Goal: Task Accomplishment & Management: Complete application form

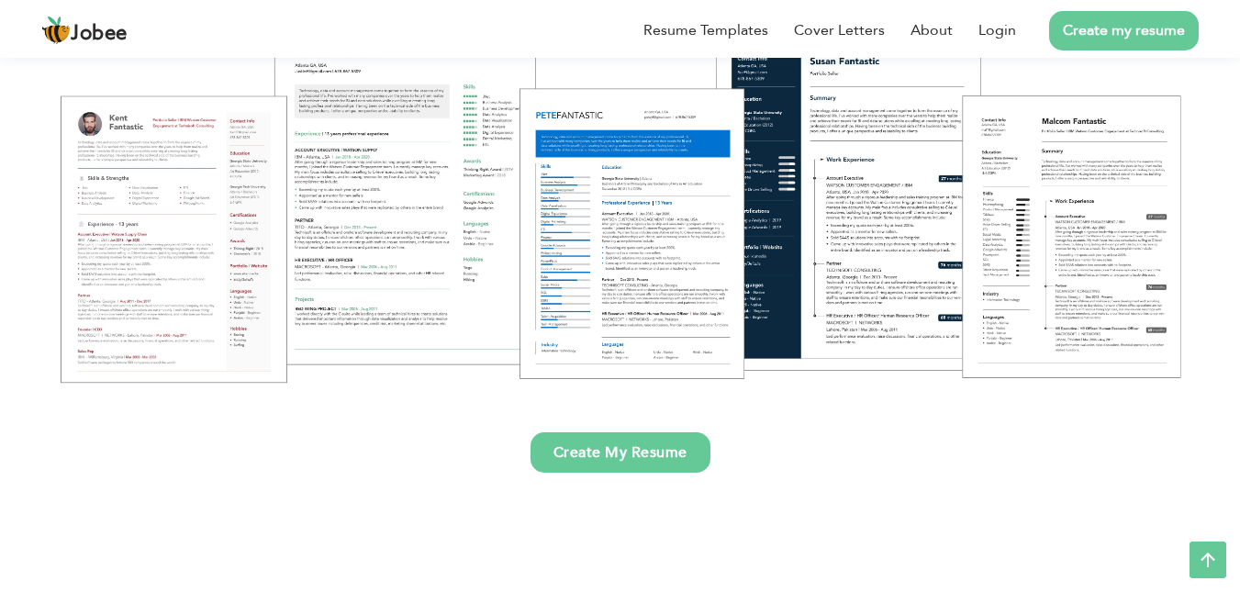
scroll to position [306, 0]
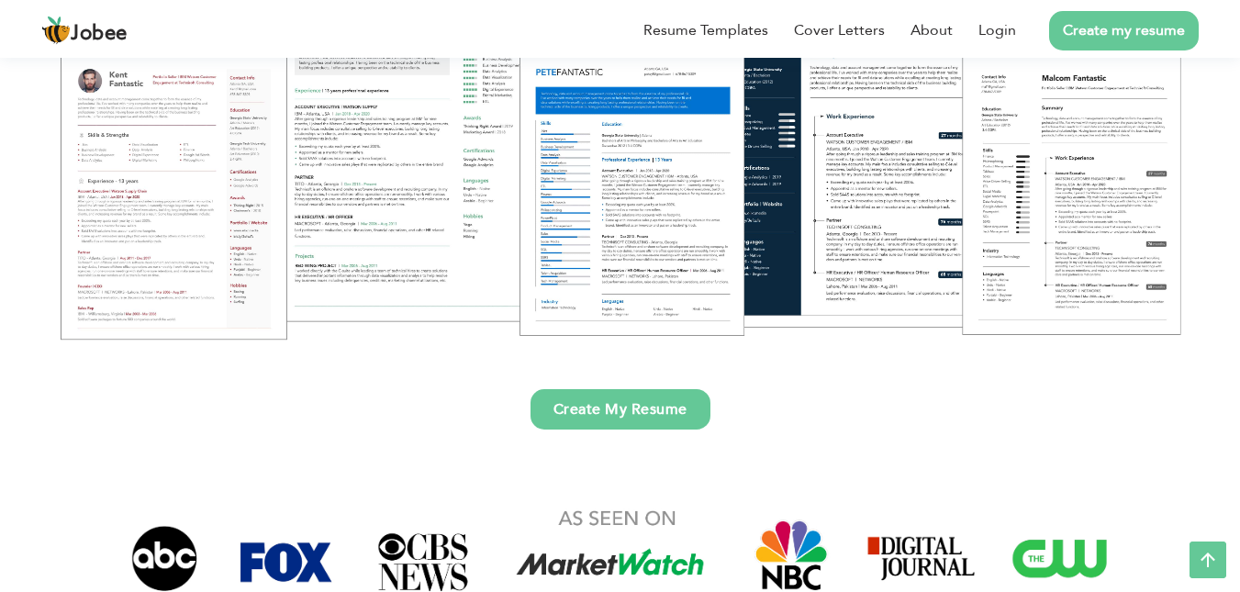
click at [617, 416] on link "Create My Resume" at bounding box center [621, 409] width 180 height 40
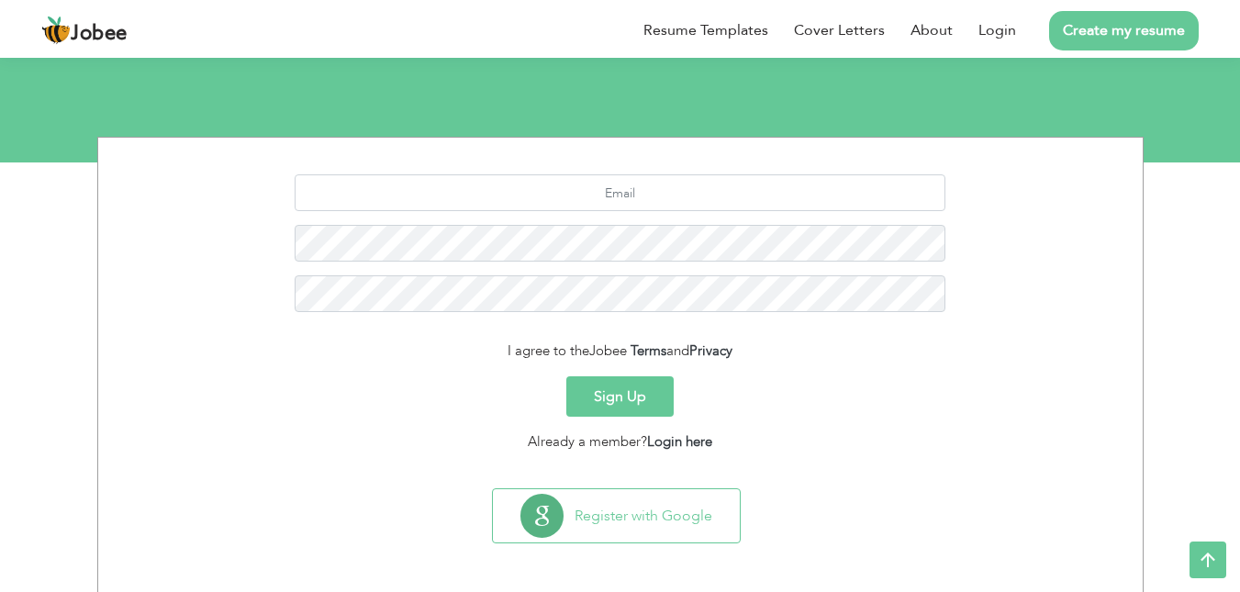
scroll to position [170, 0]
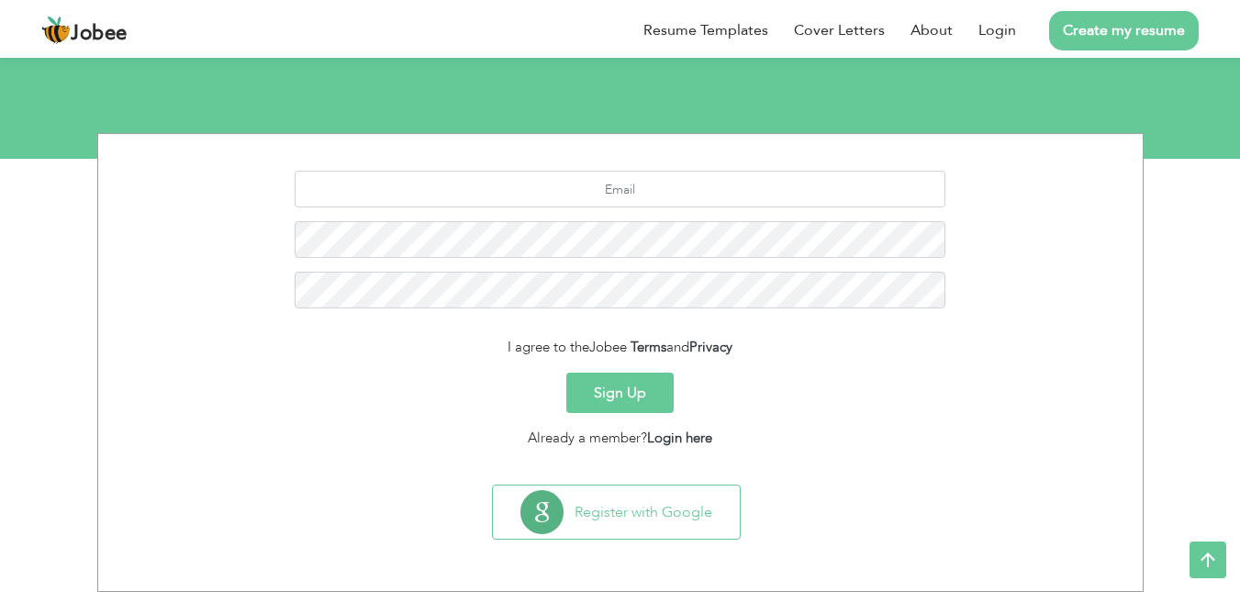
click at [623, 396] on button "Sign Up" at bounding box center [619, 393] width 107 height 40
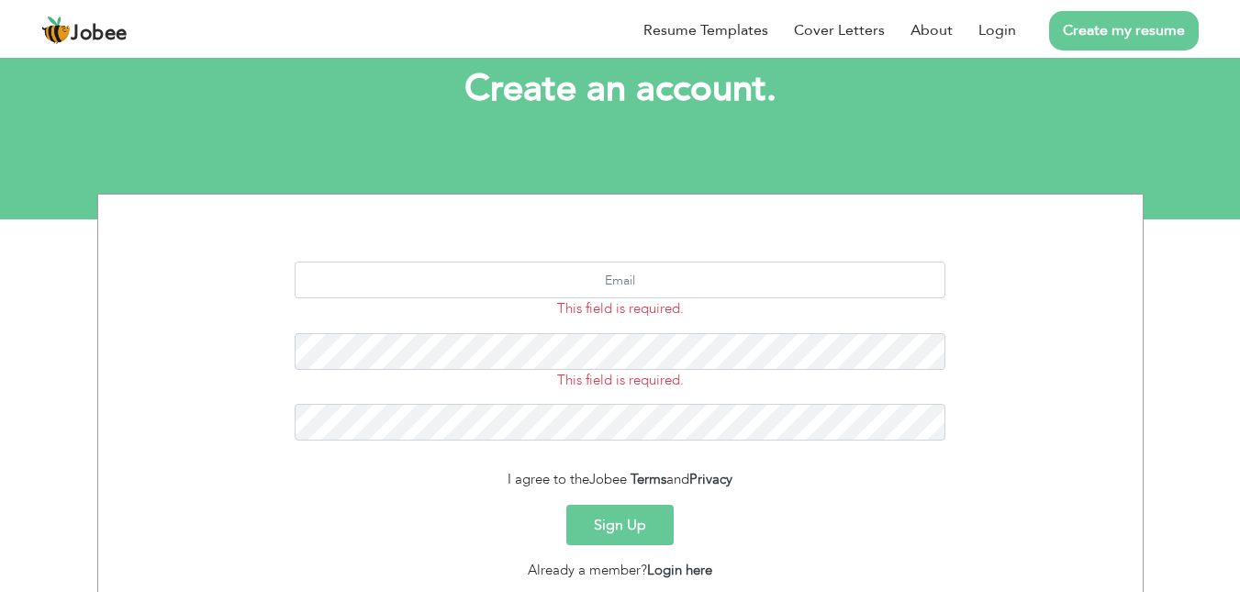
scroll to position [153, 0]
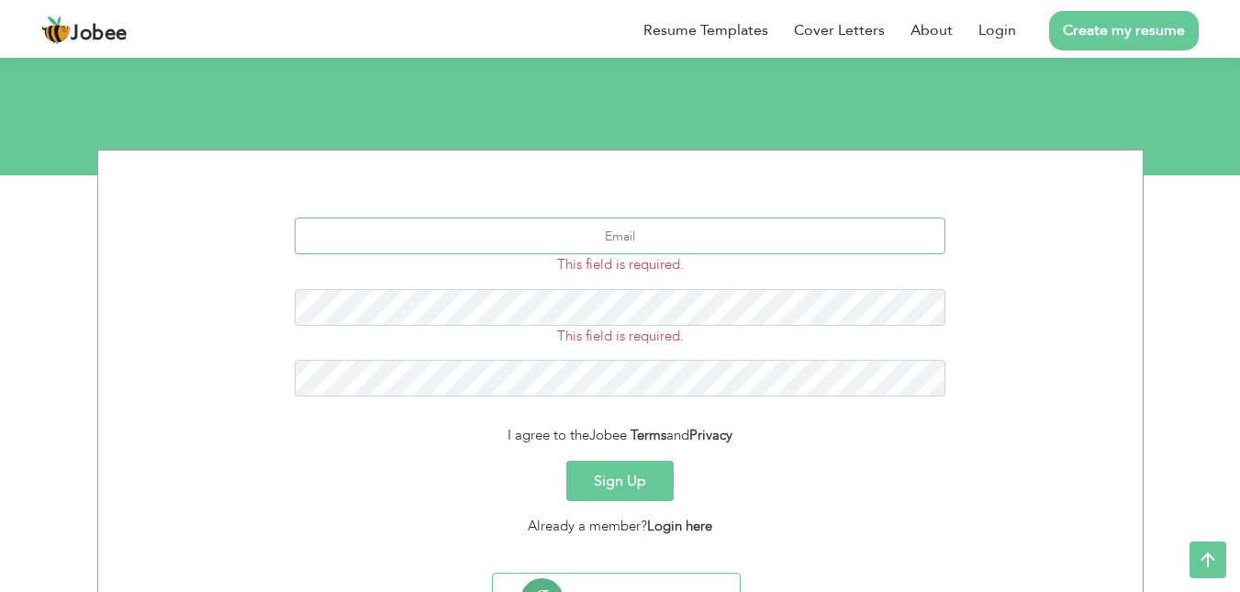
click at [640, 229] on input "text" at bounding box center [620, 236] width 651 height 37
type input "waleedhassan3722@gmail.com"
click at [566, 461] on button "Sign Up" at bounding box center [619, 481] width 107 height 40
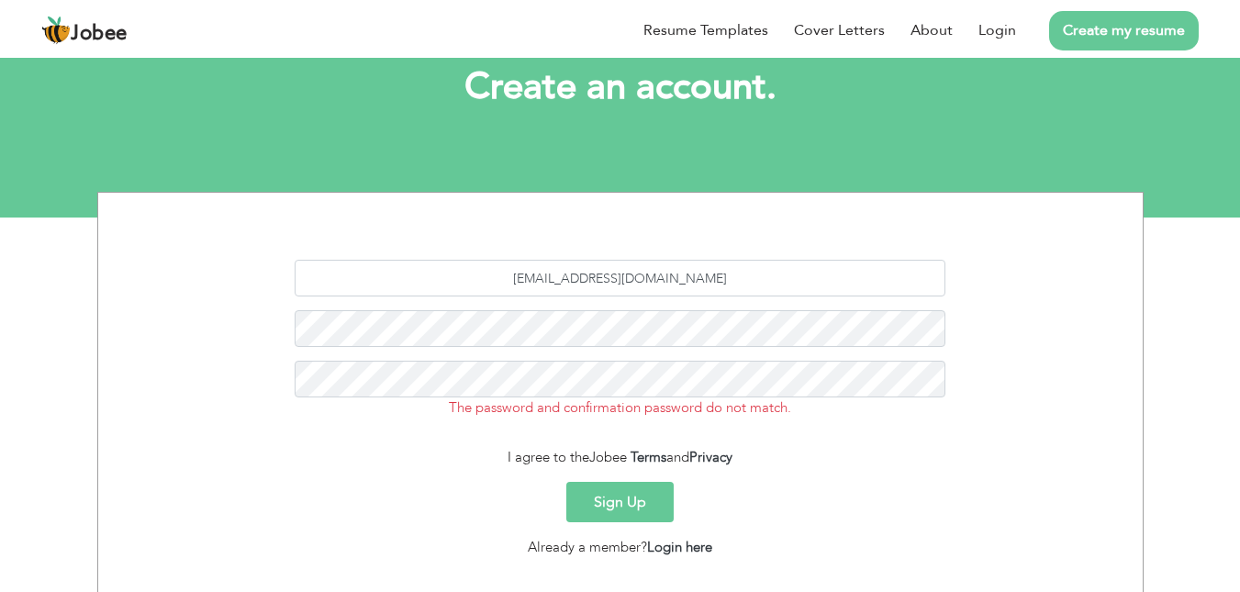
scroll to position [153, 0]
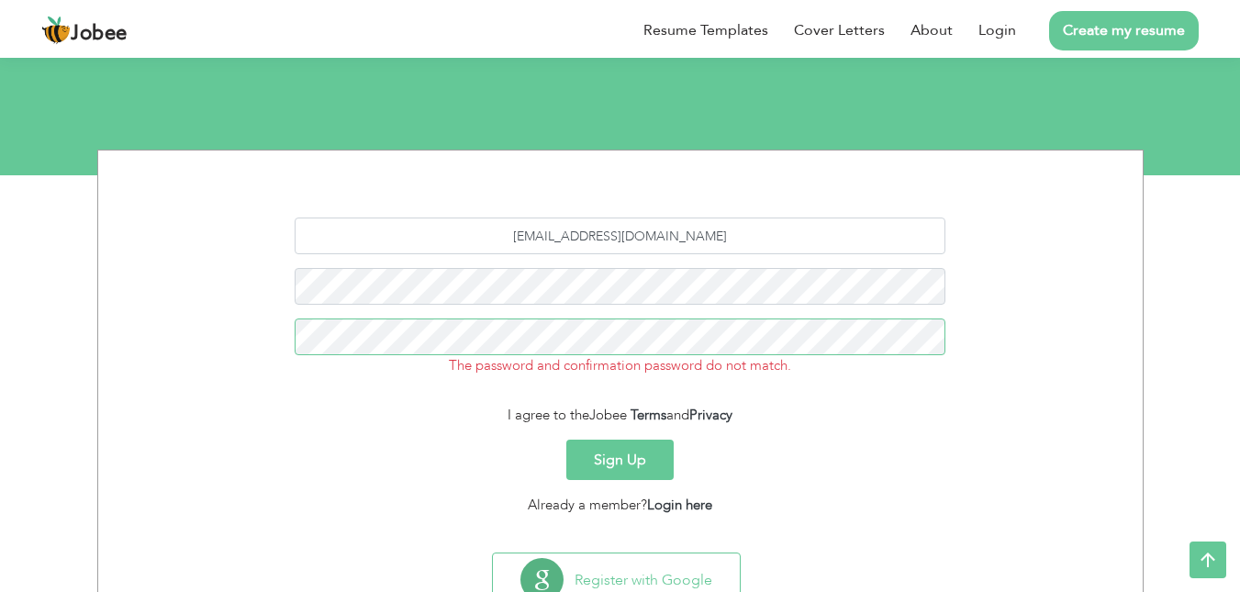
click at [566, 440] on button "Sign Up" at bounding box center [619, 460] width 107 height 40
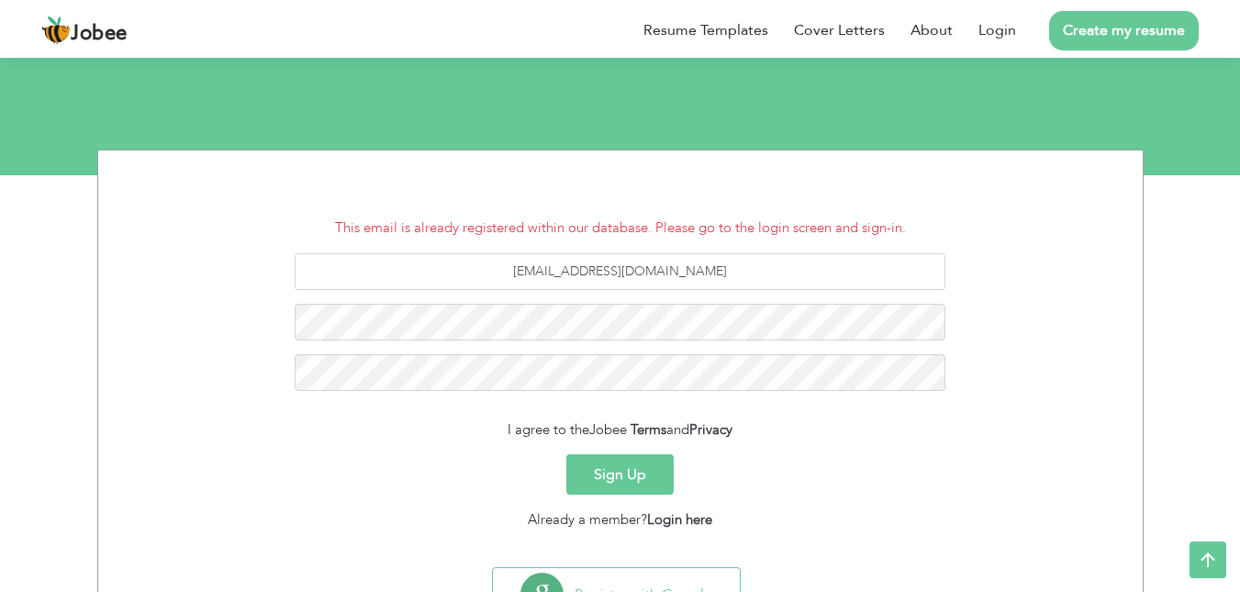
scroll to position [236, 0]
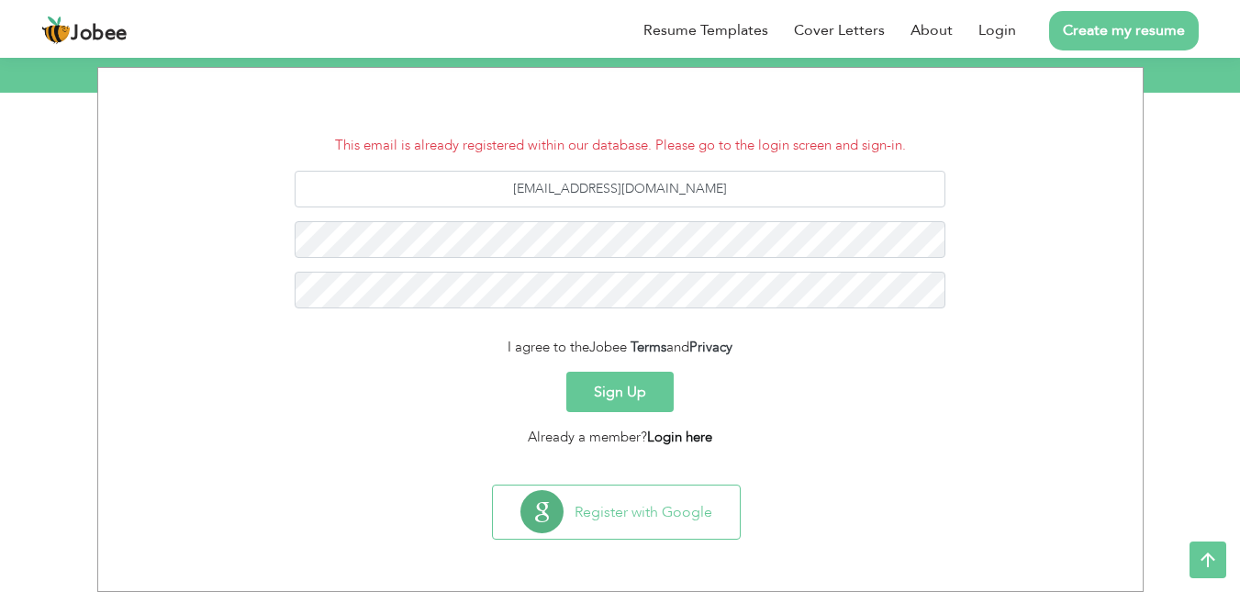
click at [678, 431] on link "Login here" at bounding box center [679, 437] width 65 height 18
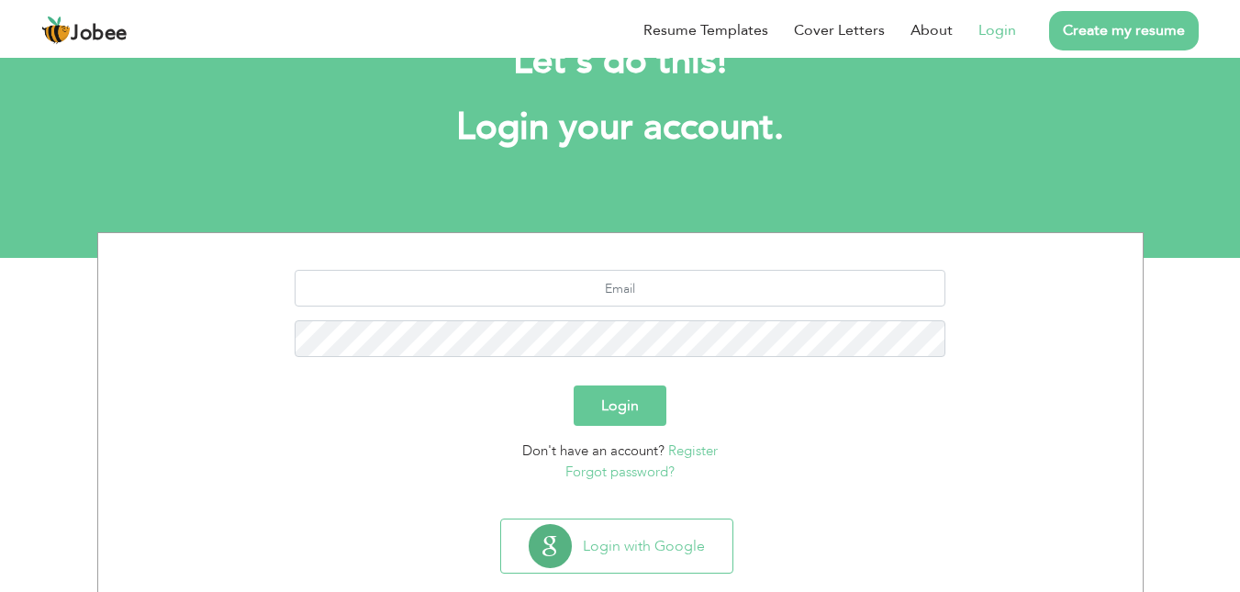
scroll to position [105, 0]
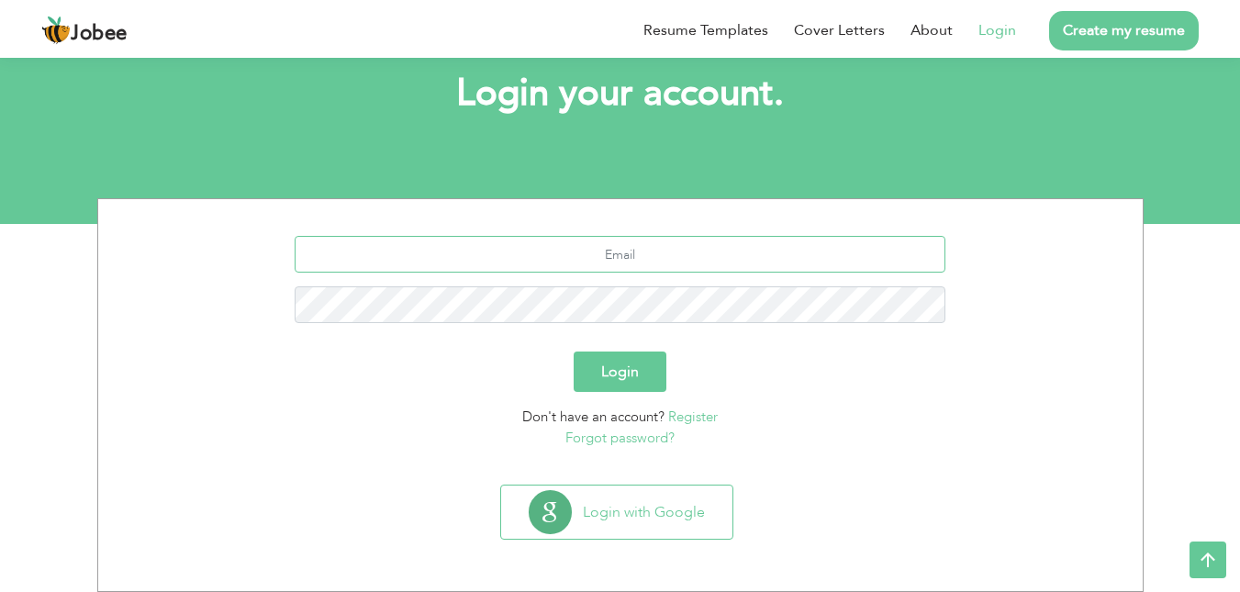
click at [657, 259] on input "text" at bounding box center [620, 254] width 651 height 37
click at [574, 352] on button "Login" at bounding box center [620, 372] width 93 height 40
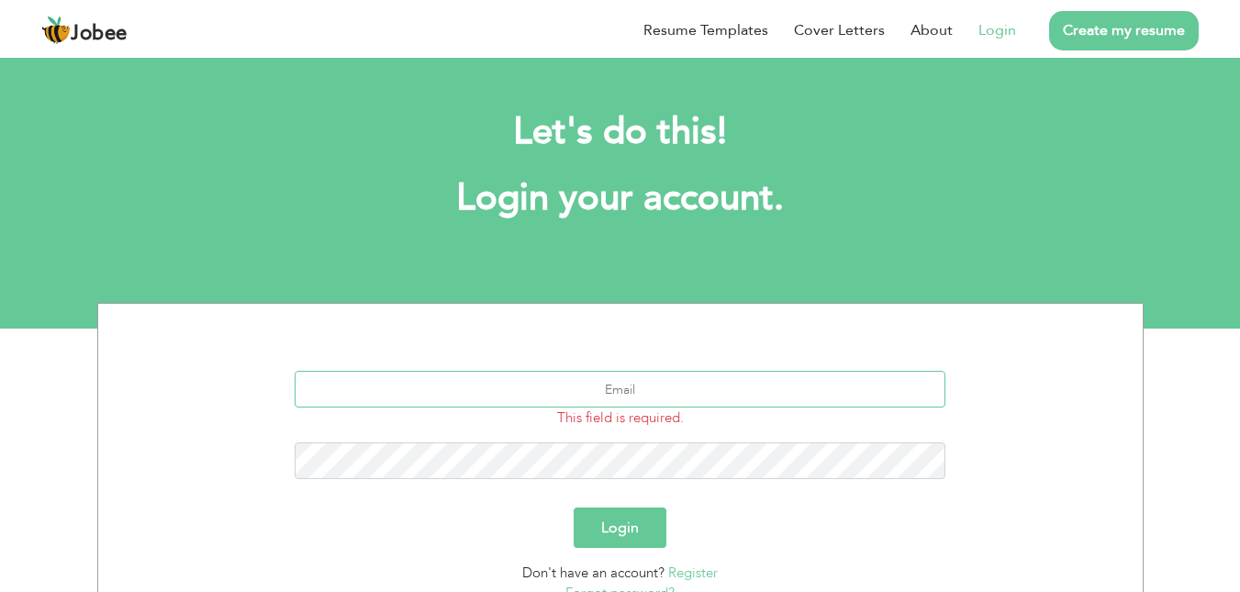
click at [664, 394] on input "text" at bounding box center [620, 389] width 651 height 37
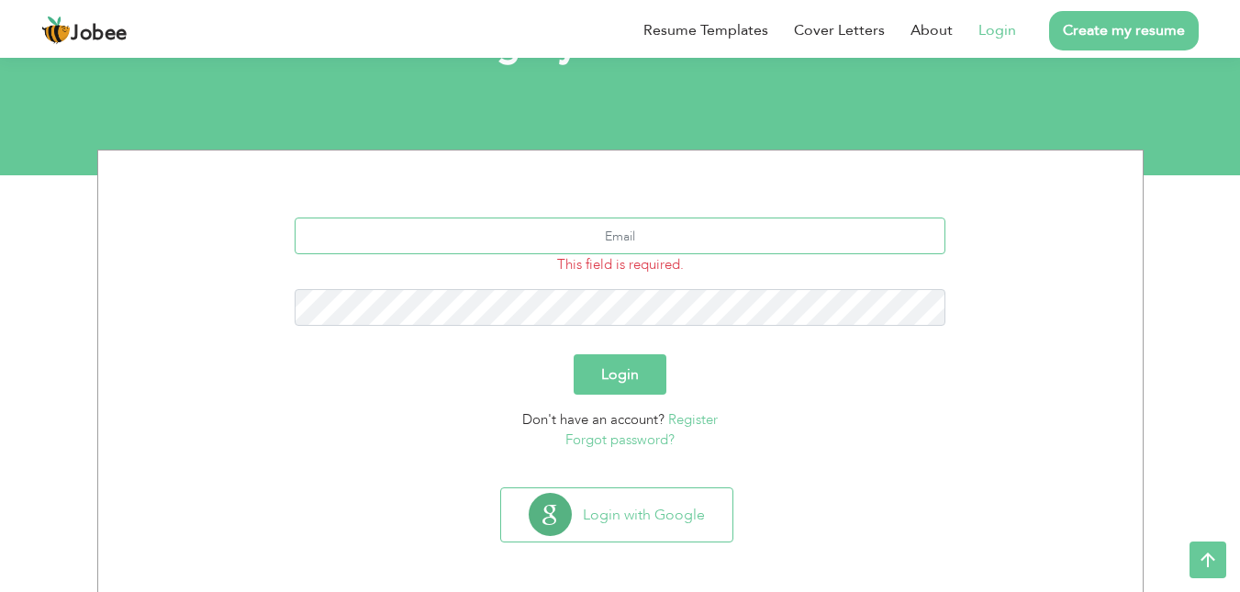
scroll to position [156, 0]
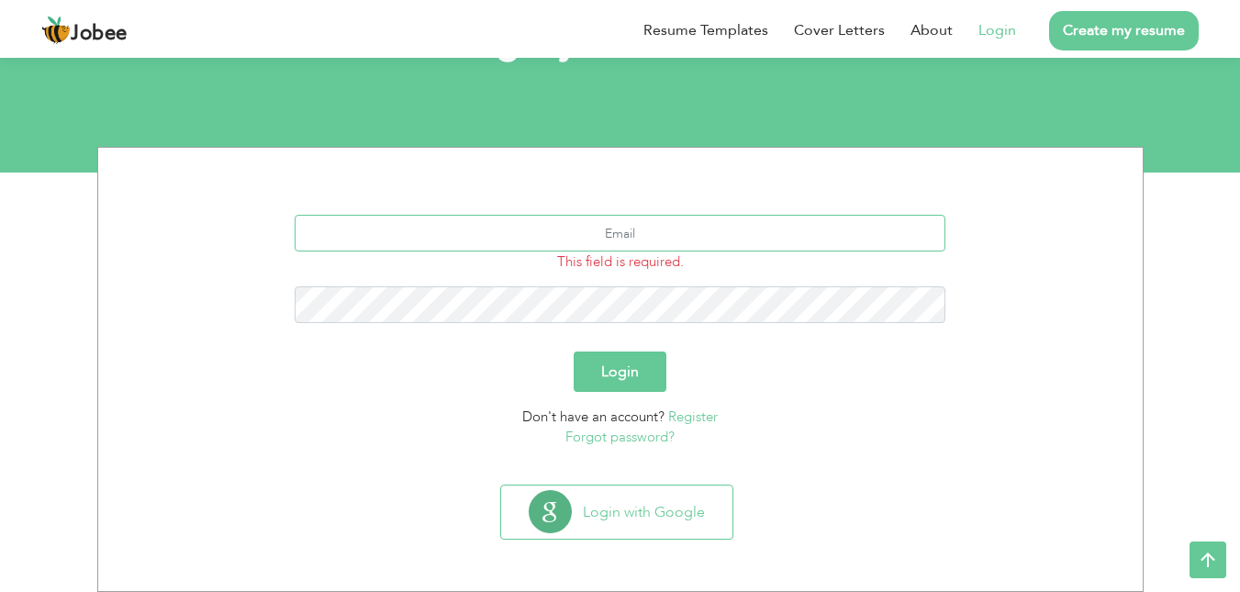
click at [603, 238] on input "text" at bounding box center [620, 233] width 651 height 37
type input "[EMAIL_ADDRESS][DOMAIN_NAME]"
click at [672, 440] on link "Forgot password?" at bounding box center [620, 437] width 109 height 18
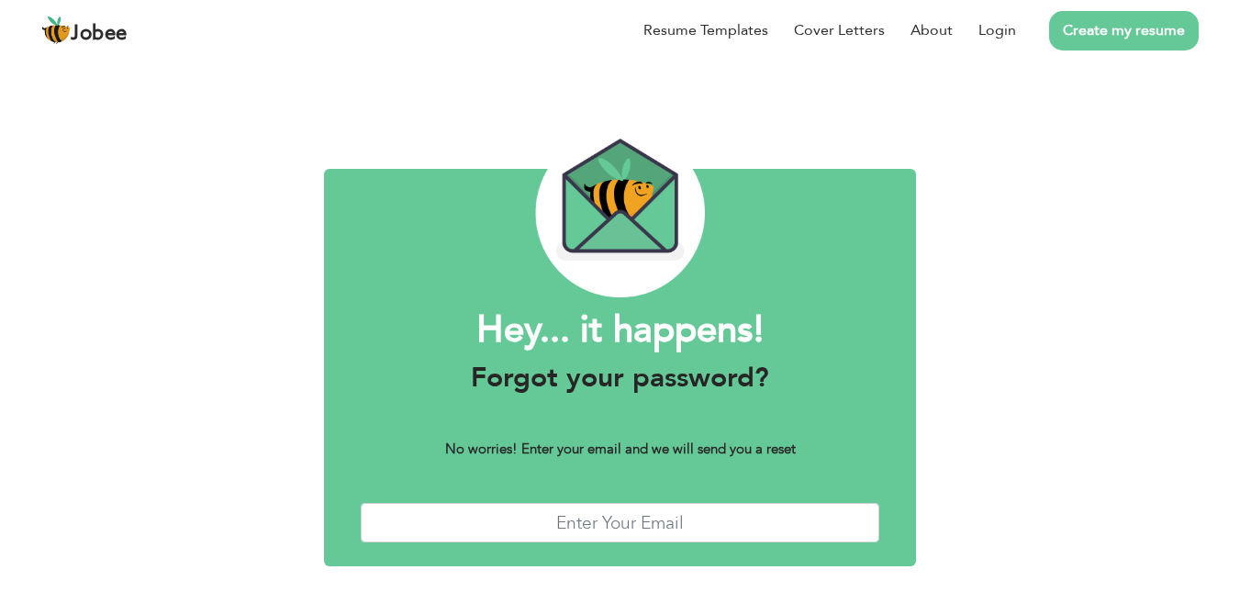
scroll to position [69, 0]
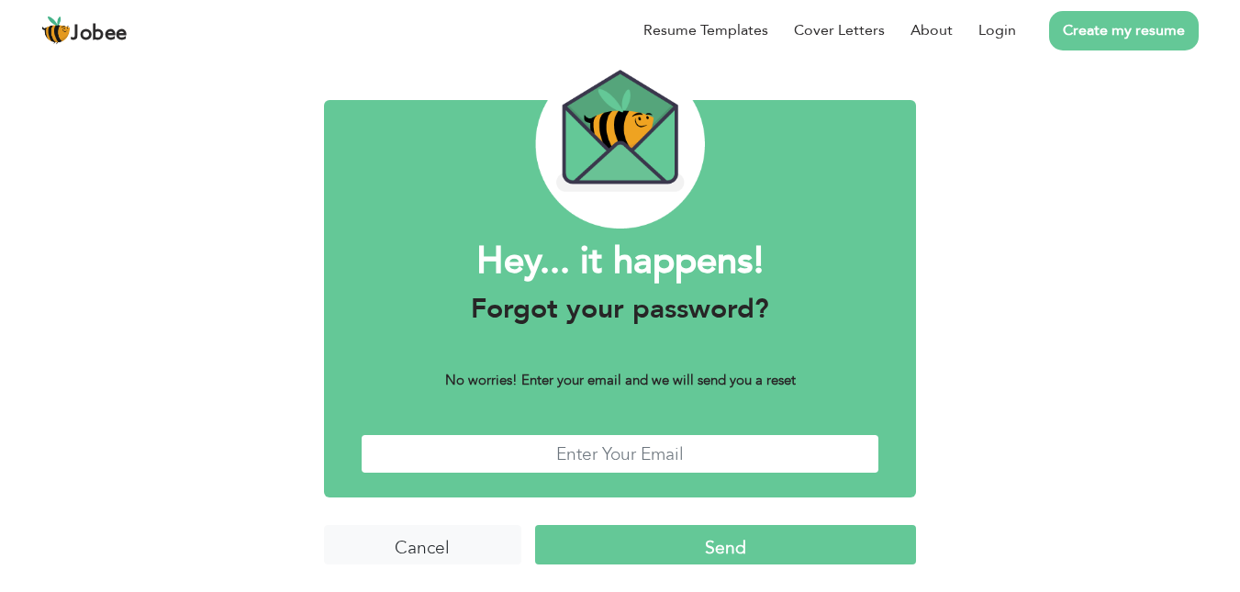
click at [650, 441] on input "text" at bounding box center [621, 453] width 520 height 39
type input "waleedhassan3722@gmail.com"
click at [660, 531] on input "Send" at bounding box center [725, 544] width 381 height 39
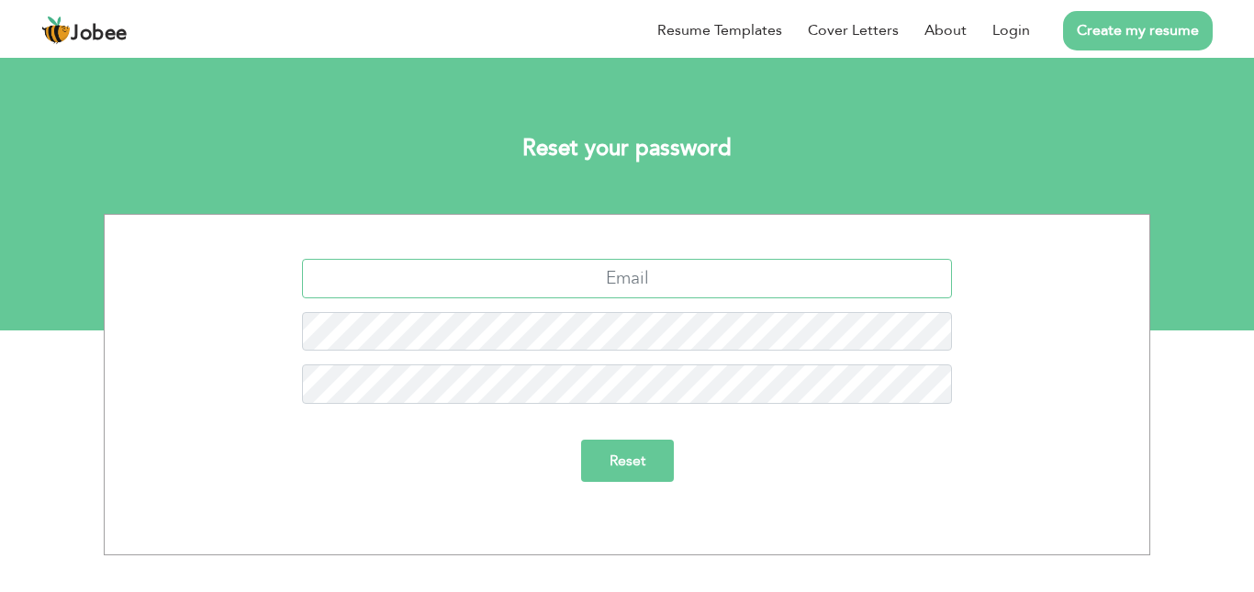
click at [660, 273] on input "text" at bounding box center [627, 278] width 651 height 39
click at [632, 277] on input "text" at bounding box center [627, 278] width 651 height 39
type input "[EMAIL_ADDRESS][DOMAIN_NAME]"
click at [628, 453] on input "Reset" at bounding box center [627, 461] width 93 height 42
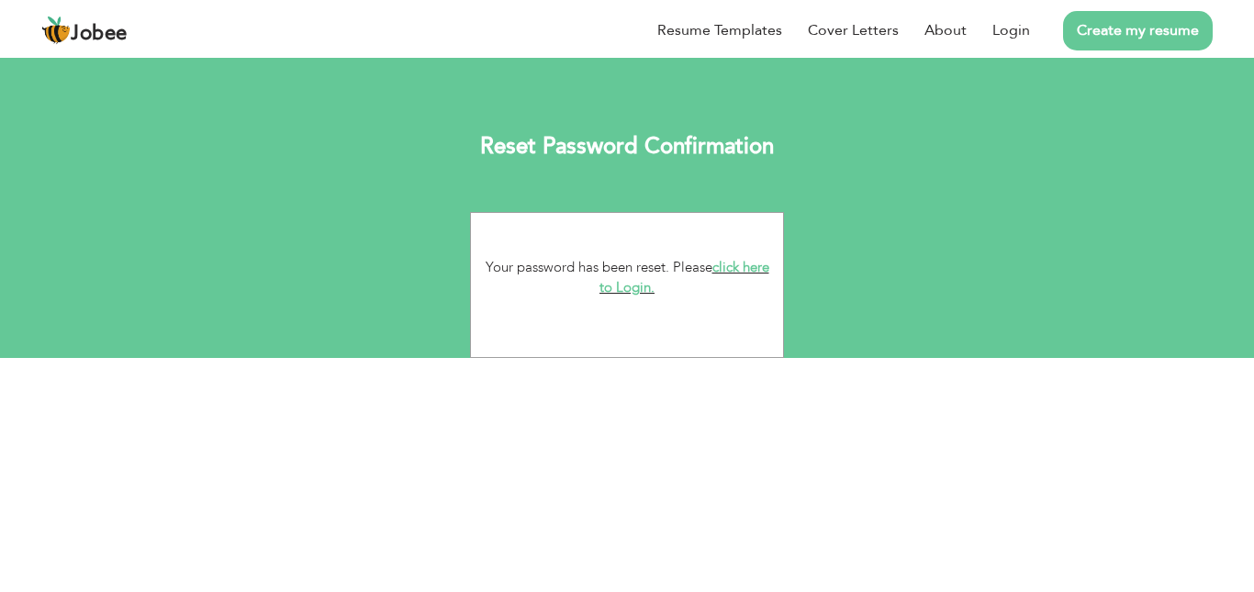
click at [647, 286] on link "click here to Login." at bounding box center [684, 277] width 170 height 39
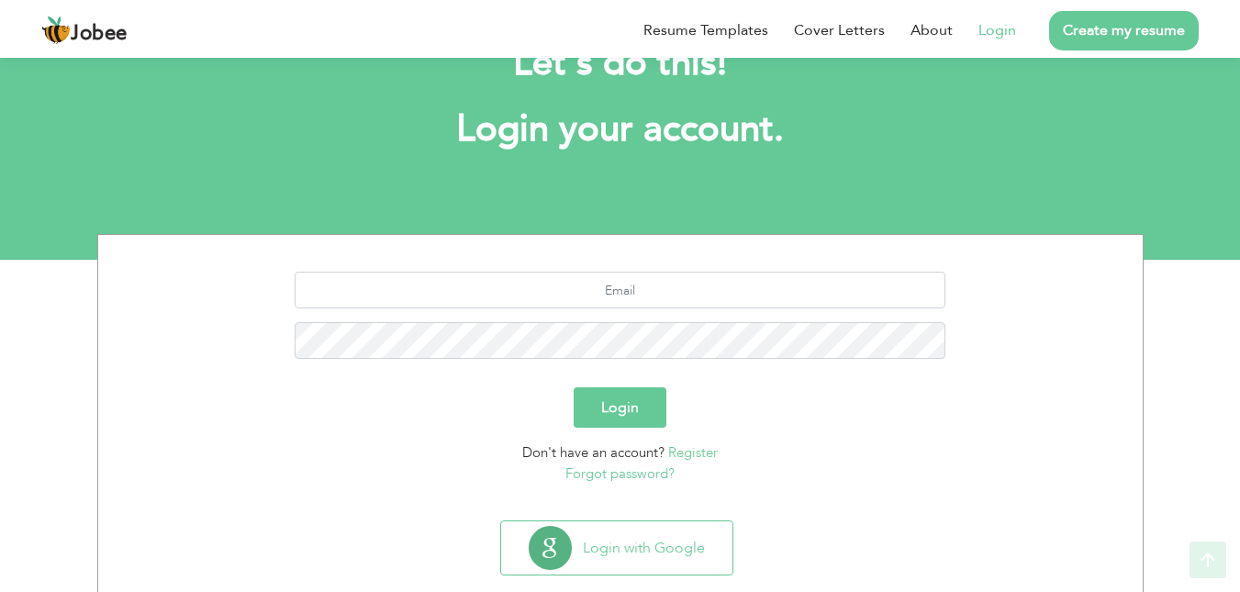
scroll to position [105, 0]
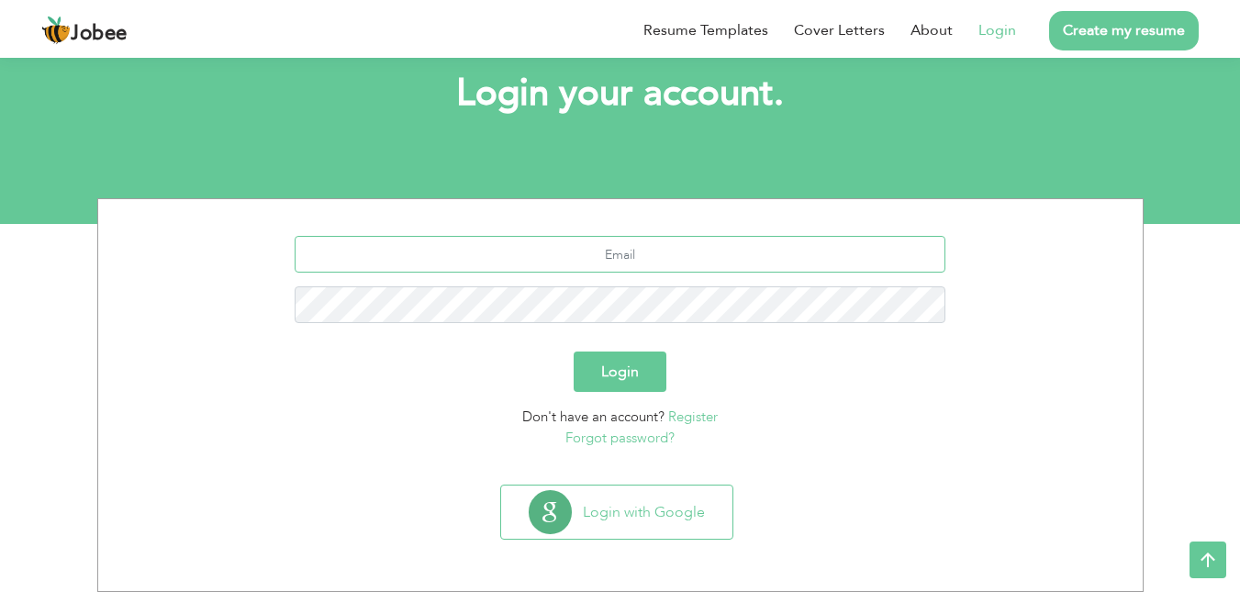
click at [644, 251] on input "text" at bounding box center [620, 254] width 651 height 37
type input "[EMAIL_ADDRESS][DOMAIN_NAME]"
click at [574, 352] on button "Login" at bounding box center [620, 372] width 93 height 40
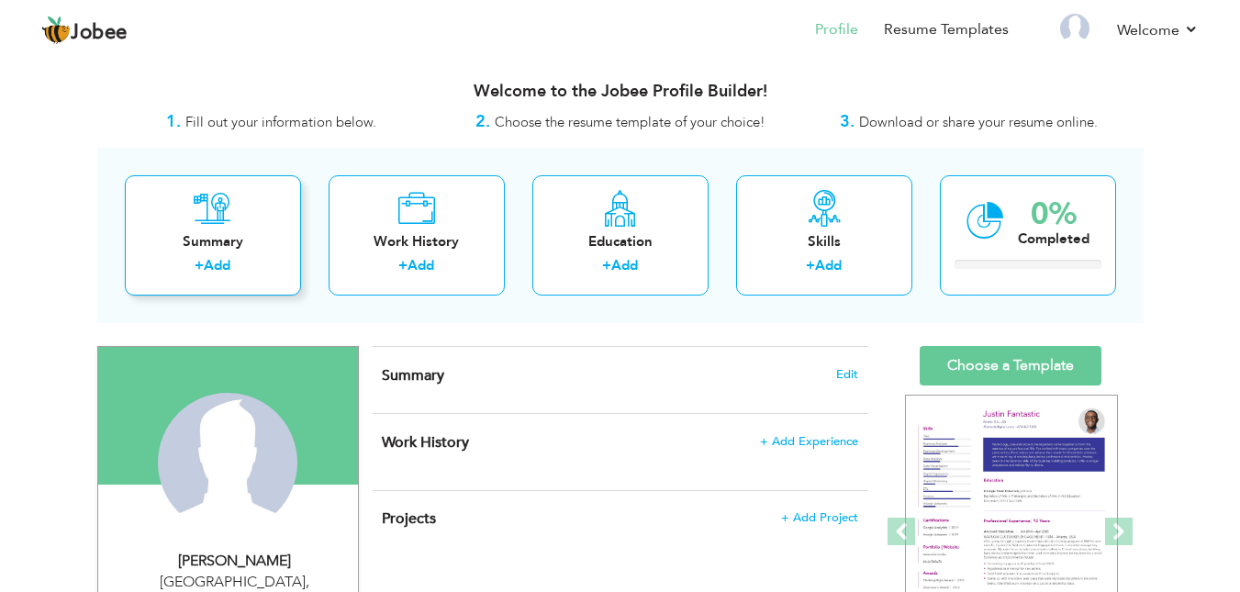
click at [207, 268] on link "Add" at bounding box center [217, 265] width 27 height 18
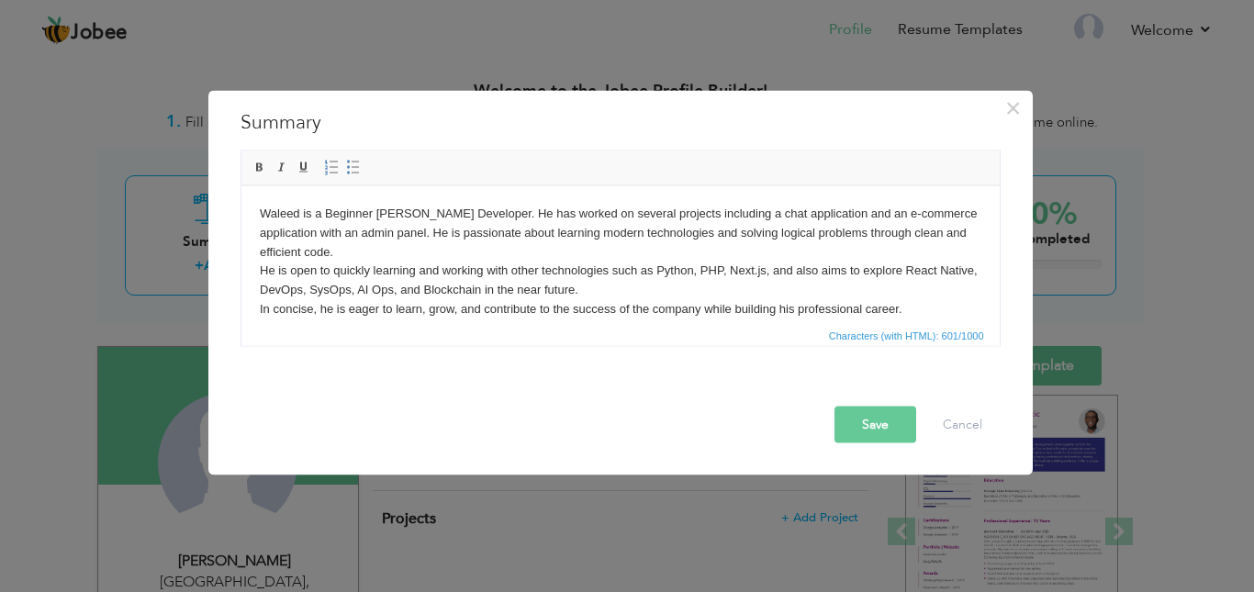
click at [487, 296] on body "Waleed is a Beginner MERN Stack Developer. He has worked on several projects in…" at bounding box center [620, 261] width 722 height 115
click at [488, 294] on body "Waleed is a Beginner MERN Stack Developer. He has worked on several projects in…" at bounding box center [620, 261] width 722 height 115
click at [370, 292] on body "Waleed is a Beginner MERN Stack Developer. He has worked on several projects in…" at bounding box center [620, 261] width 722 height 115
click at [386, 295] on body "Waleed is a Beginner MERN Stack Developer. He has worked on several projects in…" at bounding box center [620, 261] width 722 height 115
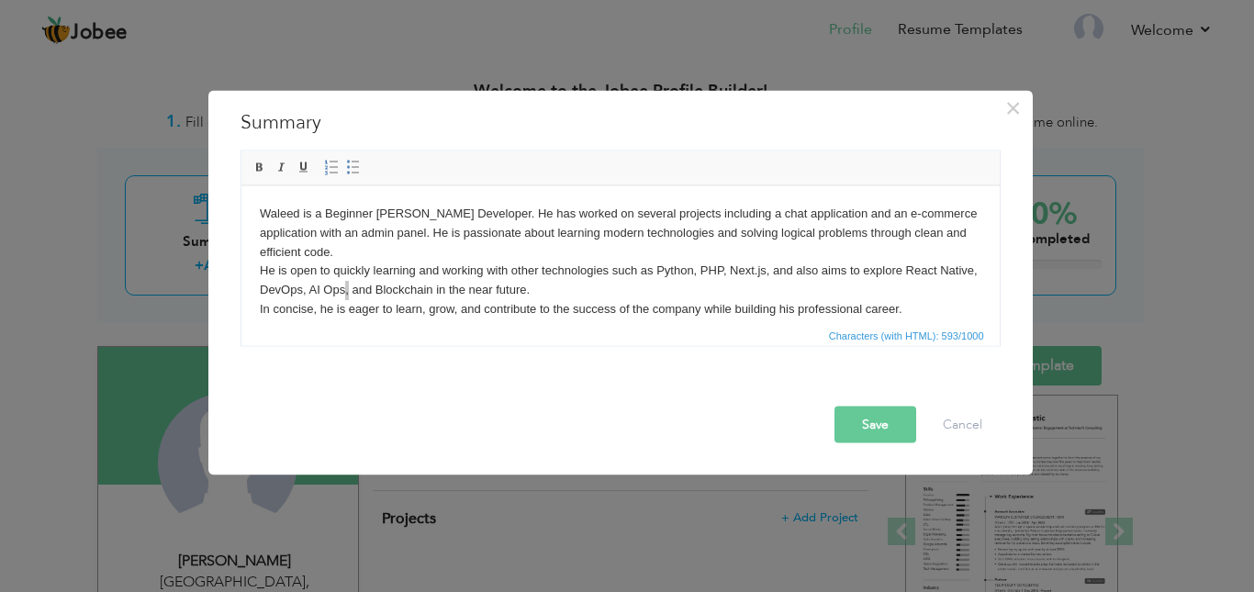
click at [412, 344] on span "Characters (with HTML): 593/1000" at bounding box center [620, 334] width 758 height 22
click at [412, 354] on div "Rich Text Editor, summaryEditor Editor toolbars Basic Styles Bold Italic Underl…" at bounding box center [621, 252] width 788 height 215
click at [395, 298] on body "Waleed is a Beginner MERN Stack Developer. He has worked on several projects in…" at bounding box center [620, 261] width 722 height 115
click at [352, 217] on body "Waleed is a Beginner MERN Stack Developer. He has worked on several projects in…" at bounding box center [620, 261] width 722 height 115
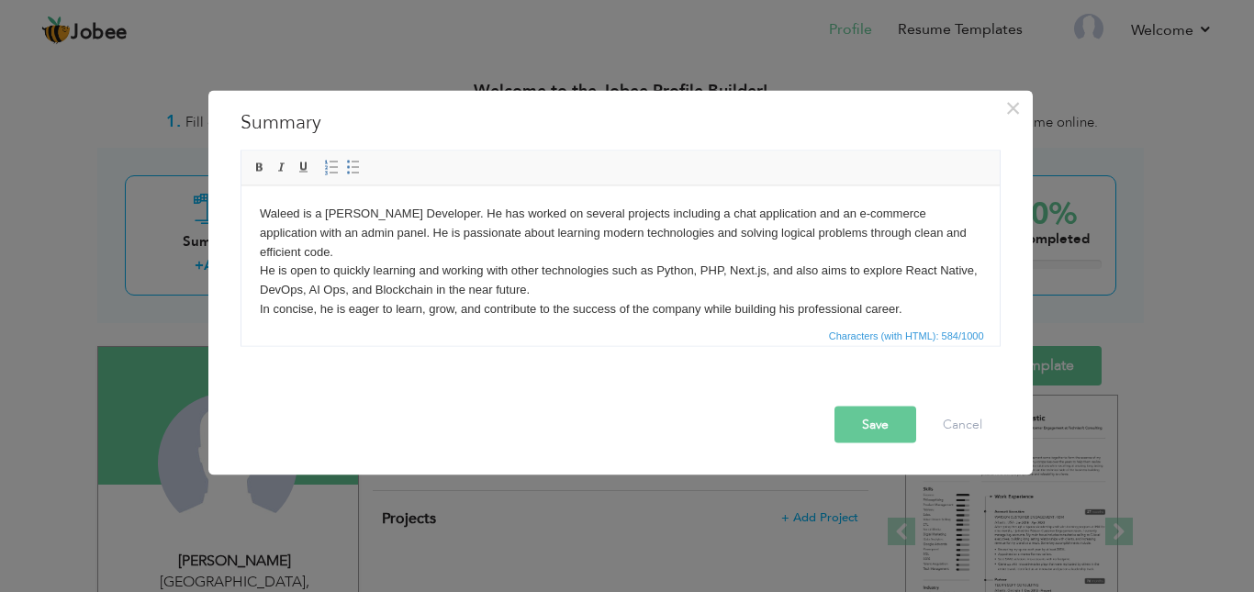
click at [714, 275] on body "Waleed is a MERN Stack Developer. He has worked on several projects including a…" at bounding box center [620, 261] width 722 height 115
click at [860, 417] on button "Save" at bounding box center [875, 424] width 82 height 37
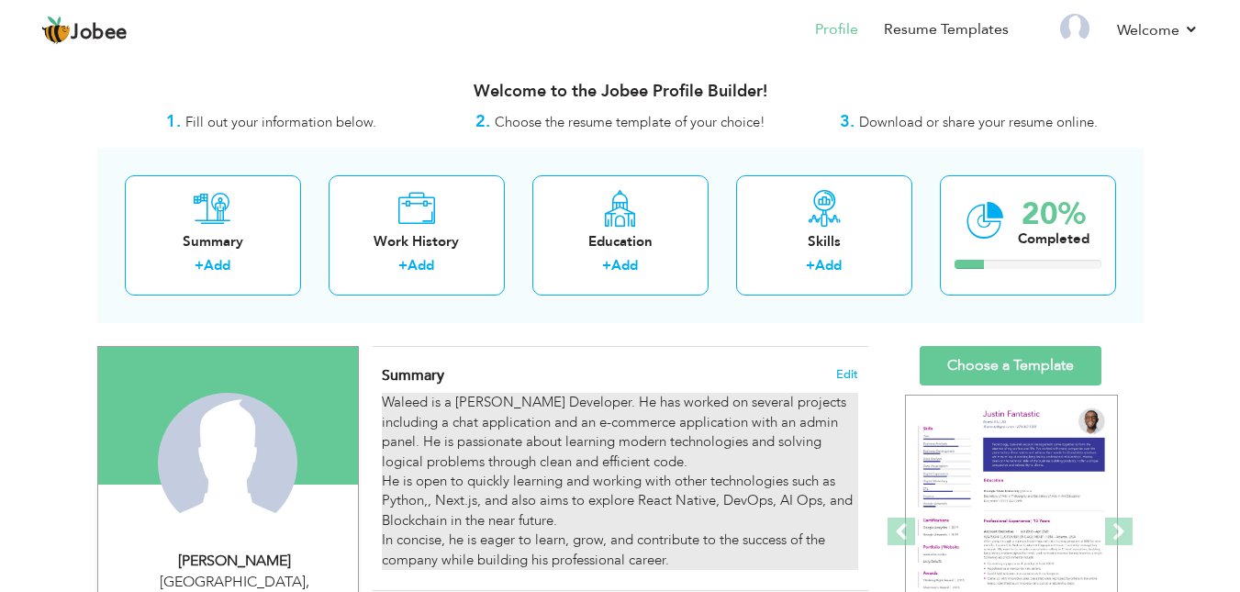
click at [458, 400] on div "Waleed is a MERN Stack Developer. He has worked on several projects including a…" at bounding box center [620, 481] width 476 height 177
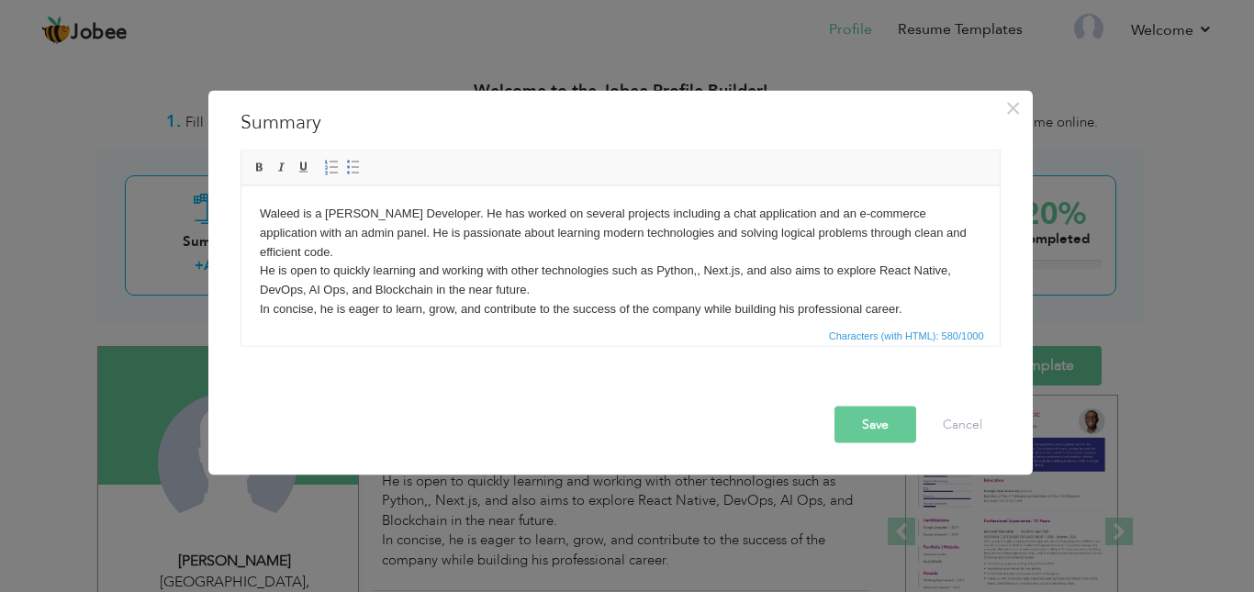
click at [298, 217] on body "Waleed is a MERN Stack Developer. He has worked on several projects including a…" at bounding box center [620, 261] width 722 height 115
click at [870, 420] on button "Save" at bounding box center [875, 424] width 82 height 37
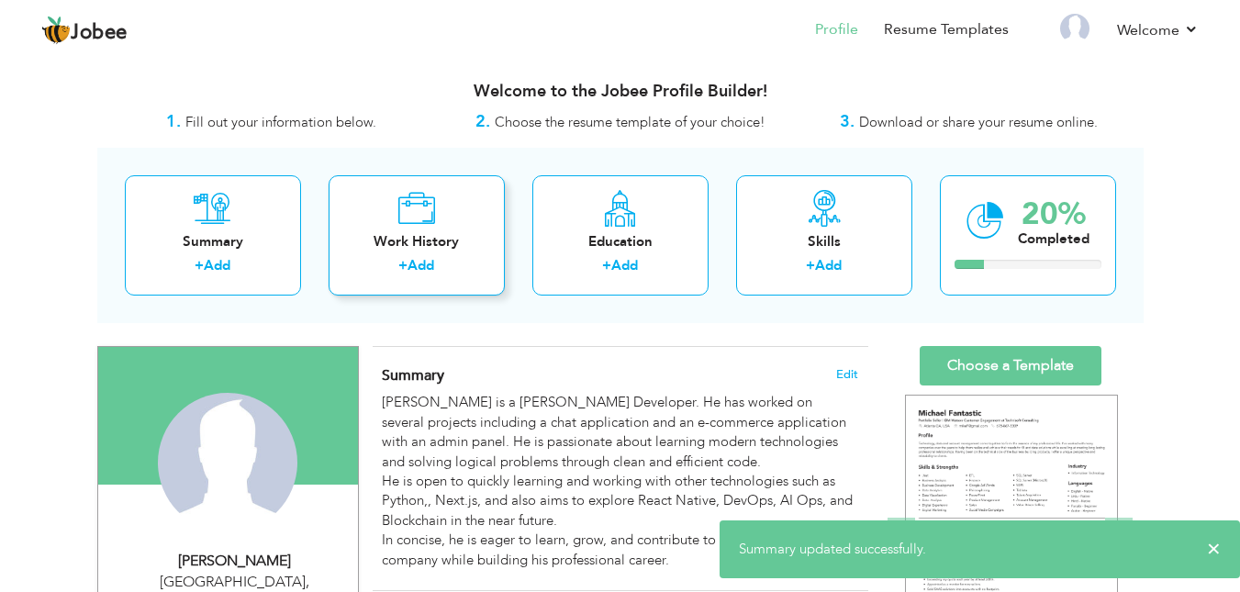
click at [388, 255] on div "Work History + Add" at bounding box center [417, 235] width 176 height 120
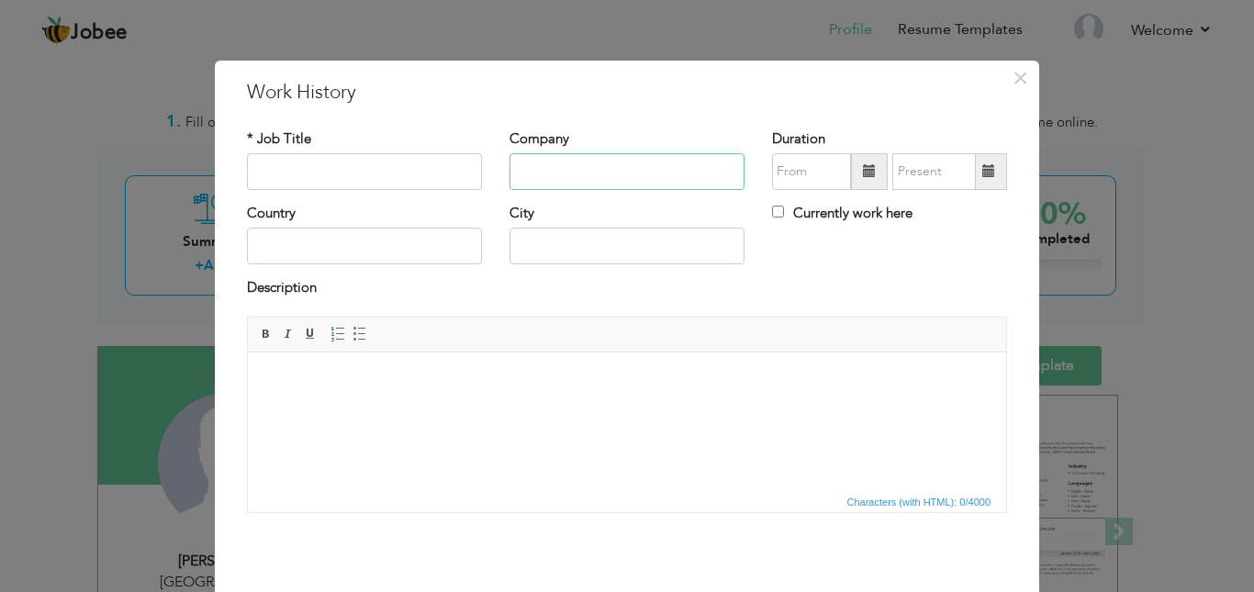
click at [589, 164] on input "text" at bounding box center [627, 171] width 235 height 37
click at [357, 180] on input "text" at bounding box center [364, 171] width 235 height 37
click at [523, 170] on input "text" at bounding box center [627, 171] width 235 height 37
click at [539, 239] on input "text" at bounding box center [627, 246] width 235 height 37
click at [326, 243] on input "text" at bounding box center [364, 246] width 235 height 37
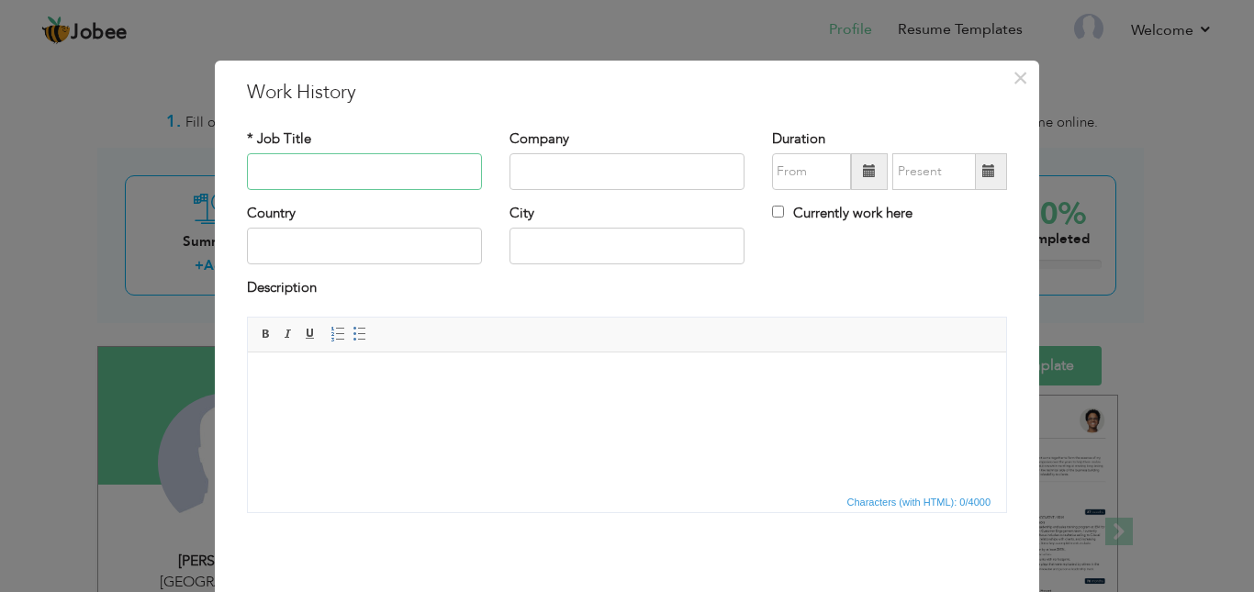
click at [334, 181] on input "text" at bounding box center [364, 171] width 235 height 37
click at [576, 185] on input "text" at bounding box center [627, 171] width 235 height 37
click at [560, 237] on input "text" at bounding box center [627, 246] width 235 height 37
type input "lahore"
type input "[GEOGRAPHIC_DATA]"
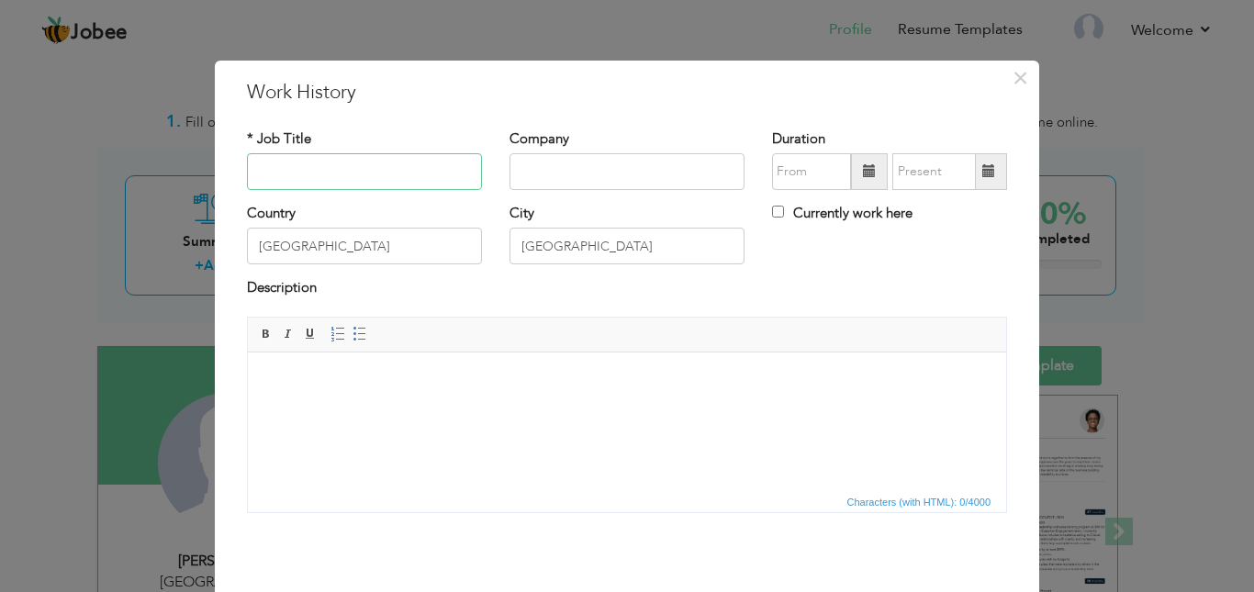
click at [371, 166] on input "text" at bounding box center [364, 171] width 235 height 37
click at [1017, 84] on span "×" at bounding box center [1021, 78] width 16 height 33
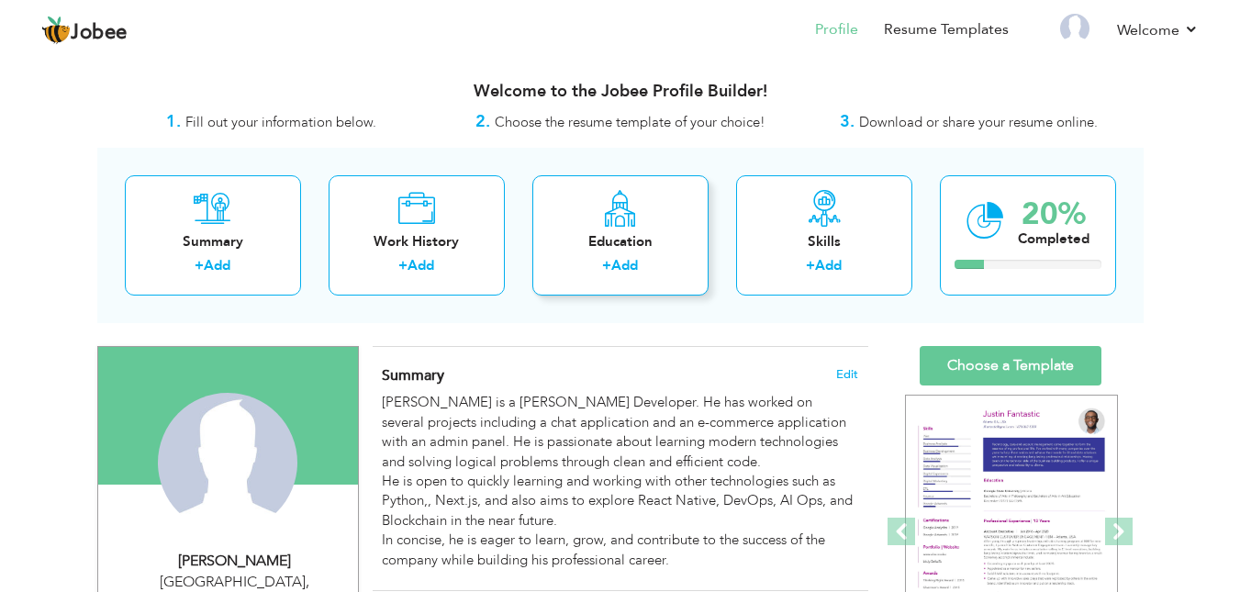
click at [631, 240] on div "Education" at bounding box center [620, 241] width 147 height 19
radio input "true"
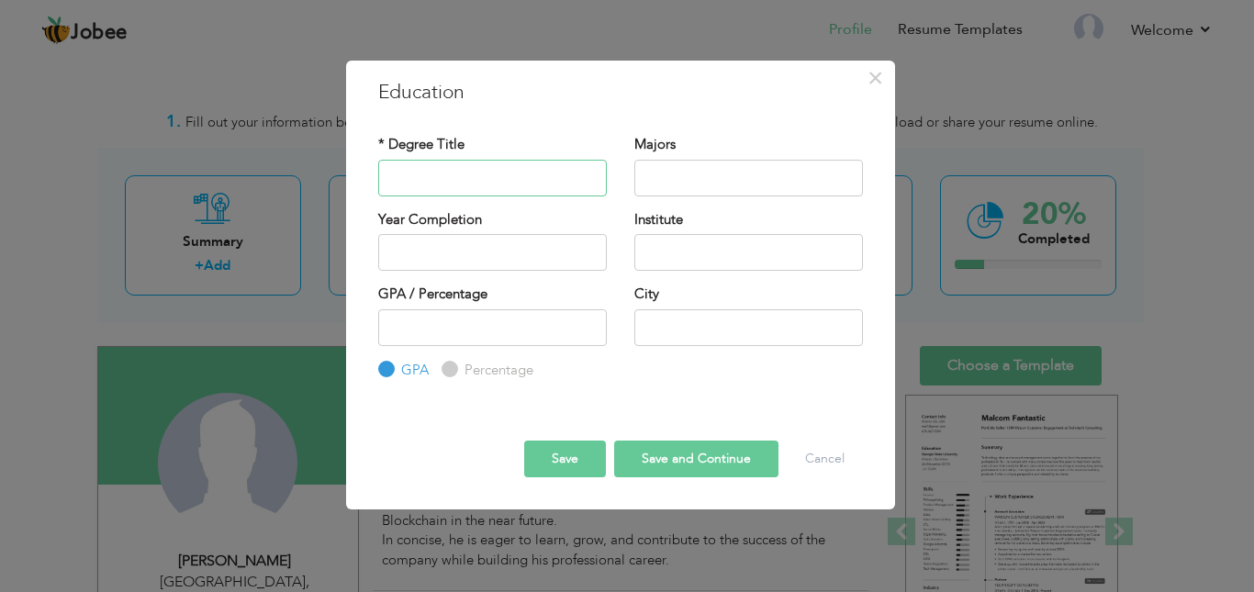
click at [489, 170] on input "text" at bounding box center [492, 178] width 229 height 37
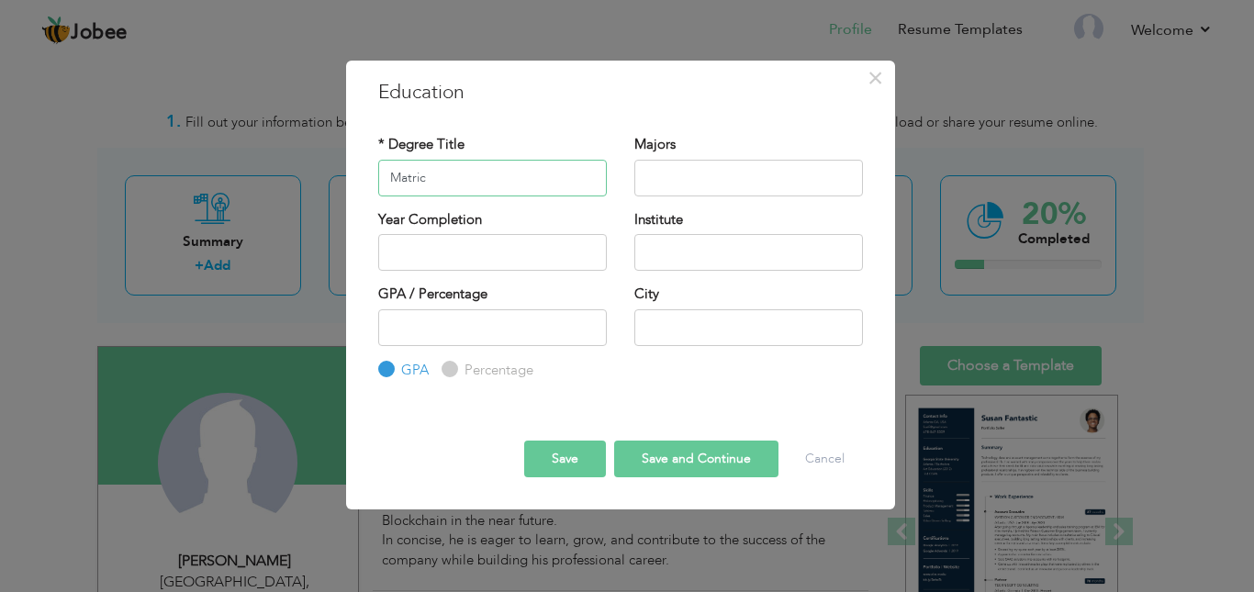
type input "Matric"
click at [704, 188] on input "text" at bounding box center [748, 178] width 229 height 37
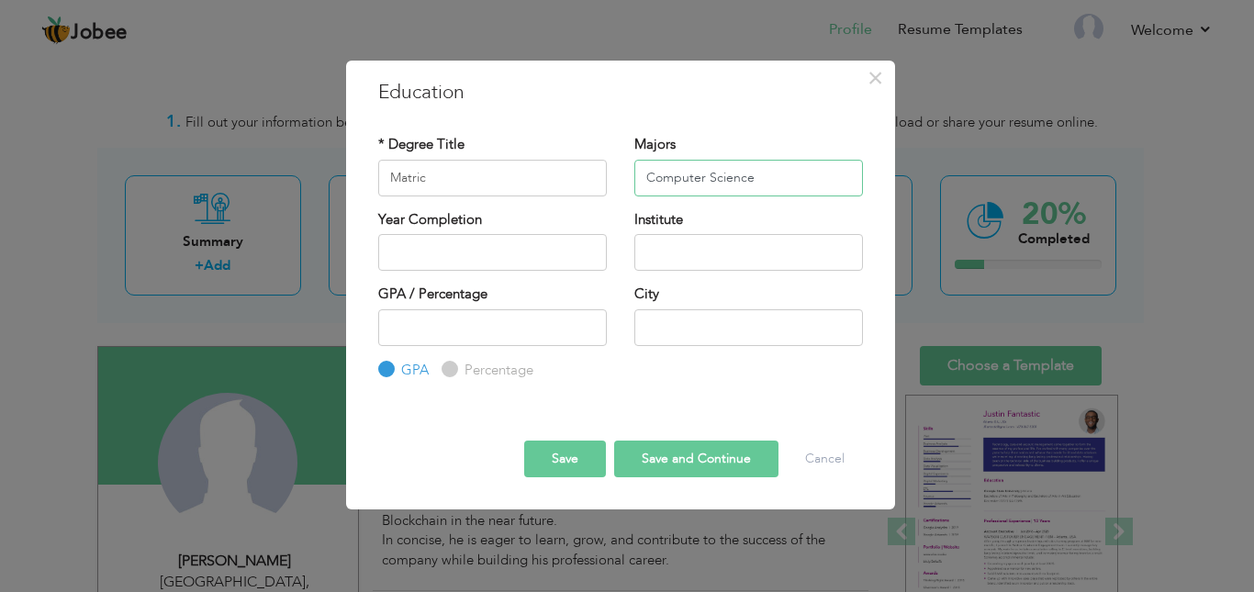
type input "Computer Science"
click at [527, 256] on input "2025" at bounding box center [492, 252] width 229 height 37
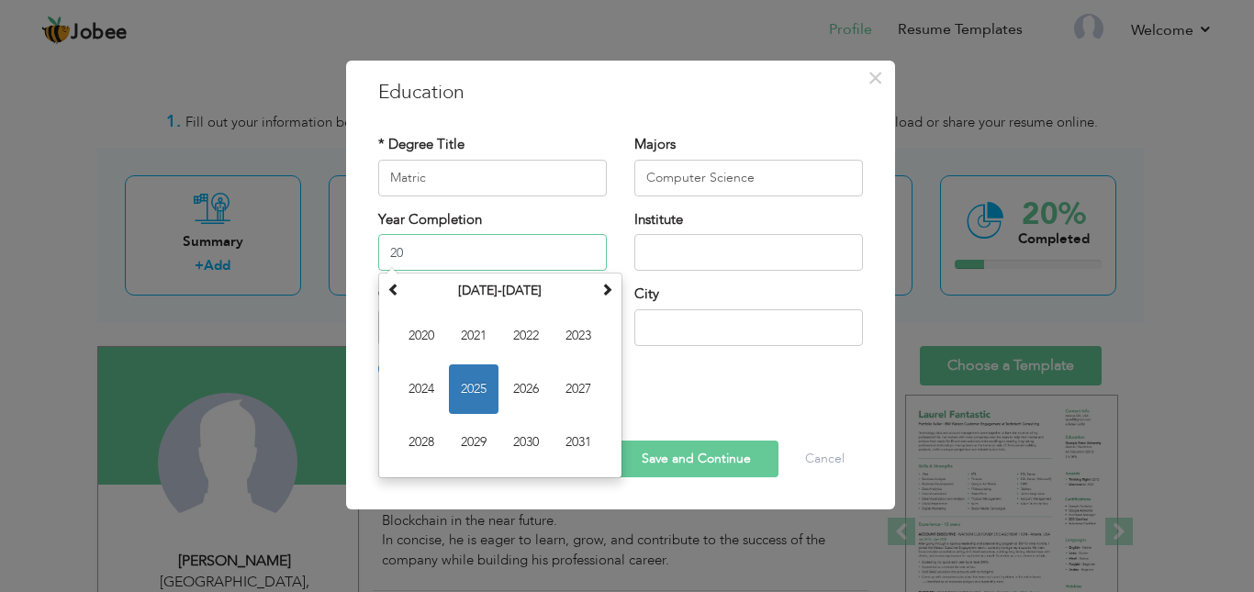
type input "2"
type input "2020"
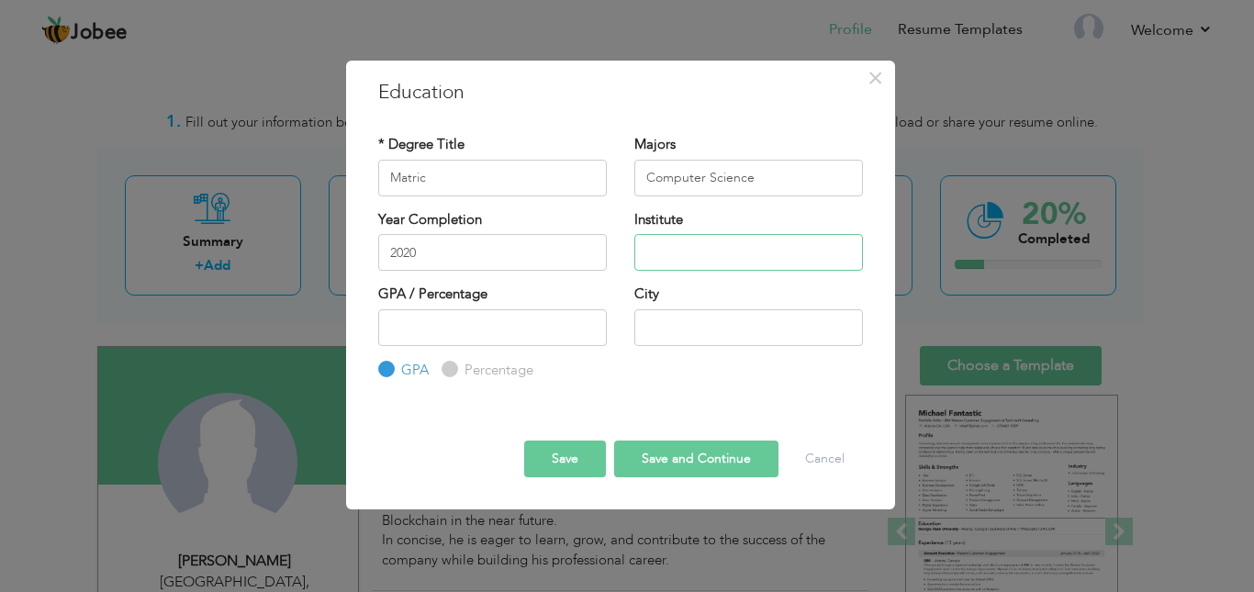
click at [671, 241] on input "text" at bounding box center [748, 252] width 229 height 37
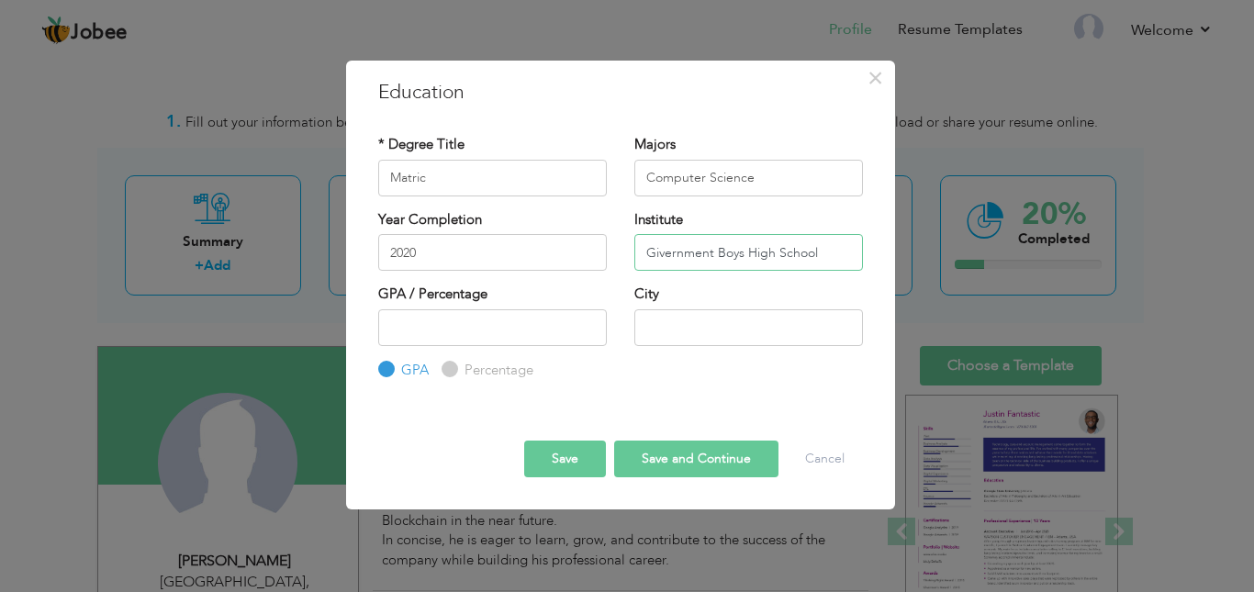
type input "Givernment Boys High School"
click at [563, 325] on input "number" at bounding box center [492, 327] width 229 height 37
click at [444, 375] on input "Percentage" at bounding box center [448, 370] width 12 height 12
radio input "true"
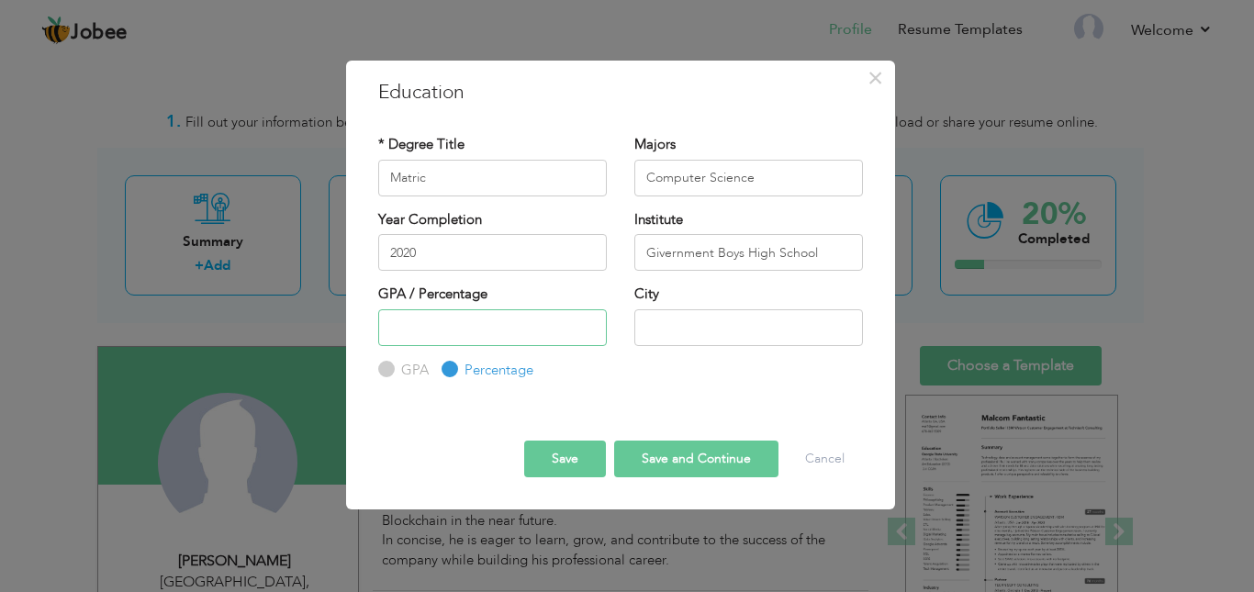
click at [462, 337] on input "number" at bounding box center [492, 327] width 229 height 37
type input "78"
click at [667, 356] on div "City" at bounding box center [749, 322] width 256 height 74
click at [670, 329] on input "text" at bounding box center [748, 327] width 229 height 37
type input "lahore"
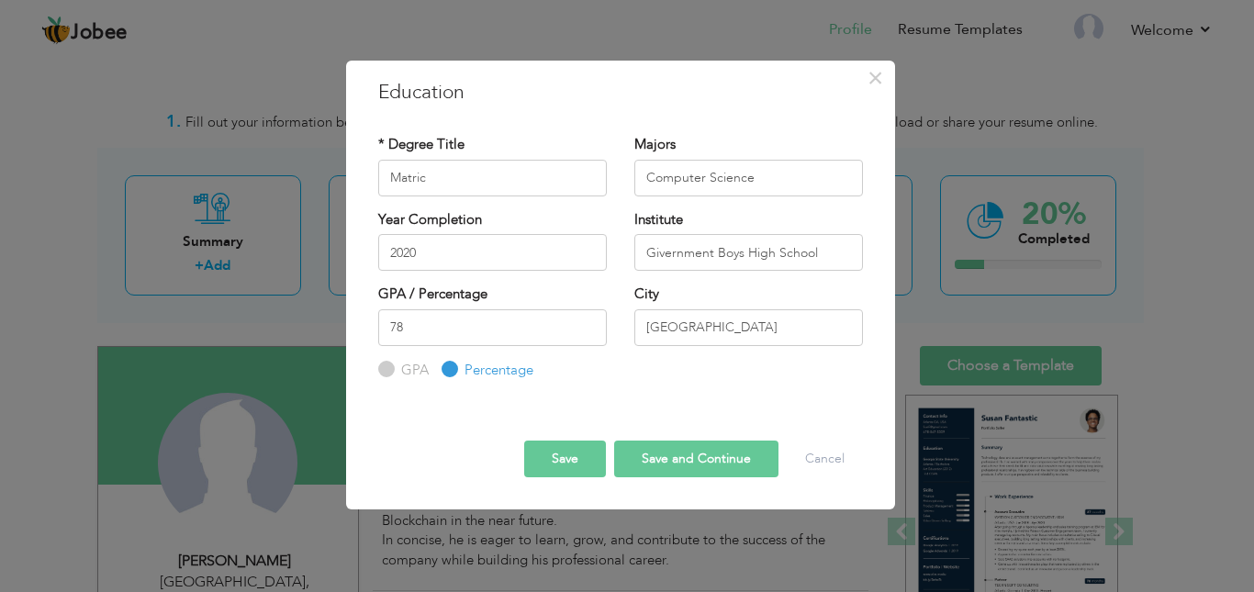
click at [655, 448] on button "Save and Continue" at bounding box center [696, 459] width 164 height 37
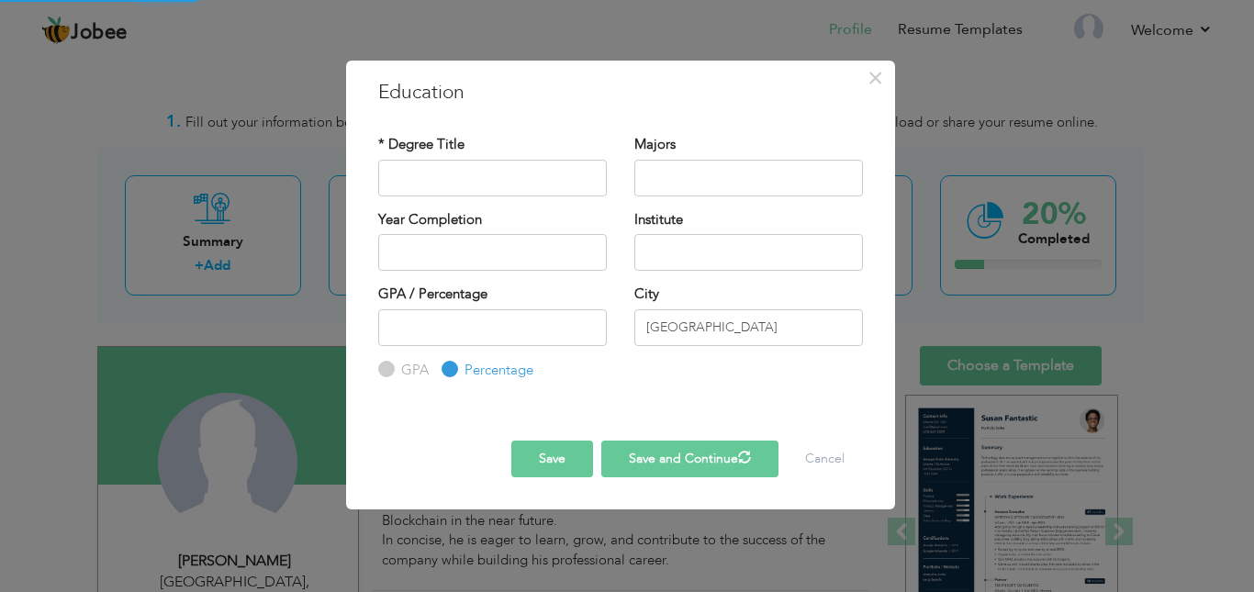
radio input "true"
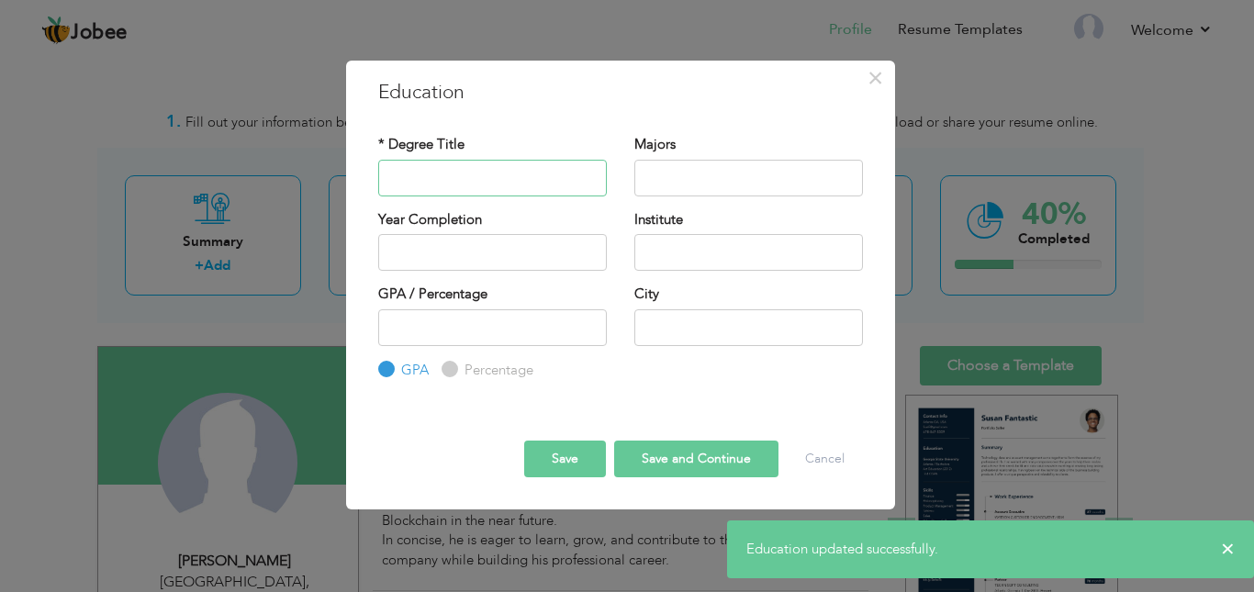
click at [505, 169] on input "text" at bounding box center [492, 178] width 229 height 37
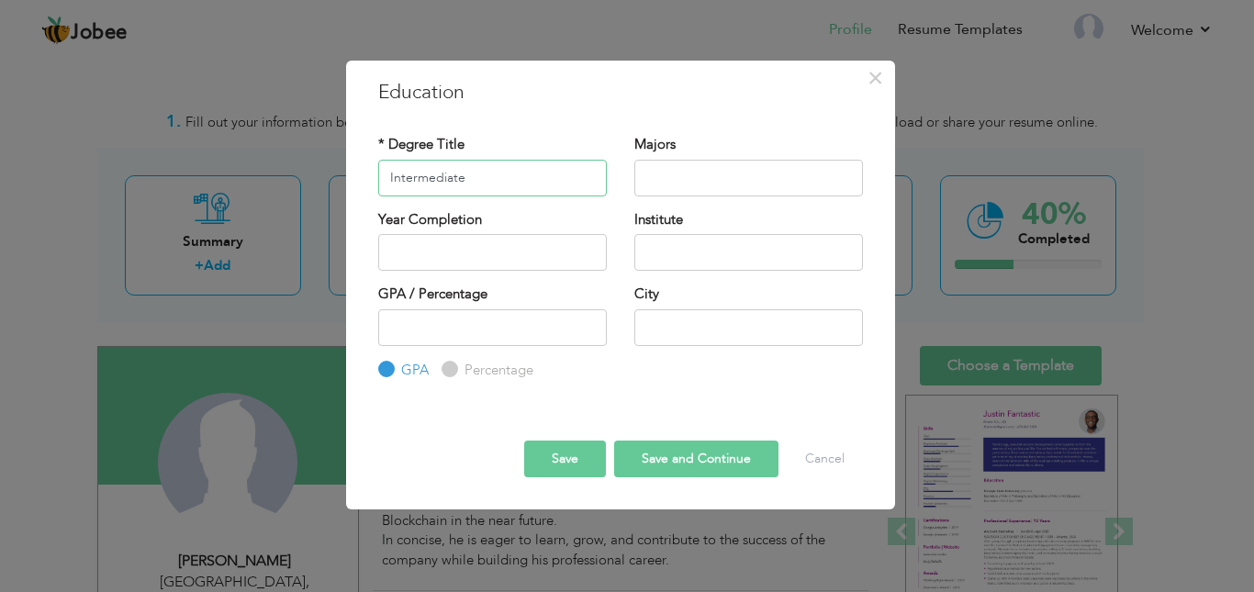
type input "Intermediate"
click at [686, 185] on input "text" at bounding box center [748, 178] width 229 height 37
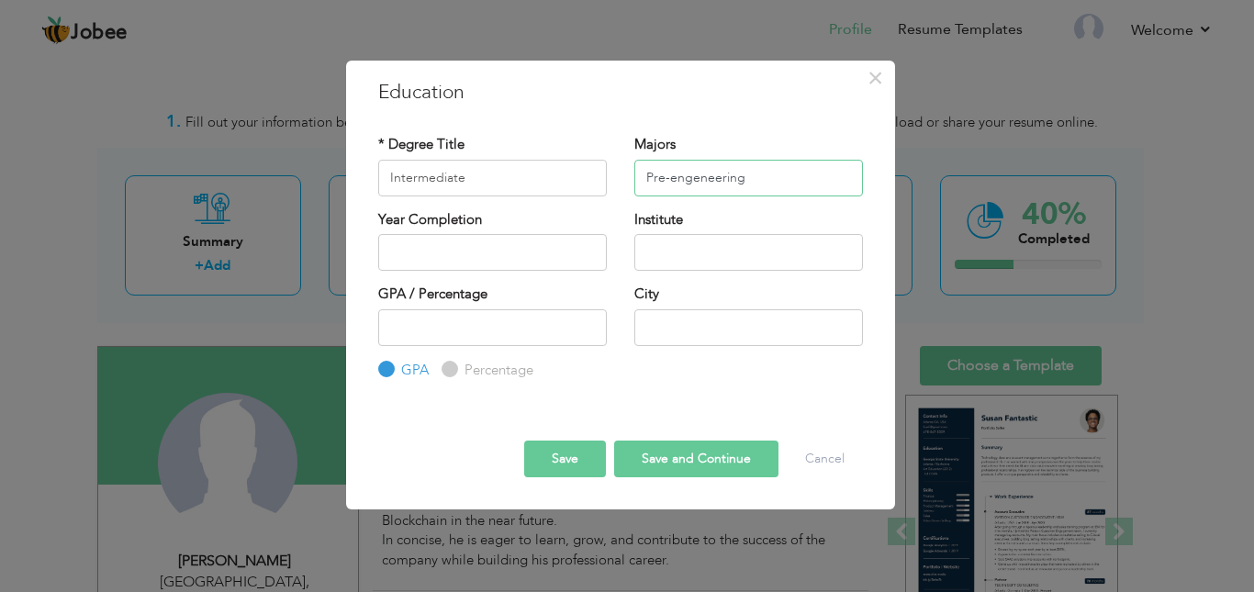
click at [715, 175] on input "Pre-engeneering" at bounding box center [748, 178] width 229 height 37
paste input "Engi"
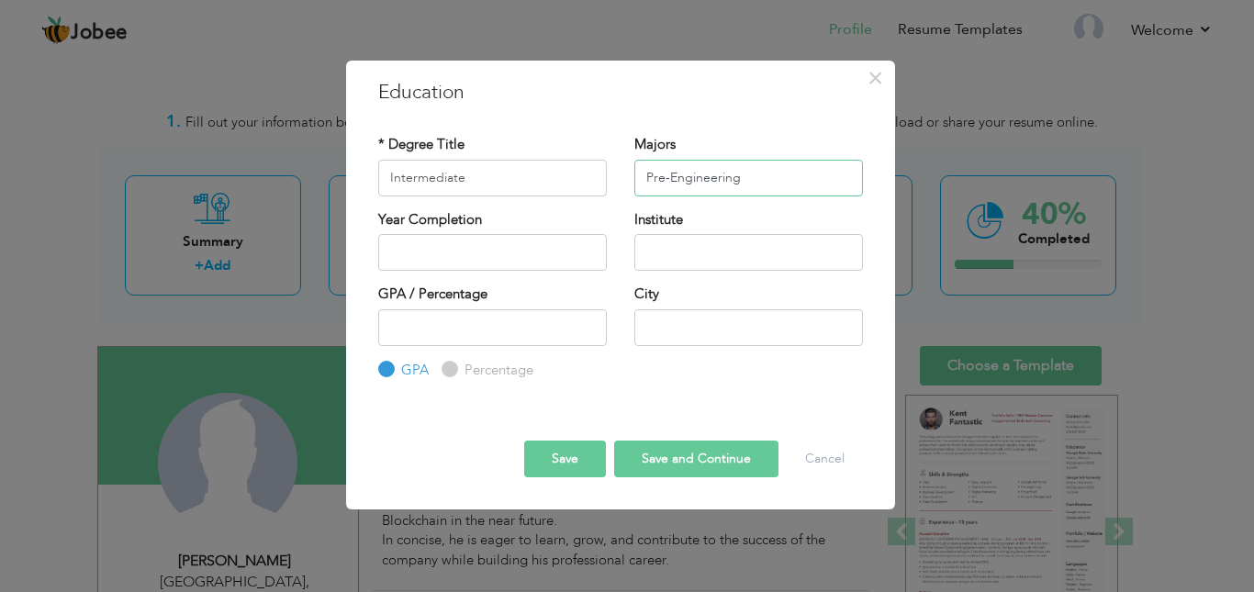
type input "Pre-Engineering"
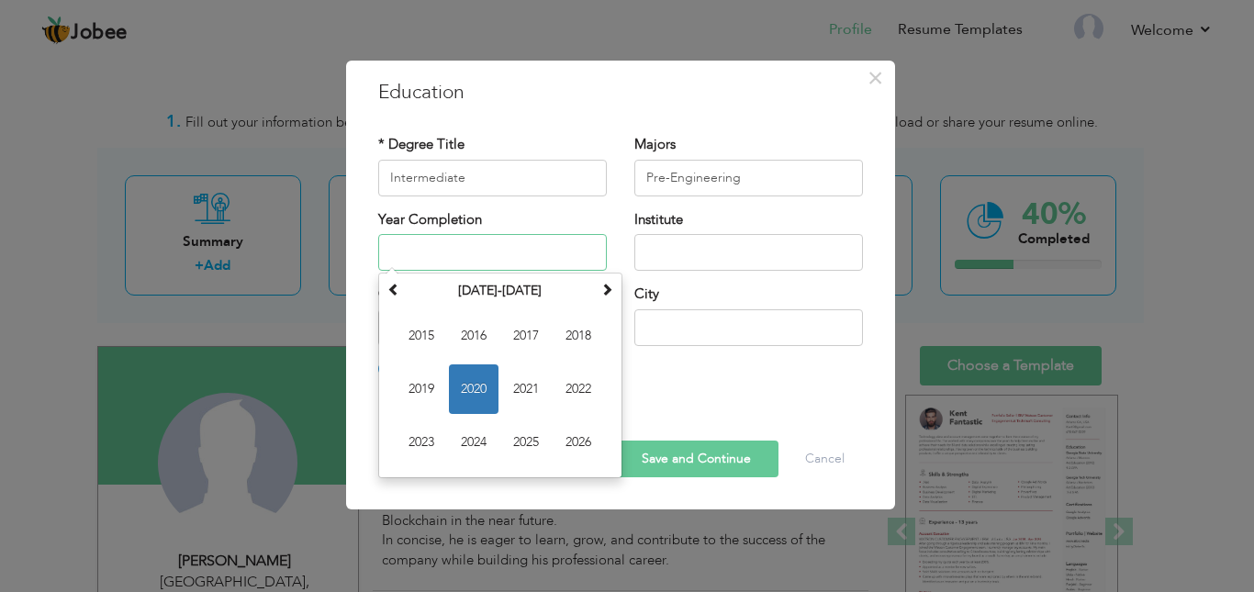
click at [506, 253] on input "text" at bounding box center [492, 252] width 229 height 37
type input "2022"
click at [674, 258] on input "text" at bounding box center [748, 252] width 229 height 37
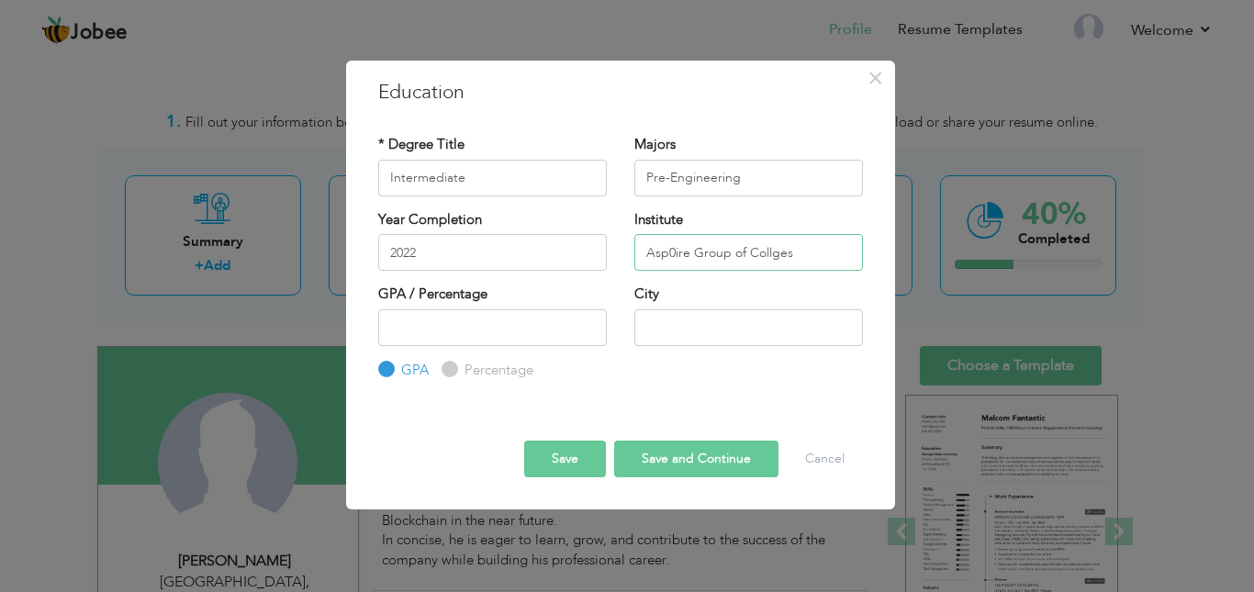
click at [673, 252] on input "Asp0ire Group of Collges" at bounding box center [748, 252] width 229 height 37
type input "Aspire Group of Collges"
click at [476, 323] on input "number" at bounding box center [492, 327] width 229 height 37
type input "71"
click at [701, 339] on input "text" at bounding box center [748, 327] width 229 height 37
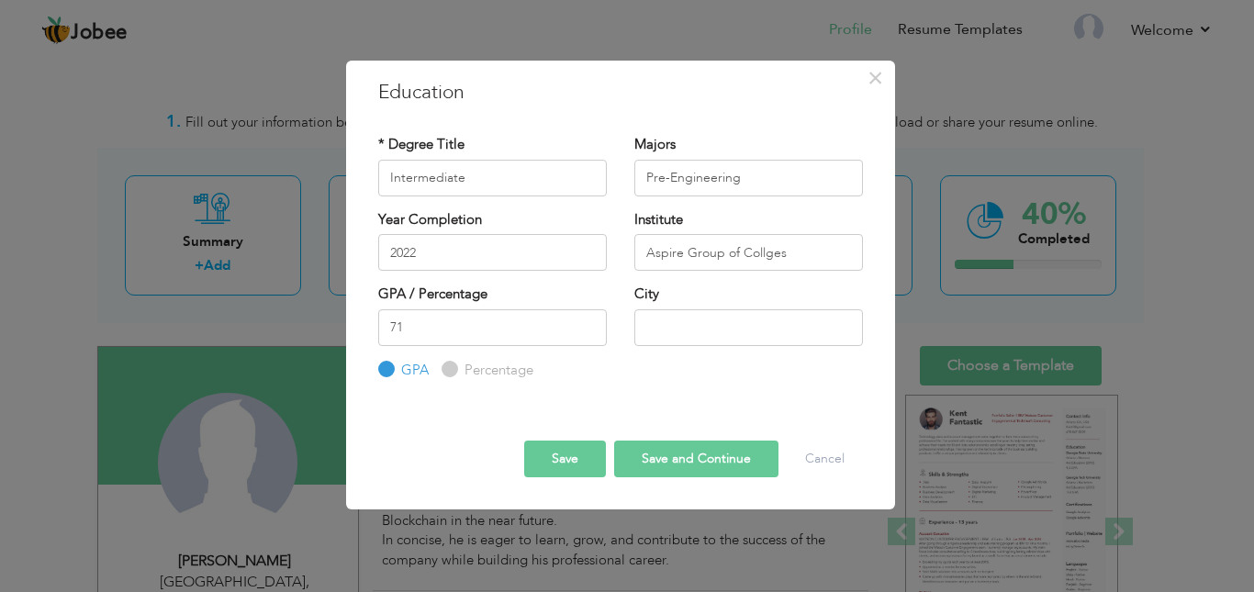
click at [487, 368] on label "Percentage" at bounding box center [496, 370] width 73 height 19
click at [454, 368] on input "Percentage" at bounding box center [448, 370] width 12 height 12
radio input "true"
click at [722, 322] on input "text" at bounding box center [748, 327] width 229 height 37
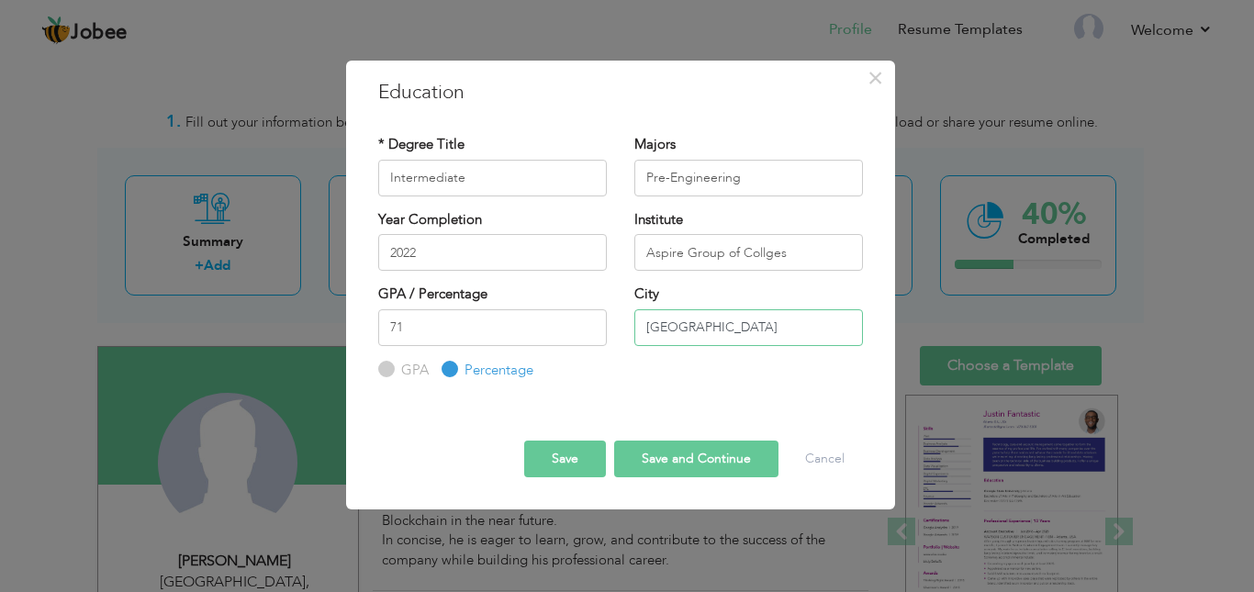
type input "lahore"
click at [696, 443] on button "Save and Continue" at bounding box center [696, 459] width 164 height 37
radio input "true"
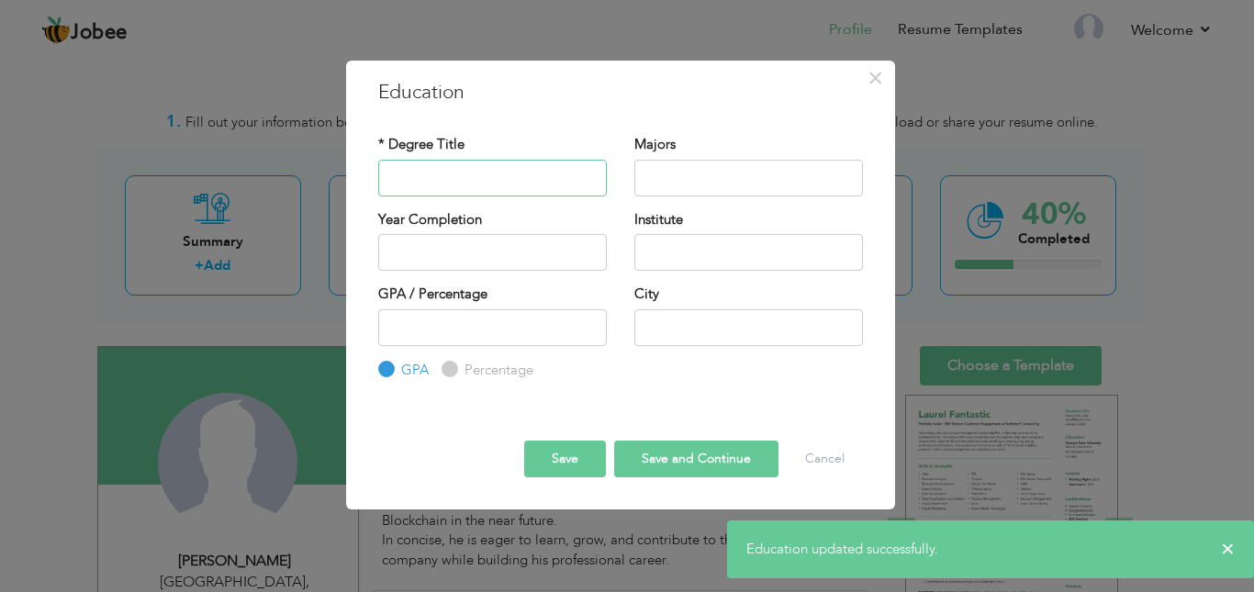
click at [519, 189] on input "text" at bounding box center [492, 178] width 229 height 37
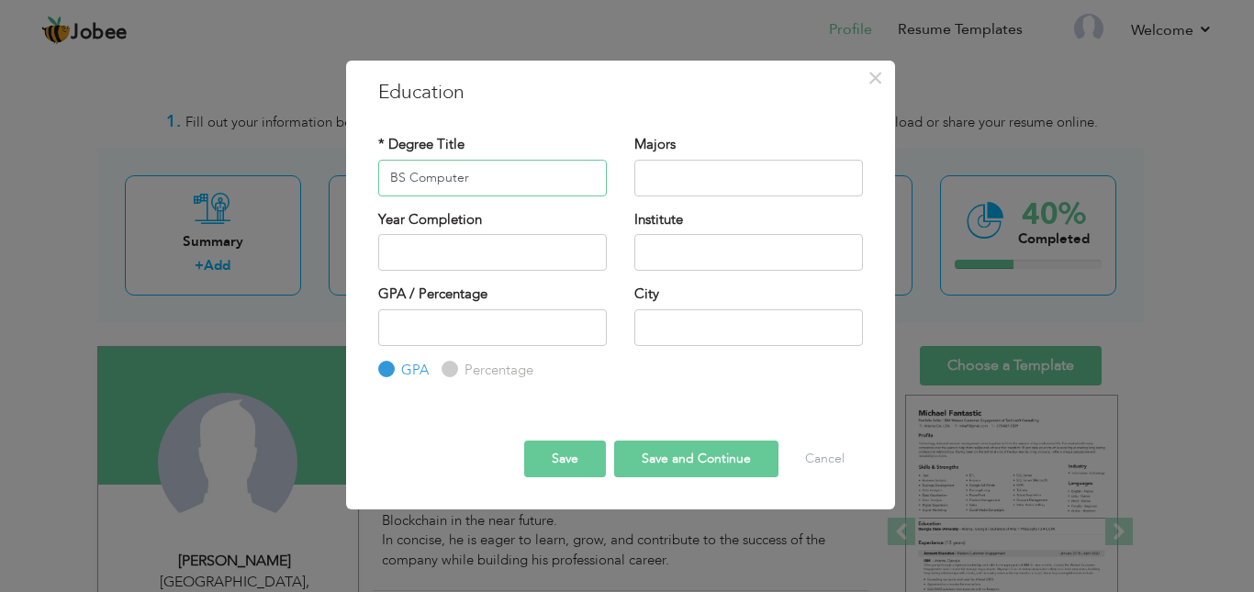
type input "BS Computer"
click at [689, 180] on input "text" at bounding box center [748, 178] width 229 height 37
click at [503, 260] on input "text" at bounding box center [492, 252] width 229 height 37
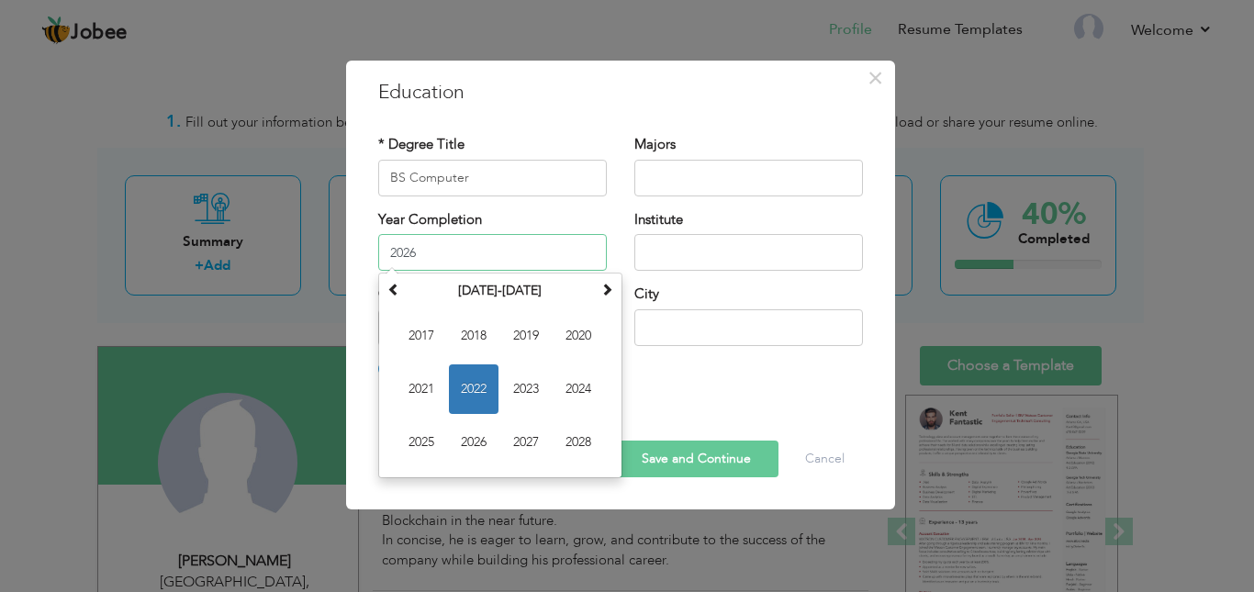
click at [502, 260] on input "2026" at bounding box center [492, 252] width 229 height 37
type input "2026"
click at [692, 261] on input "text" at bounding box center [748, 252] width 229 height 37
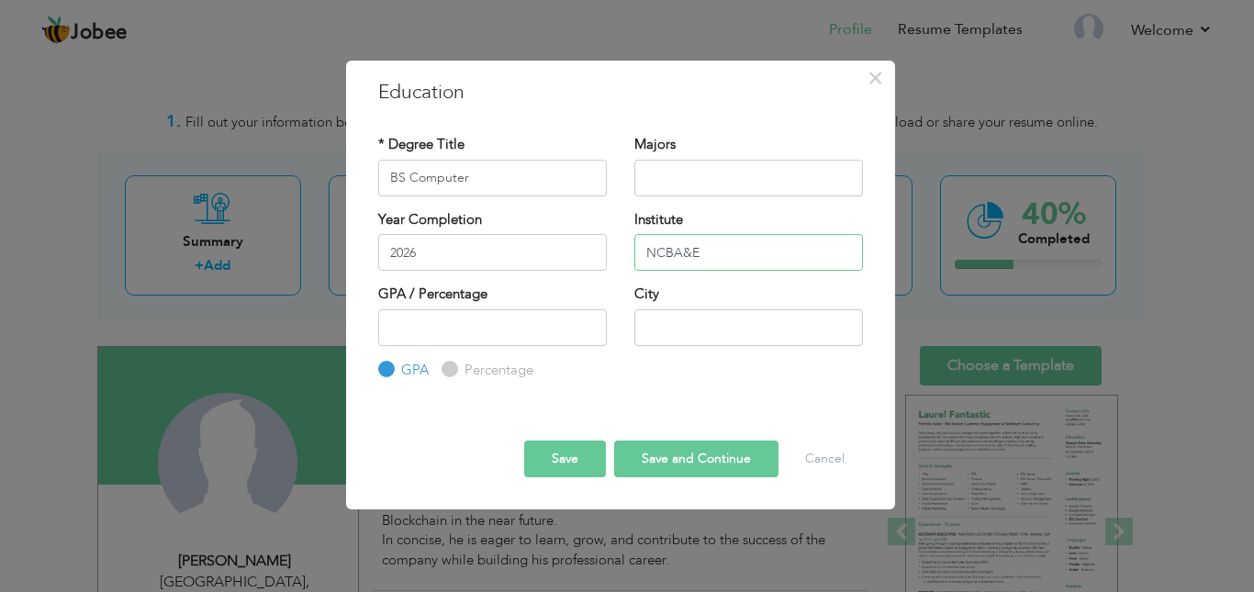
type input "NCBA&E"
click at [555, 336] on input "number" at bounding box center [492, 327] width 229 height 37
type input "3.76"
click at [657, 338] on input "text" at bounding box center [748, 327] width 229 height 37
type input "lahore"
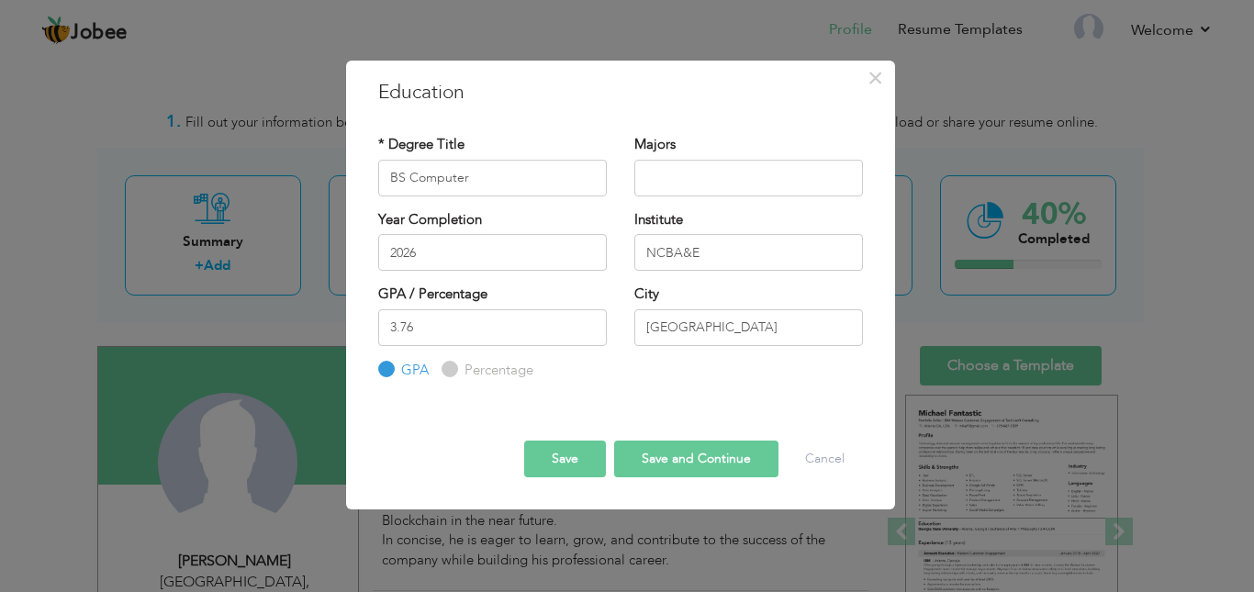
click at [580, 455] on button "Save" at bounding box center [565, 459] width 82 height 37
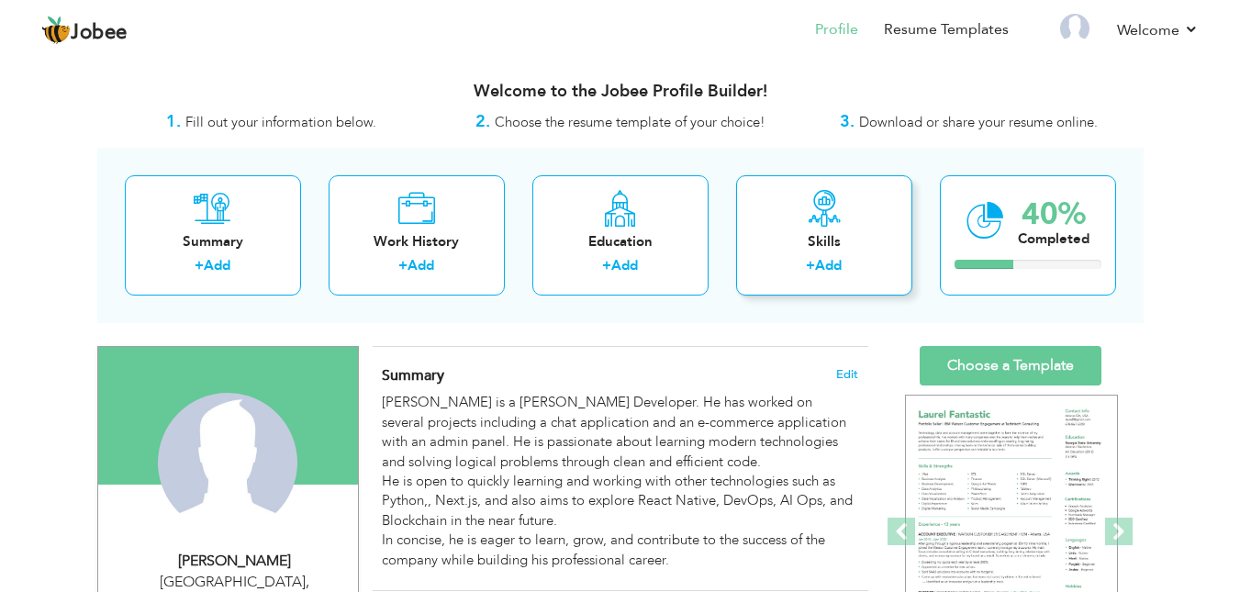
click at [821, 259] on link "Add" at bounding box center [828, 265] width 27 height 18
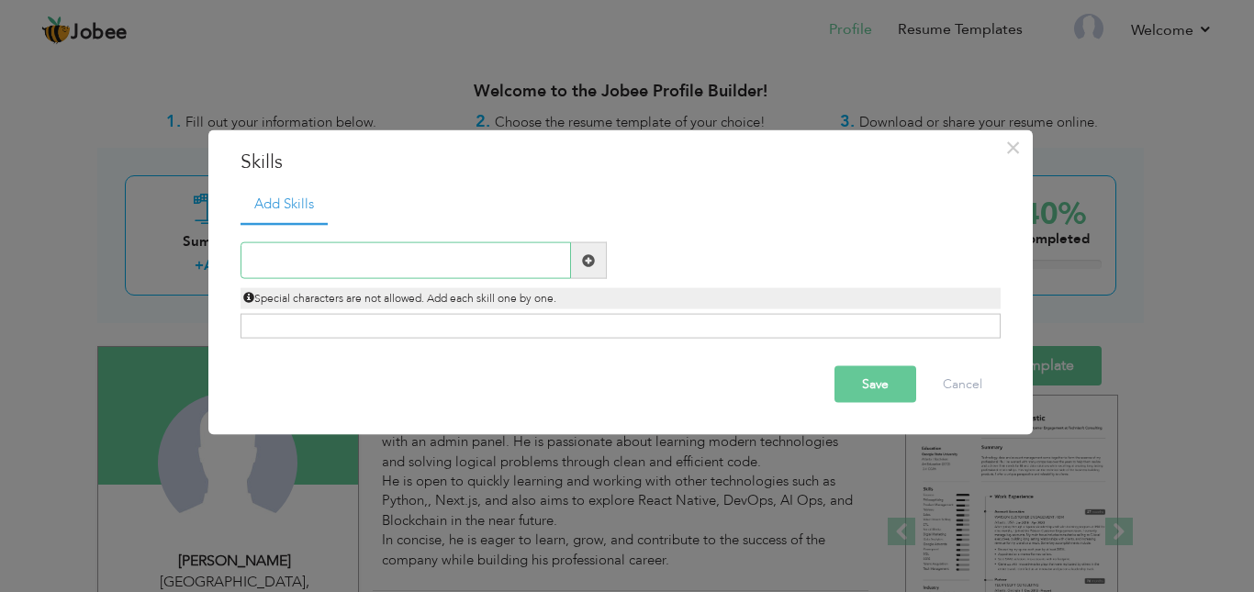
click at [379, 262] on input "text" at bounding box center [406, 260] width 330 height 37
click at [451, 253] on input "text" at bounding box center [406, 260] width 330 height 37
click at [585, 261] on span at bounding box center [588, 259] width 13 height 13
click at [585, 259] on span at bounding box center [588, 259] width 13 height 13
click at [474, 248] on input "text" at bounding box center [406, 260] width 330 height 37
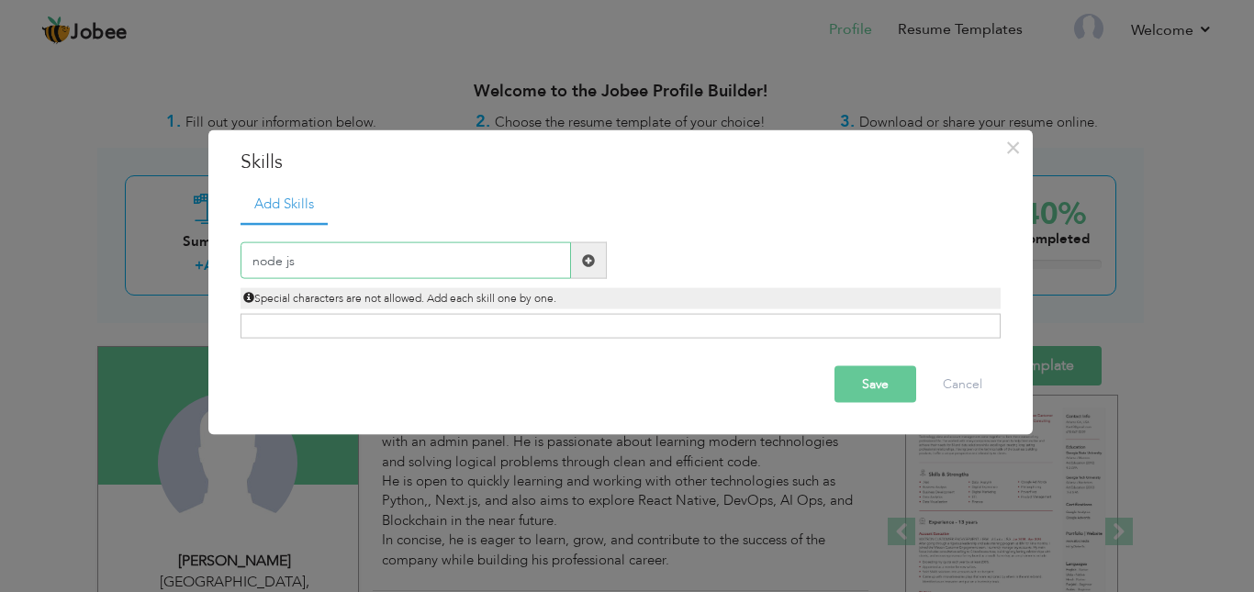
type input "node js"
click at [586, 263] on span at bounding box center [588, 259] width 13 height 13
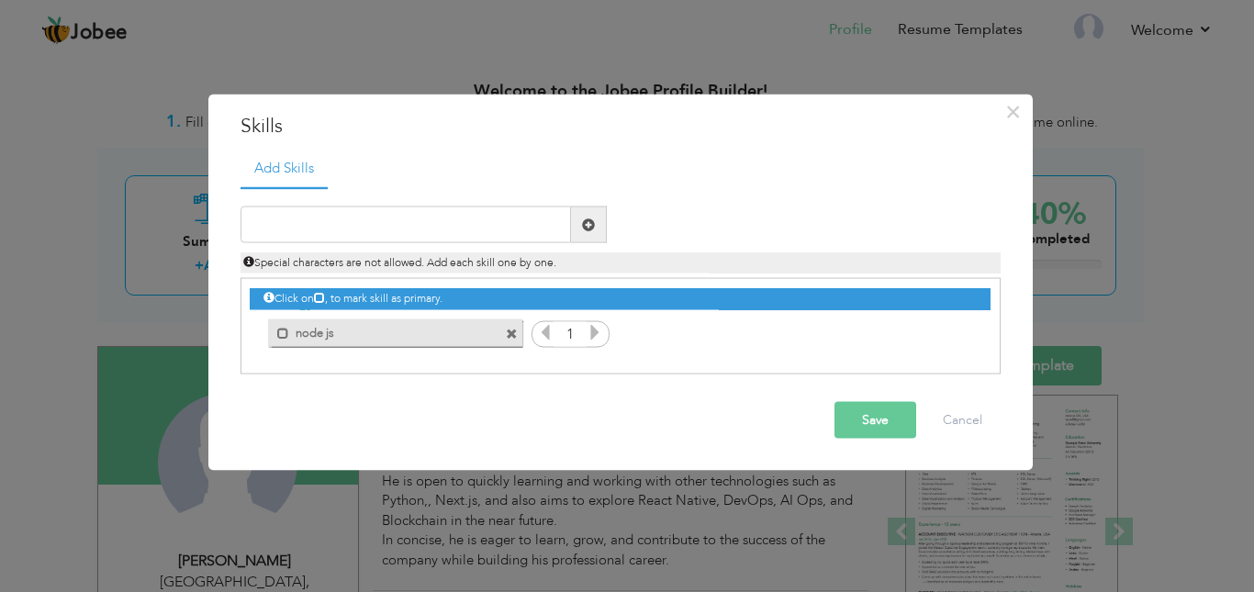
click at [517, 330] on span at bounding box center [512, 334] width 12 height 12
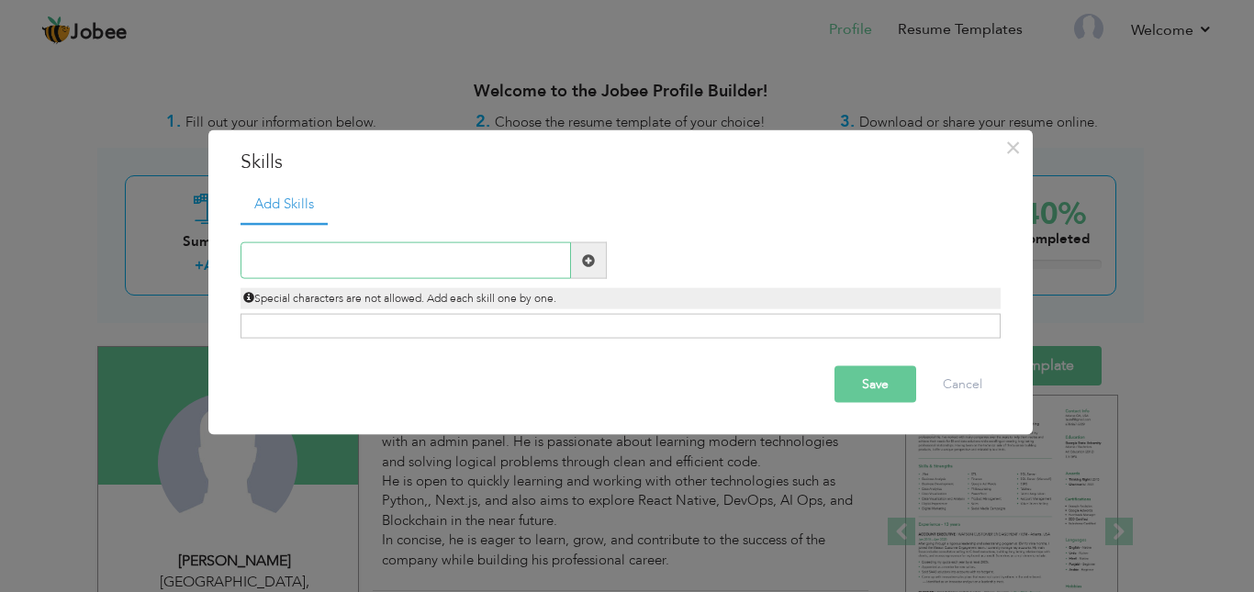
click at [406, 257] on input "text" at bounding box center [406, 260] width 330 height 37
type input "Html"
click at [591, 262] on span at bounding box center [588, 259] width 13 height 13
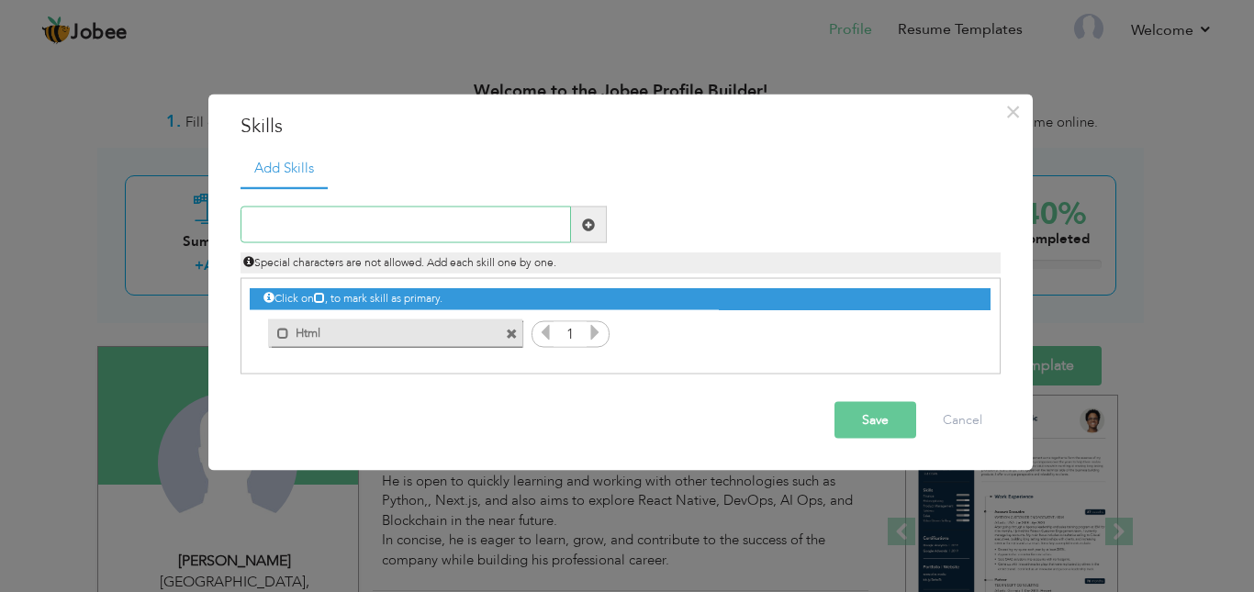
click at [433, 232] on input "text" at bounding box center [406, 225] width 330 height 37
type input "Css"
click at [595, 229] on span at bounding box center [589, 225] width 36 height 37
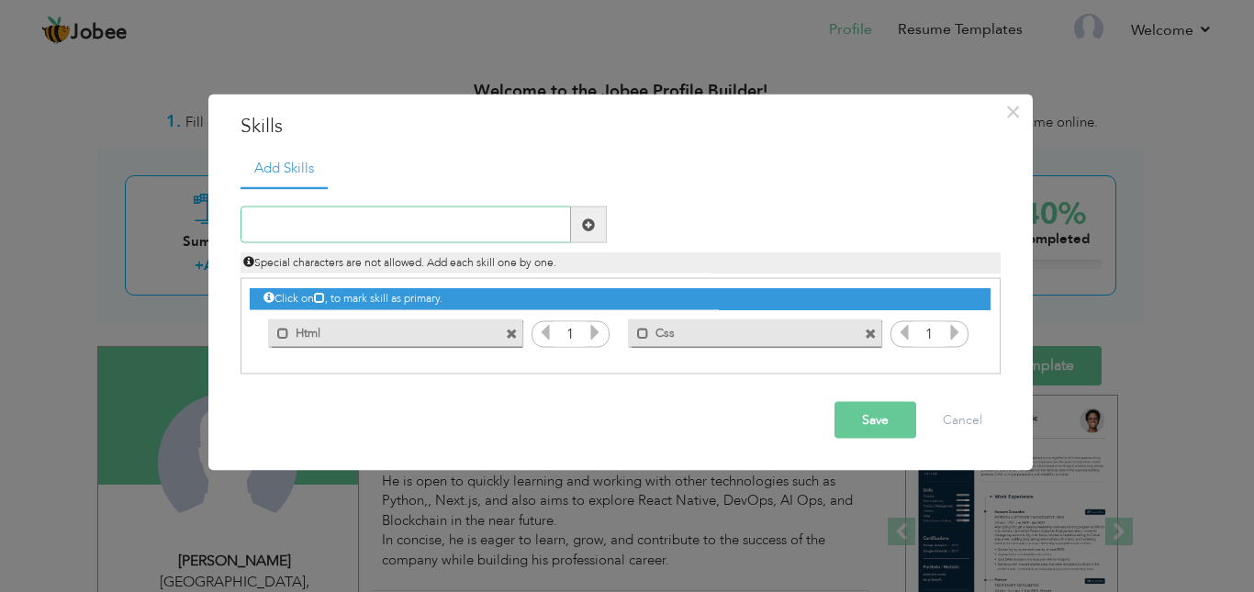
click at [390, 222] on input "text" at bounding box center [406, 225] width 330 height 37
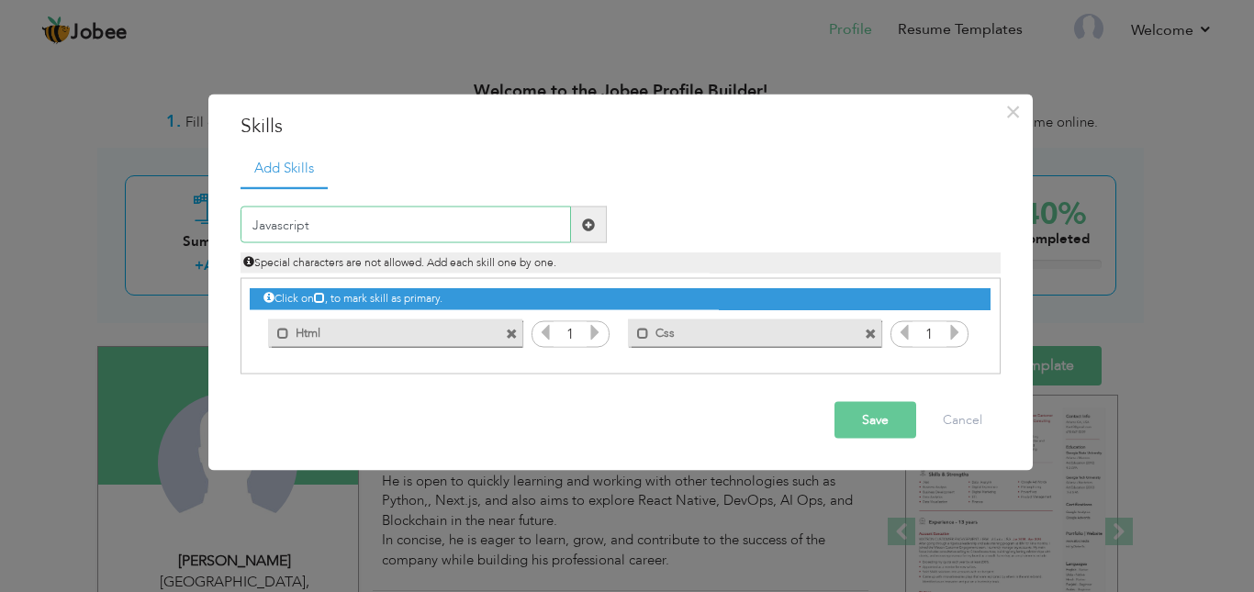
type input "Javascript"
click at [593, 223] on span at bounding box center [588, 224] width 13 height 13
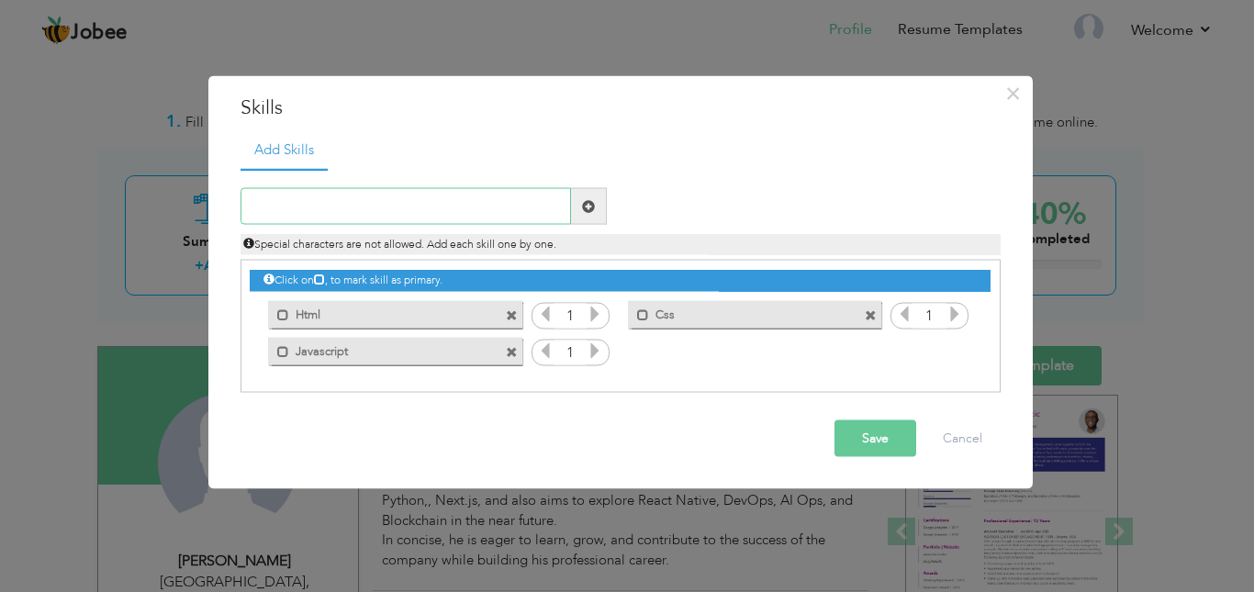
click at [409, 219] on input "text" at bounding box center [406, 206] width 330 height 37
type input "Node js"
click at [584, 217] on span at bounding box center [589, 206] width 36 height 37
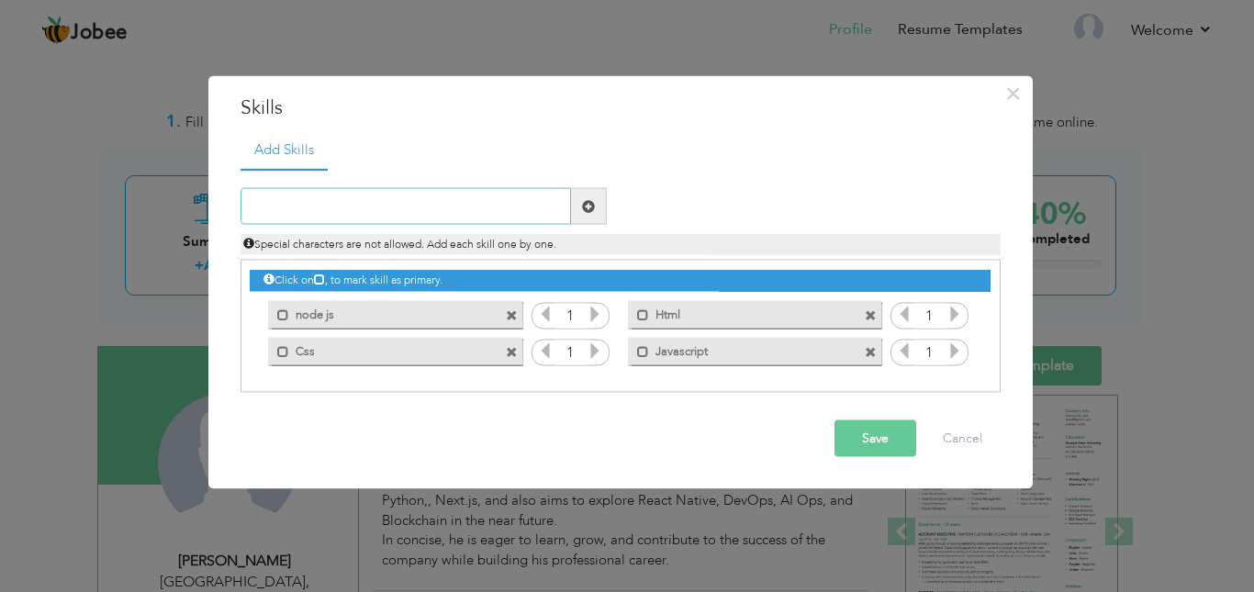
click at [431, 208] on input "text" at bounding box center [406, 206] width 330 height 37
type input "Express js"
drag, startPoint x: 579, startPoint y: 212, endPoint x: 566, endPoint y: 209, distance: 13.1
click at [579, 214] on span at bounding box center [589, 206] width 36 height 37
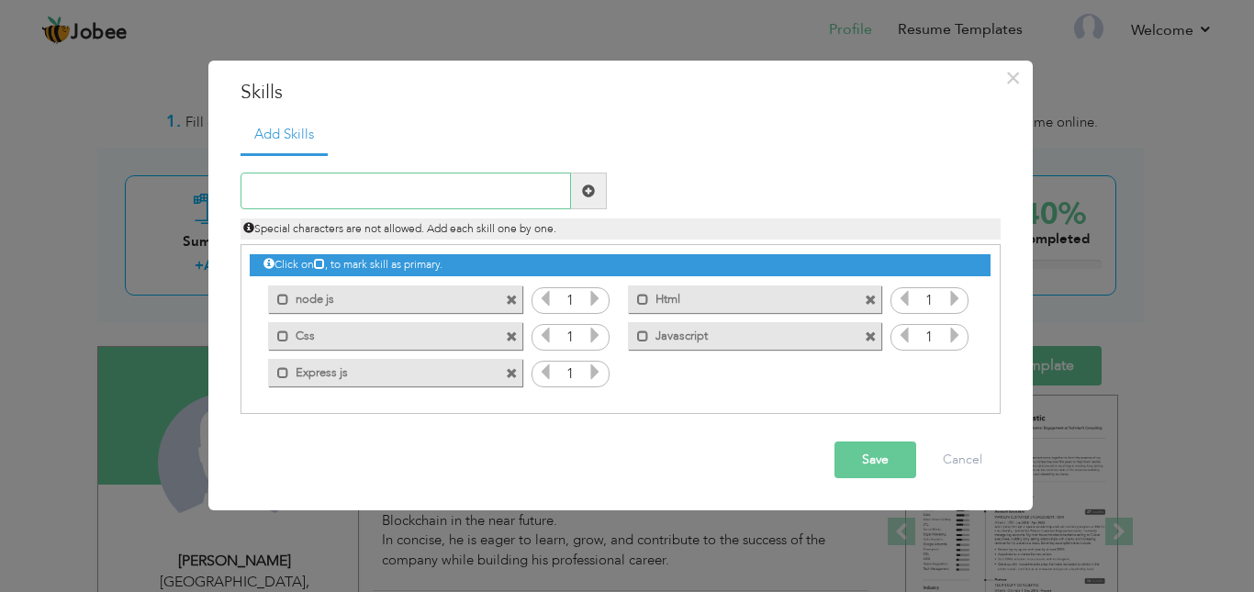
click at [505, 206] on input "text" at bounding box center [406, 191] width 330 height 37
type input "React"
click at [591, 185] on span at bounding box center [588, 191] width 13 height 13
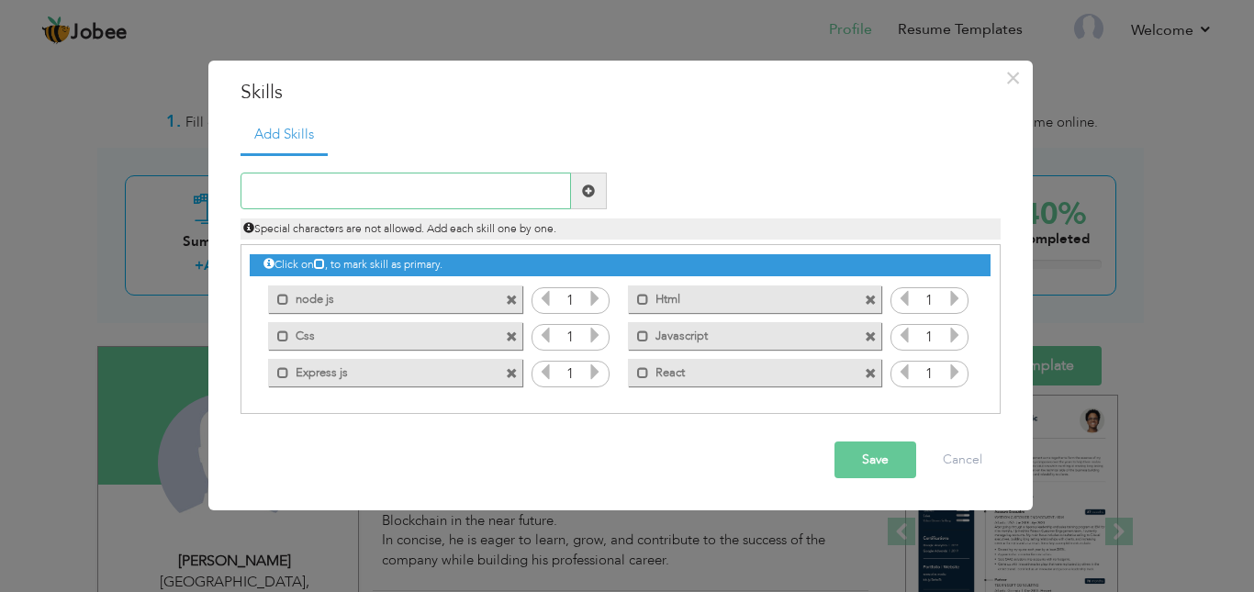
click at [478, 199] on input "text" at bounding box center [406, 191] width 330 height 37
click at [455, 198] on input "text" at bounding box center [406, 191] width 330 height 37
type input "Mongo DB"
click at [588, 194] on span at bounding box center [588, 191] width 13 height 13
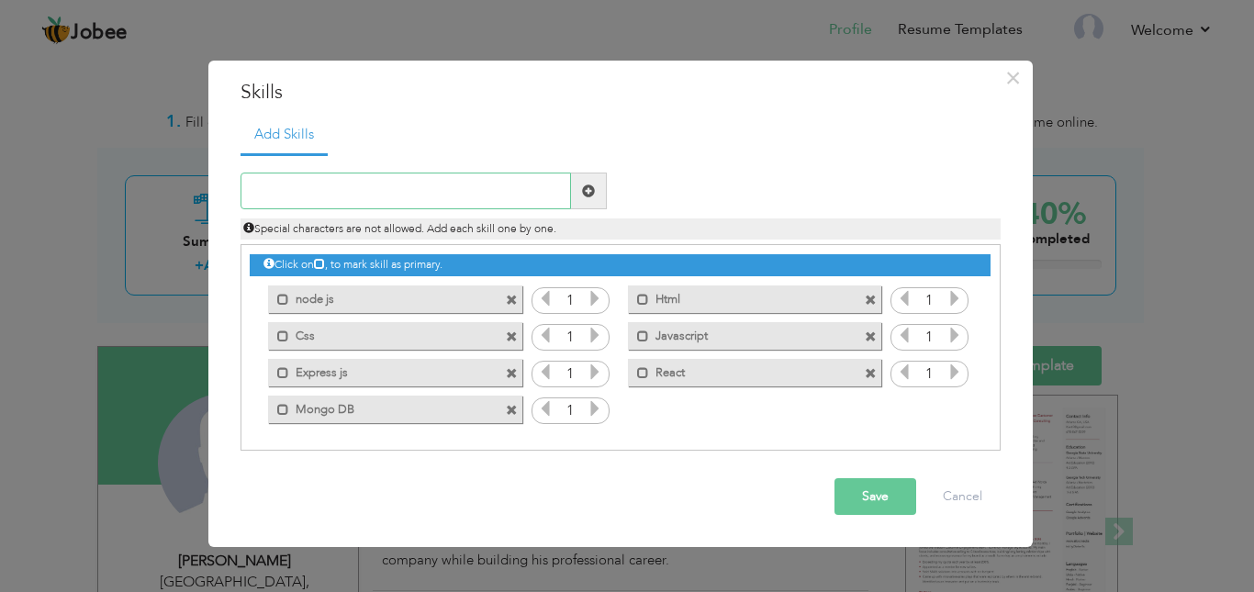
click at [308, 191] on input "text" at bounding box center [406, 191] width 330 height 37
type input "Restful APIs"
click at [592, 192] on span at bounding box center [588, 191] width 13 height 13
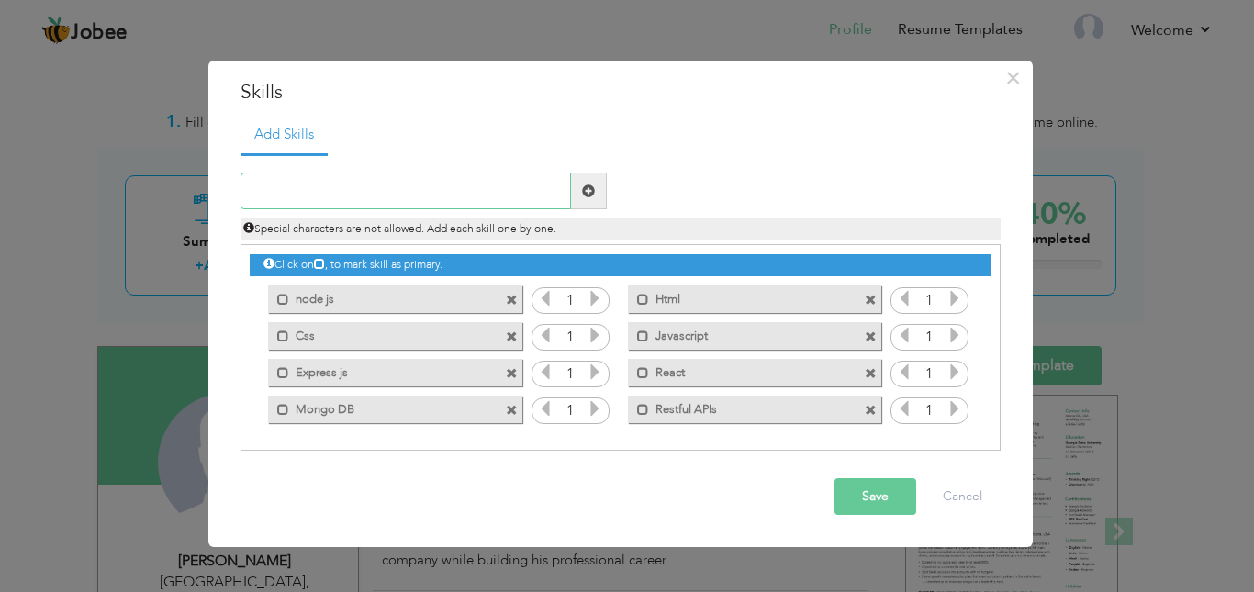
click at [479, 194] on input "text" at bounding box center [406, 191] width 330 height 37
click at [600, 296] on icon at bounding box center [595, 298] width 17 height 17
click at [599, 296] on icon at bounding box center [595, 298] width 17 height 17
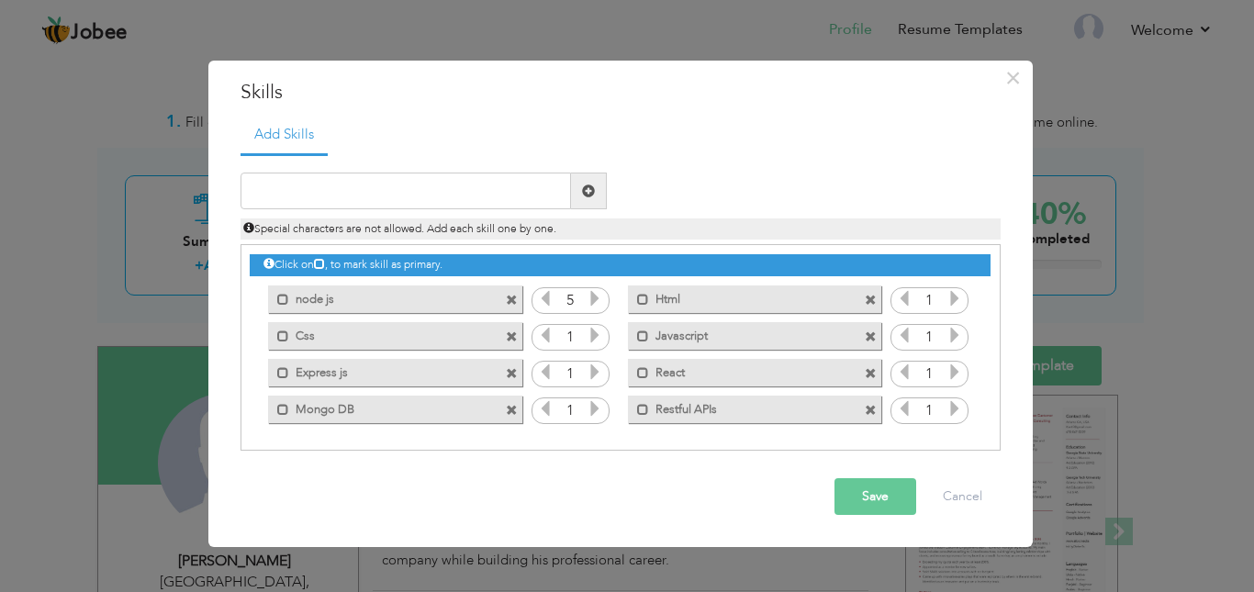
click at [599, 296] on icon at bounding box center [595, 298] width 17 height 17
click at [546, 298] on icon at bounding box center [545, 298] width 17 height 17
click at [589, 307] on icon at bounding box center [595, 298] width 17 height 17
click at [954, 303] on icon at bounding box center [954, 298] width 17 height 17
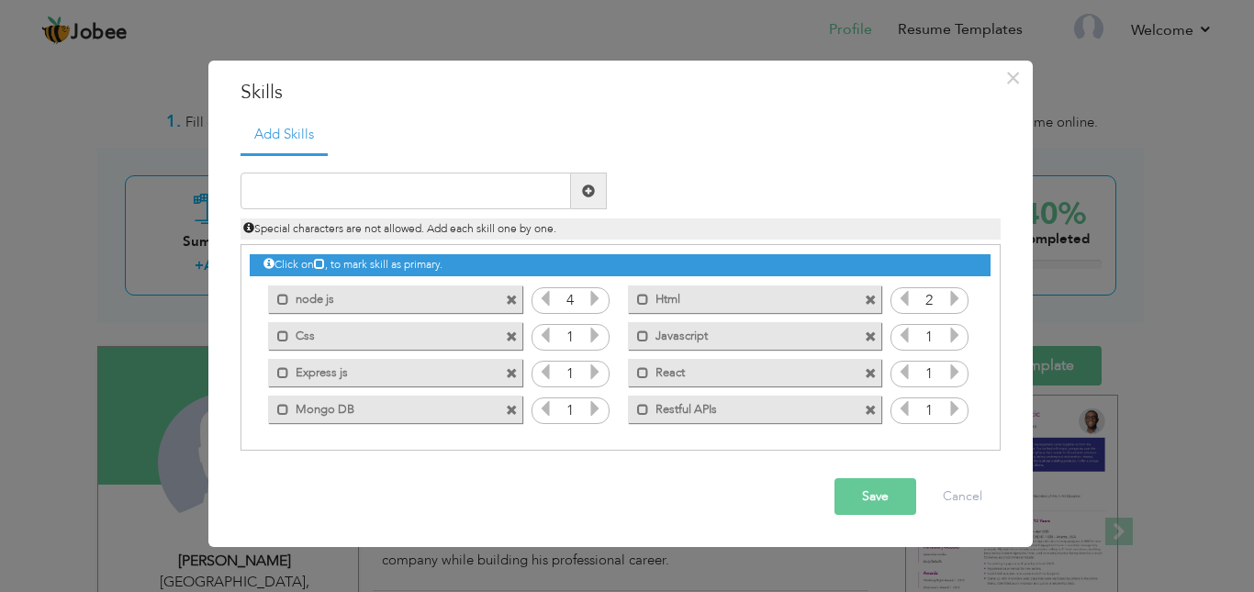
click at [954, 303] on icon at bounding box center [954, 298] width 17 height 17
click at [953, 303] on icon at bounding box center [954, 298] width 17 height 17
click at [959, 331] on icon at bounding box center [954, 335] width 17 height 17
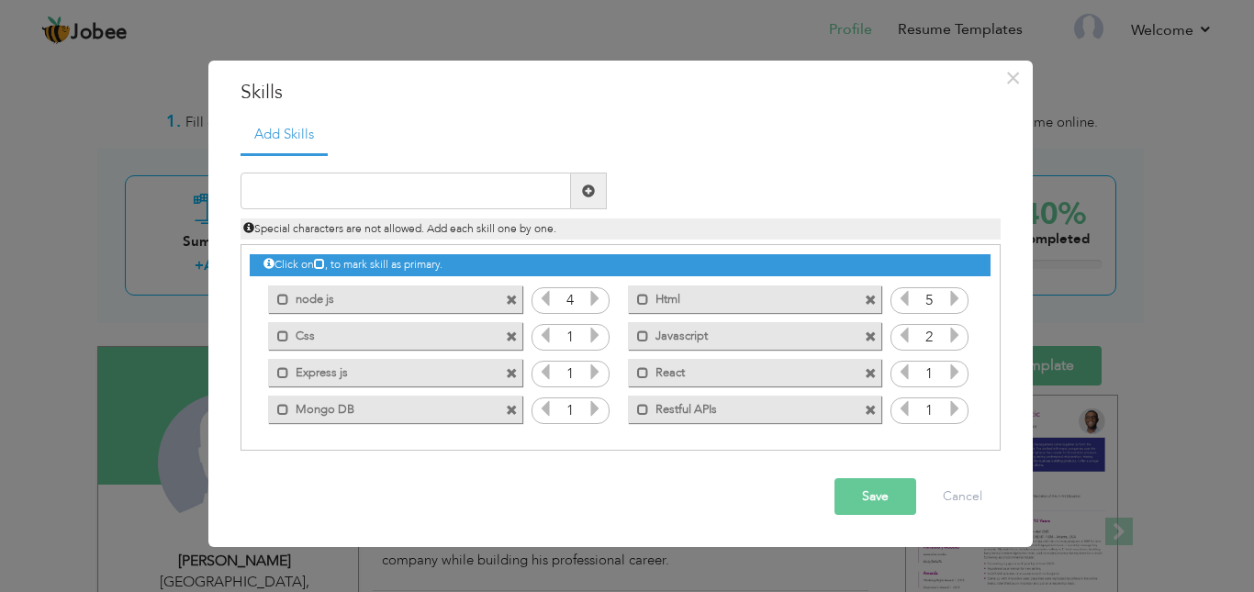
click at [959, 331] on icon at bounding box center [954, 335] width 17 height 17
click at [957, 365] on icon at bounding box center [954, 372] width 17 height 17
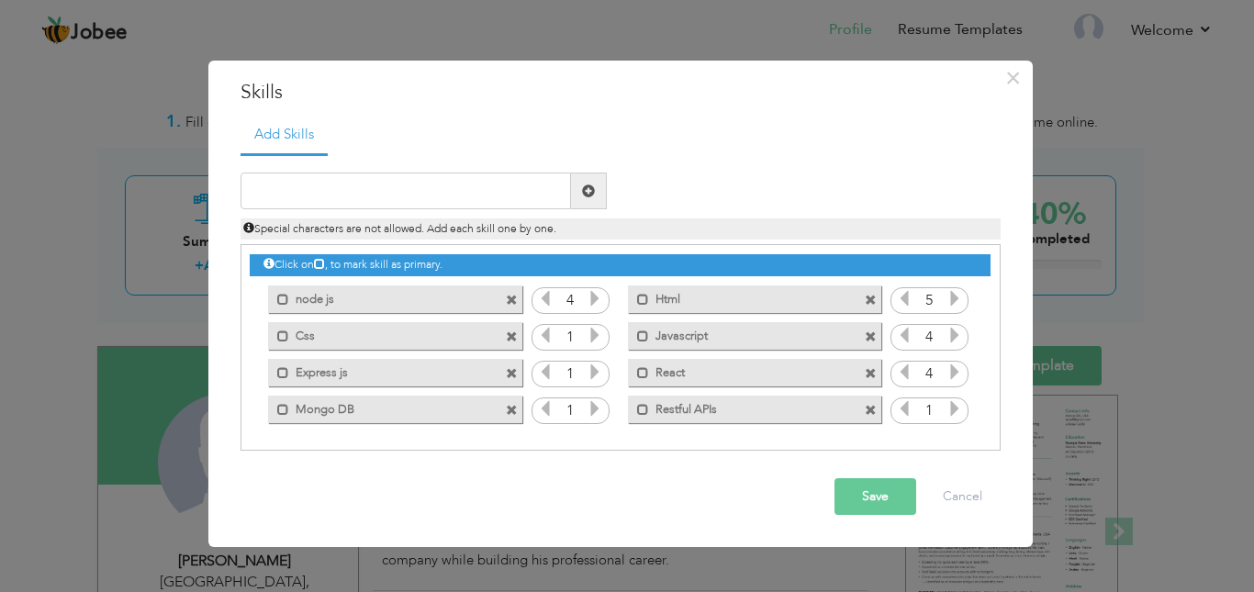
click at [958, 423] on span at bounding box center [954, 411] width 17 height 24
click at [955, 417] on icon at bounding box center [954, 408] width 17 height 17
click at [899, 409] on icon at bounding box center [904, 408] width 17 height 17
click at [599, 417] on icon at bounding box center [595, 408] width 17 height 17
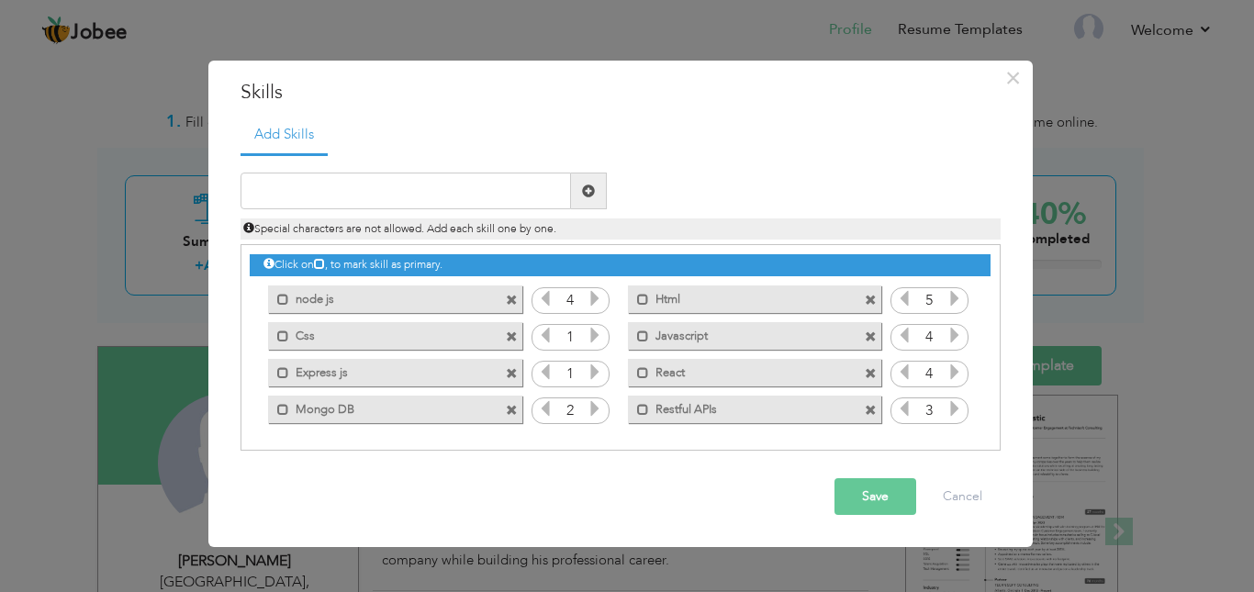
click at [599, 417] on icon at bounding box center [595, 408] width 17 height 17
click at [597, 386] on span at bounding box center [595, 375] width 17 height 24
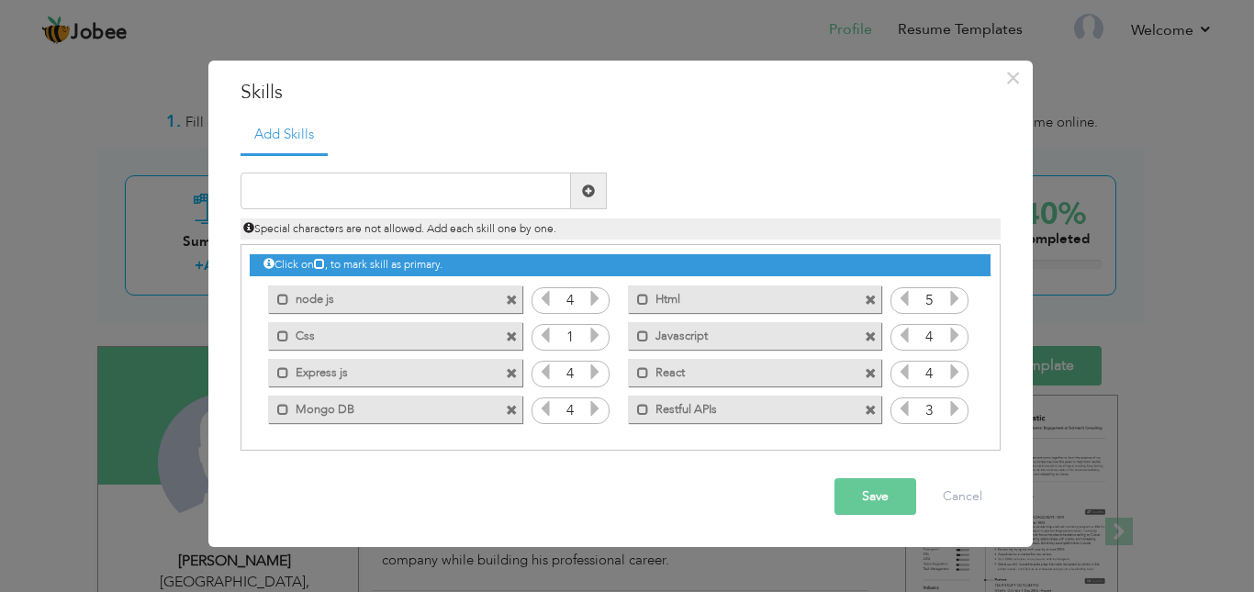
click at [593, 343] on icon at bounding box center [595, 335] width 17 height 17
click at [537, 347] on span at bounding box center [545, 338] width 17 height 24
click at [549, 409] on icon at bounding box center [545, 408] width 17 height 17
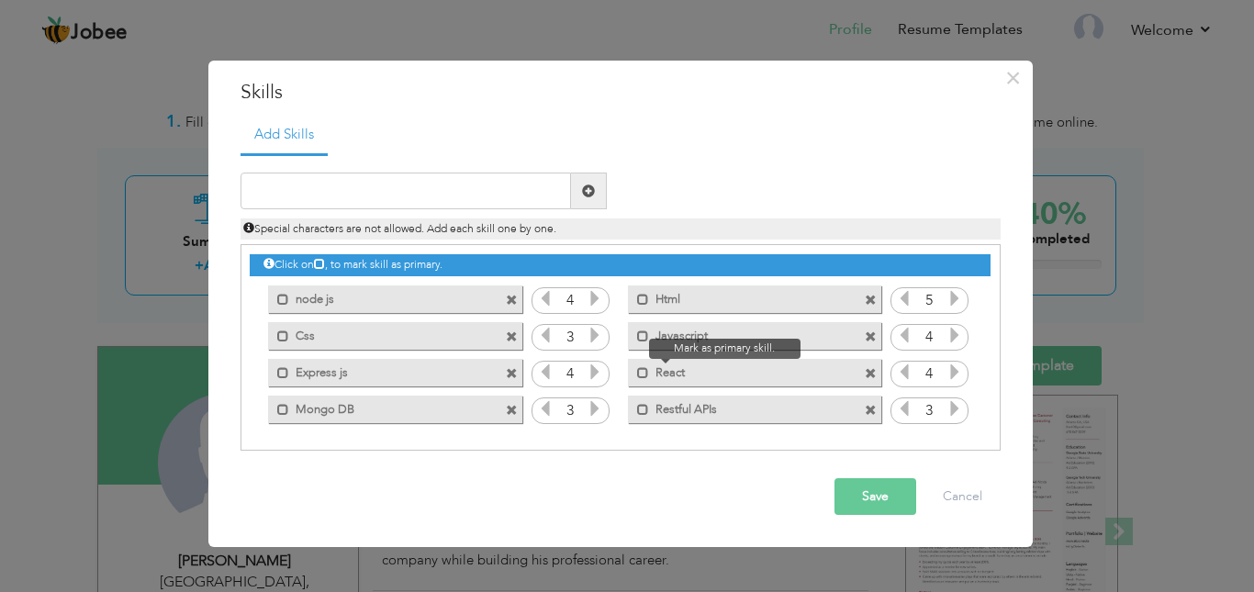
click at [635, 375] on span at bounding box center [638, 368] width 21 height 18
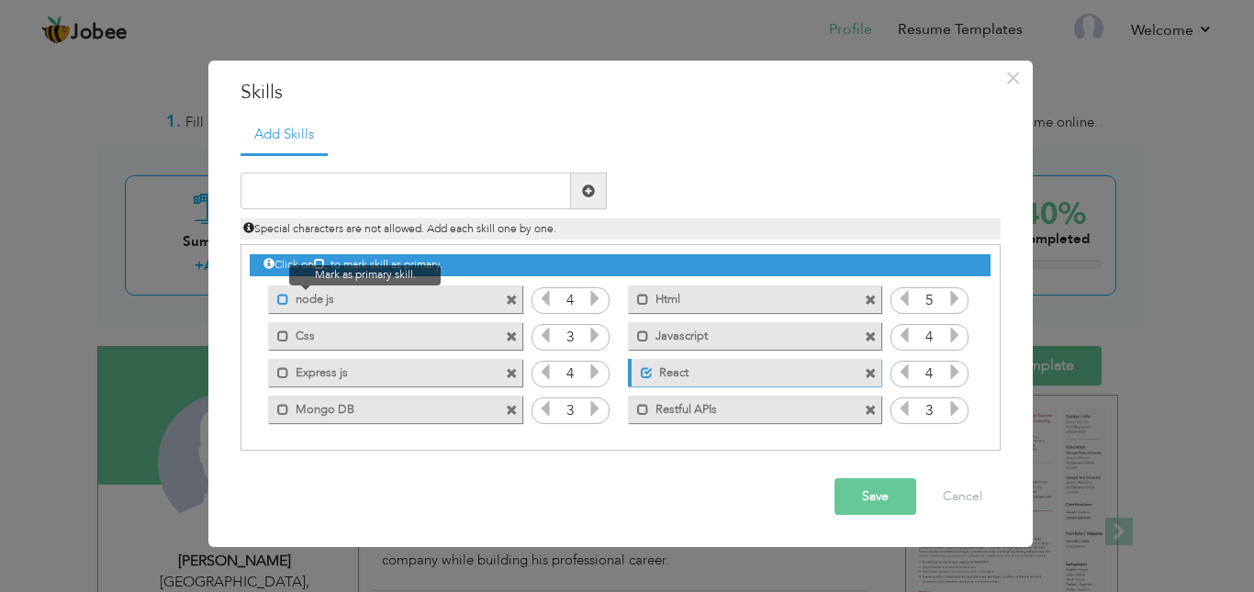
click at [283, 303] on span at bounding box center [283, 300] width 12 height 12
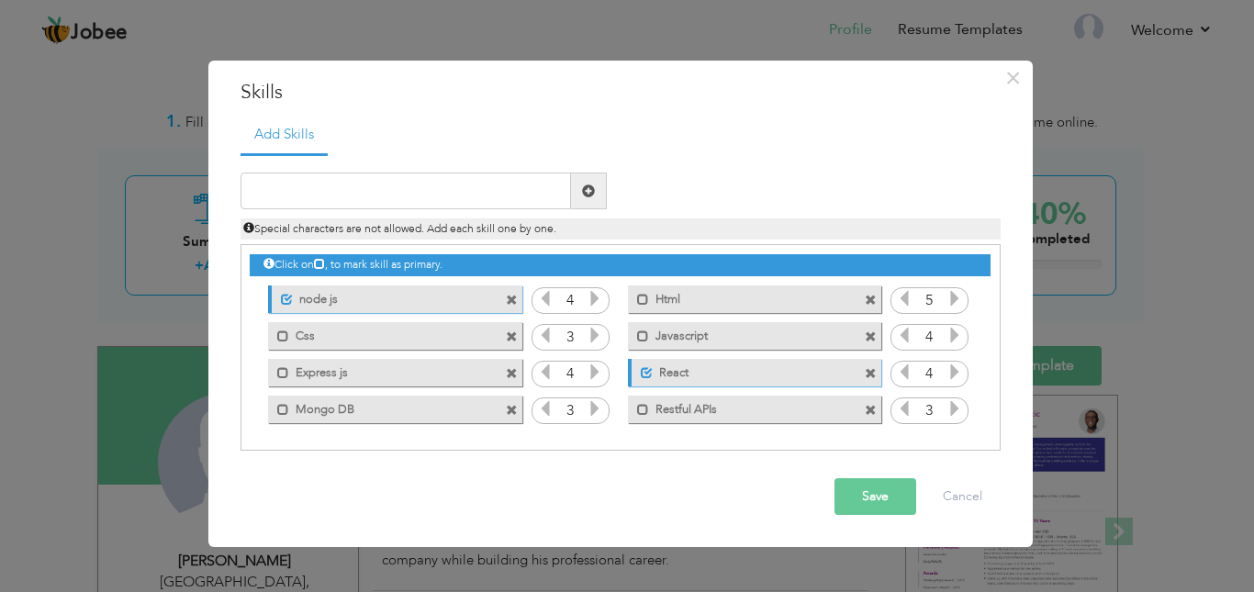
click at [637, 417] on div "Mark as primary skill. Restful APIs" at bounding box center [754, 410] width 253 height 28
click at [872, 496] on button "Save" at bounding box center [875, 496] width 82 height 37
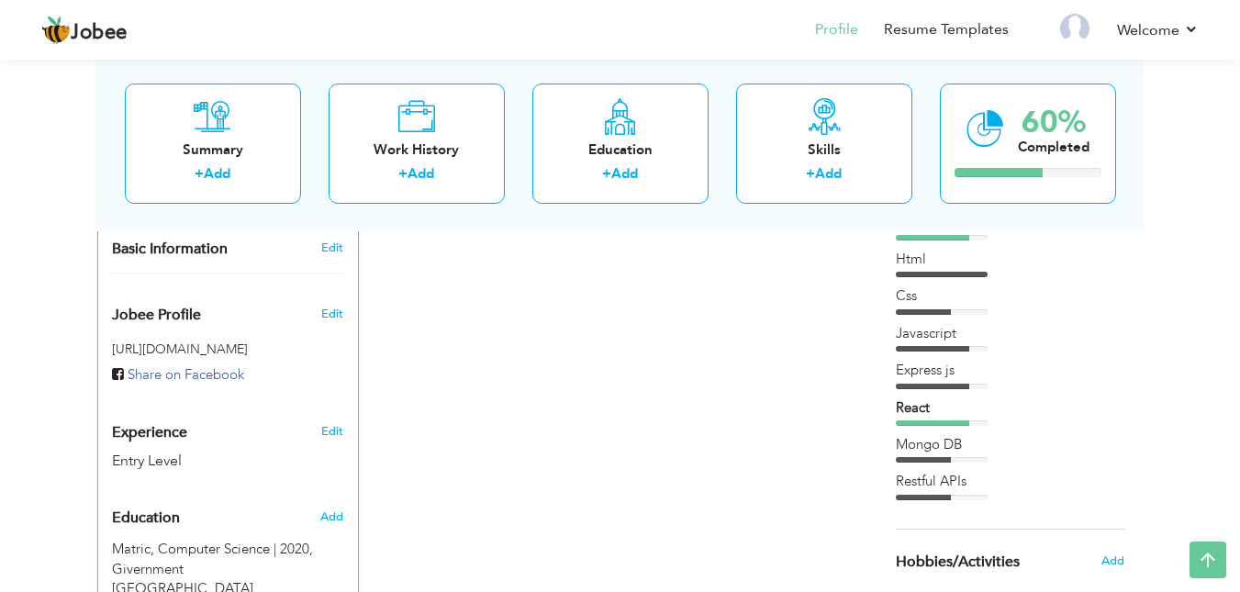
scroll to position [472, 0]
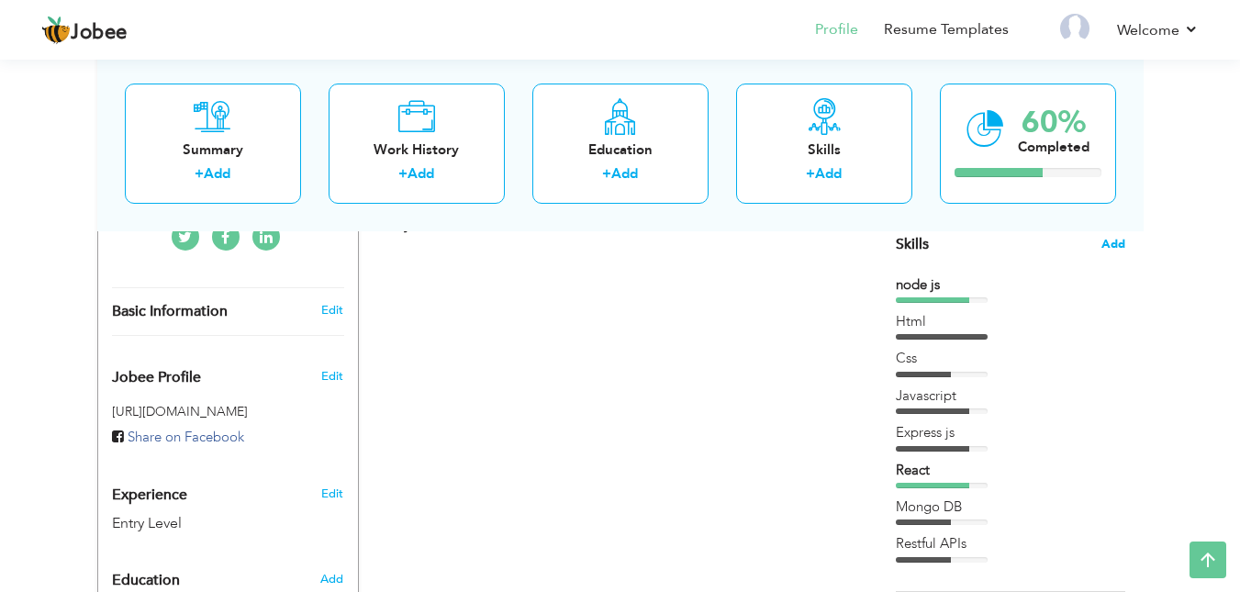
click at [1112, 245] on span "Add" at bounding box center [1114, 244] width 24 height 17
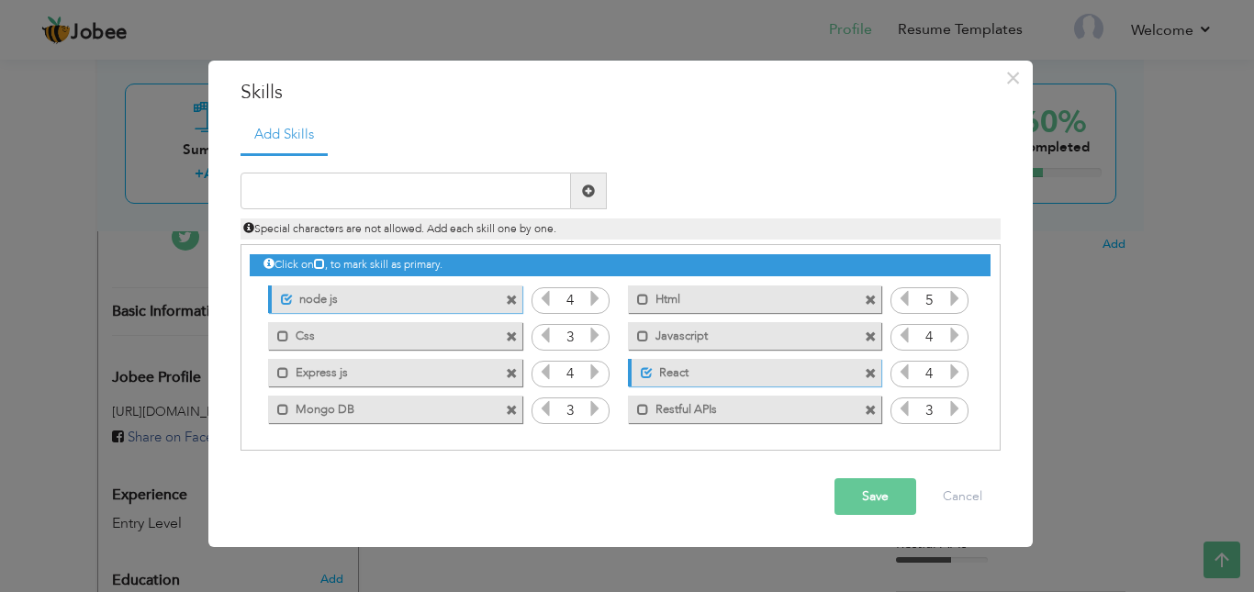
click at [516, 298] on span at bounding box center [512, 301] width 12 height 12
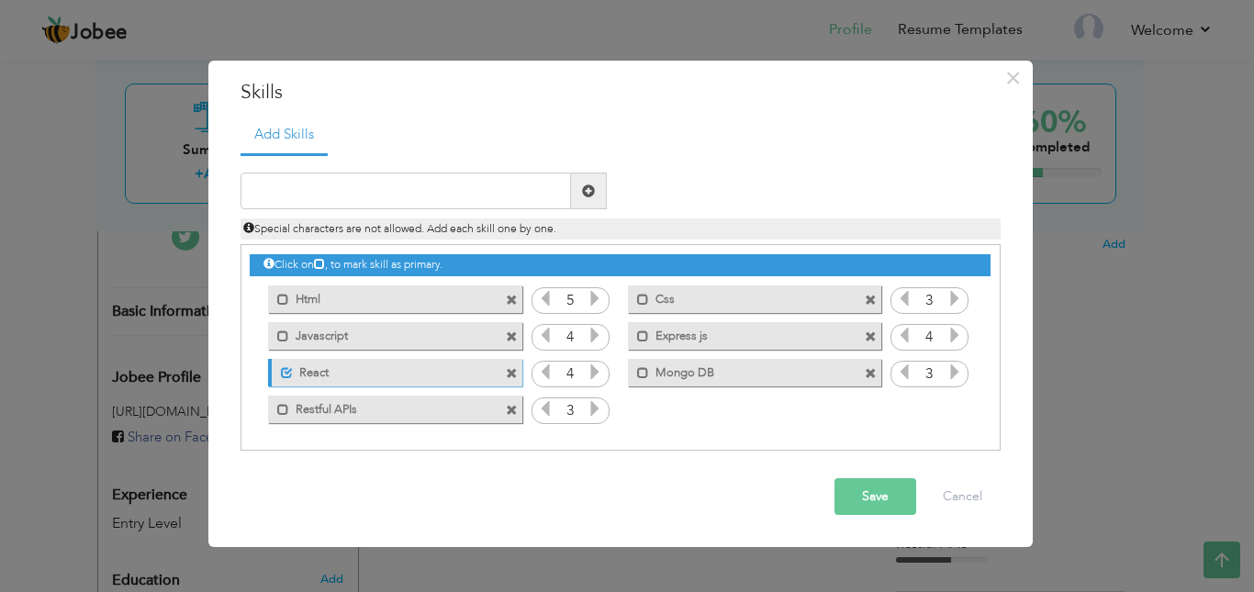
click at [516, 298] on span at bounding box center [512, 301] width 12 height 12
click at [865, 298] on span at bounding box center [871, 301] width 12 height 12
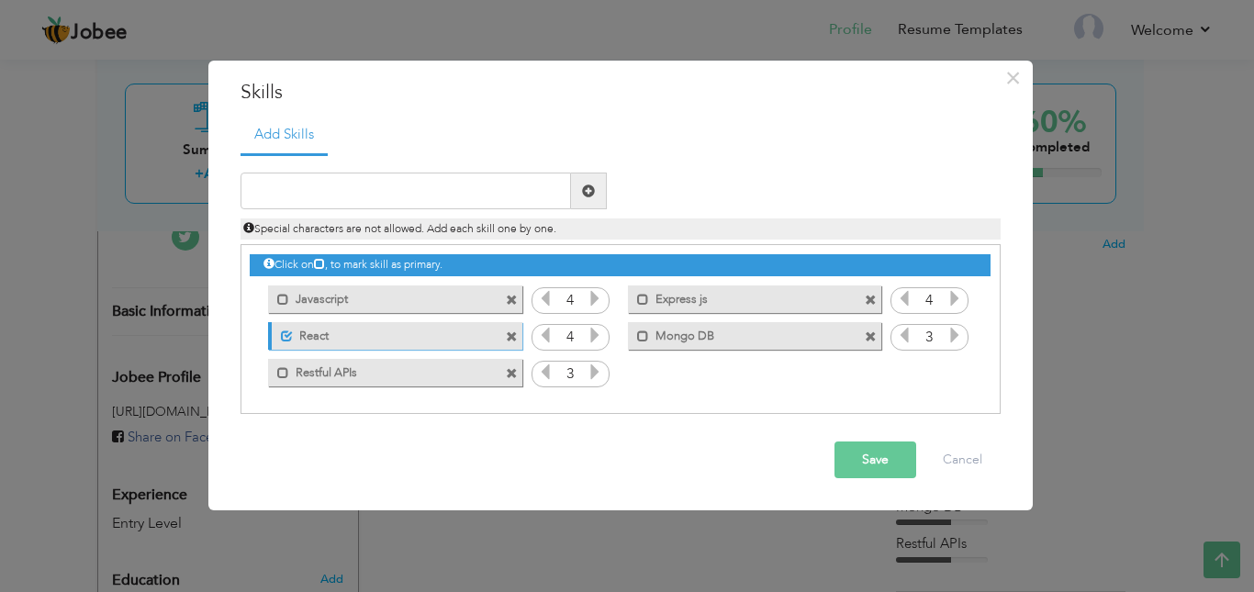
click at [516, 300] on span at bounding box center [512, 301] width 12 height 12
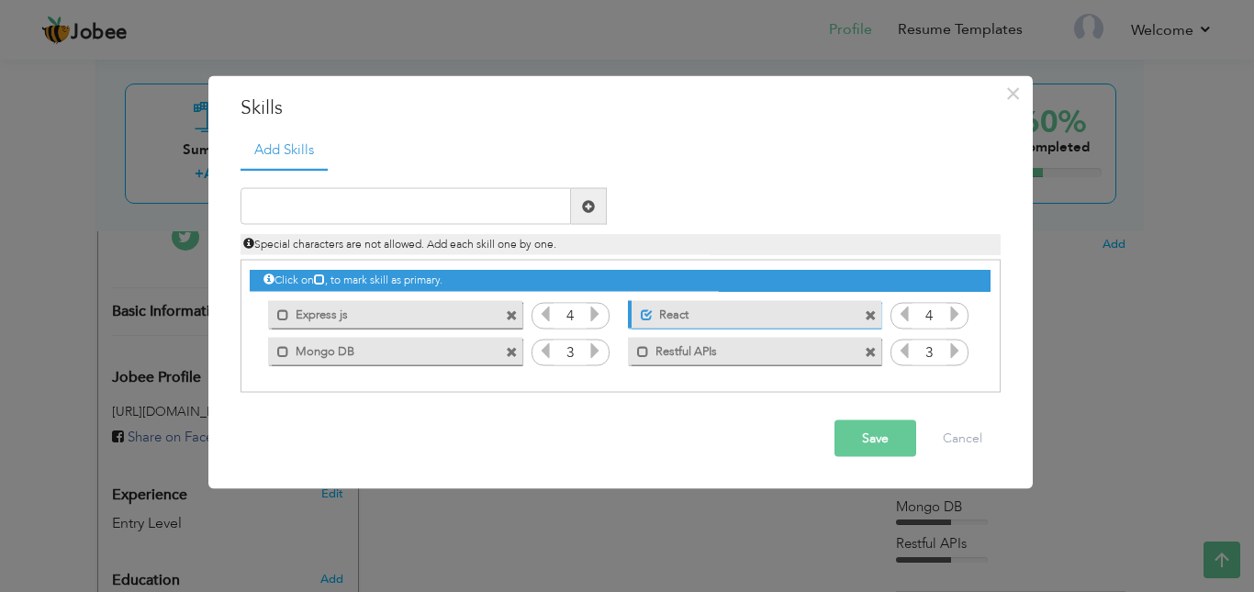
click at [516, 300] on span at bounding box center [514, 309] width 17 height 19
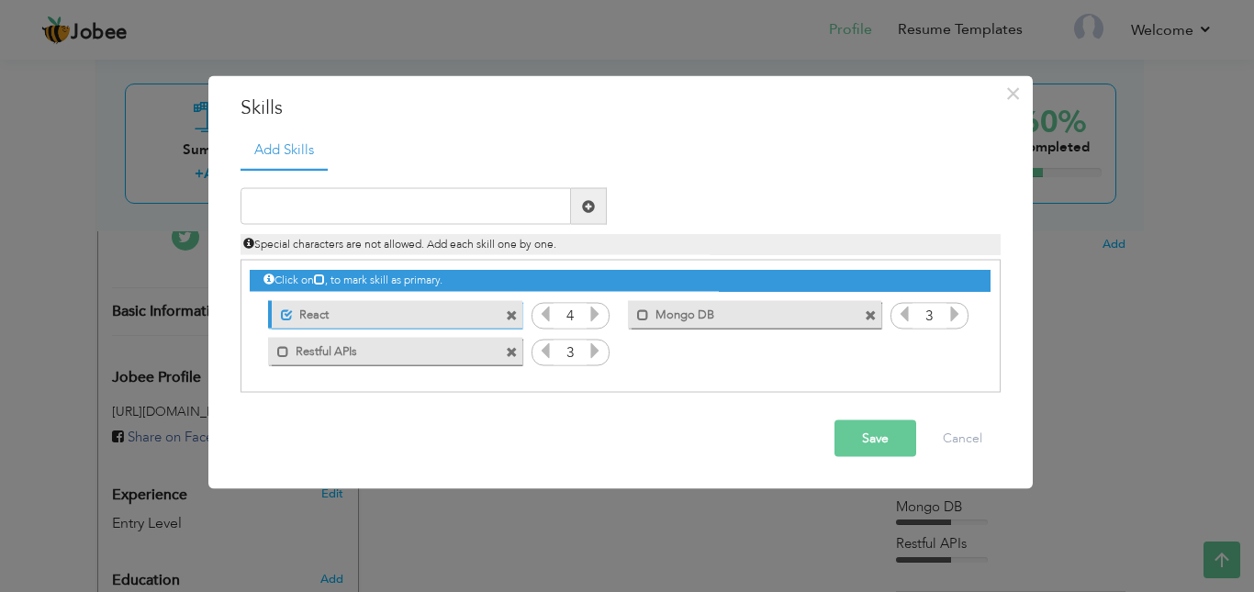
click at [516, 300] on span at bounding box center [514, 309] width 17 height 19
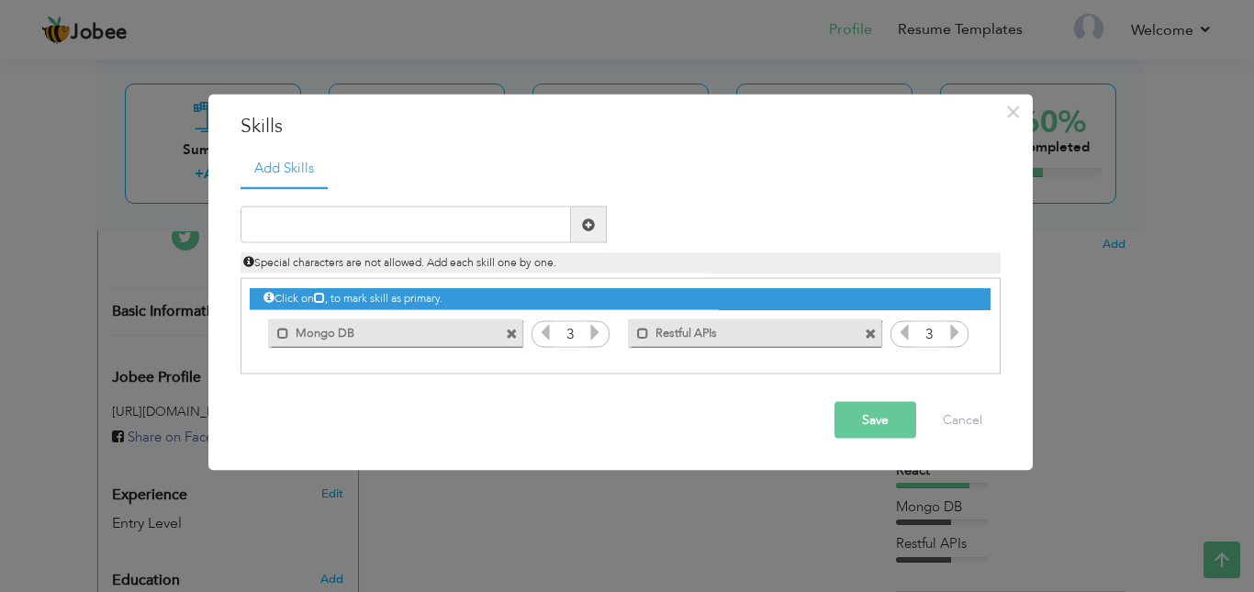
click at [507, 330] on span at bounding box center [512, 334] width 12 height 12
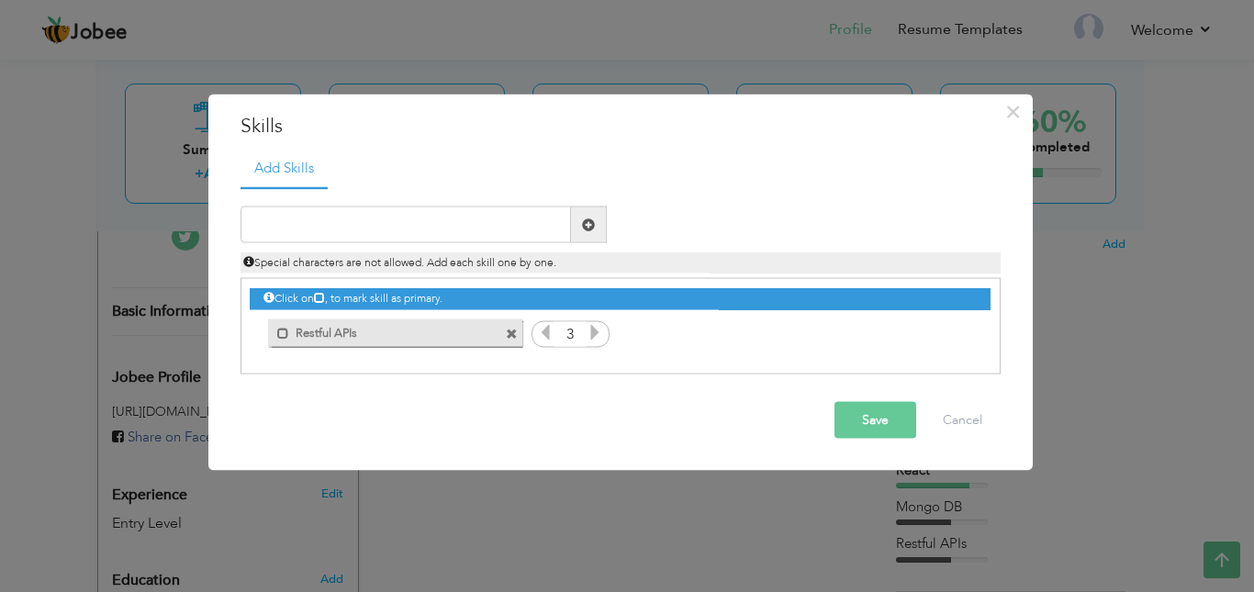
click at [507, 330] on span at bounding box center [512, 334] width 12 height 12
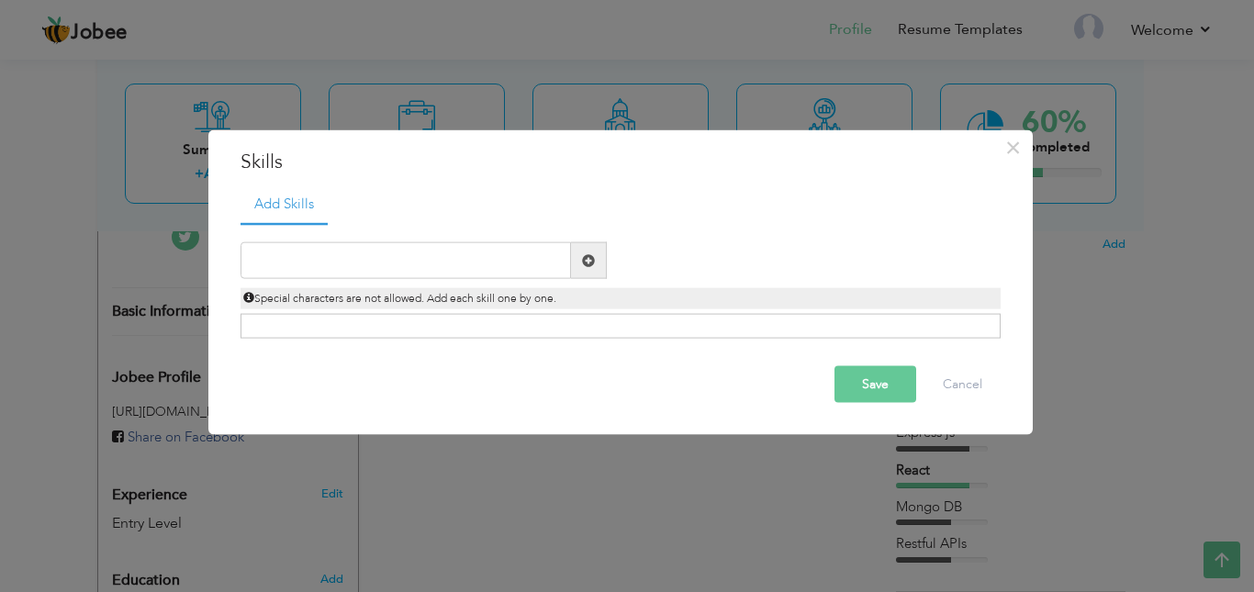
click at [507, 330] on div "Click on , to mark skill as primary." at bounding box center [621, 326] width 760 height 25
click at [364, 269] on input "text" at bounding box center [406, 260] width 330 height 37
type input "Html"
click at [596, 266] on span at bounding box center [589, 260] width 36 height 37
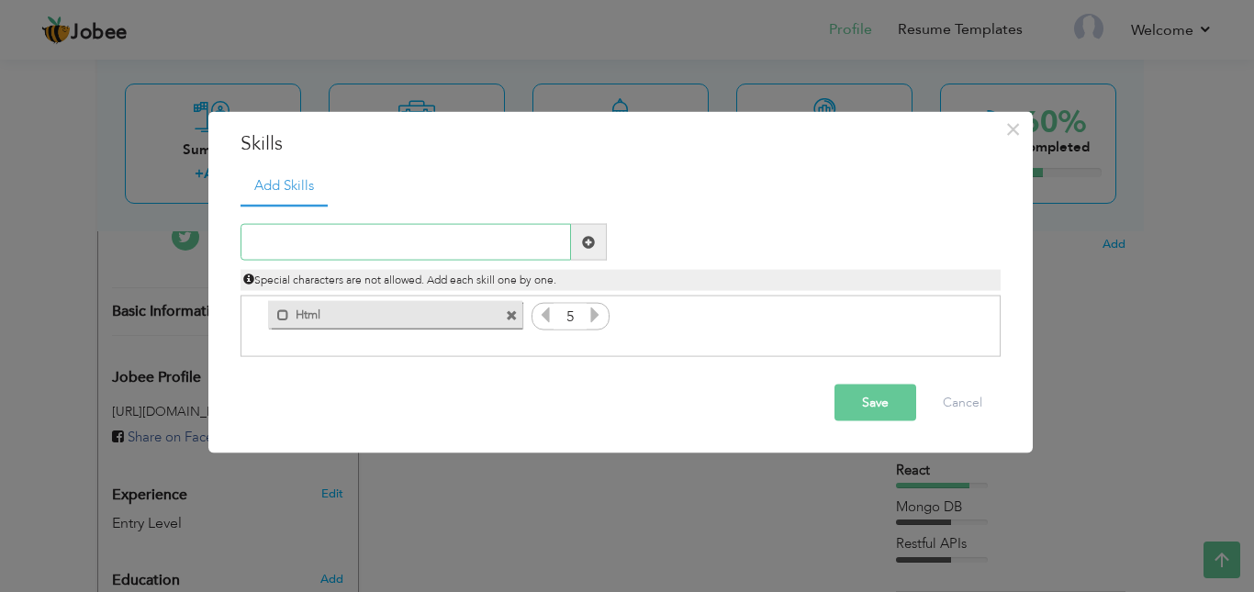
click at [435, 244] on input "text" at bounding box center [406, 242] width 330 height 37
click at [522, 310] on div "Mark as primary skill. Html" at bounding box center [390, 315] width 281 height 37
click at [518, 311] on span at bounding box center [514, 310] width 17 height 19
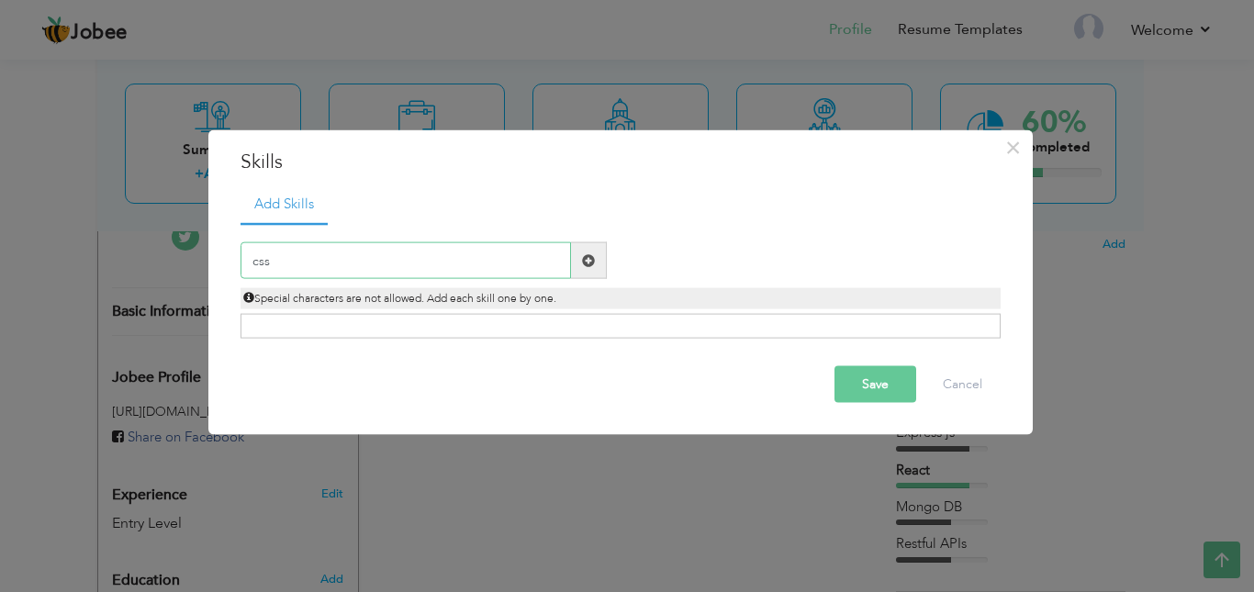
click at [490, 273] on input "css" at bounding box center [406, 260] width 330 height 37
type input "c"
type input "Javascript"
click at [594, 257] on span at bounding box center [588, 259] width 13 height 13
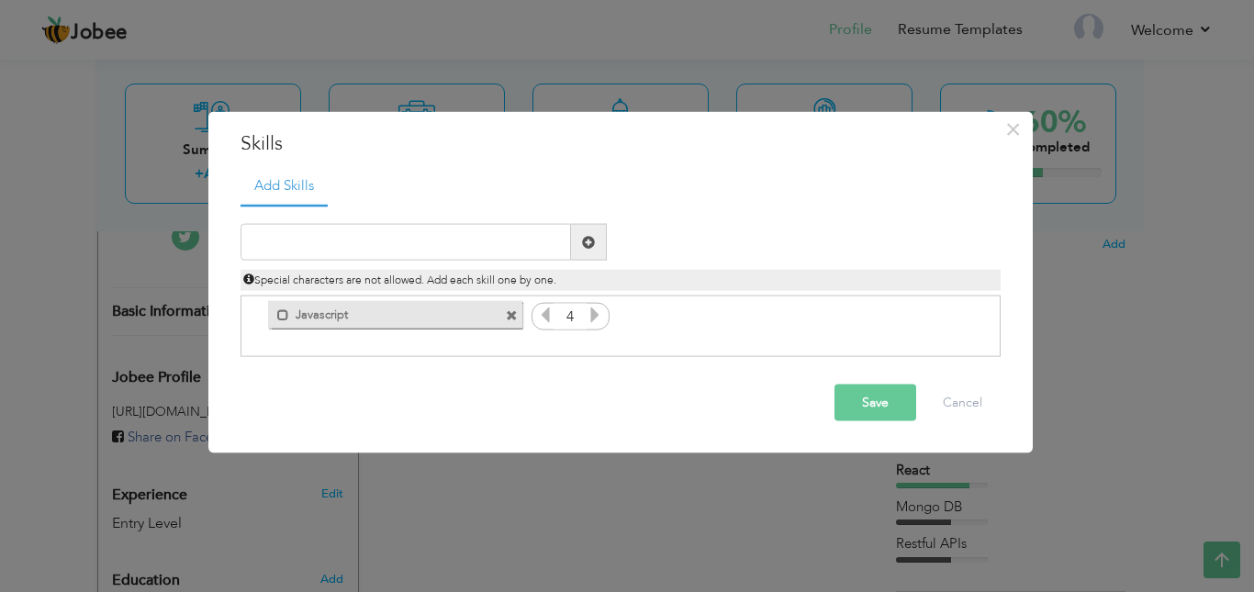
click at [404, 220] on div "Duplicate entry" at bounding box center [621, 281] width 760 height 152
click at [388, 241] on input "text" at bounding box center [406, 242] width 330 height 37
click at [478, 244] on input "text" at bounding box center [406, 242] width 330 height 37
type input "React"
click at [590, 247] on span at bounding box center [588, 241] width 13 height 13
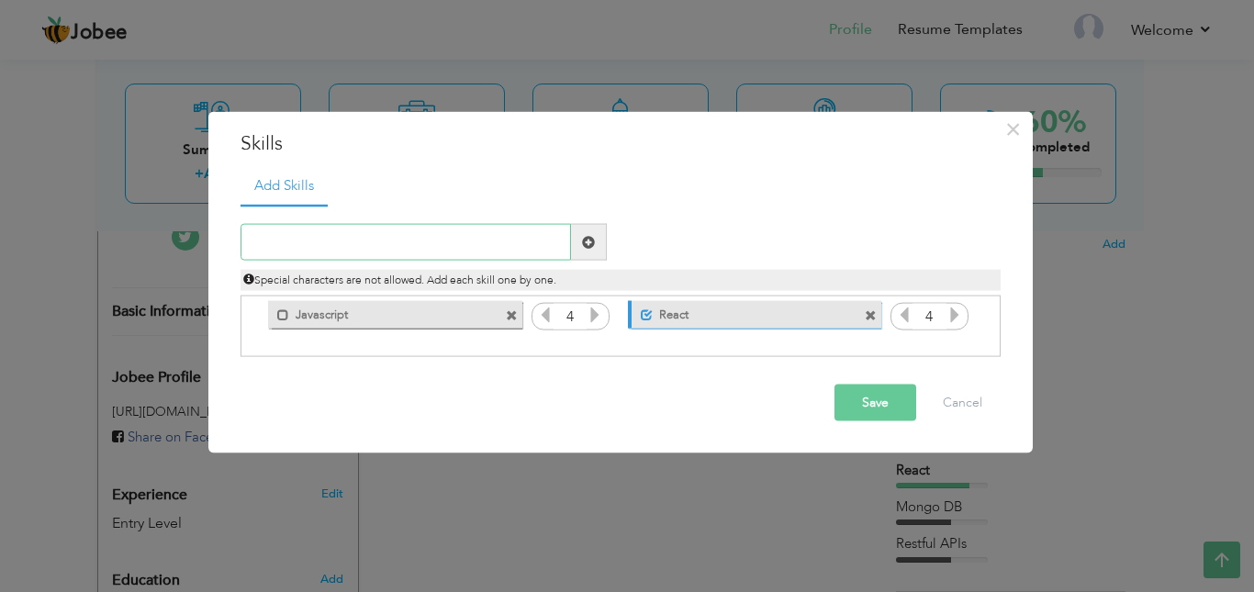
click at [387, 239] on input "text" at bounding box center [406, 242] width 330 height 37
type input "Mongo db"
click at [588, 250] on span at bounding box center [589, 242] width 36 height 37
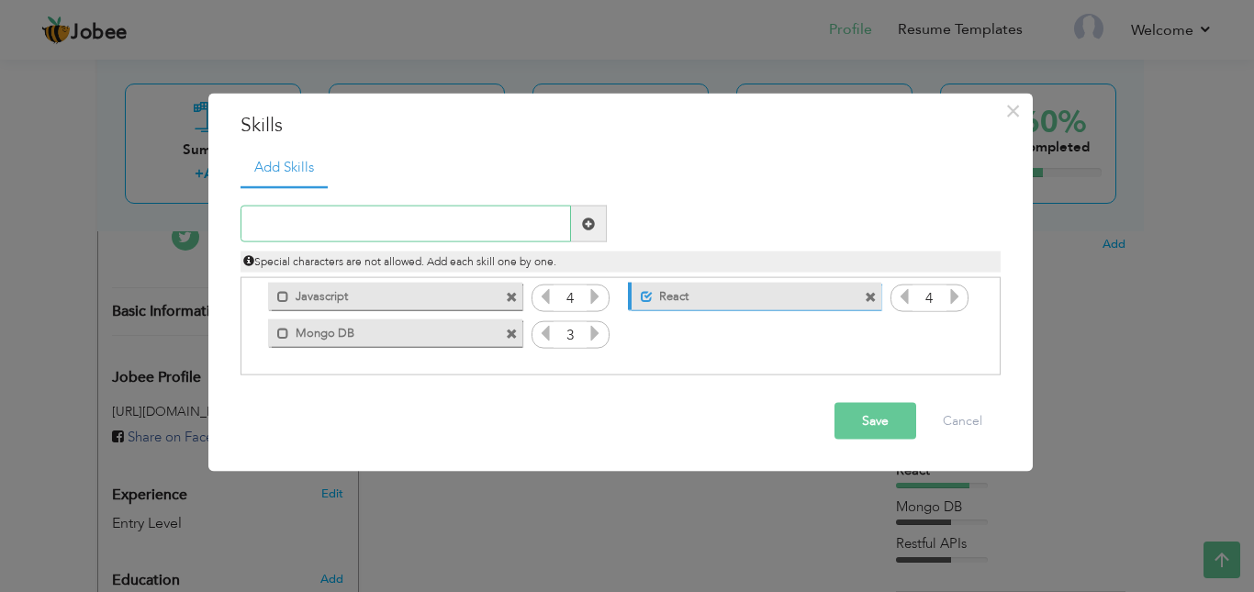
click at [419, 228] on input "text" at bounding box center [406, 224] width 330 height 37
type input "Restful APIs"
click at [582, 236] on span at bounding box center [589, 224] width 36 height 37
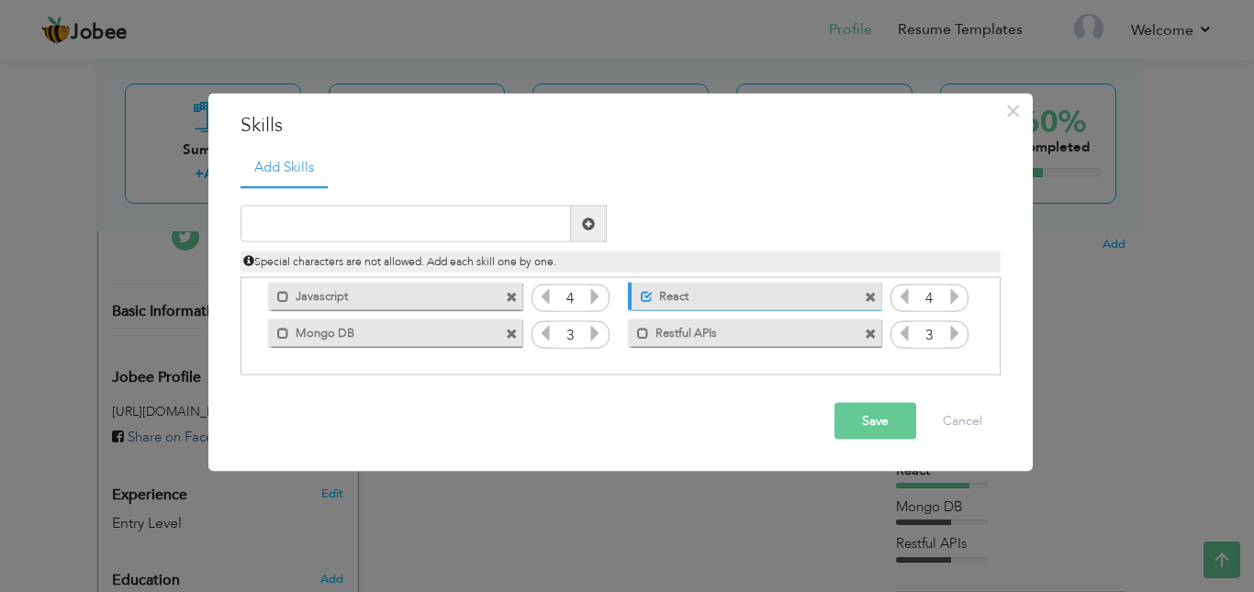
click at [382, 200] on div "Duplicate entry" at bounding box center [621, 280] width 760 height 189
click at [382, 211] on input "text" at bounding box center [406, 224] width 330 height 37
type input "Excelent Problem Solving"
click at [582, 232] on span at bounding box center [589, 224] width 36 height 37
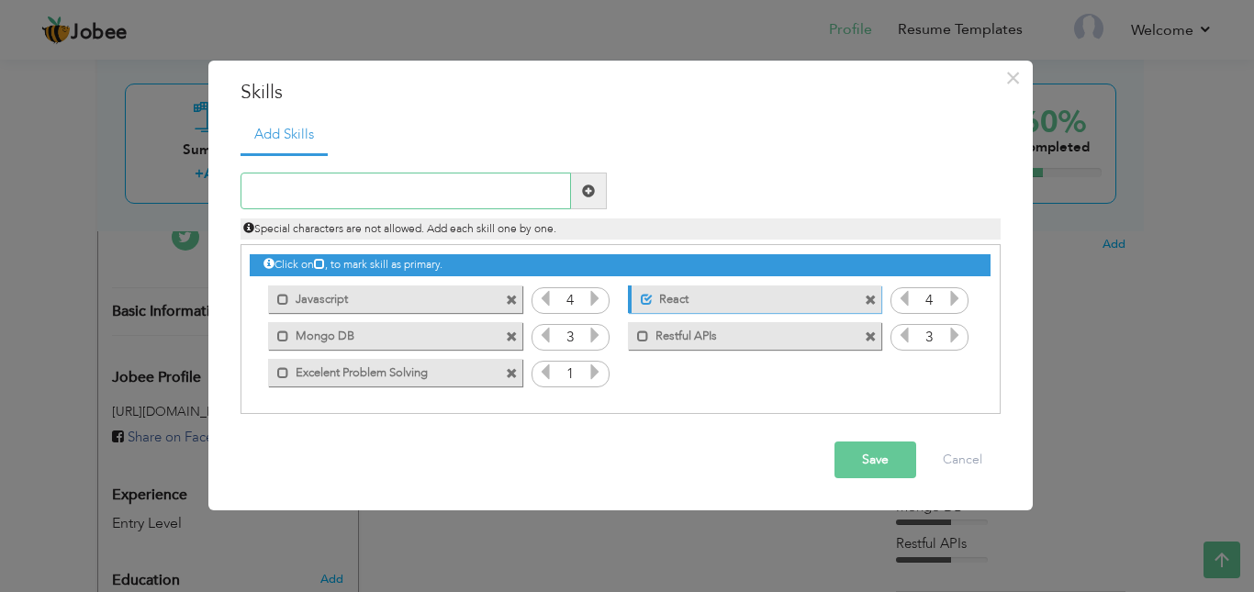
click at [402, 175] on input "text" at bounding box center [406, 191] width 330 height 37
click at [592, 376] on icon at bounding box center [595, 372] width 17 height 17
click at [441, 195] on input "text" at bounding box center [406, 191] width 330 height 37
type input "Node js"
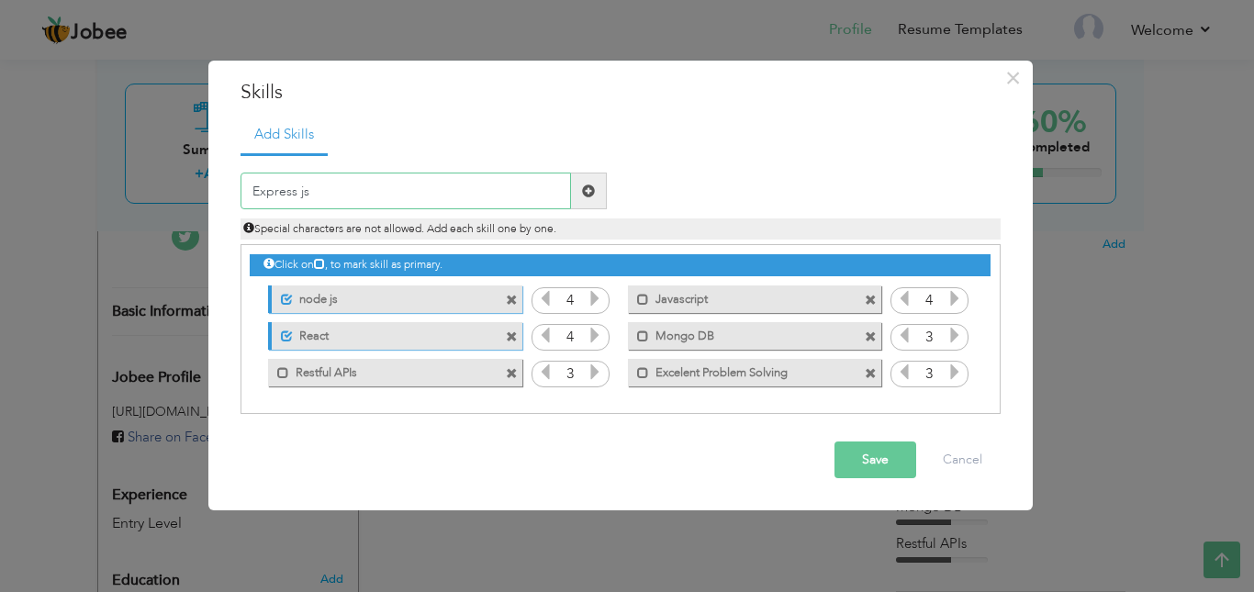
type input "Express js"
click at [584, 197] on span at bounding box center [588, 191] width 13 height 13
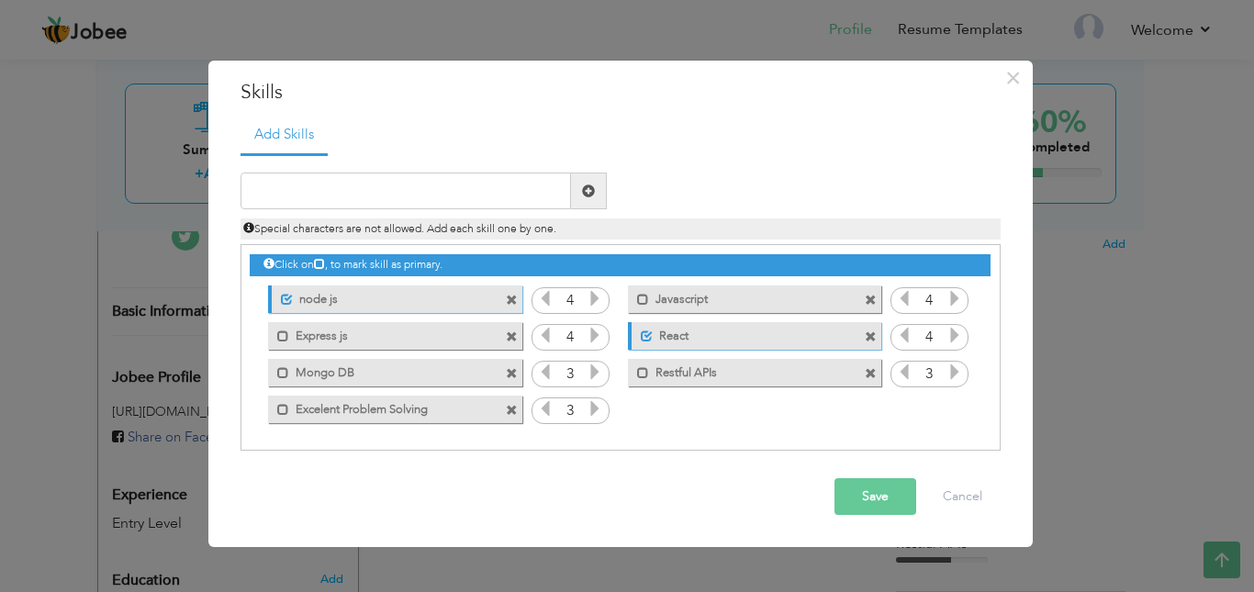
click at [864, 487] on button "Save" at bounding box center [875, 496] width 82 height 37
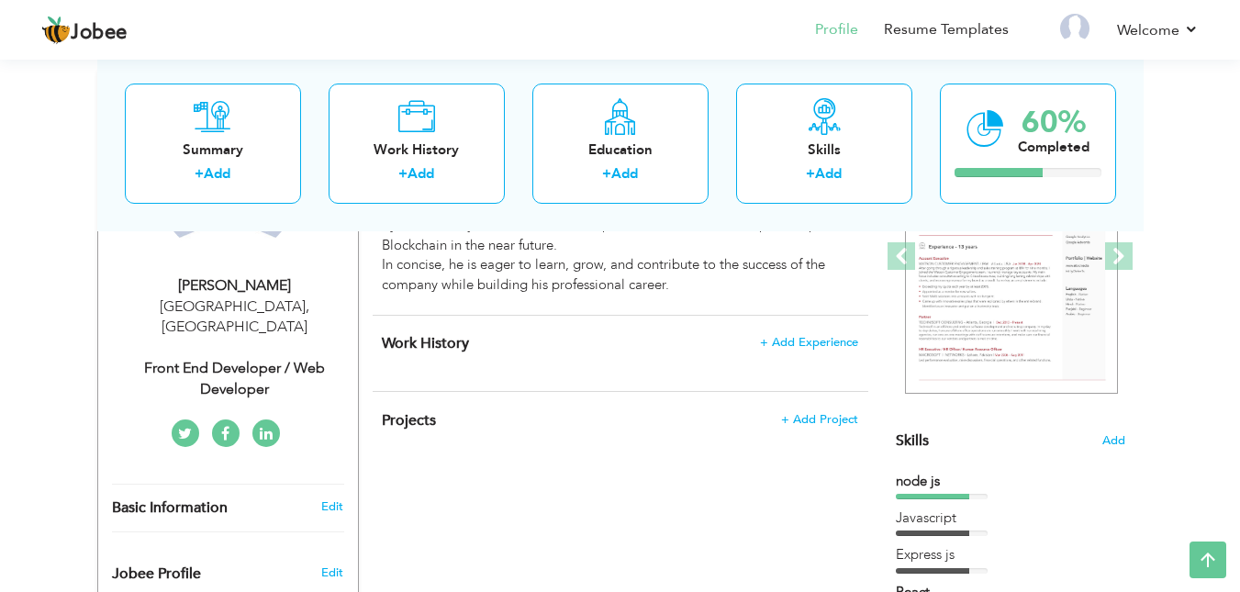
scroll to position [319, 0]
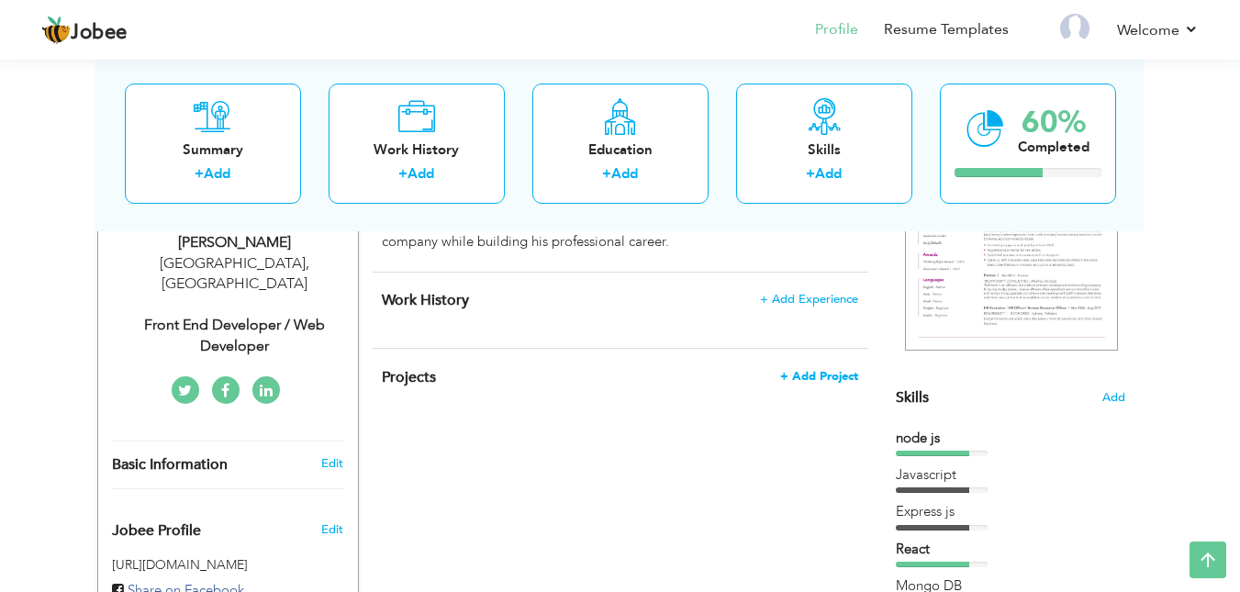
click at [843, 375] on span "+ Add Project" at bounding box center [819, 376] width 78 height 13
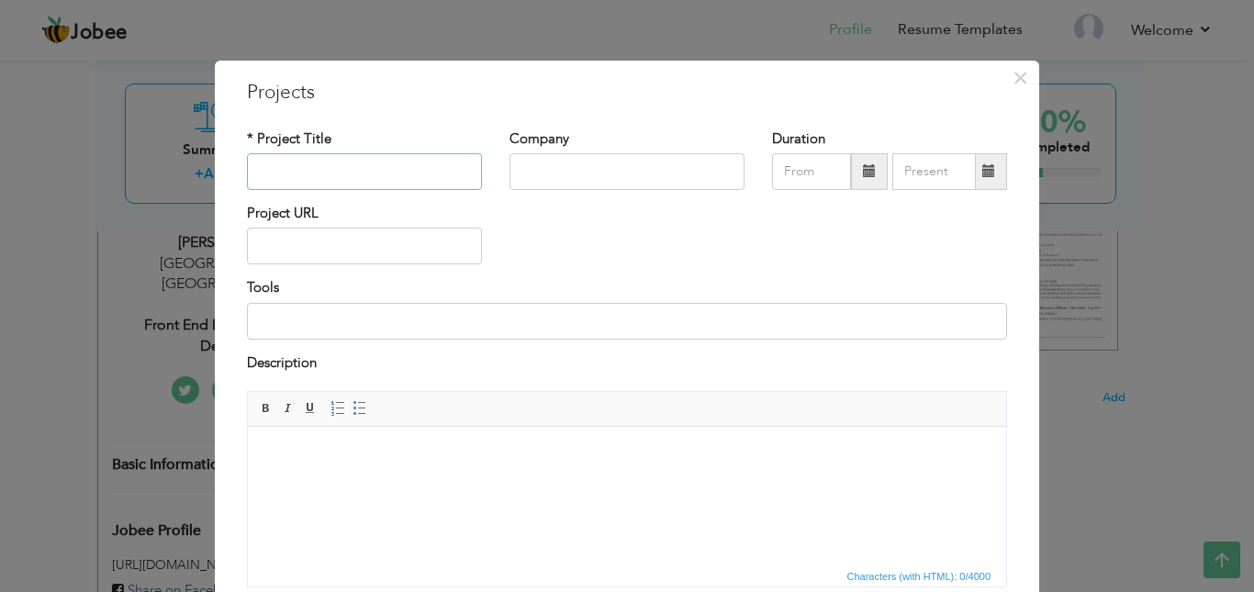
click at [419, 183] on input "text" at bounding box center [364, 171] width 235 height 37
click at [1013, 84] on span "×" at bounding box center [1021, 78] width 16 height 33
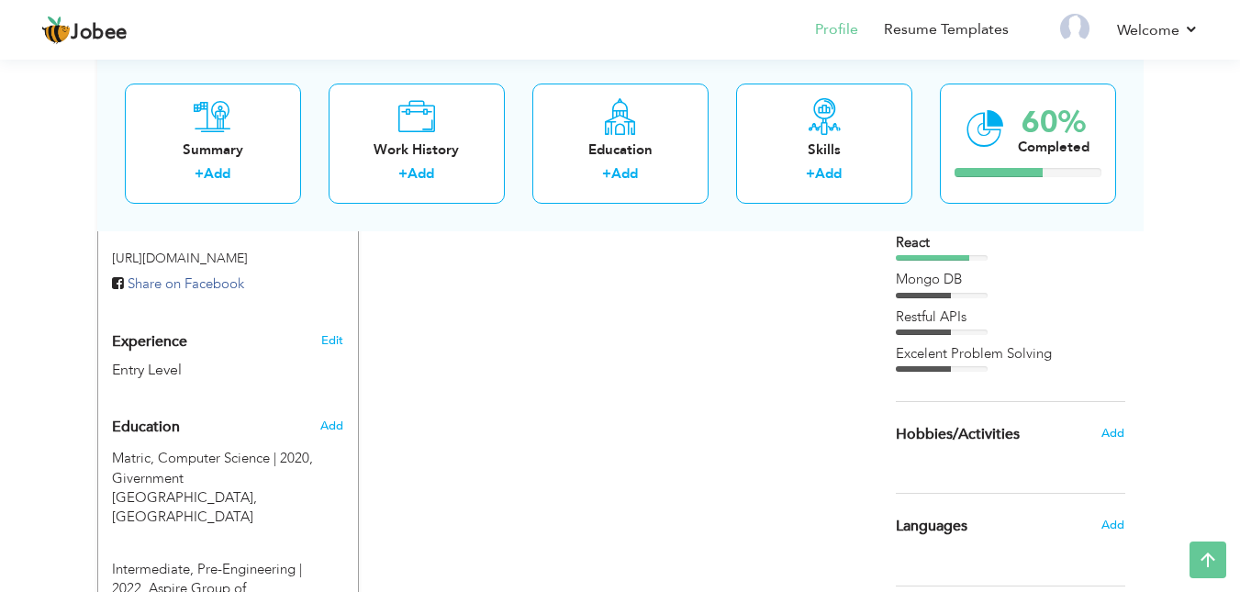
scroll to position [778, 0]
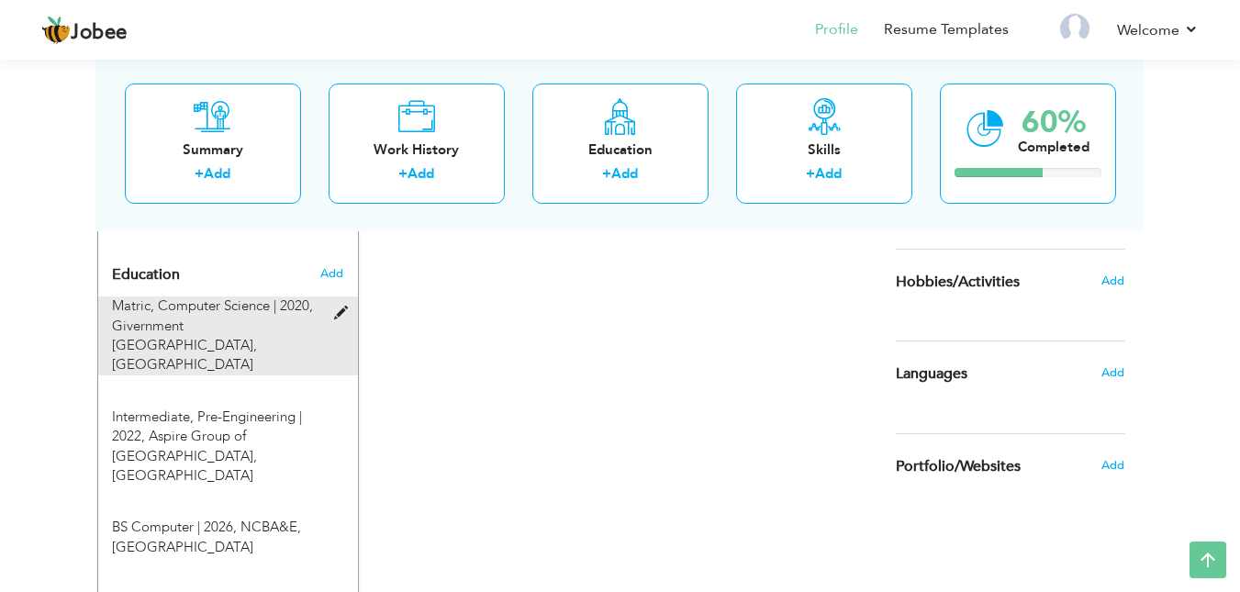
click at [339, 307] on span at bounding box center [345, 314] width 23 height 14
type input "Matric"
type input "Computer Science"
type input "2020"
type input "Givernment Boys High School"
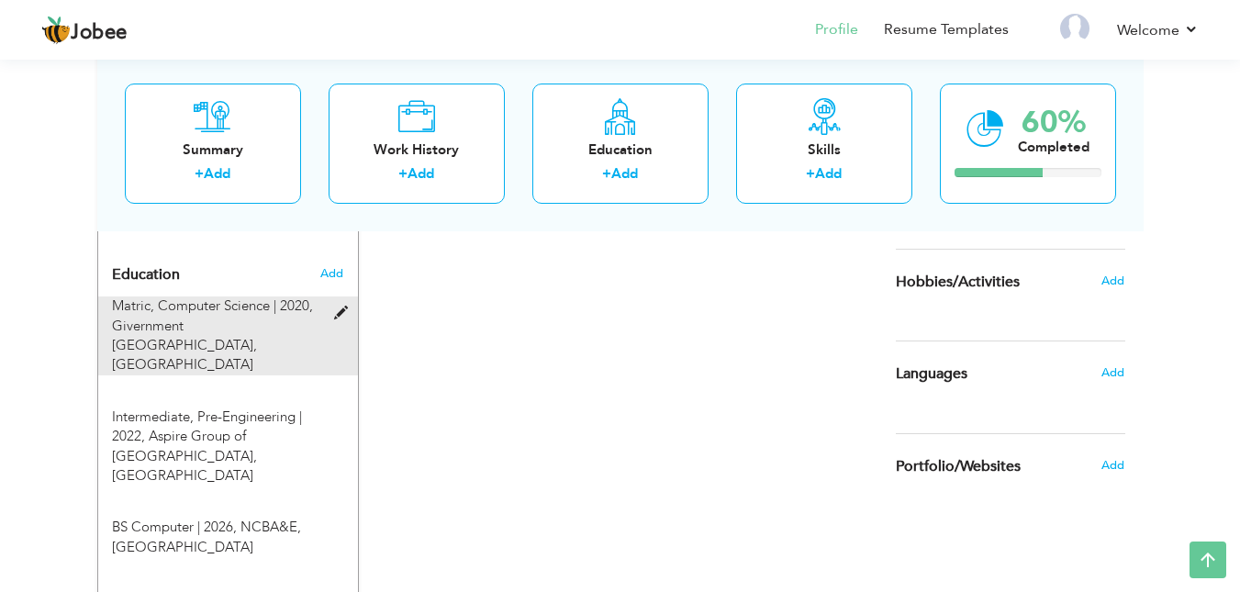
type input "78"
radio input "false"
radio input "true"
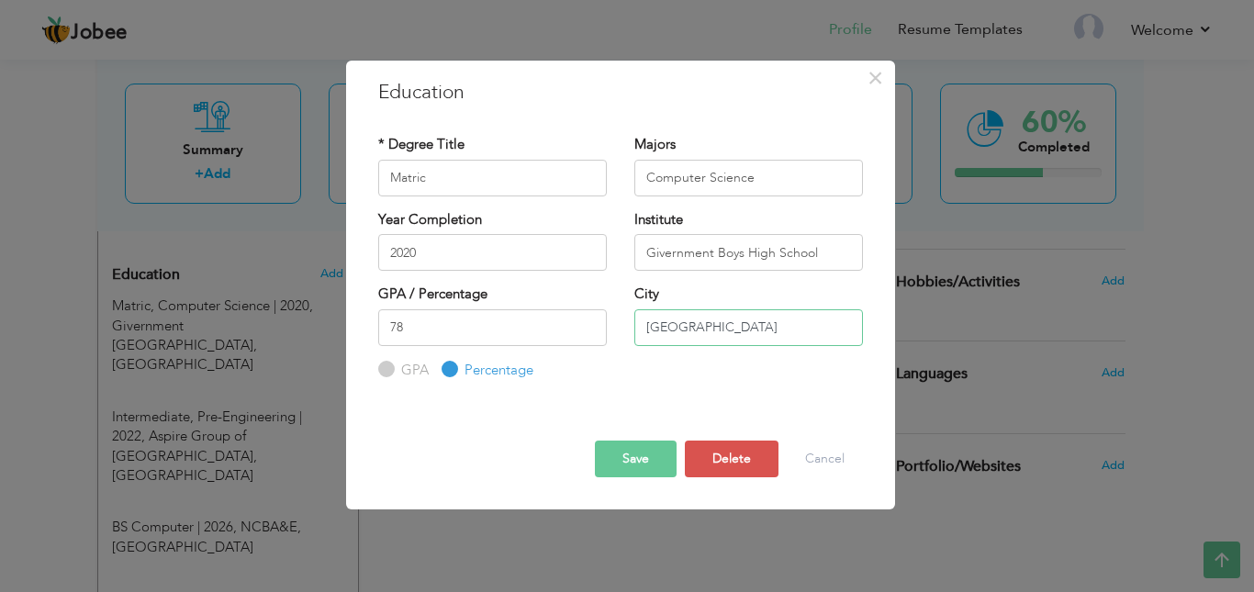
drag, startPoint x: 645, startPoint y: 329, endPoint x: 664, endPoint y: 329, distance: 18.4
click at [645, 329] on input "lahore" at bounding box center [748, 327] width 229 height 37
click at [660, 326] on input "lahore" at bounding box center [748, 327] width 229 height 37
type input "[GEOGRAPHIC_DATA]"
click at [633, 455] on button "Save" at bounding box center [636, 459] width 82 height 37
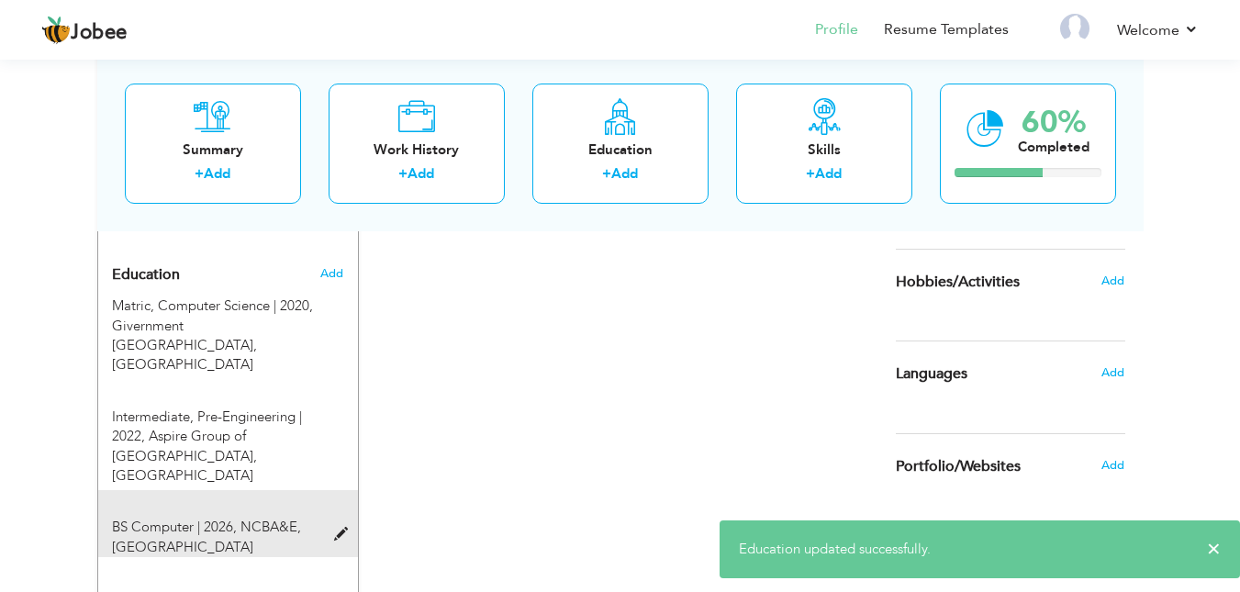
click at [334, 490] on div "BS Computer | 2026, NCBA&E, lahore" at bounding box center [228, 523] width 260 height 67
type input "BS Computer"
type input "2026"
type input "NCBA&E"
type input "3.76"
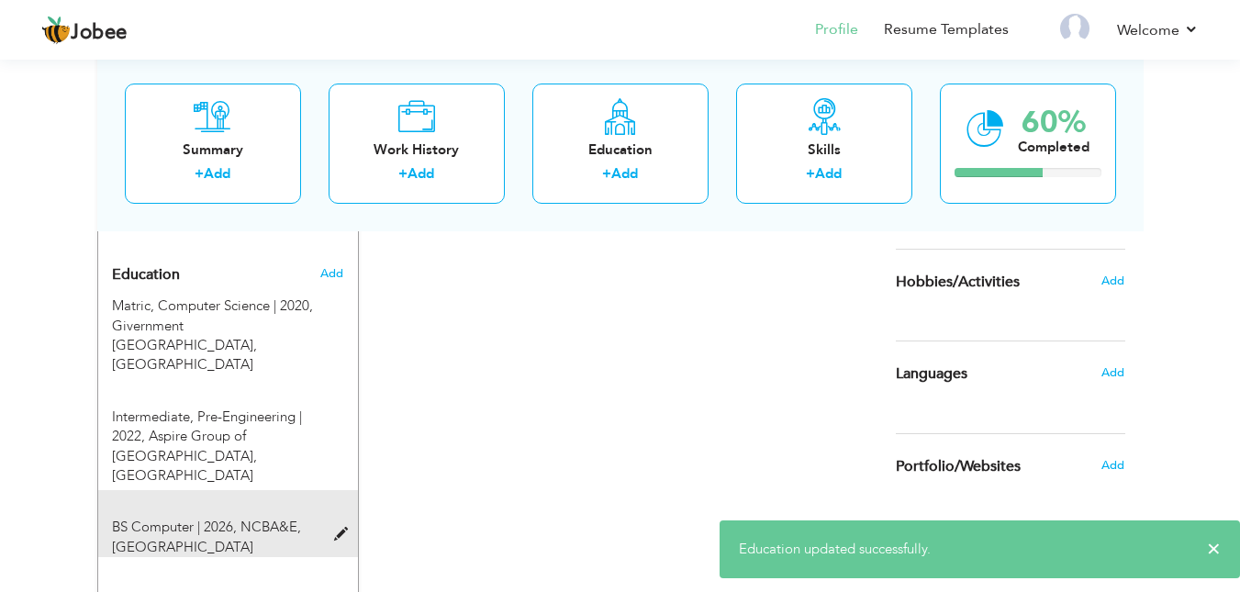
radio input "true"
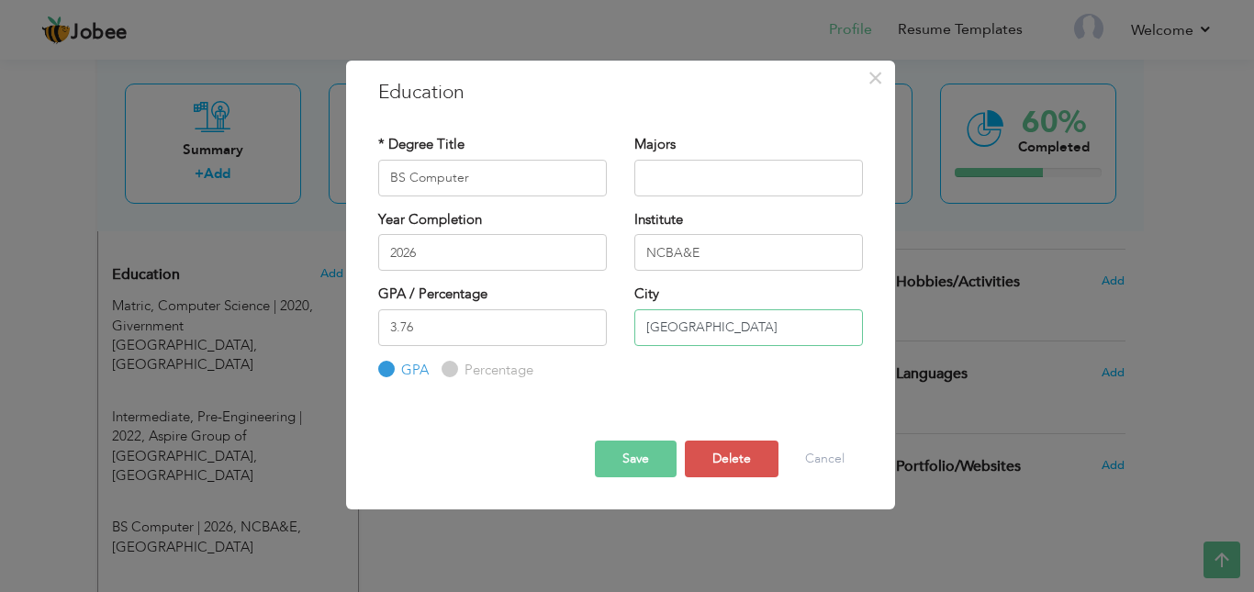
click at [649, 329] on input "lahore" at bounding box center [748, 327] width 229 height 37
type input "[GEOGRAPHIC_DATA]"
click at [622, 464] on button "Save" at bounding box center [636, 459] width 82 height 37
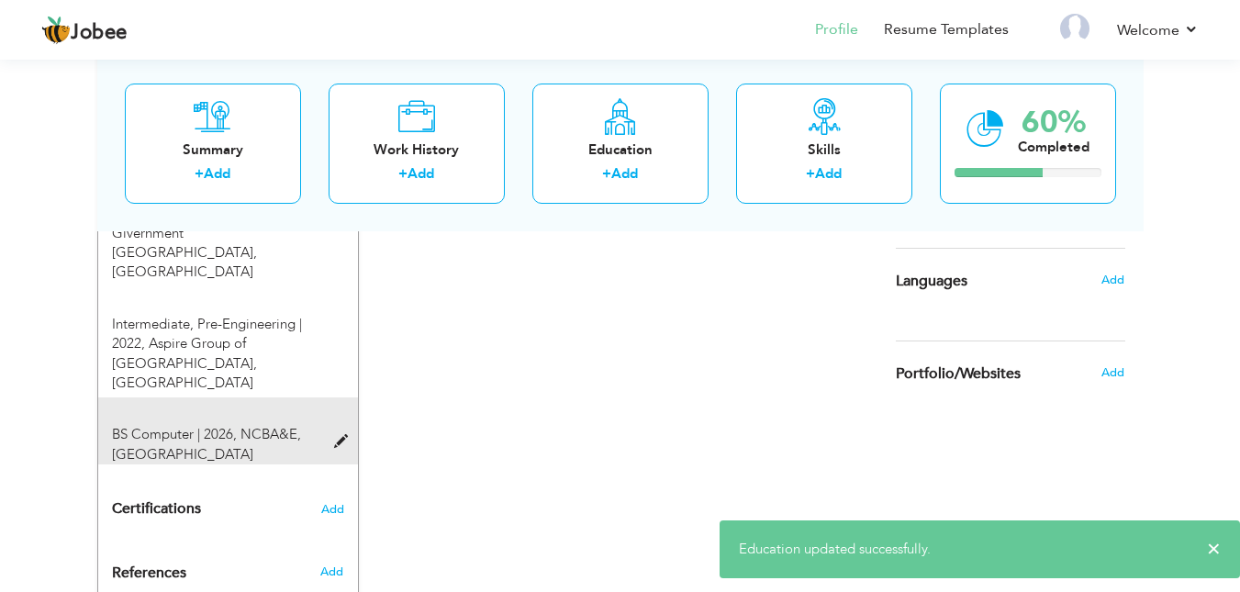
scroll to position [931, 0]
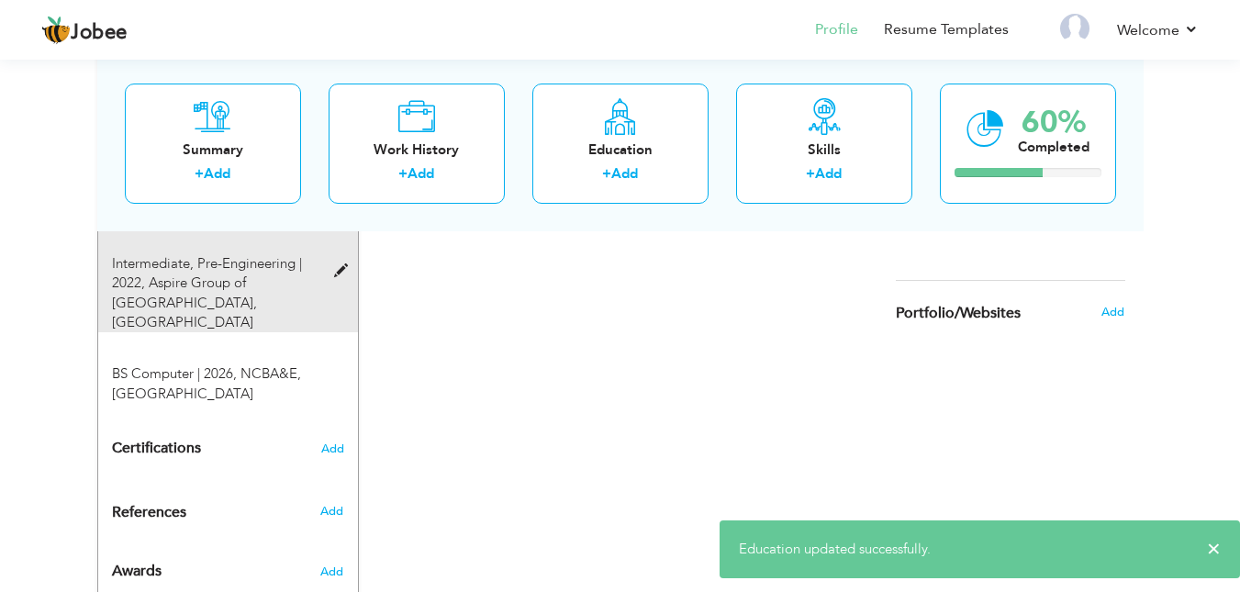
click at [342, 251] on div "Intermediate, Pre-Engineering | 2022, Aspire Group of Collges, lahore" at bounding box center [228, 280] width 260 height 106
type input "Intermediate"
type input "Pre-Engineering"
type input "2022"
type input "Aspire Group of Collges"
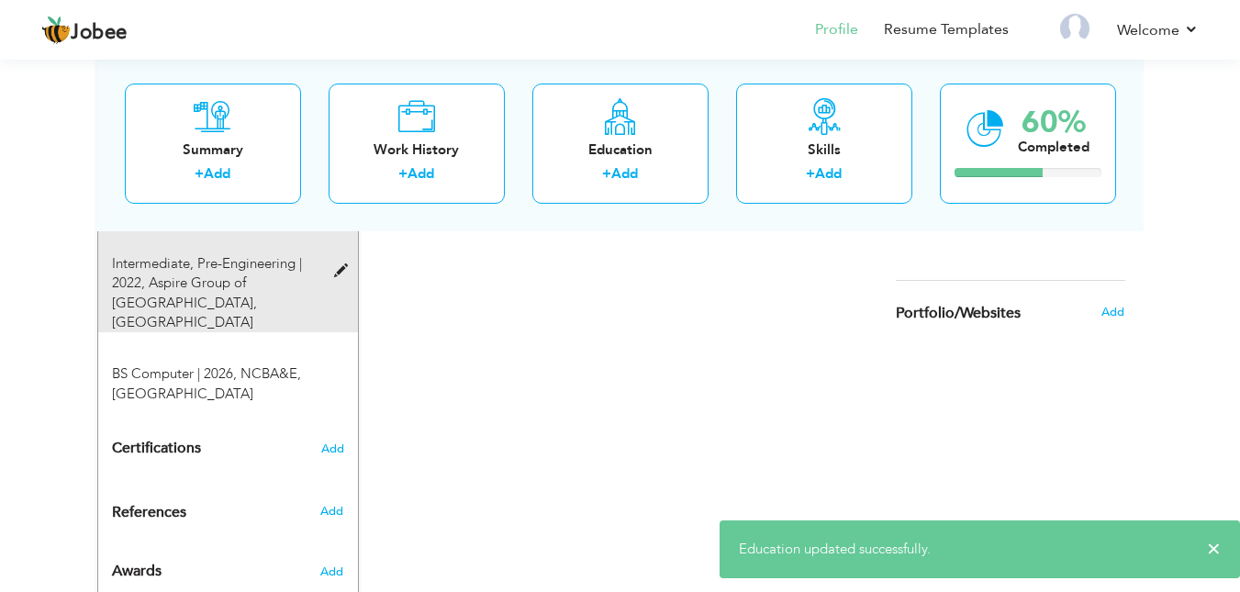
type input "71"
radio input "false"
radio input "true"
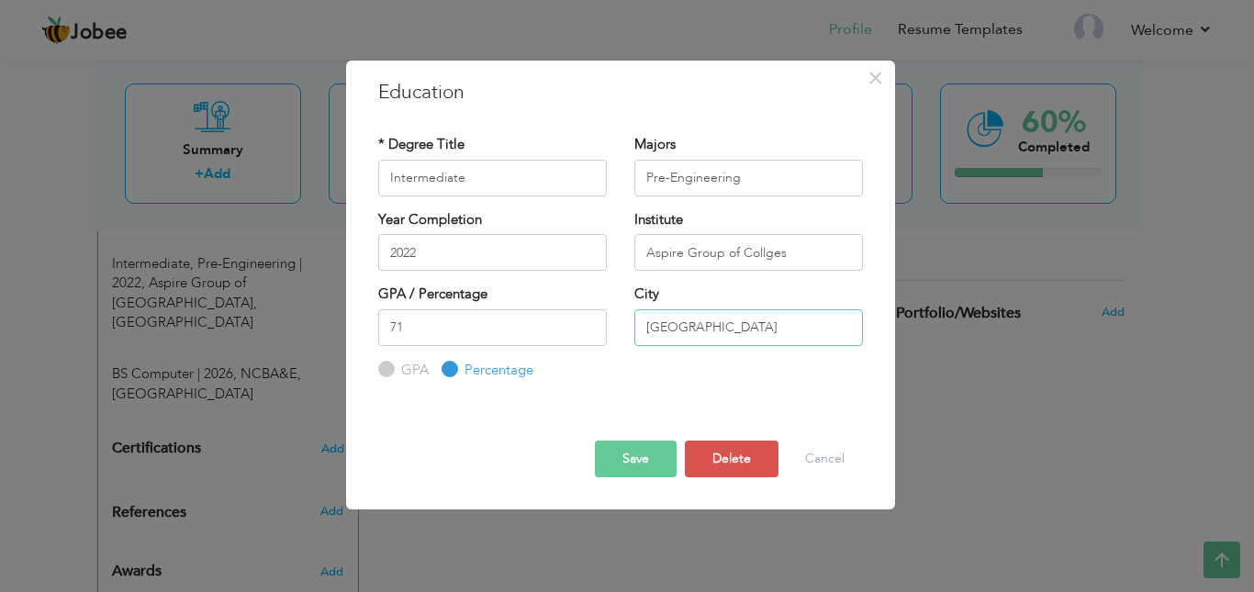
click at [661, 325] on input "lahore" at bounding box center [748, 327] width 229 height 37
click at [657, 325] on input "lahore" at bounding box center [748, 327] width 229 height 37
click at [647, 330] on input "lahore" at bounding box center [748, 327] width 229 height 37
type input "[GEOGRAPHIC_DATA]"
click at [604, 465] on button "Save" at bounding box center [636, 459] width 82 height 37
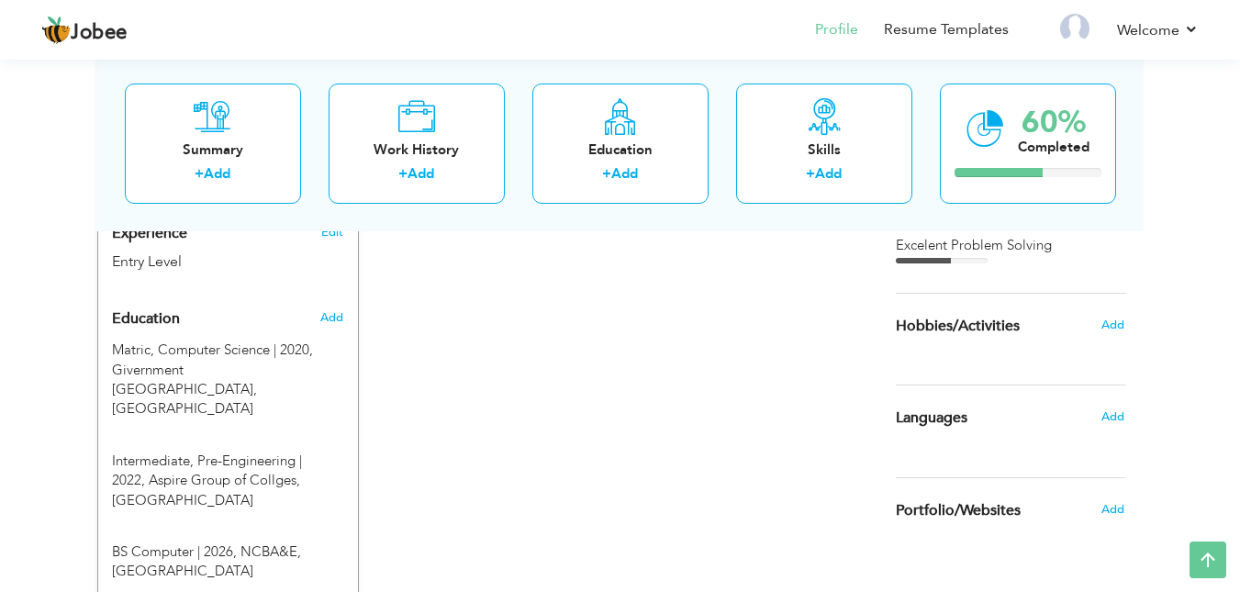
scroll to position [778, 0]
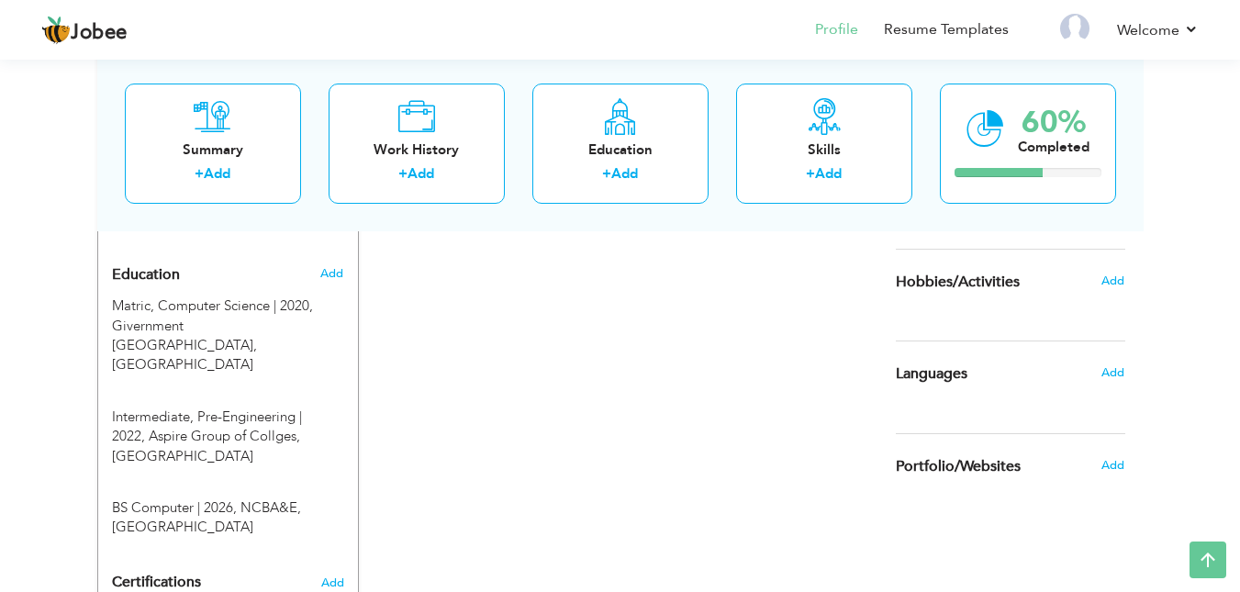
click at [1112, 289] on div "Add" at bounding box center [1117, 280] width 43 height 35
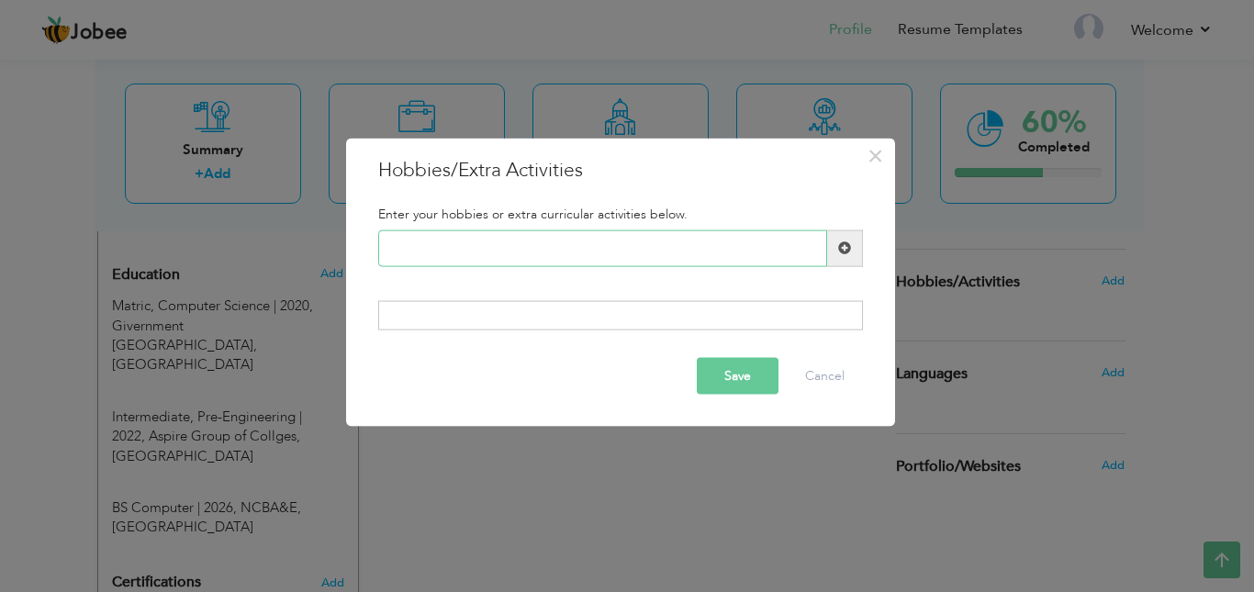
click at [422, 259] on input "text" at bounding box center [602, 248] width 449 height 37
type input "Cricket"
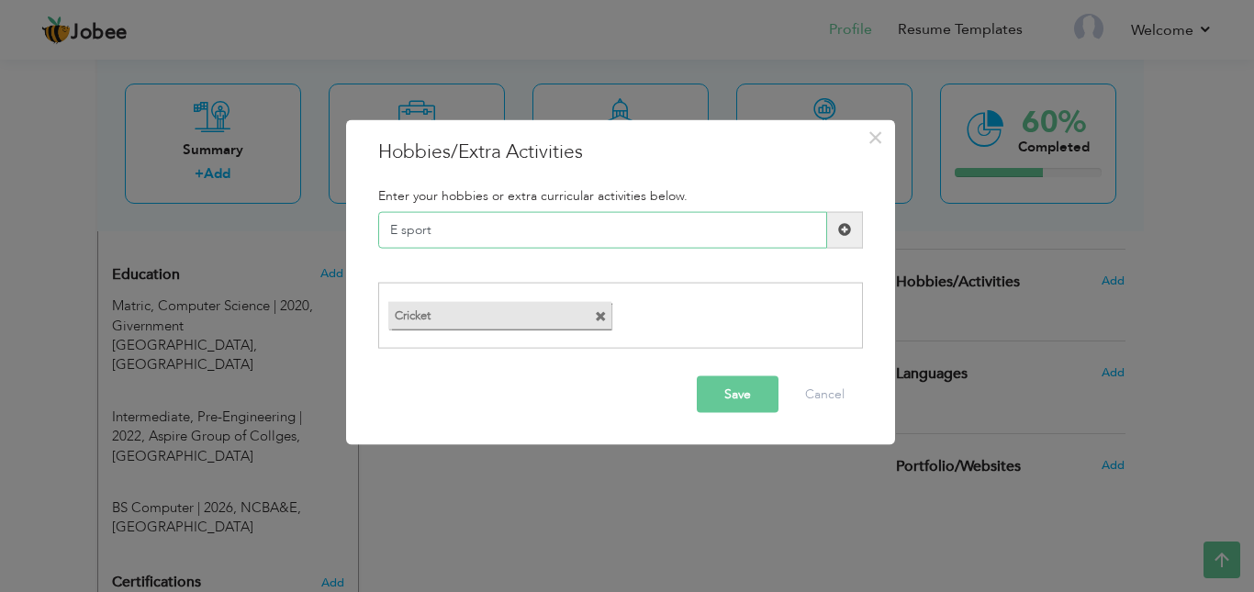
type input "E sports"
type input "Watching Movies"
click at [732, 394] on button "Save" at bounding box center [738, 394] width 82 height 37
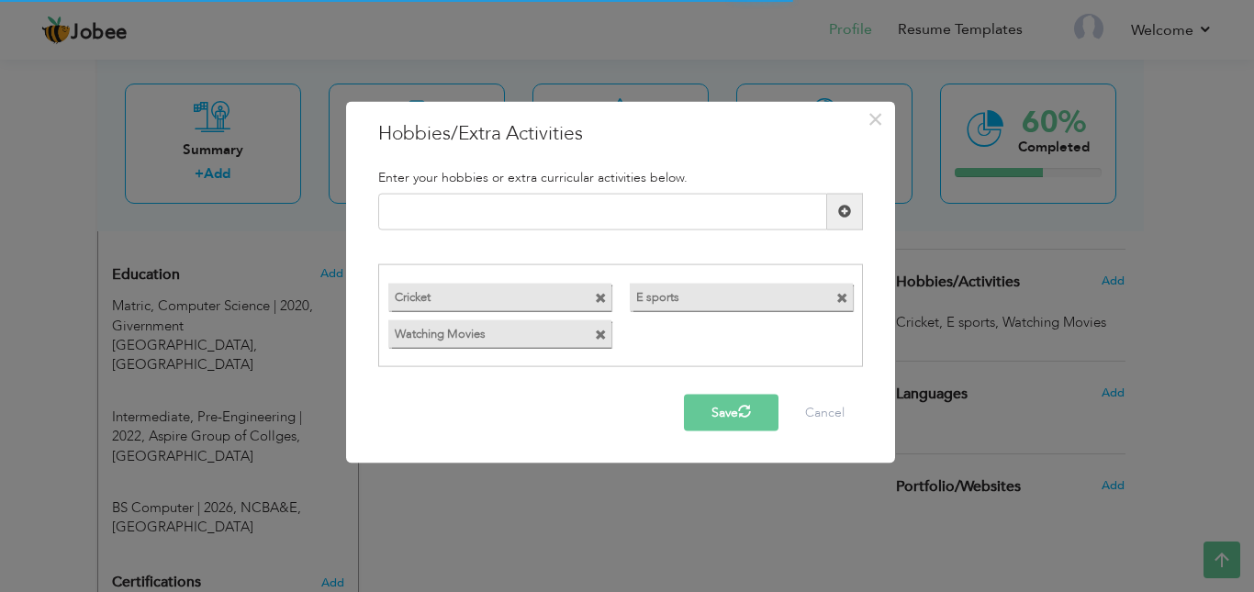
click at [743, 413] on span "button" at bounding box center [744, 411] width 14 height 14
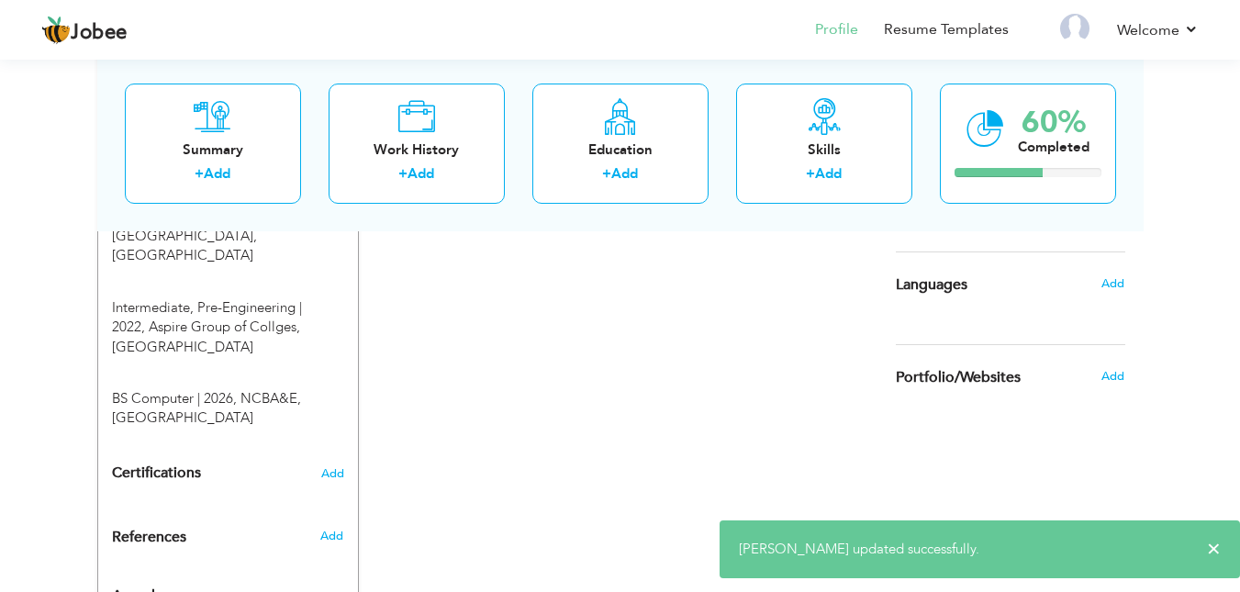
scroll to position [931, 0]
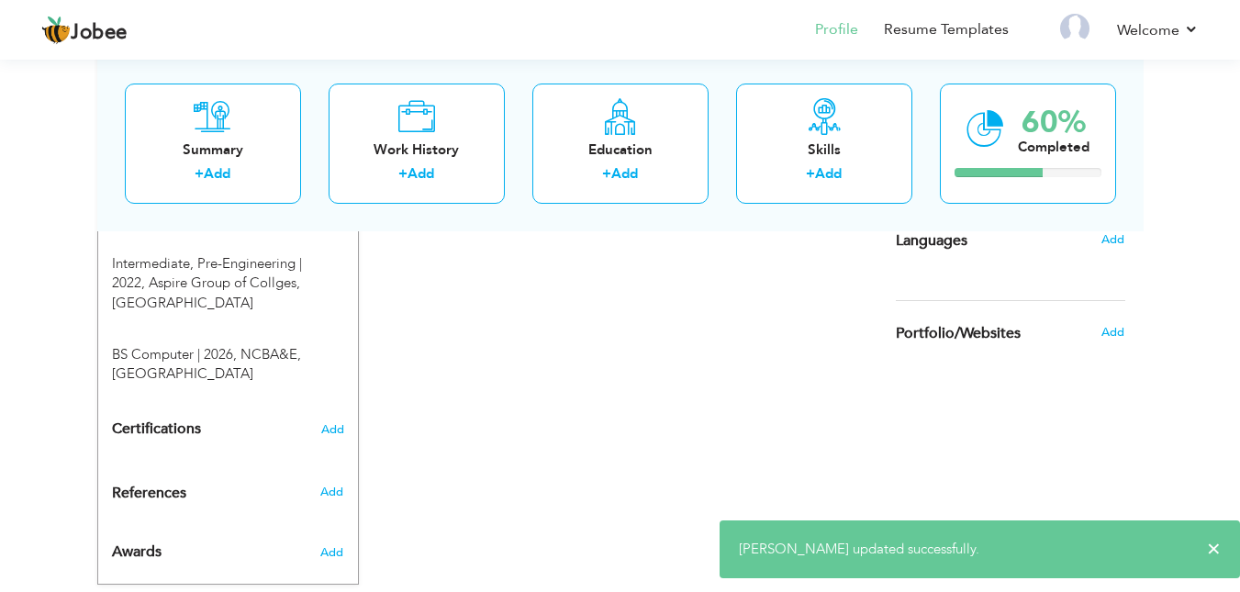
click at [1111, 248] on div "Add" at bounding box center [1117, 239] width 43 height 35
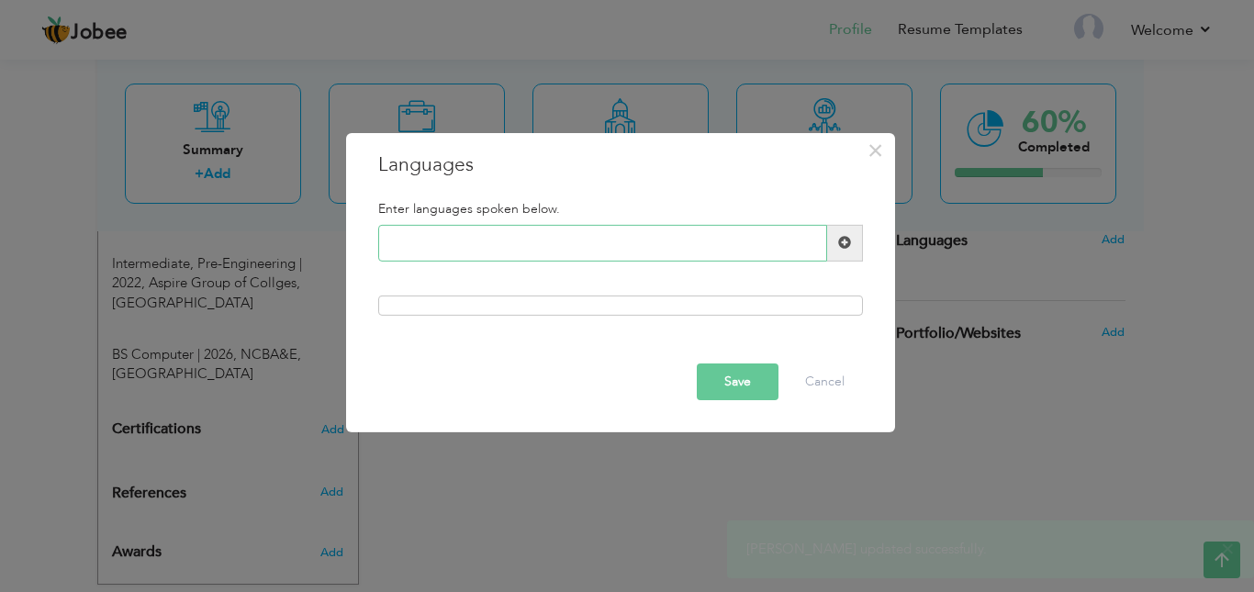
click at [700, 241] on input "text" at bounding box center [602, 243] width 449 height 37
type input "Urdu"
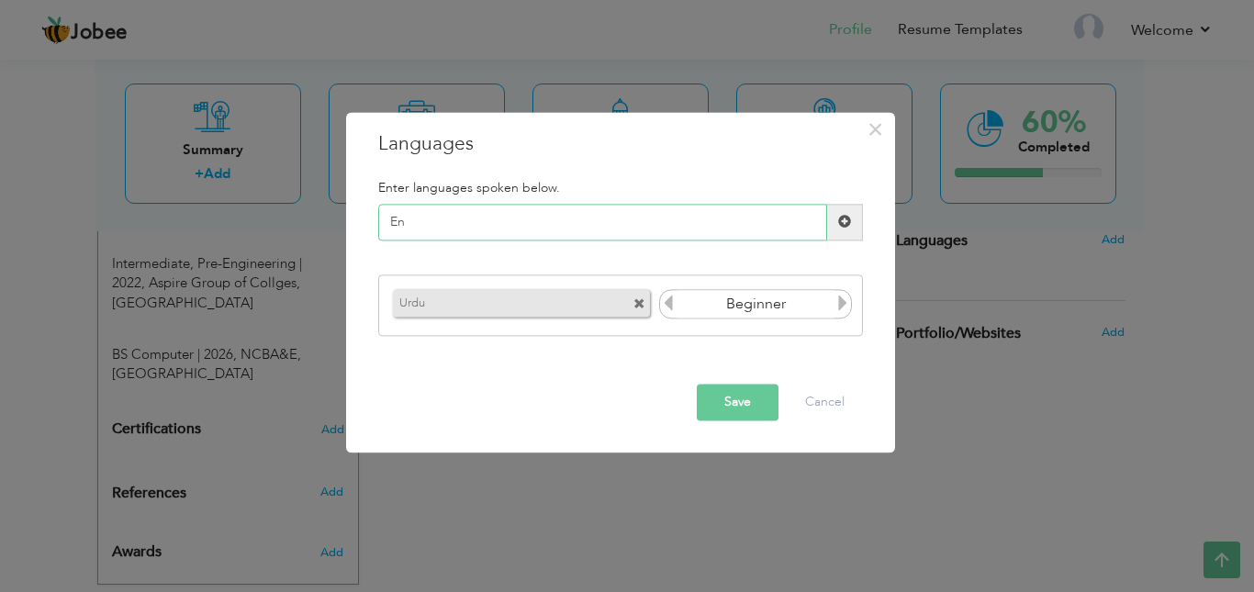
type input "E"
type input "Punjabi"
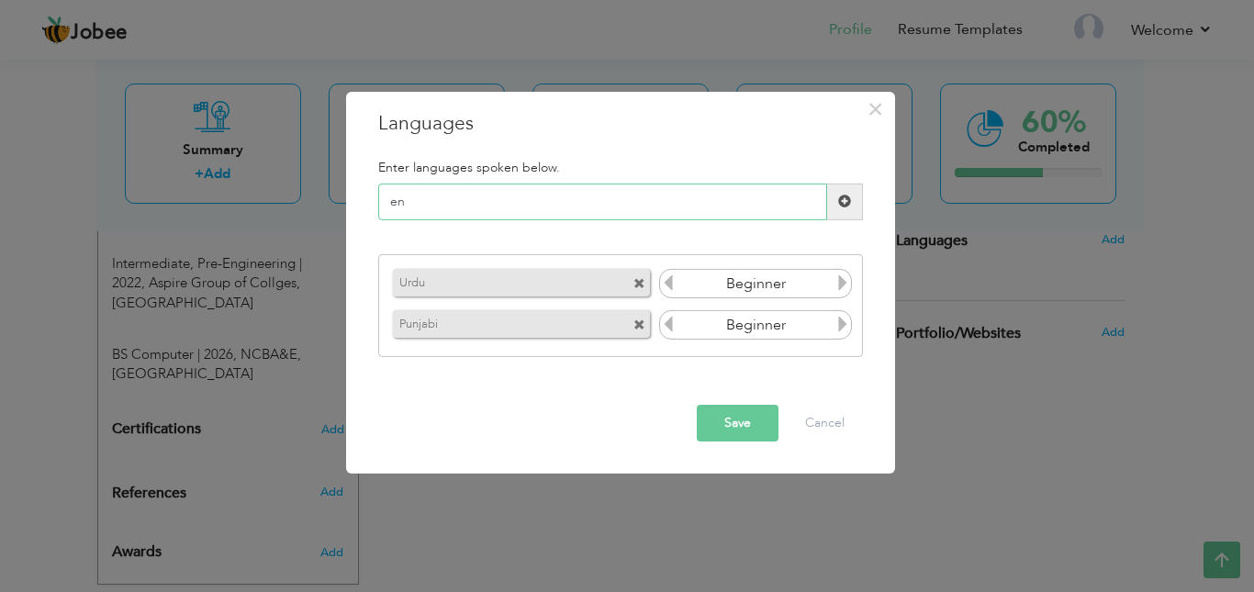
type input "e"
type input "English"
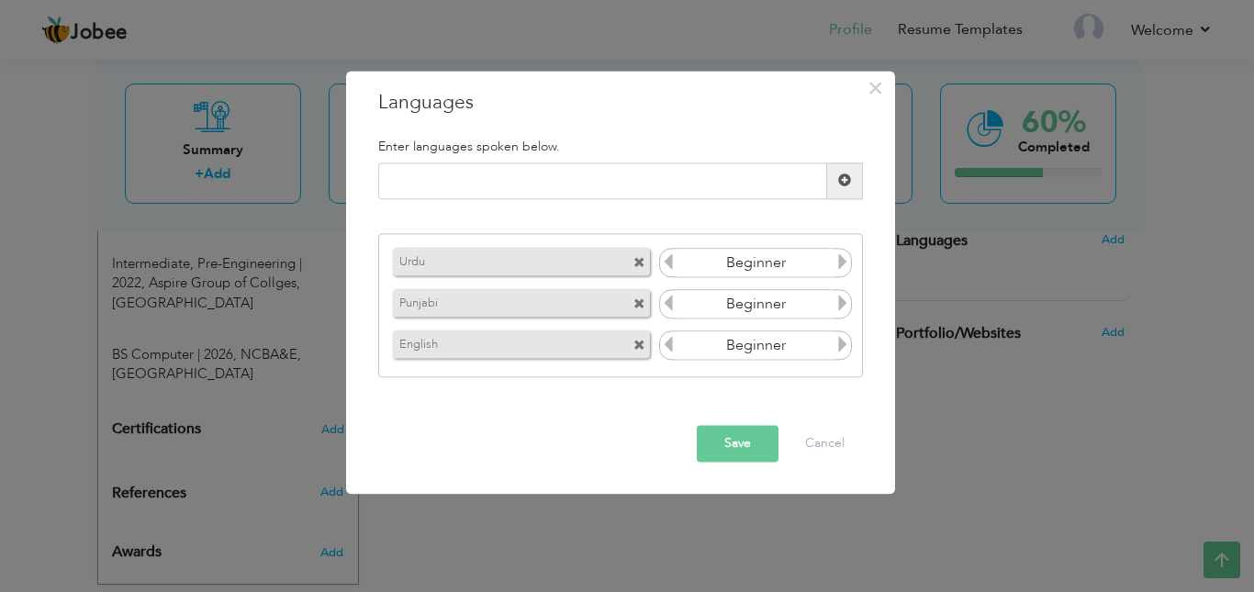
click at [836, 270] on icon at bounding box center [842, 262] width 17 height 17
click at [836, 301] on icon at bounding box center [842, 304] width 17 height 17
click at [838, 301] on icon at bounding box center [842, 304] width 17 height 17
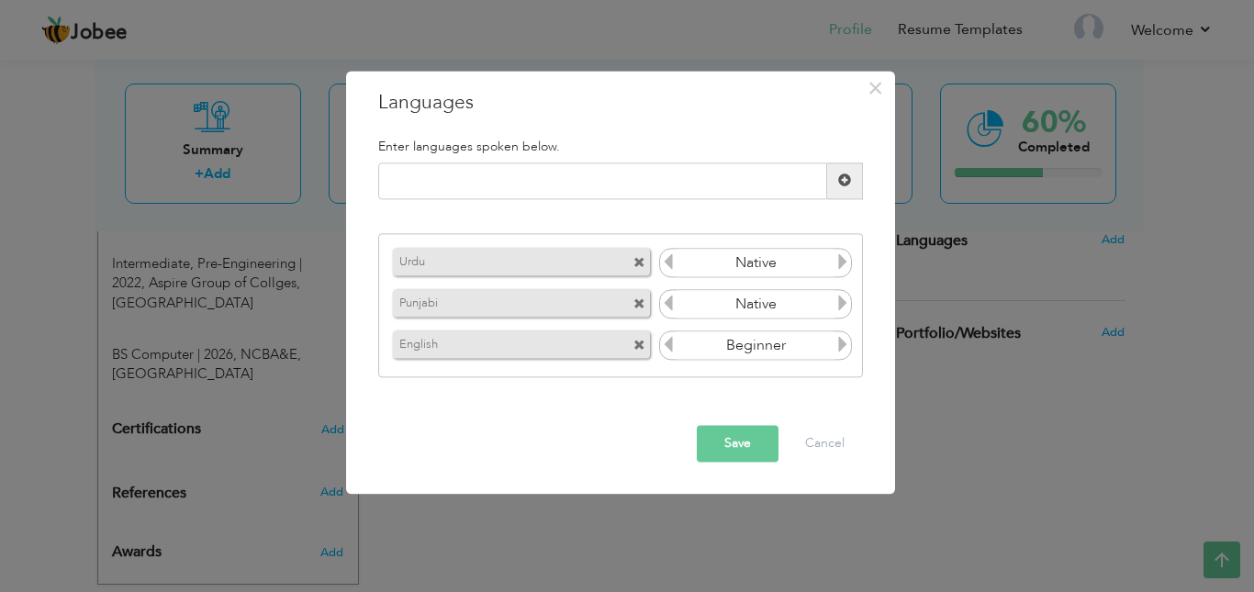
click at [838, 301] on icon at bounding box center [842, 304] width 17 height 17
click at [841, 337] on icon at bounding box center [842, 345] width 17 height 17
click at [753, 429] on button "Save" at bounding box center [738, 443] width 82 height 37
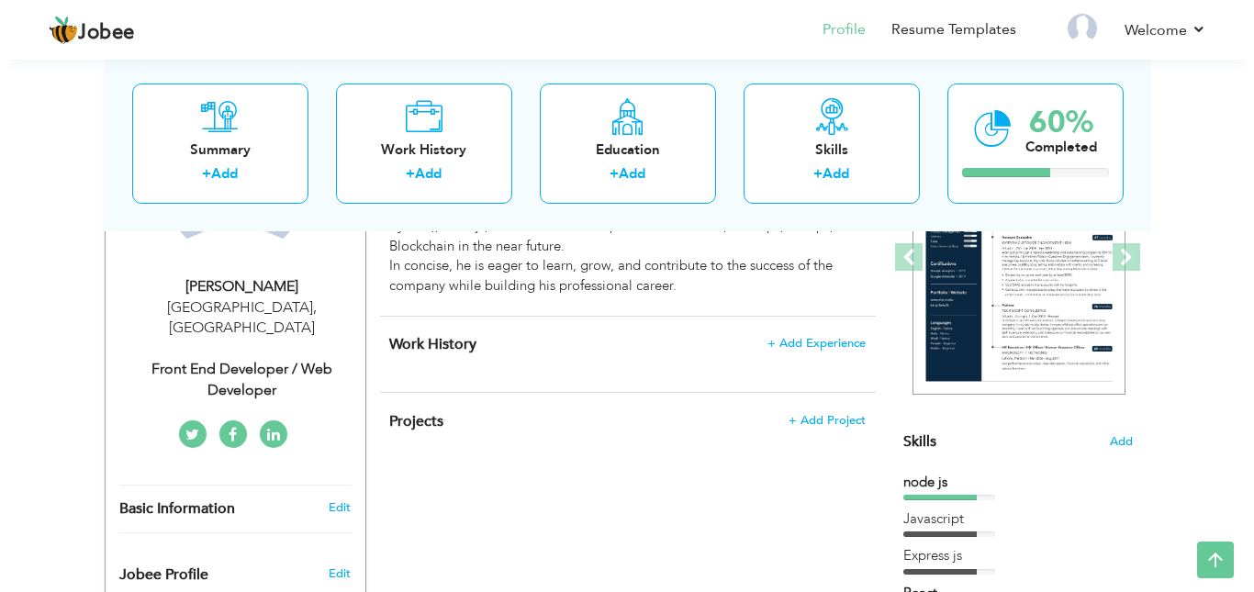
scroll to position [319, 0]
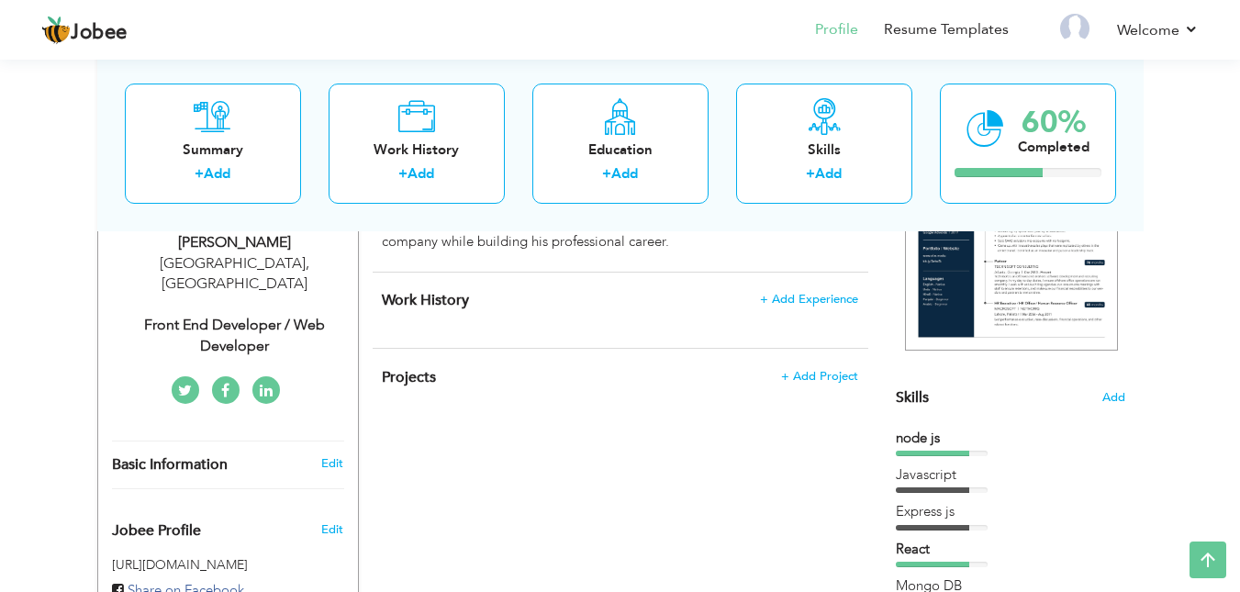
click at [319, 455] on div "Edit" at bounding box center [335, 463] width 43 height 17
type input "Waleed"
type input "[PERSON_NAME]"
type input "[PHONE_NUMBER]"
select select "number:166"
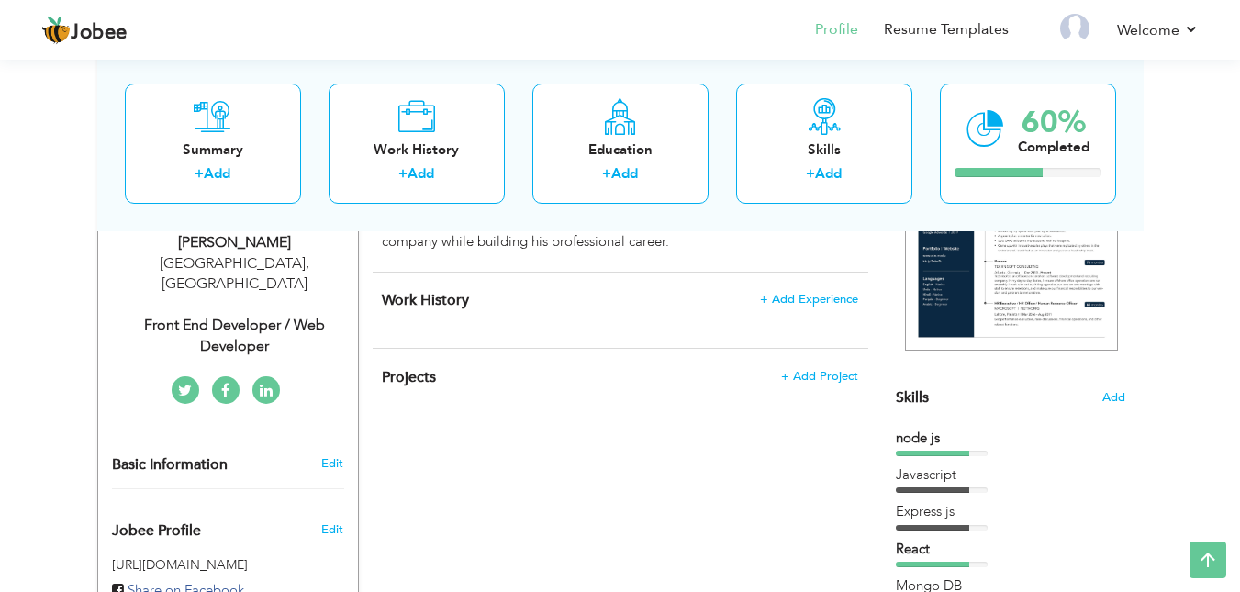
type input "[GEOGRAPHIC_DATA]"
select select "number:1"
type input "Front End Developer / Web Developer"
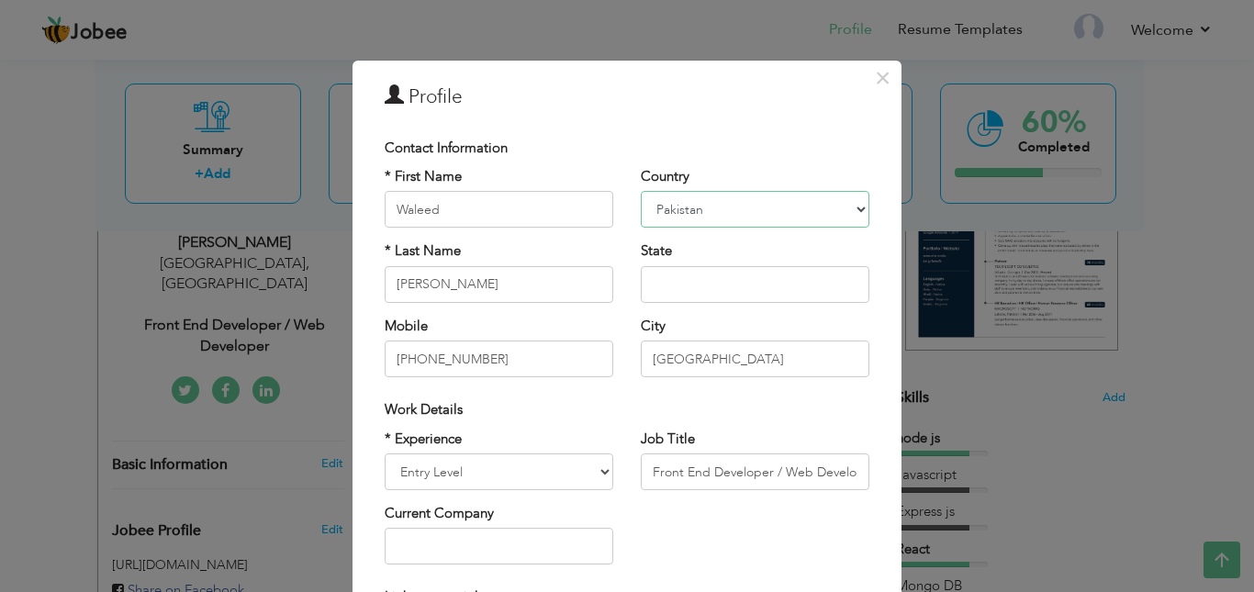
click at [685, 223] on select "Afghanistan Albania Algeria American Samoa Andorra Angola Anguilla Antarctica A…" at bounding box center [755, 209] width 229 height 37
click at [688, 216] on select "Afghanistan Albania Algeria American Samoa Andorra Angola Anguilla Antarctica A…" at bounding box center [755, 209] width 229 height 37
click at [522, 293] on input "[PERSON_NAME]" at bounding box center [499, 284] width 229 height 37
click at [675, 286] on input "text" at bounding box center [755, 284] width 229 height 37
type input "[GEOGRAPHIC_DATA]"
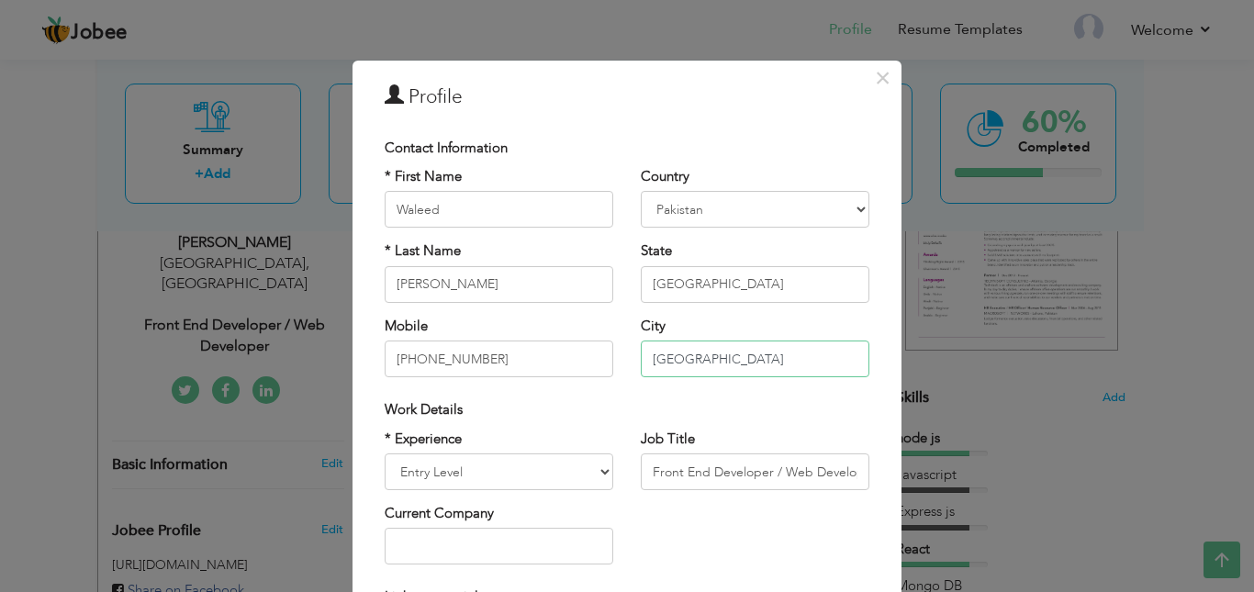
click at [682, 364] on input "[GEOGRAPHIC_DATA]" at bounding box center [755, 359] width 229 height 37
click at [541, 472] on select "Entry Level Less than 1 Year 1 Year 2 Years 3 Years 4 Years 5 Years 6 Years 7 Y…" at bounding box center [499, 472] width 229 height 37
select select "number:2"
click at [385, 454] on select "Entry Level Less than 1 Year 1 Year 2 Years 3 Years 4 Years 5 Years 6 Years 7 Y…" at bounding box center [499, 472] width 229 height 37
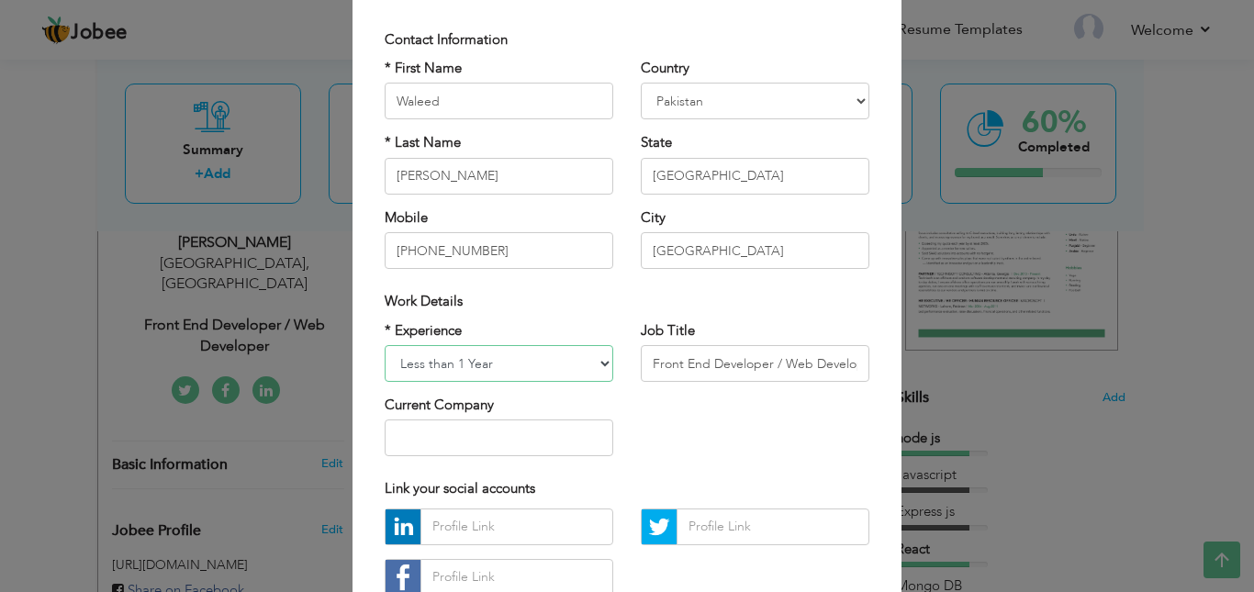
scroll to position [153, 0]
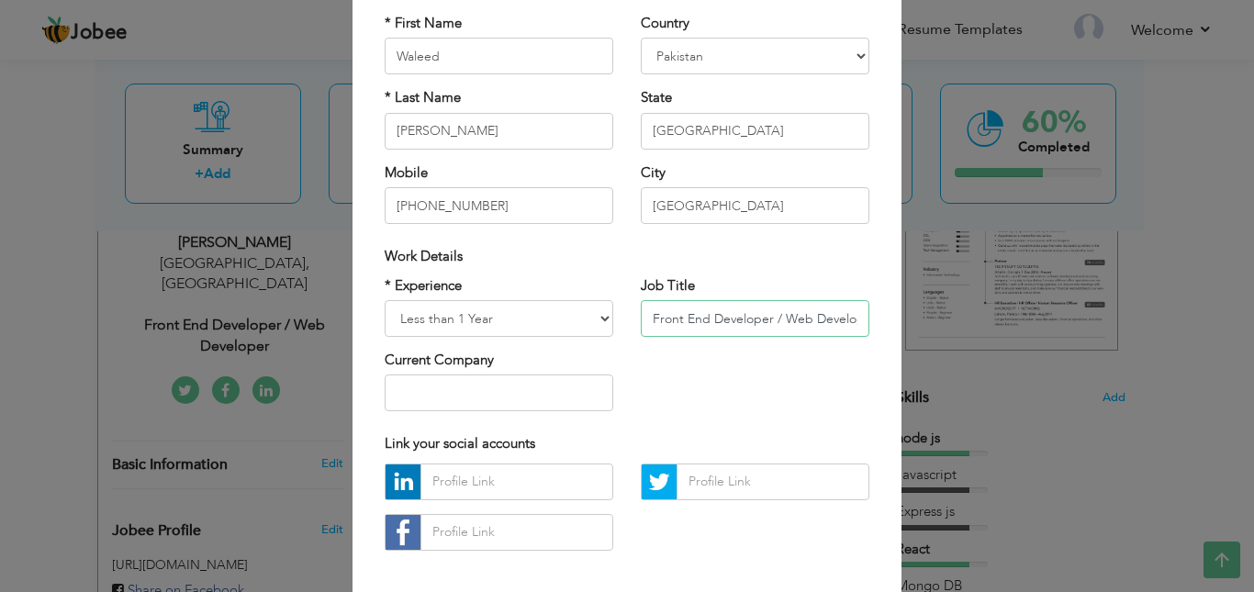
click at [709, 325] on input "Front End Developer / Web Developer" at bounding box center [755, 318] width 229 height 37
click at [789, 320] on input "Front End Developer / Web Developer" at bounding box center [755, 318] width 229 height 37
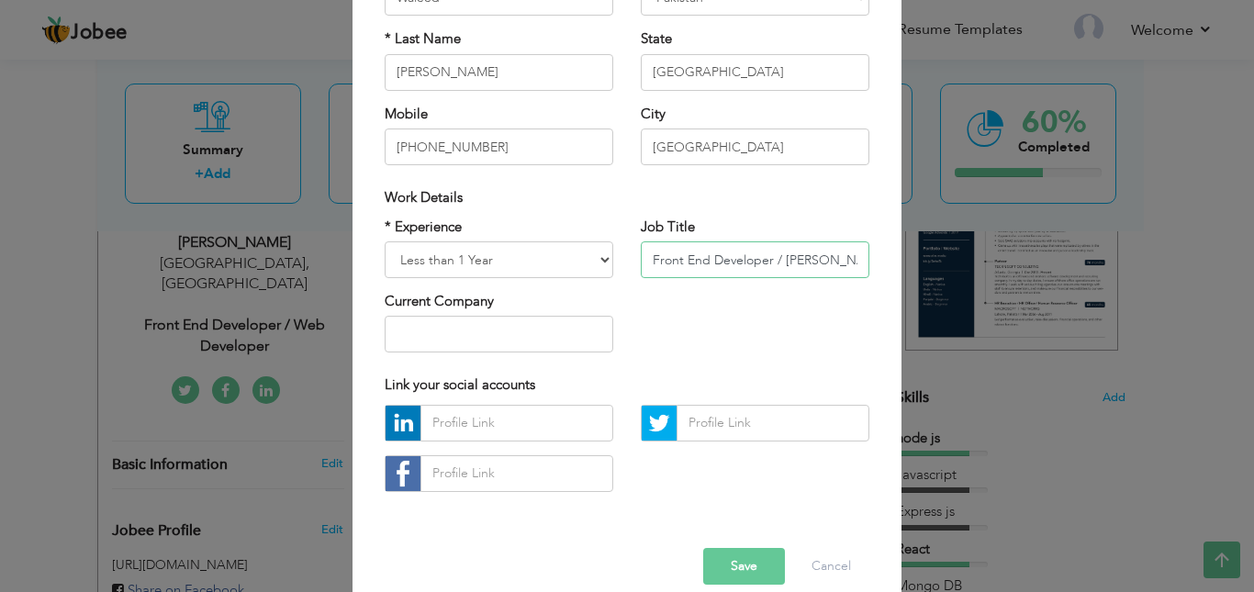
scroll to position [237, 0]
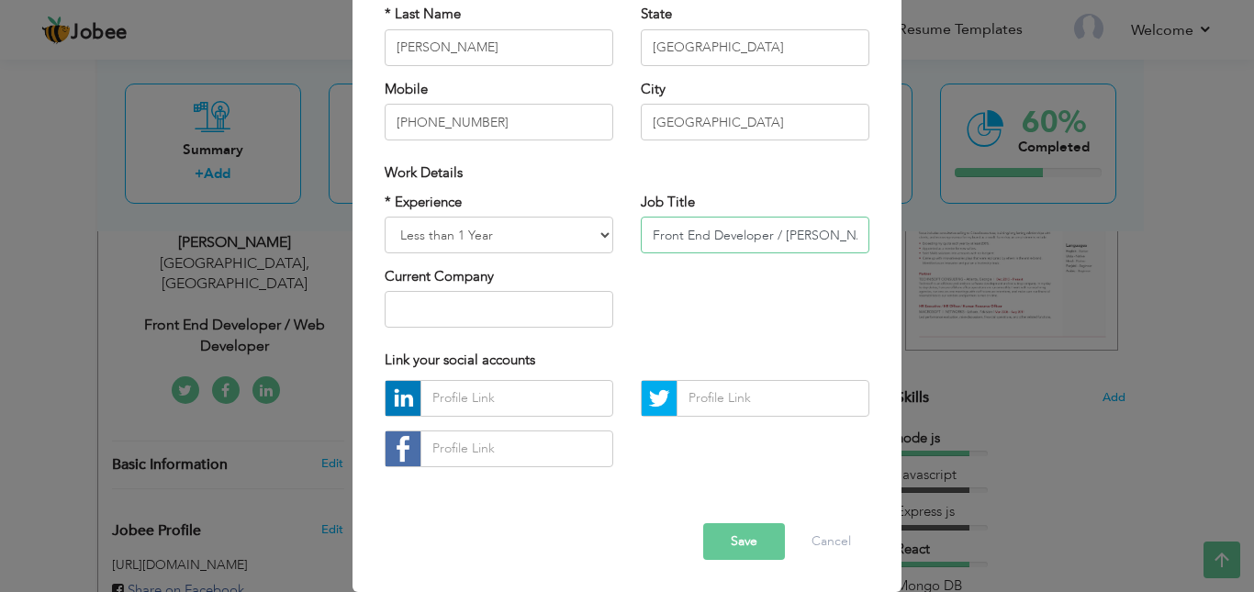
type input "Front End Developer / [PERSON_NAME] Developer"
click at [566, 411] on input "text" at bounding box center [516, 398] width 193 height 37
click at [521, 382] on input "text" at bounding box center [516, 398] width 193 height 37
paste input "www.linkedin.com/in/waleed-hassan-b79a73317"
type input "www.linkedin.com/in/waleed-hassan-b79a73317"
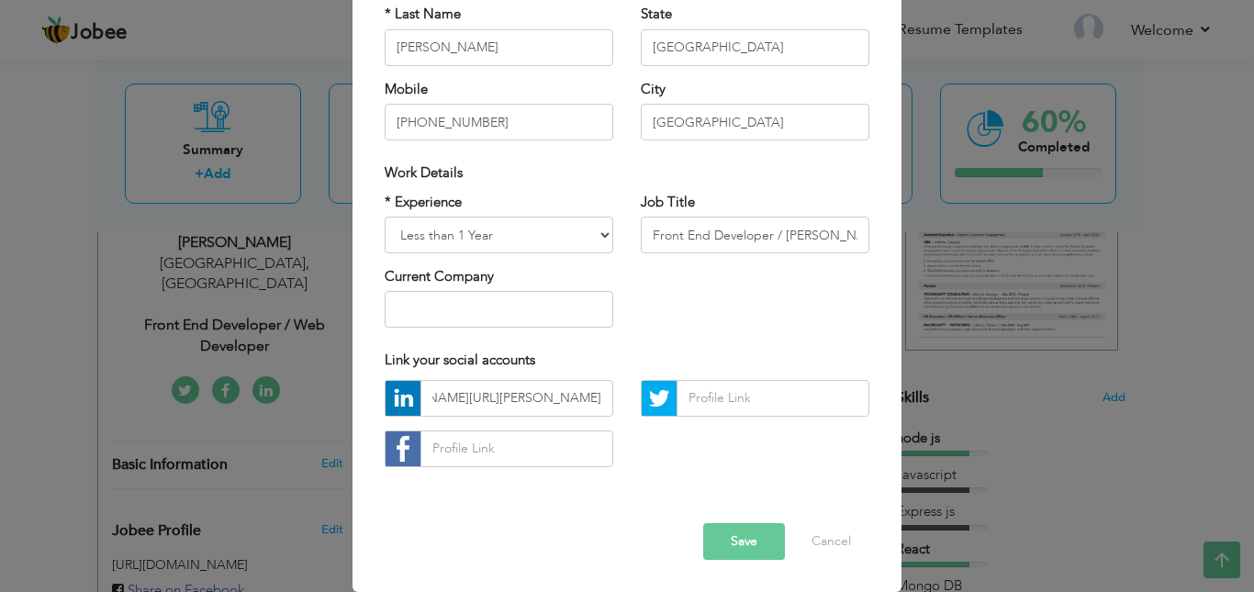
click at [739, 535] on button "Save" at bounding box center [744, 541] width 82 height 37
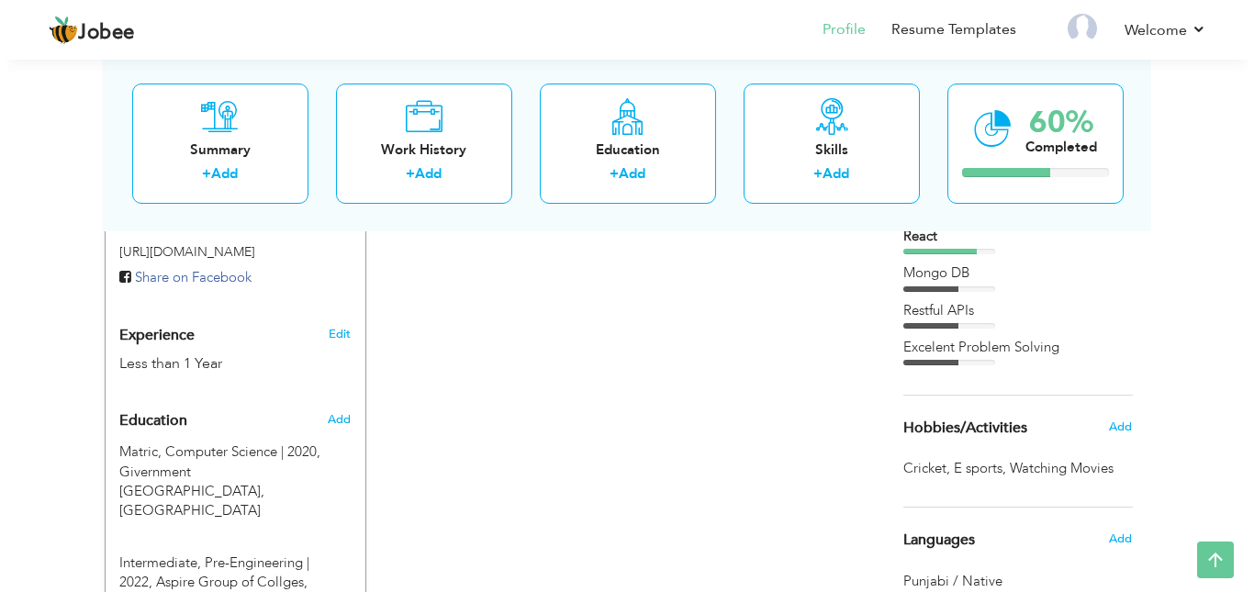
scroll to position [625, 0]
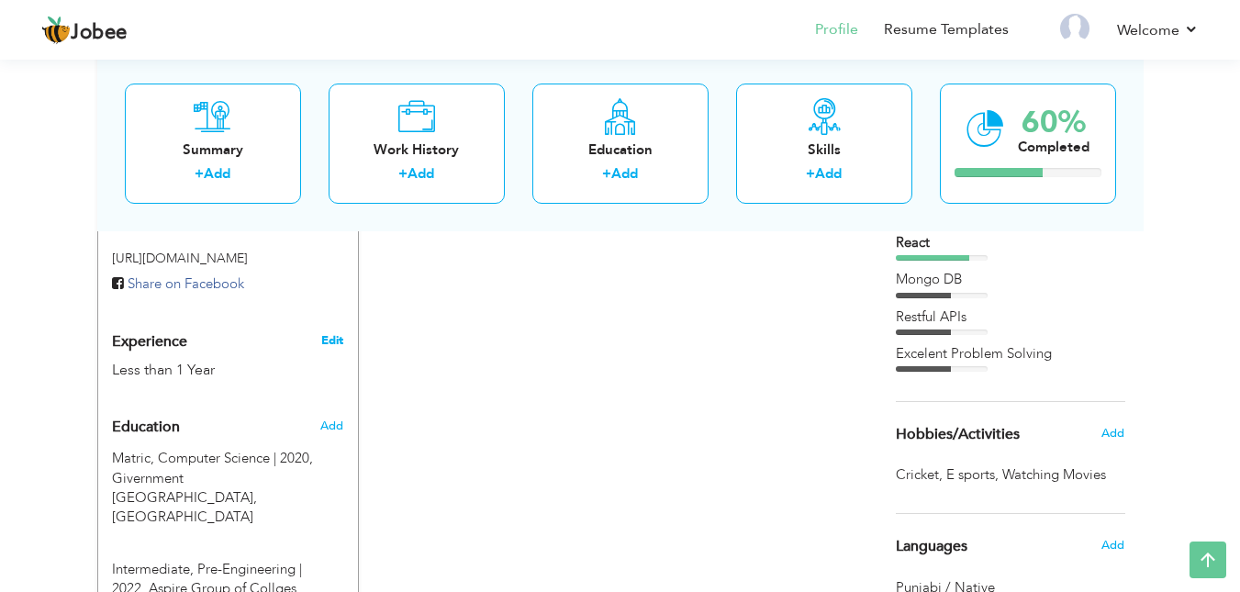
click at [327, 332] on link "Edit" at bounding box center [332, 340] width 22 height 17
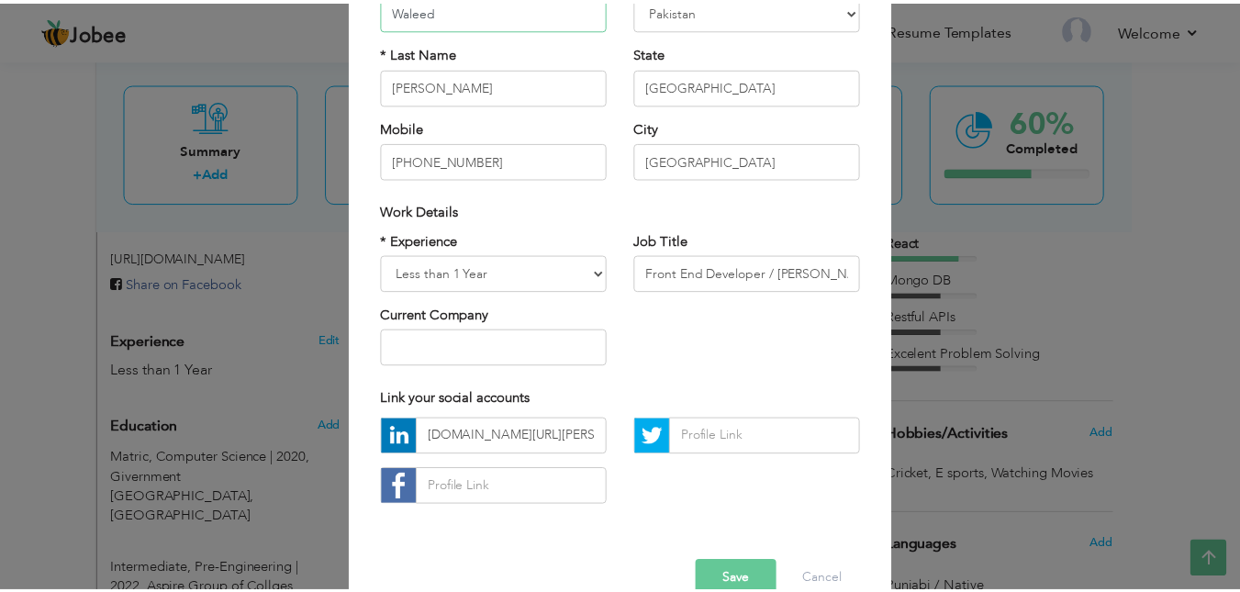
scroll to position [237, 0]
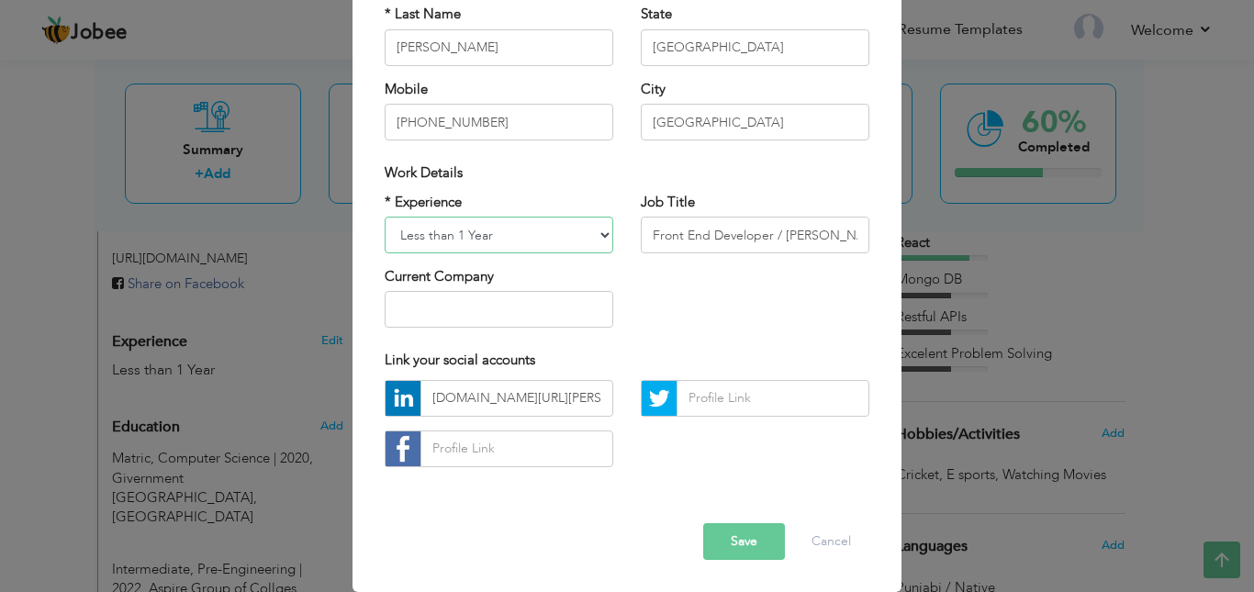
click at [555, 243] on select "Entry Level Less than 1 Year 1 Year 2 Years 3 Years 4 Years 5 Years 6 Years 7 Y…" at bounding box center [499, 235] width 229 height 37
click at [385, 217] on select "Entry Level Less than 1 Year 1 Year 2 Years 3 Years 4 Years 5 Years 6 Years 7 Y…" at bounding box center [499, 235] width 229 height 37
click at [550, 233] on select "Entry Level Less than 1 Year 1 Year 2 Years 3 Years 4 Years 5 Years 6 Years 7 Y…" at bounding box center [499, 235] width 229 height 37
select select "number:4"
click at [385, 217] on select "Entry Level Less than 1 Year 1 Year 2 Years 3 Years 4 Years 5 Years 6 Years 7 Y…" at bounding box center [499, 235] width 229 height 37
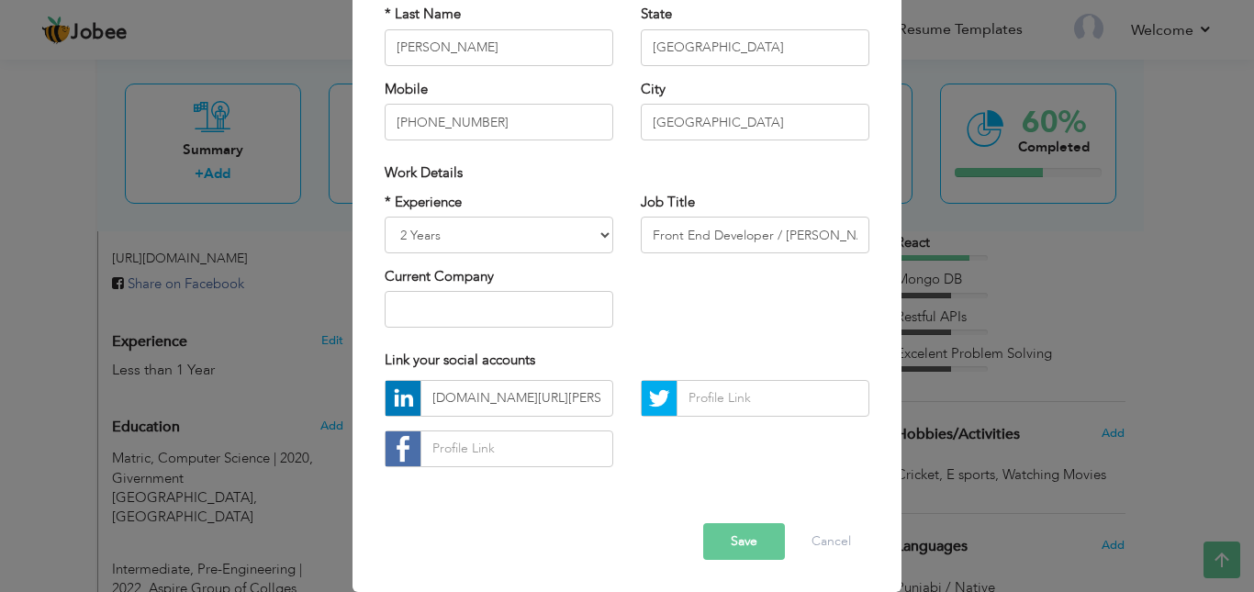
click at [750, 528] on button "Save" at bounding box center [744, 541] width 82 height 37
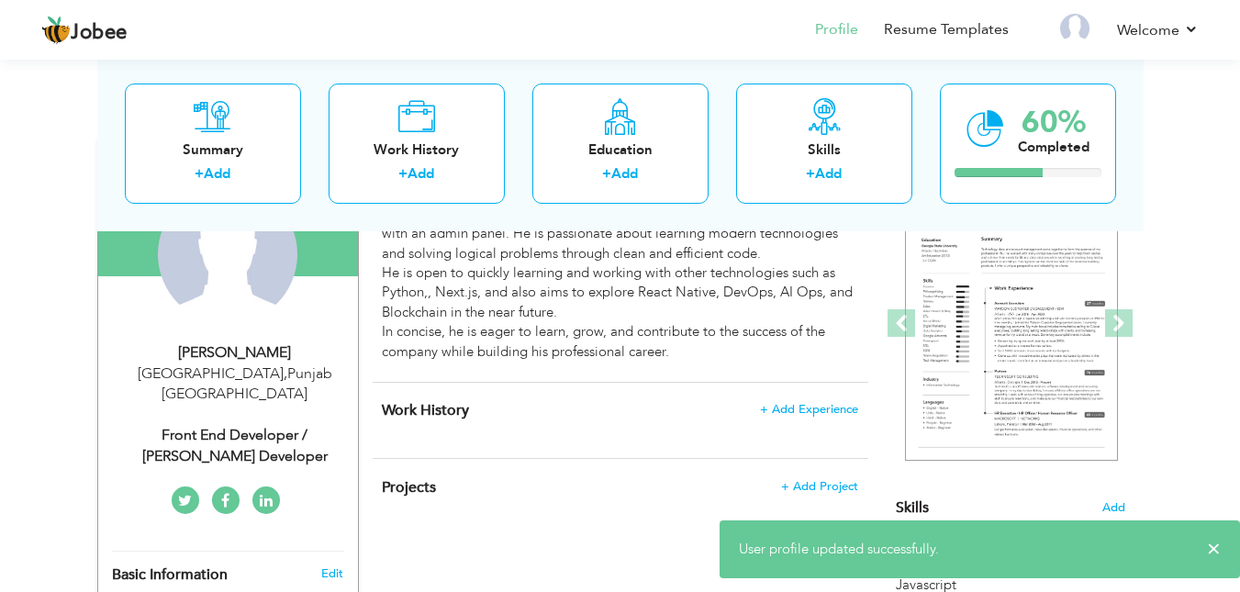
scroll to position [166, 0]
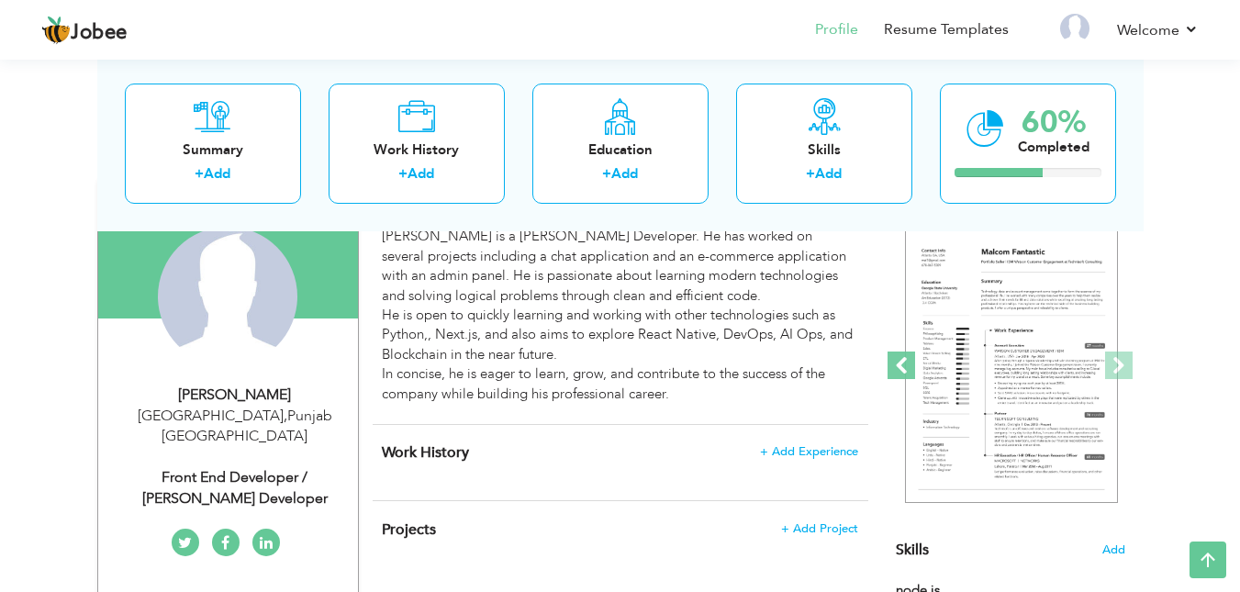
click at [906, 367] on span at bounding box center [902, 366] width 28 height 28
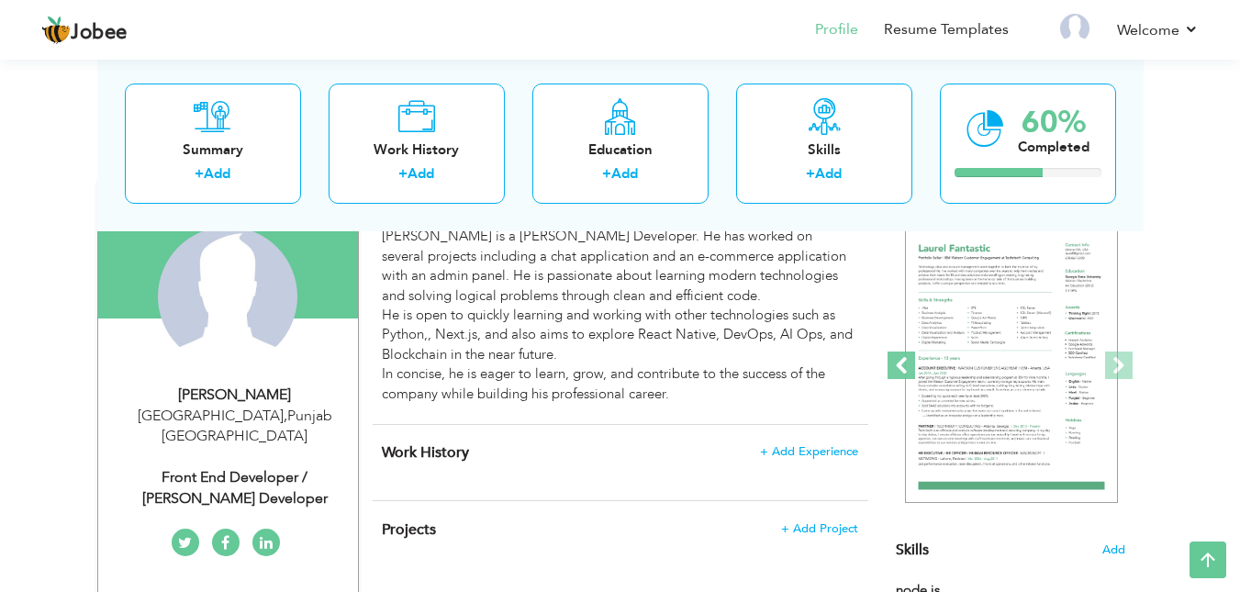
click at [906, 368] on span at bounding box center [902, 366] width 28 height 28
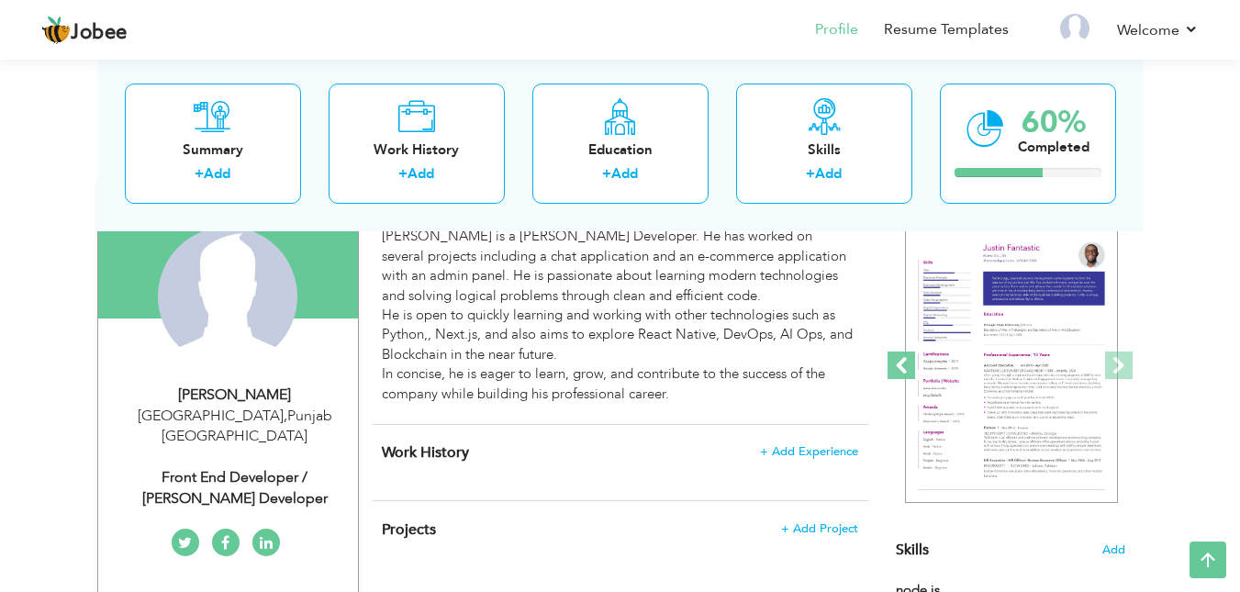
click at [906, 368] on span at bounding box center [902, 366] width 28 height 28
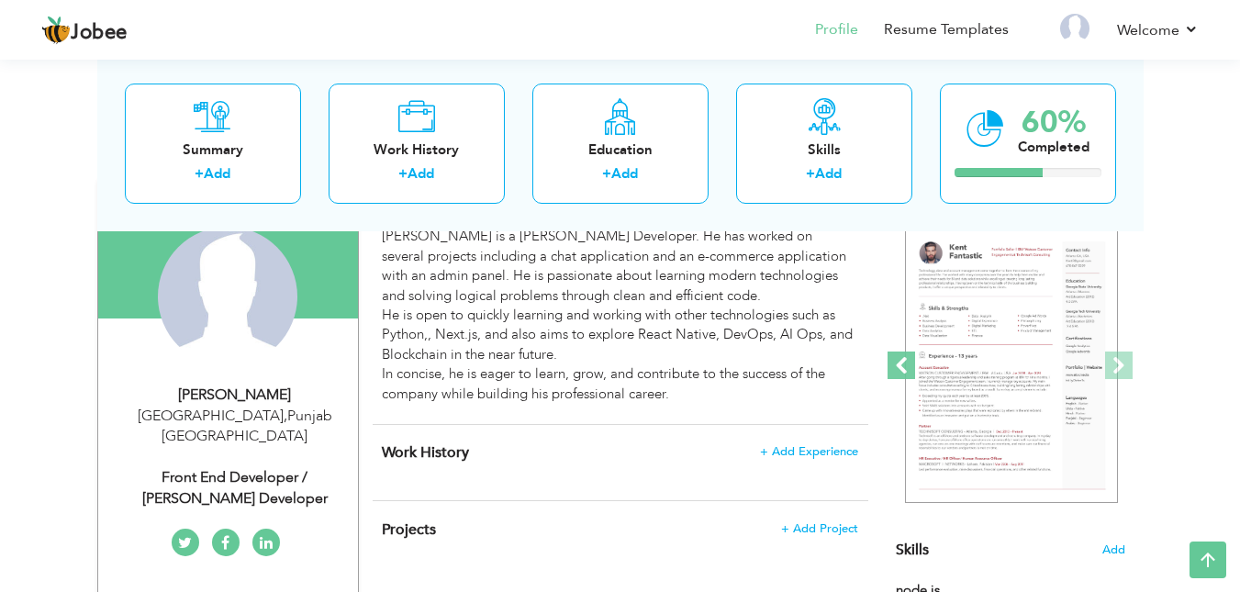
click at [906, 368] on span at bounding box center [902, 366] width 28 height 28
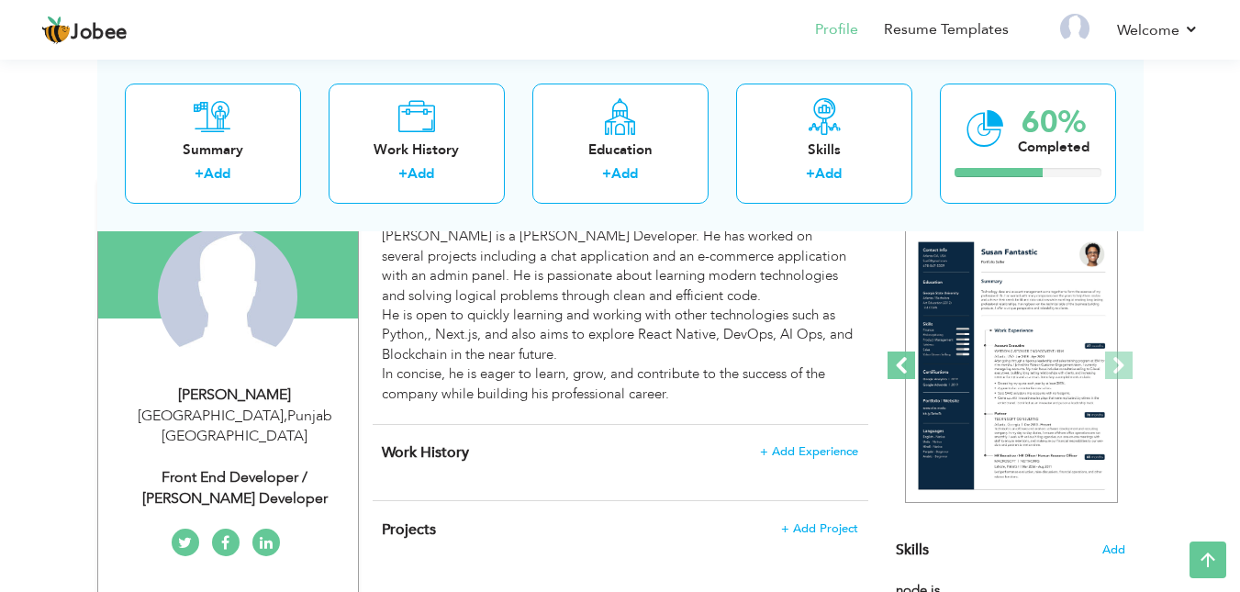
click at [906, 368] on span at bounding box center [902, 366] width 28 height 28
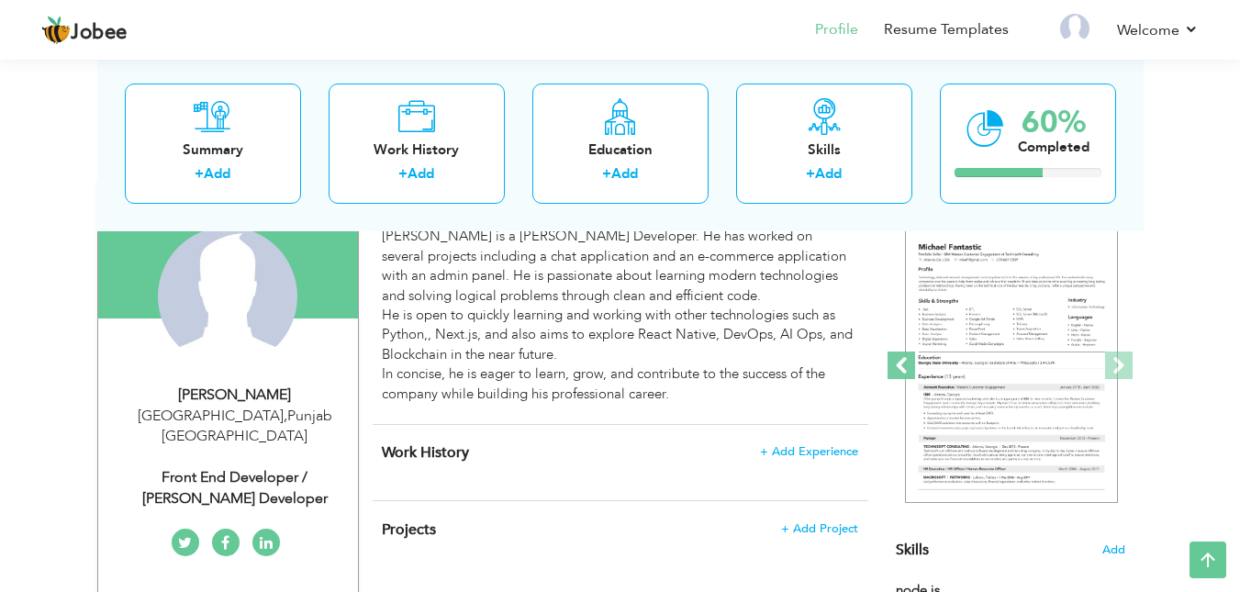
click at [906, 368] on span at bounding box center [902, 366] width 28 height 28
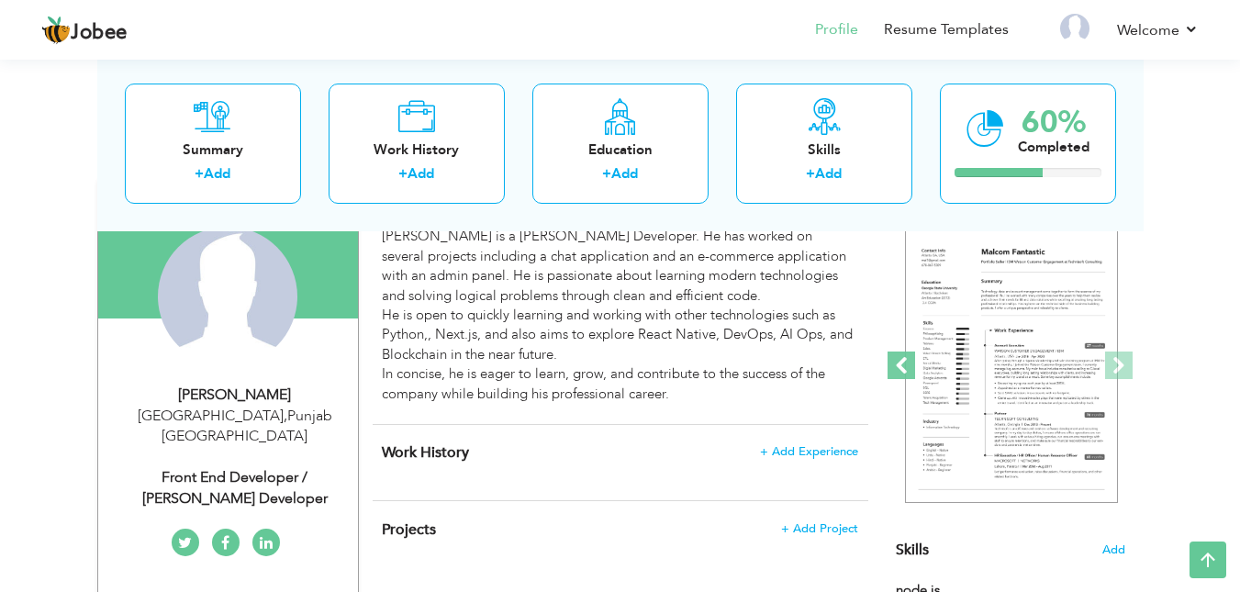
click at [906, 368] on span at bounding box center [902, 366] width 28 height 28
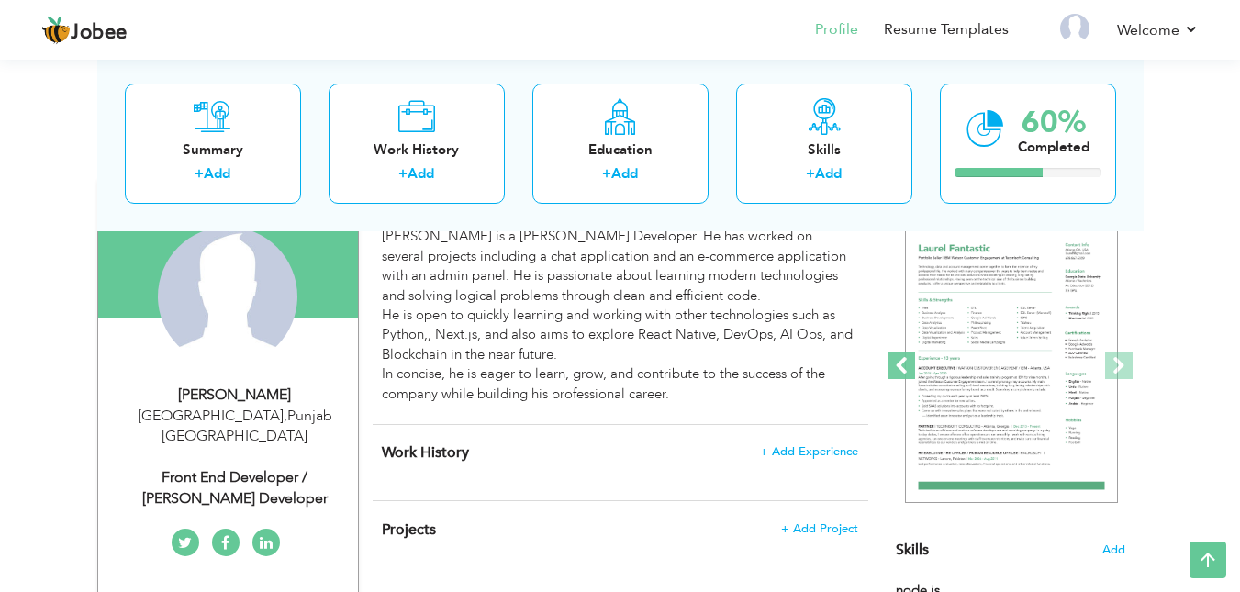
click at [906, 368] on span at bounding box center [902, 366] width 28 height 28
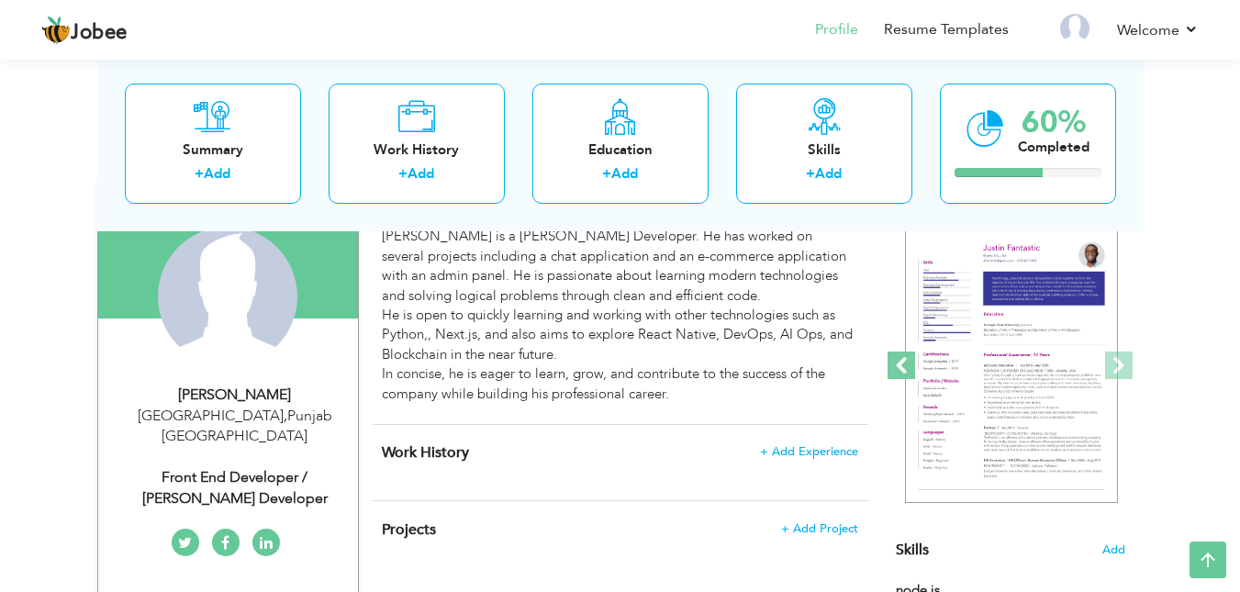
click at [906, 368] on span at bounding box center [902, 366] width 28 height 28
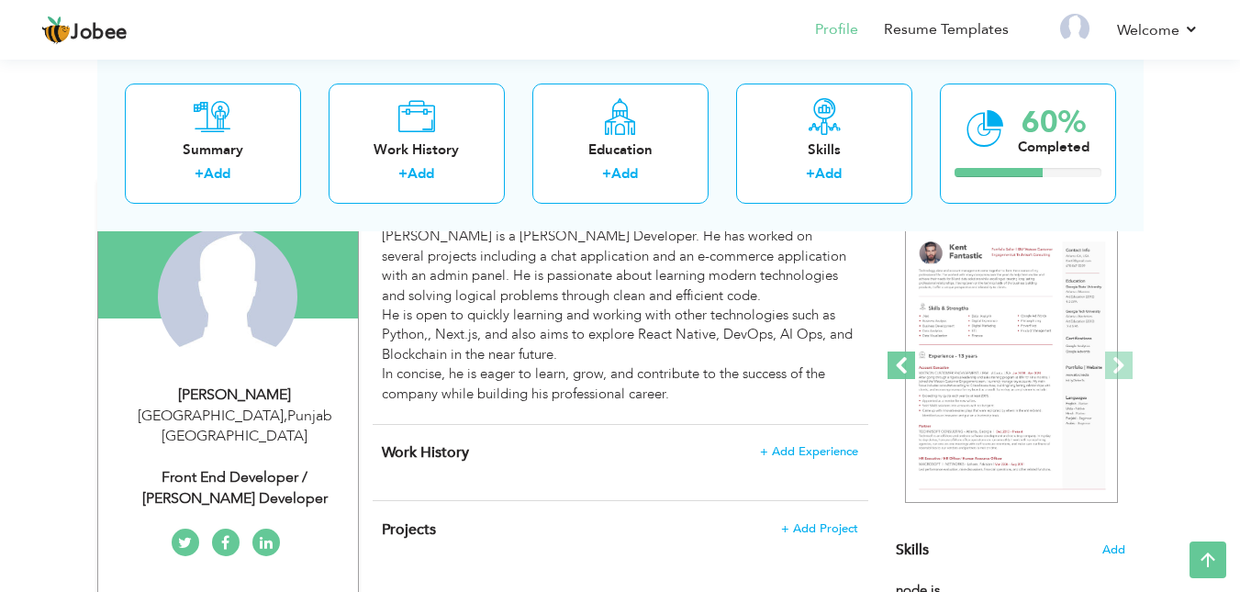
click at [906, 368] on span at bounding box center [902, 366] width 28 height 28
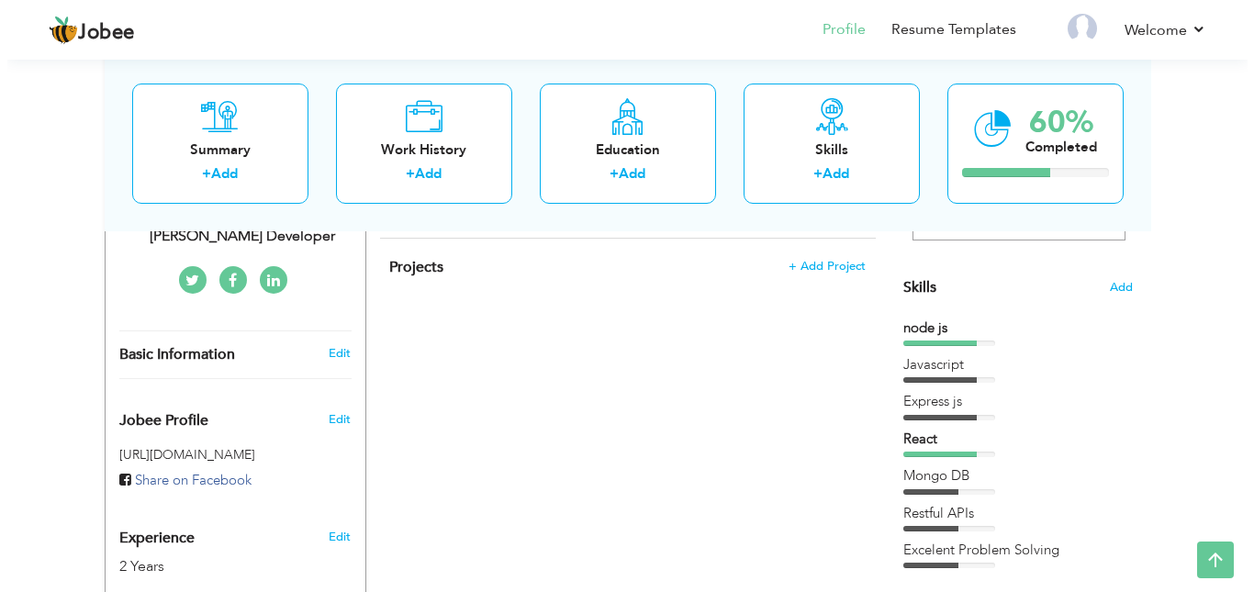
scroll to position [319, 0]
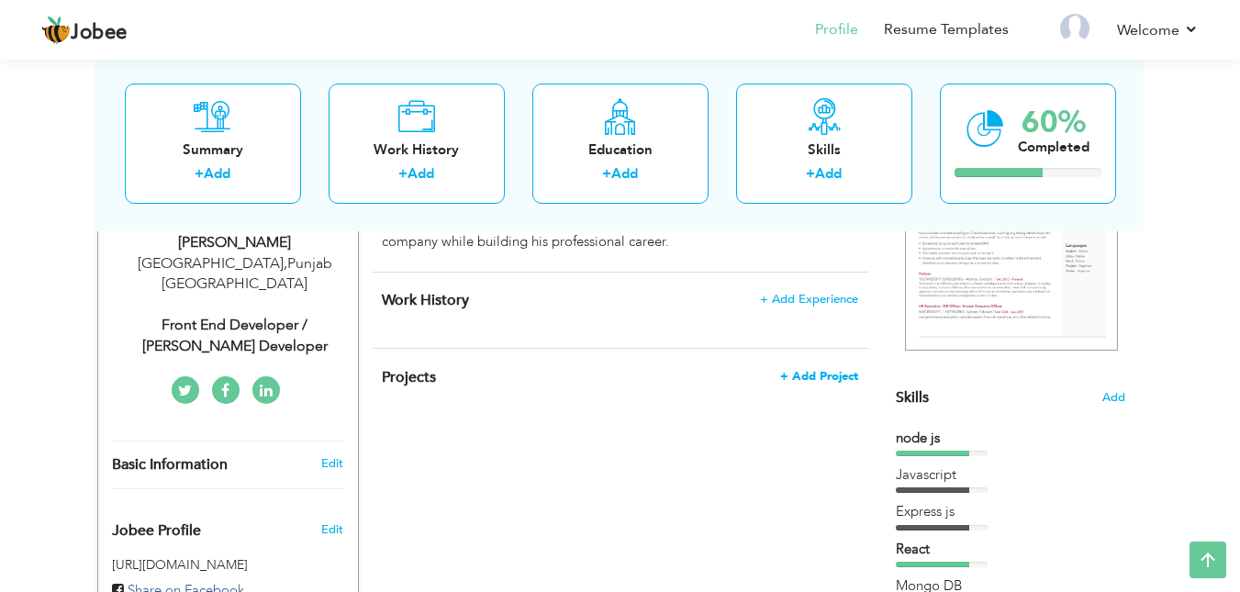
click at [800, 376] on span "+ Add Project" at bounding box center [819, 376] width 78 height 13
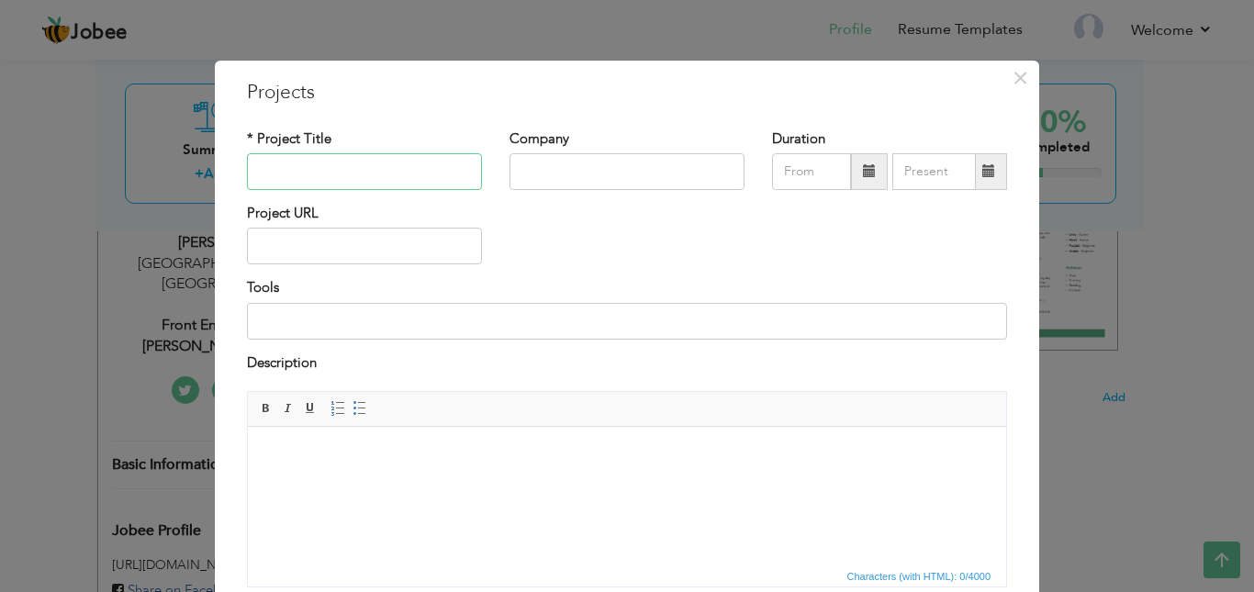
click at [380, 172] on input "text" at bounding box center [364, 171] width 235 height 37
type input "Full Stack E-cmmerce with admin pannel"
click at [602, 156] on input "text" at bounding box center [627, 171] width 235 height 37
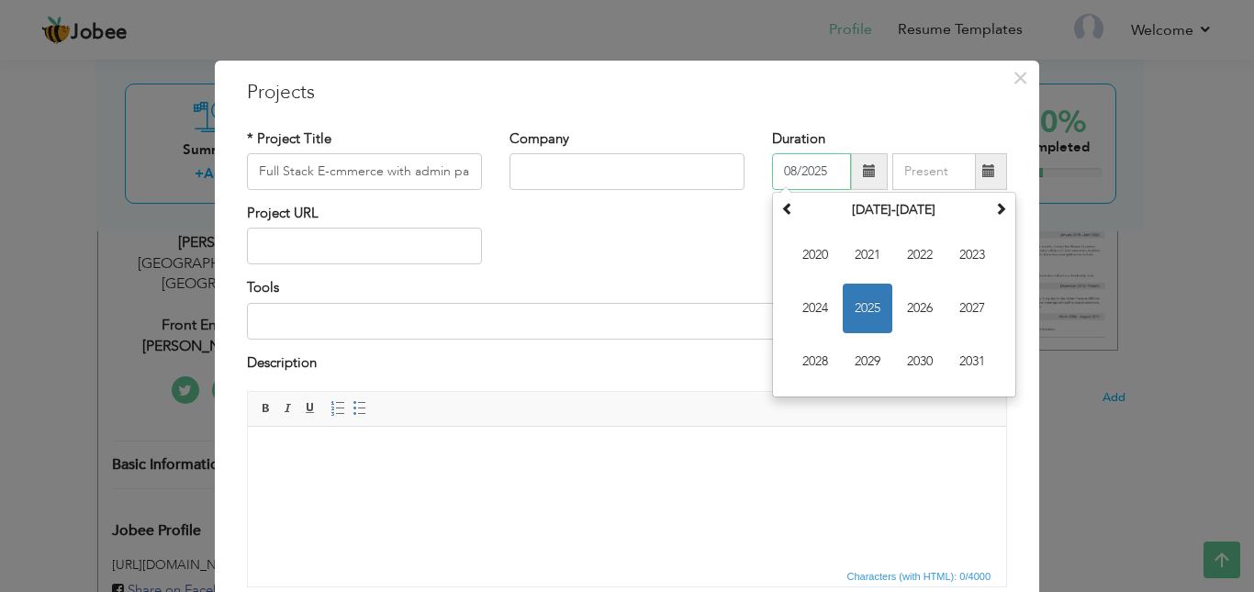
click at [785, 175] on input "08/2025" at bounding box center [811, 171] width 79 height 37
click at [959, 246] on span "2023" at bounding box center [972, 255] width 50 height 50
click at [907, 360] on span "Nov" at bounding box center [920, 362] width 50 height 50
type input "11/2023"
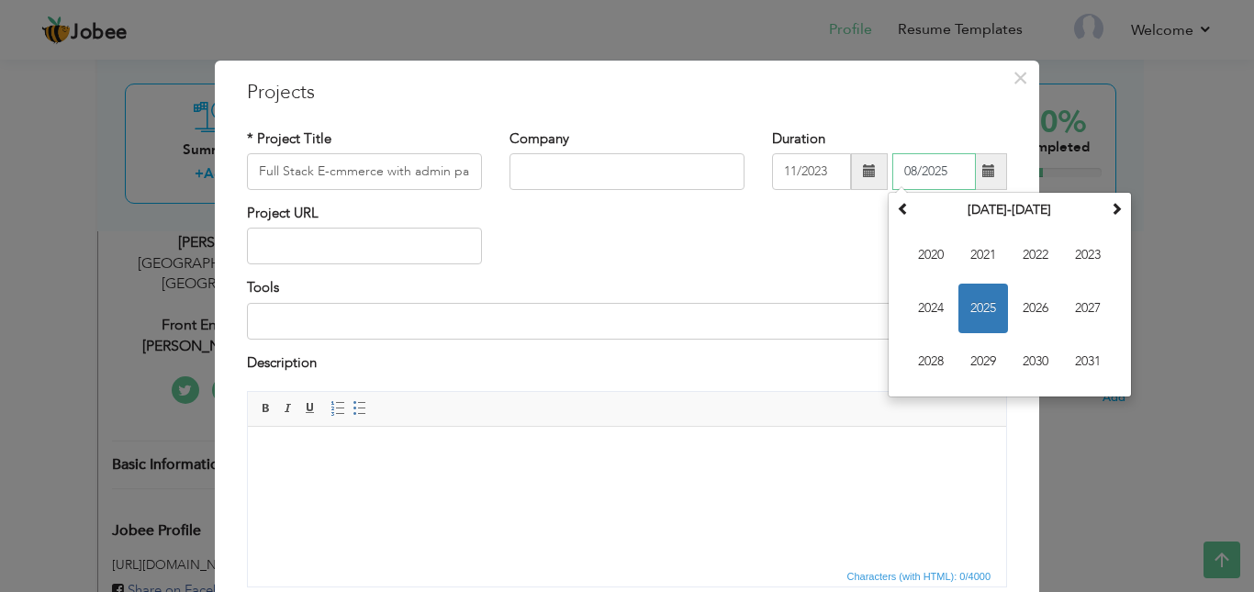
click at [914, 178] on input "08/2025" at bounding box center [934, 171] width 84 height 37
click at [940, 298] on span "2024" at bounding box center [931, 309] width 50 height 50
click at [930, 259] on span "Jan" at bounding box center [931, 255] width 50 height 50
type input "01/2024"
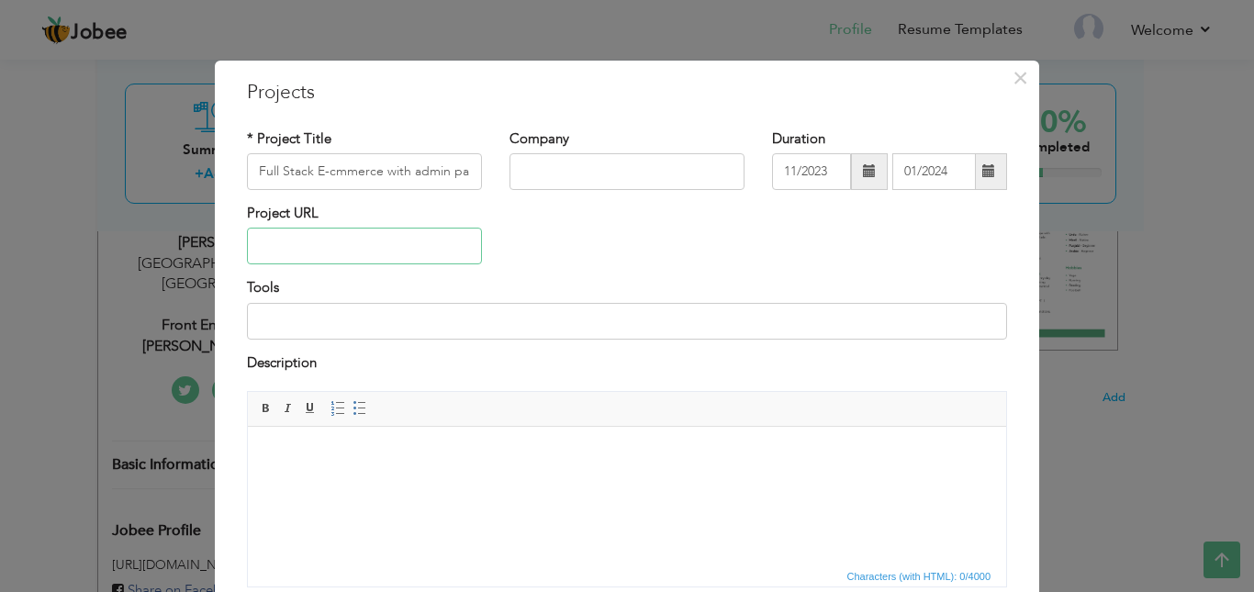
click at [267, 262] on input "text" at bounding box center [364, 246] width 235 height 37
click at [291, 311] on input at bounding box center [627, 321] width 760 height 37
type input "Node.js, Express js , [PERSON_NAME] , Mongo db"
click at [394, 445] on body at bounding box center [627, 454] width 722 height 19
click at [321, 465] on html at bounding box center [627, 455] width 758 height 56
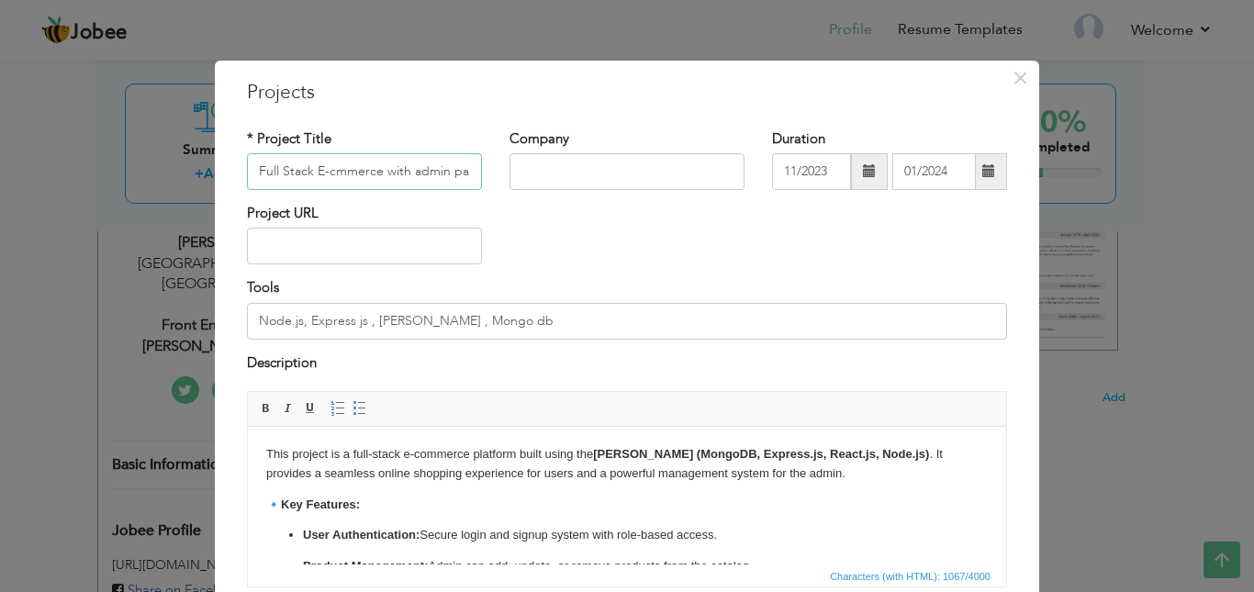
click at [372, 167] on input "Full Stack E-cmmerce with admin pannel" at bounding box center [364, 171] width 235 height 37
click at [343, 185] on input "Full Stack E-cmmerce with admin pannel" at bounding box center [364, 171] width 235 height 37
paste input "Project: E-Commerce Website with Admin Panel ([PERSON_NAME])"
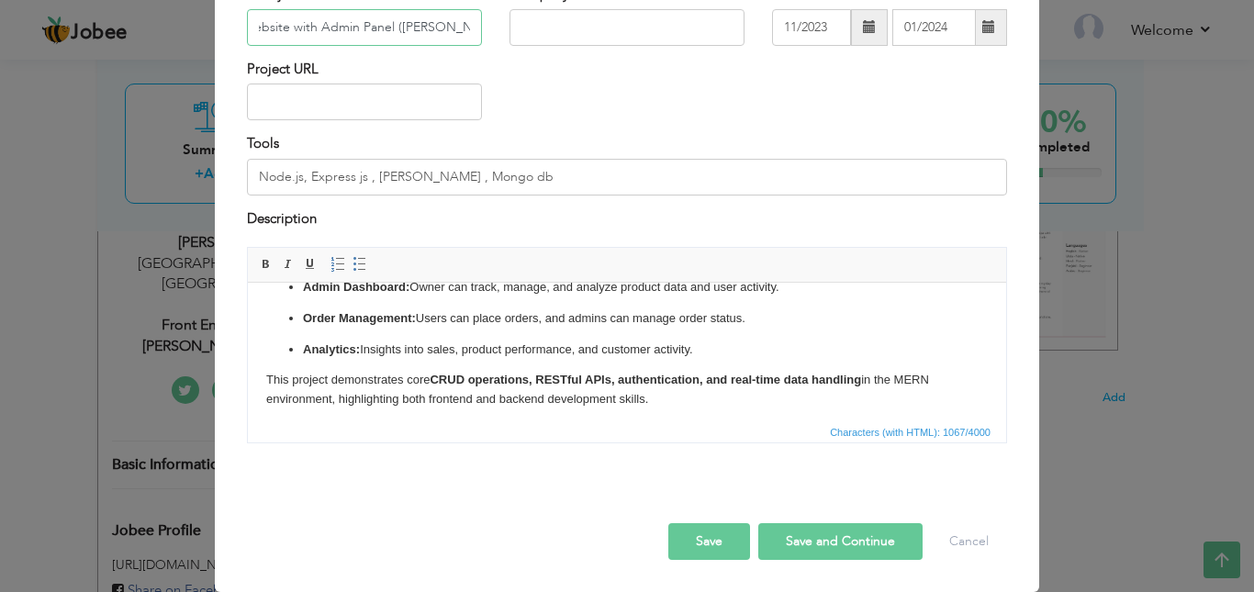
scroll to position [174, 0]
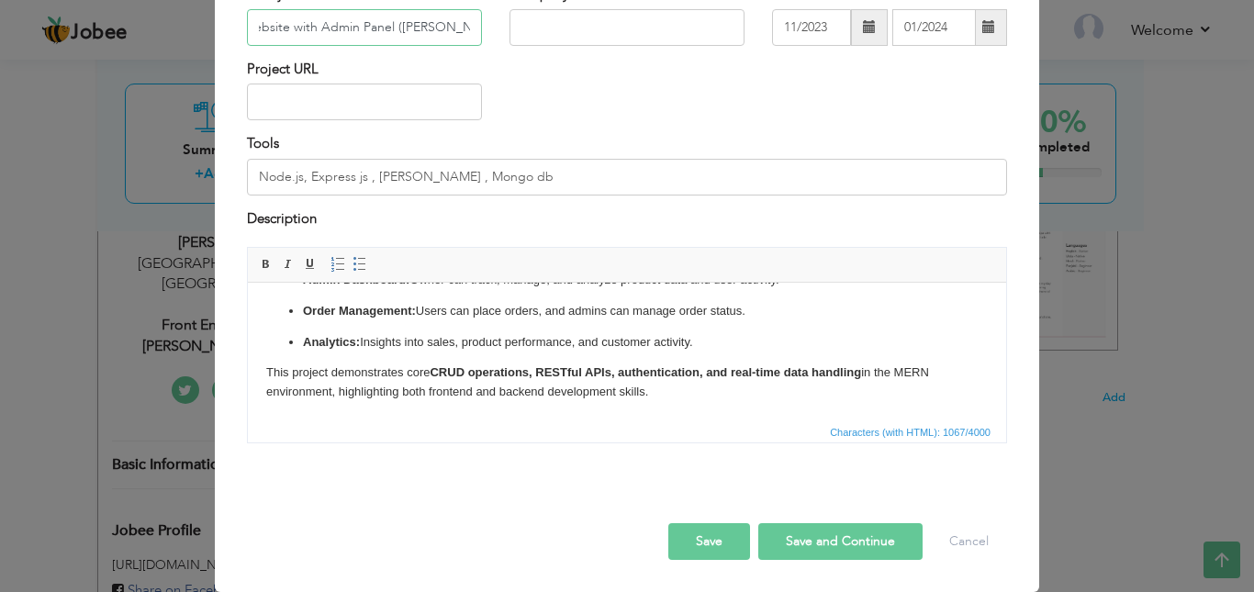
type input "Project: E-Commerce Website with Admin Panel ([PERSON_NAME])"
click at [713, 545] on button "Save" at bounding box center [709, 541] width 82 height 37
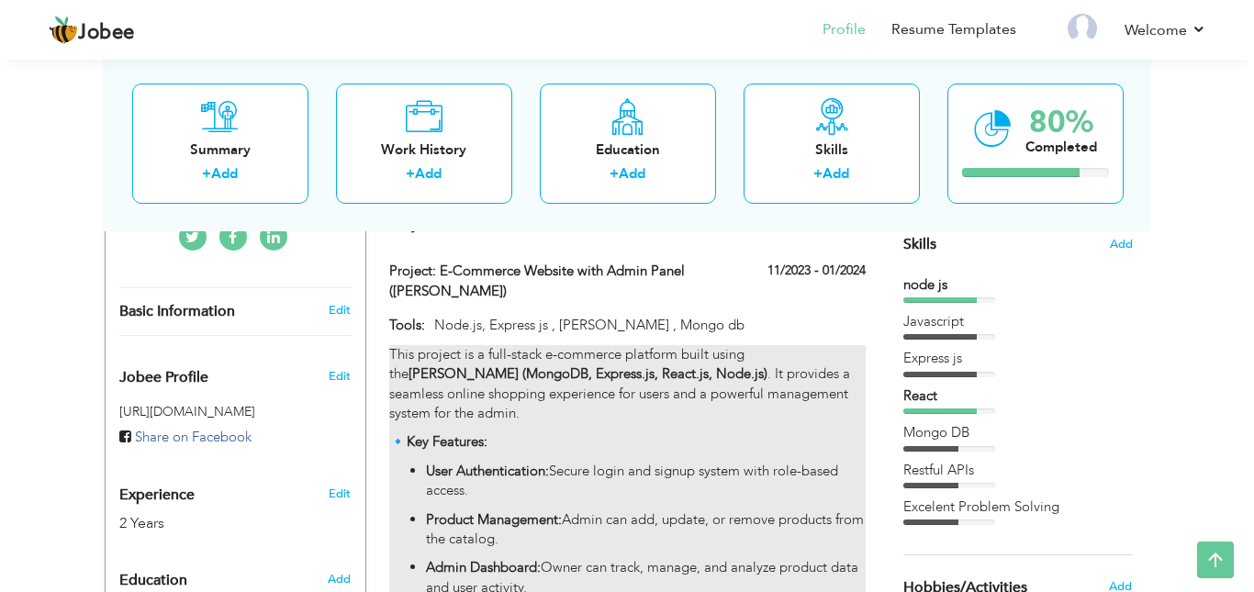
scroll to position [319, 0]
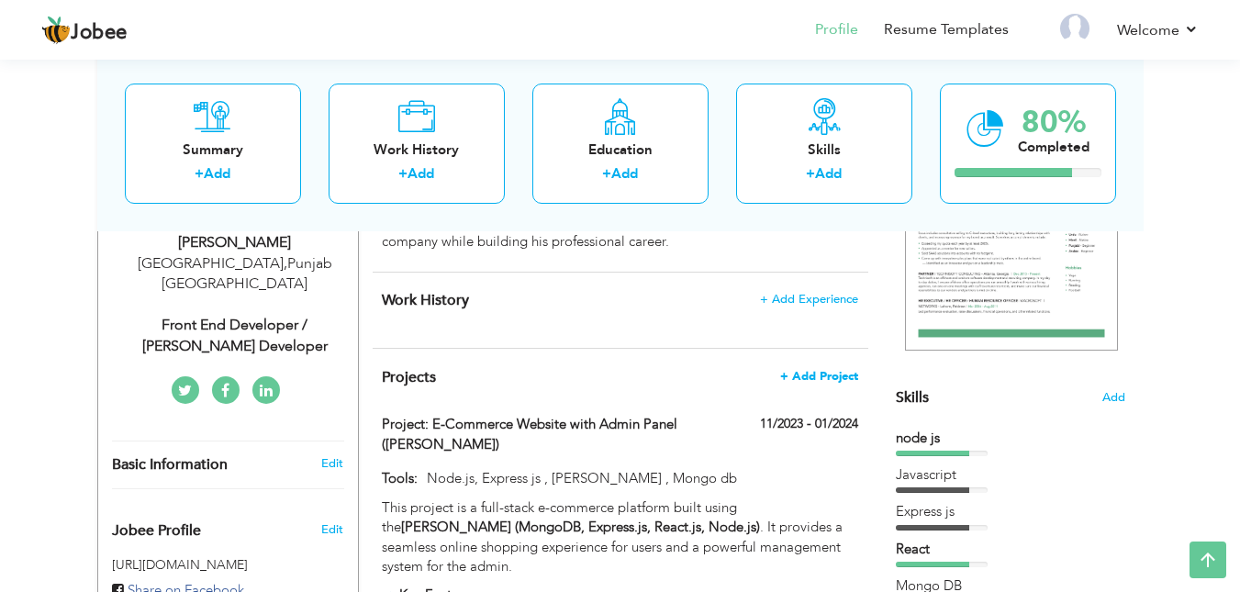
click at [786, 372] on span "+ Add Project" at bounding box center [819, 376] width 78 height 13
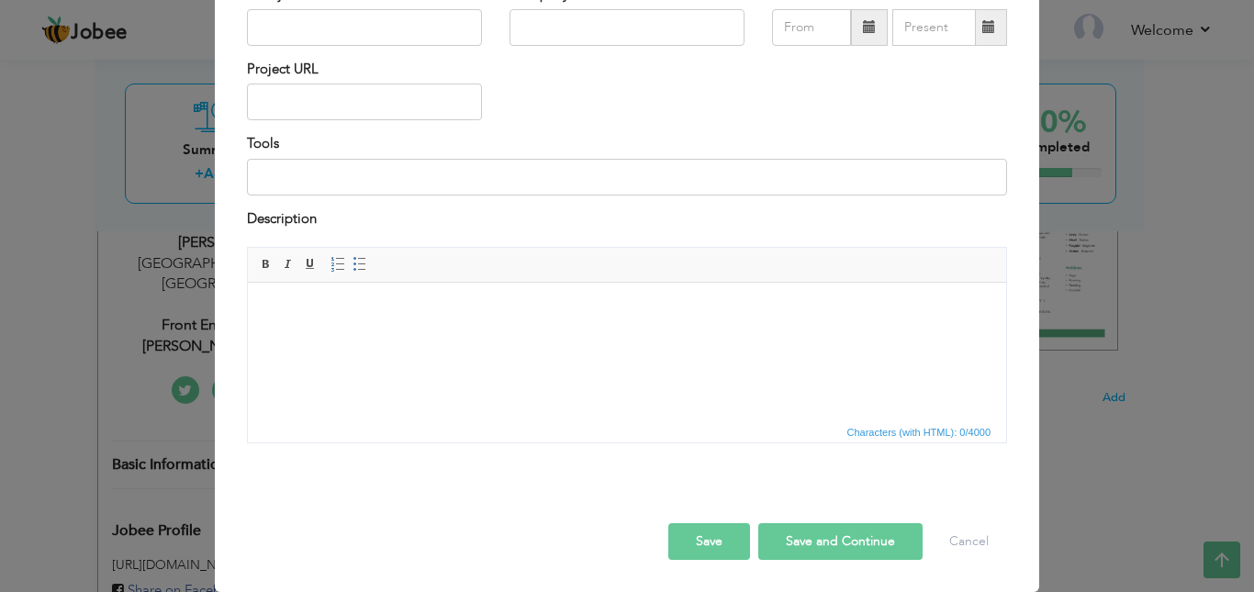
scroll to position [0, 0]
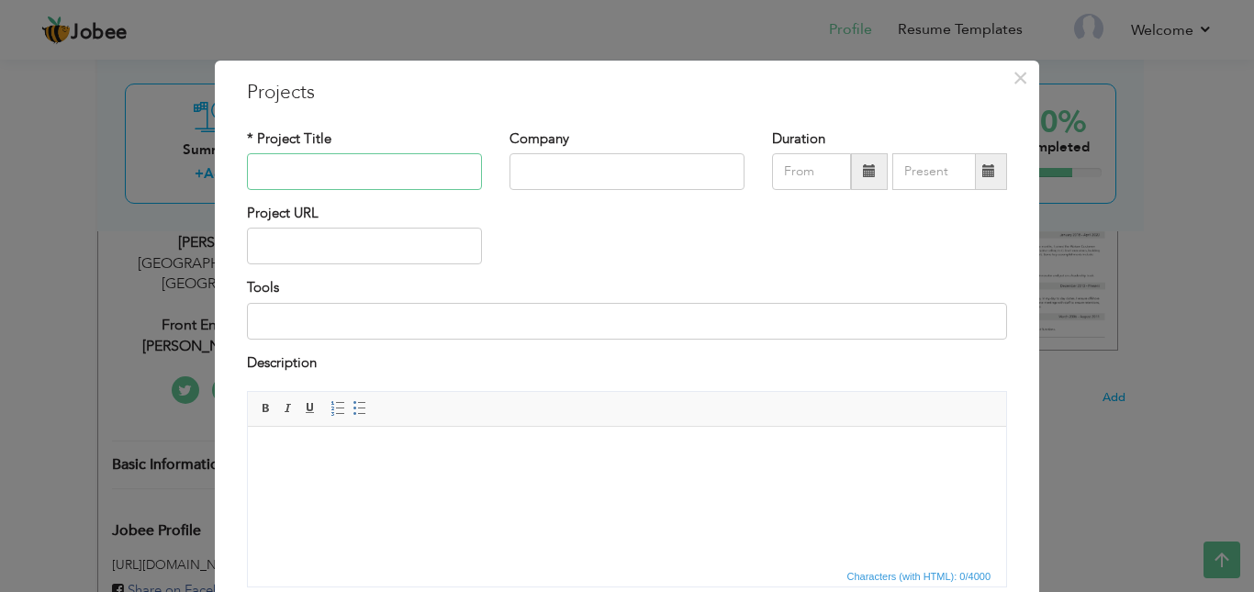
paste input "Project: Real-Time Chat Application (MERN Stack)"
click at [375, 168] on input "Project: Real-Time Chat Application (MERN Stack)" at bounding box center [364, 171] width 235 height 37
click at [278, 178] on input "Project: Real-Time Chat Application (MERN Stack)" at bounding box center [364, 171] width 235 height 37
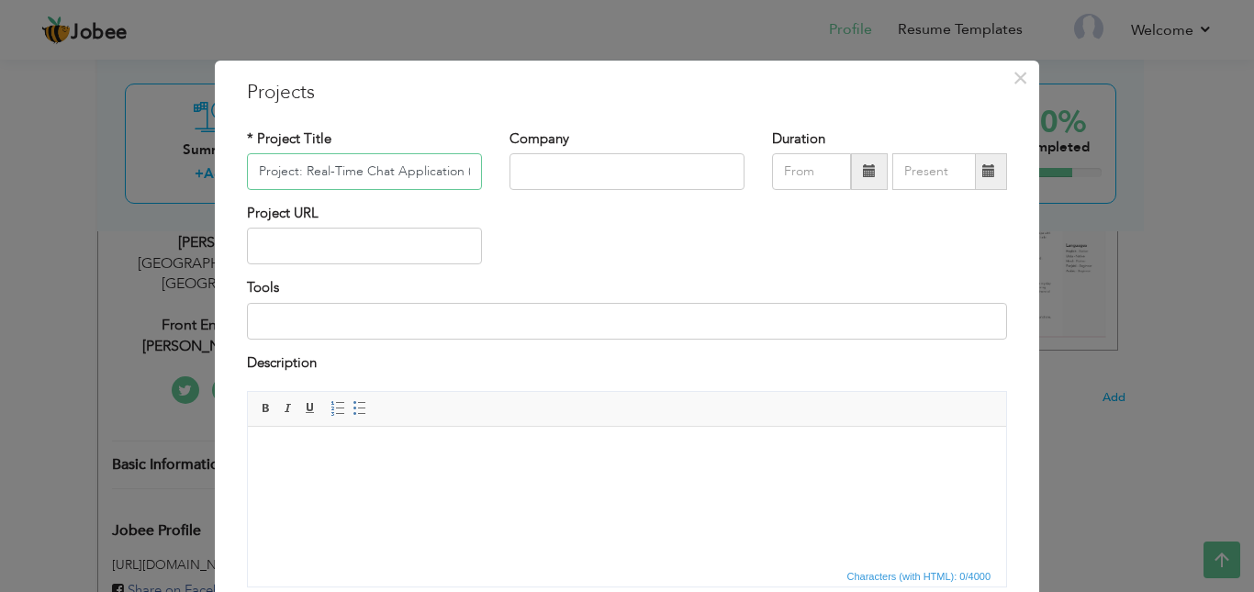
click at [278, 178] on input "Project: Real-Time Chat Application (MERN Stack)" at bounding box center [364, 171] width 235 height 37
type input "Real-Time Chat Application ([PERSON_NAME])"
click at [378, 471] on html at bounding box center [627, 455] width 758 height 56
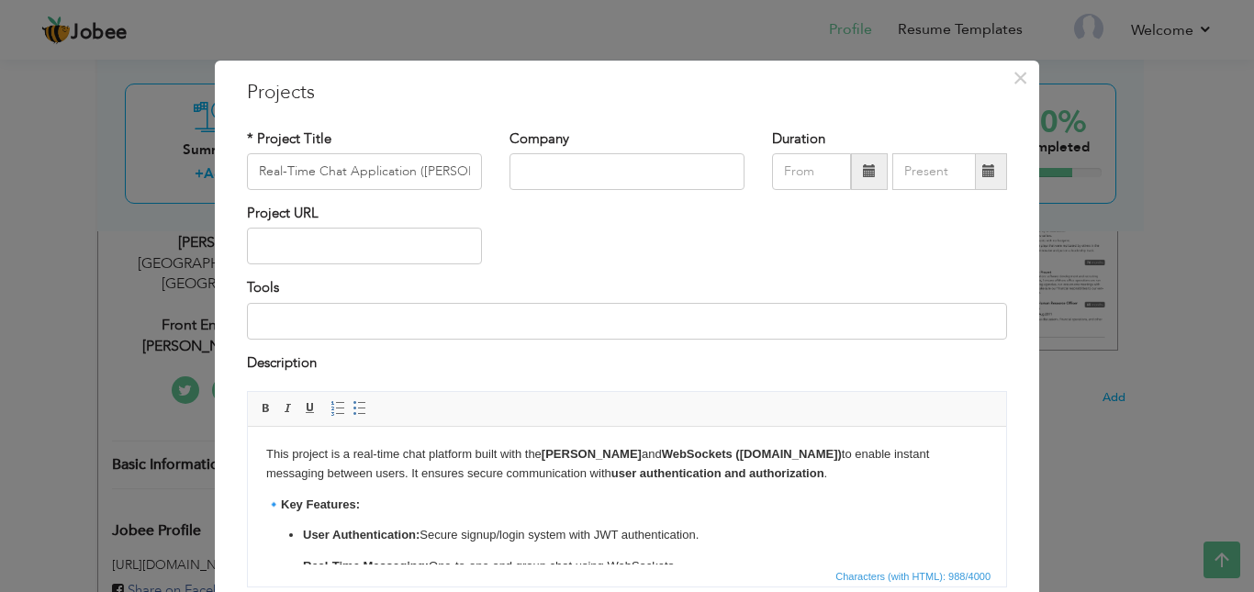
click at [433, 316] on input at bounding box center [627, 321] width 760 height 37
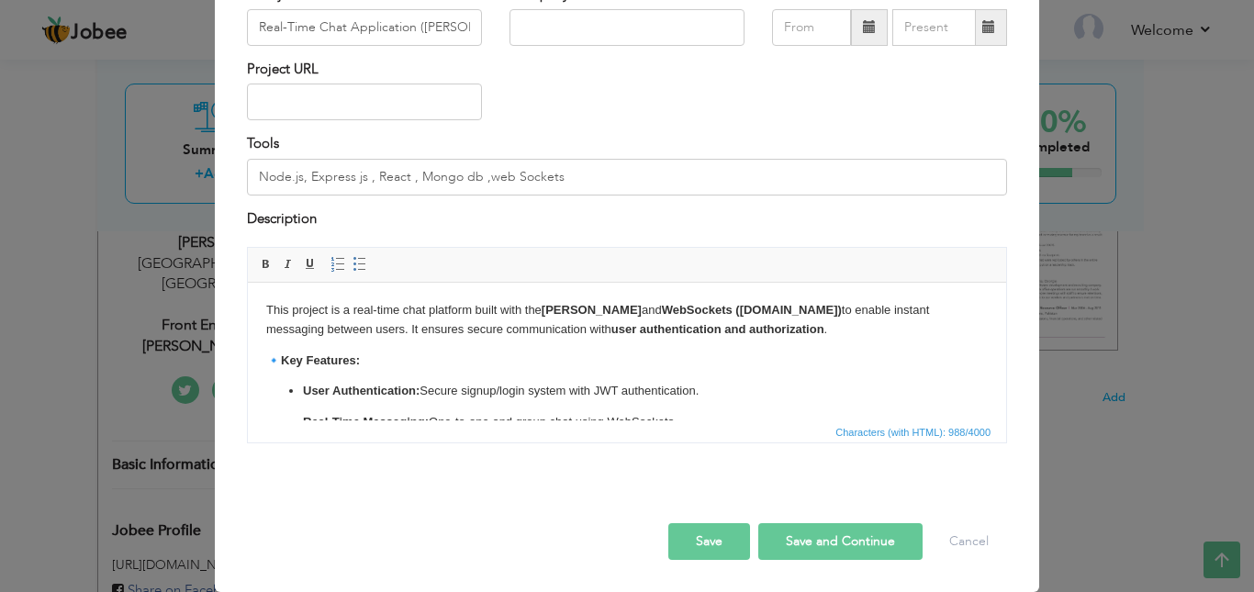
type input "Node.js, Express js , React , Mongo db ,web Sockets"
click at [691, 540] on button "Save" at bounding box center [709, 541] width 82 height 37
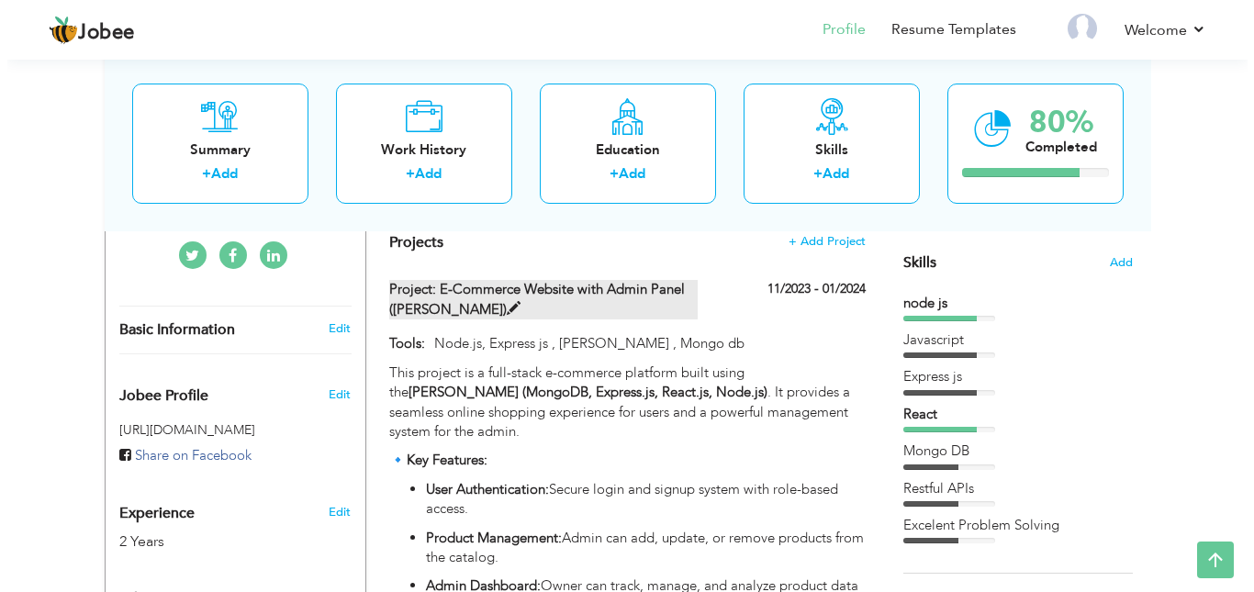
scroll to position [417, 0]
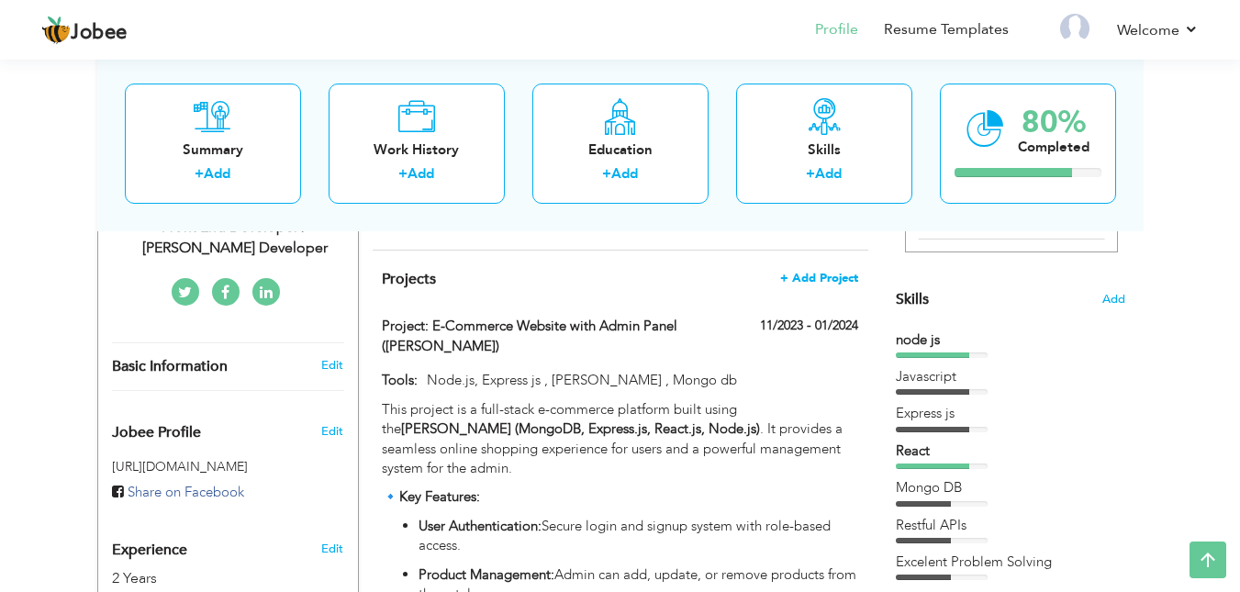
click at [819, 284] on span "+ Add Project" at bounding box center [819, 278] width 78 height 13
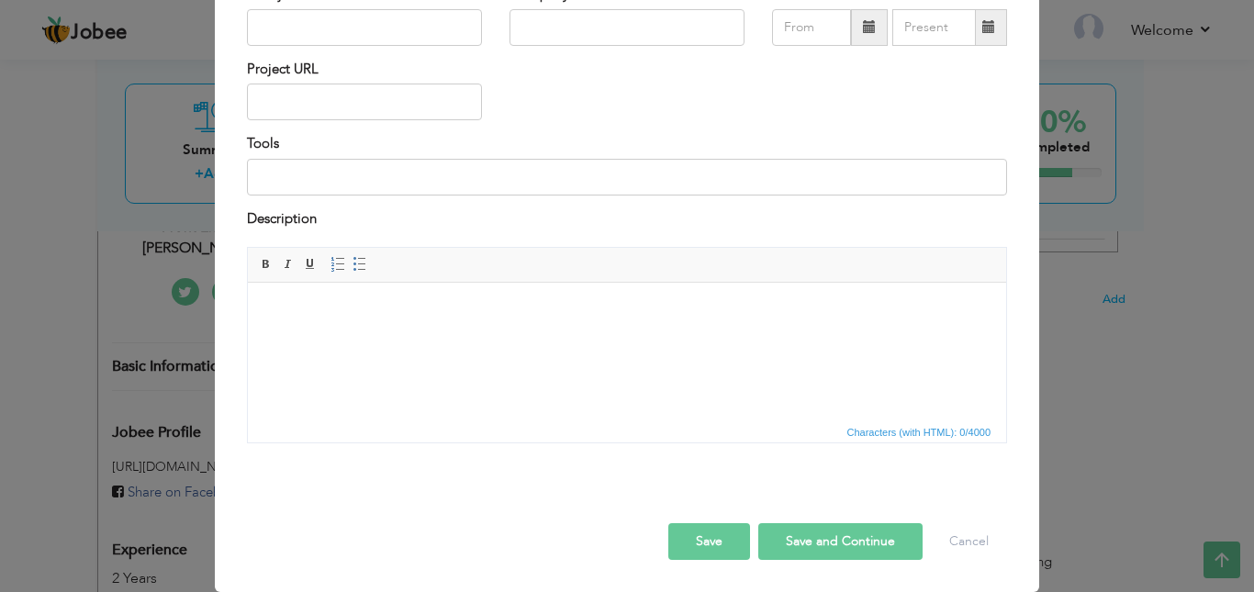
scroll to position [0, 0]
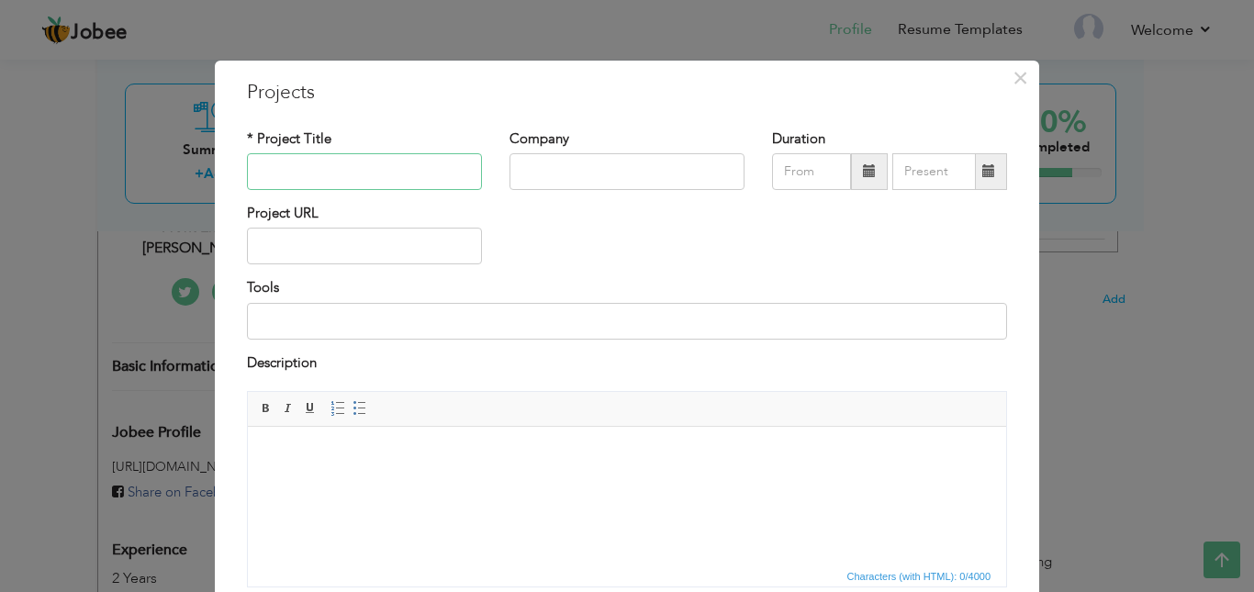
click at [399, 173] on input "text" at bounding box center [364, 171] width 235 height 37
click at [399, 171] on input "Todo" at bounding box center [364, 171] width 235 height 37
click at [348, 174] on input "Todo" at bounding box center [364, 171] width 235 height 37
paste input "-Do List Application (MERN Stack)"
type input "To-Do List Application ([PERSON_NAME])"
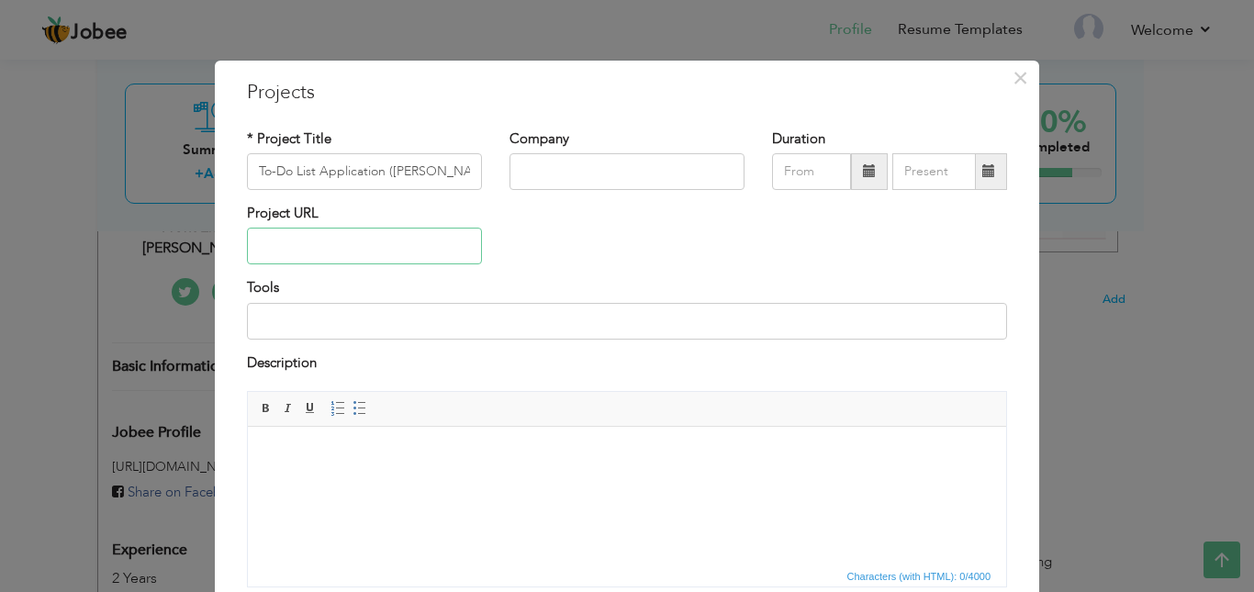
click at [344, 252] on input "text" at bounding box center [364, 246] width 235 height 37
click at [328, 327] on input at bounding box center [627, 321] width 760 height 37
type input "Node.js, Express js , [PERSON_NAME] , Mongo db"
click at [389, 436] on html at bounding box center [627, 455] width 758 height 56
click at [388, 465] on html at bounding box center [627, 455] width 758 height 56
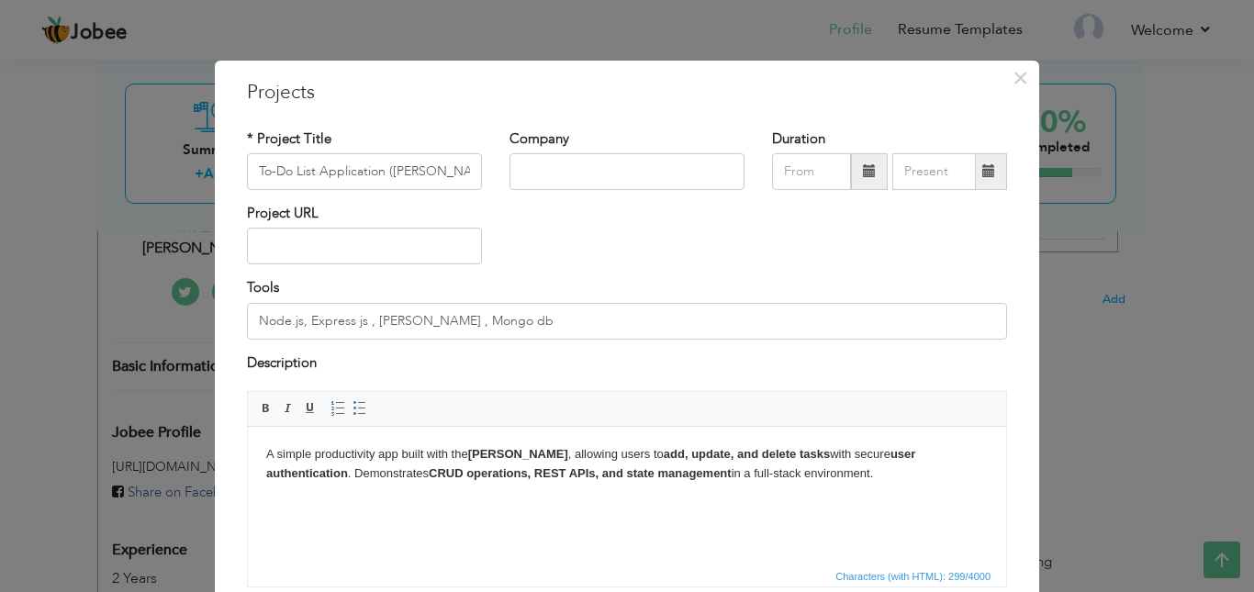
scroll to position [144, 0]
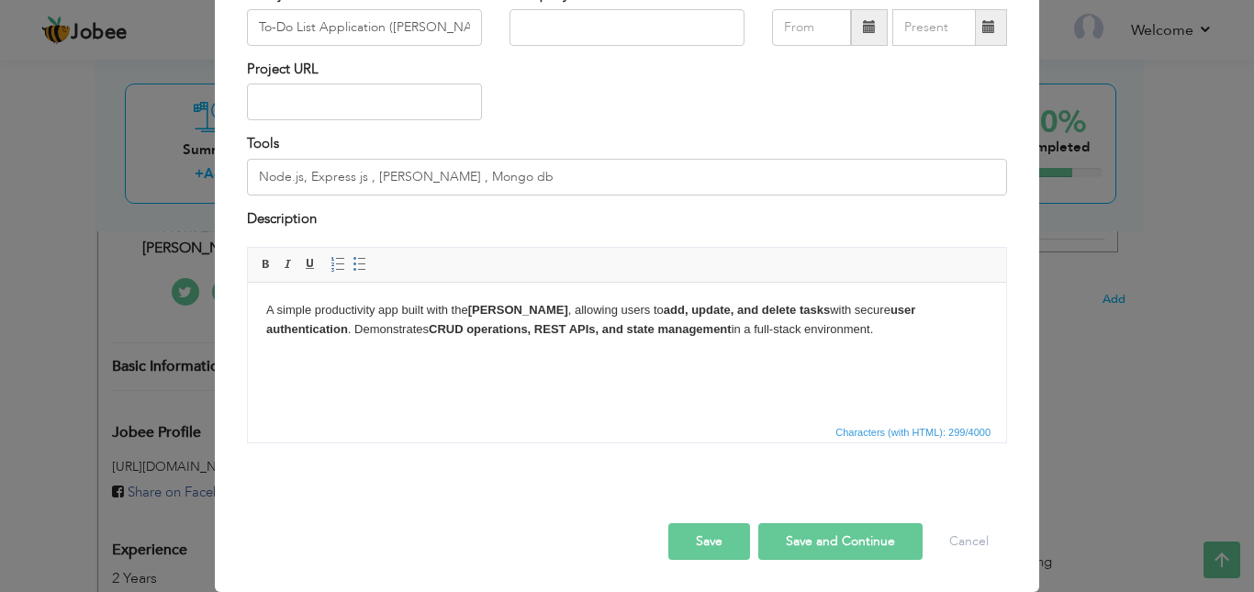
click at [702, 529] on button "Save" at bounding box center [709, 541] width 82 height 37
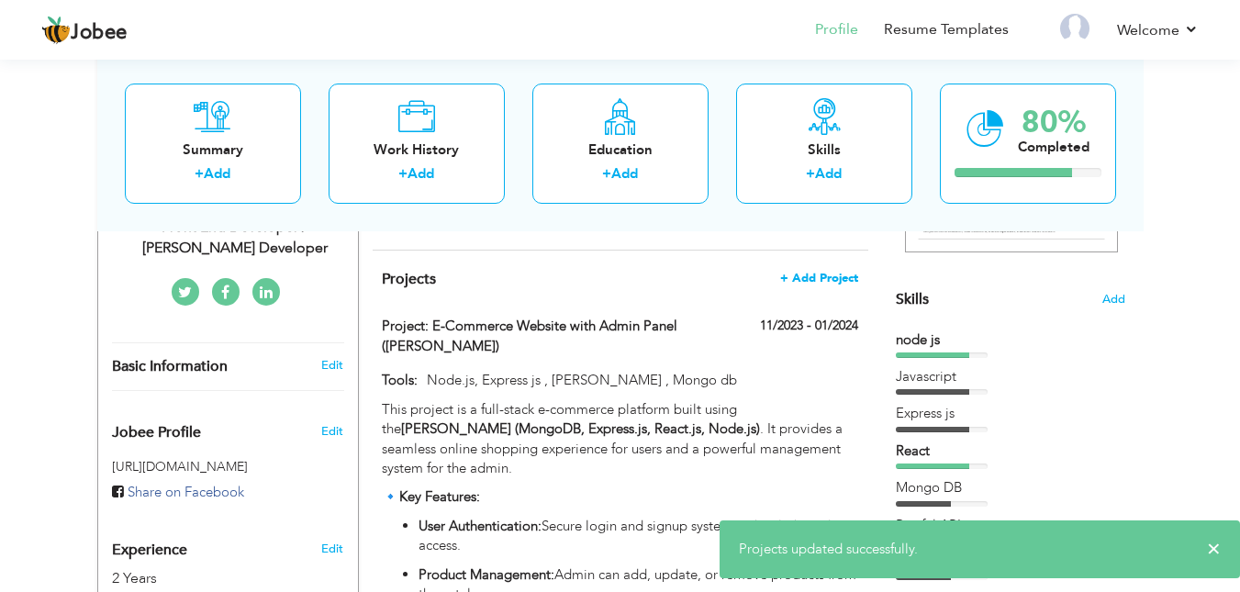
click at [796, 285] on span "+ Add Project" at bounding box center [819, 278] width 78 height 13
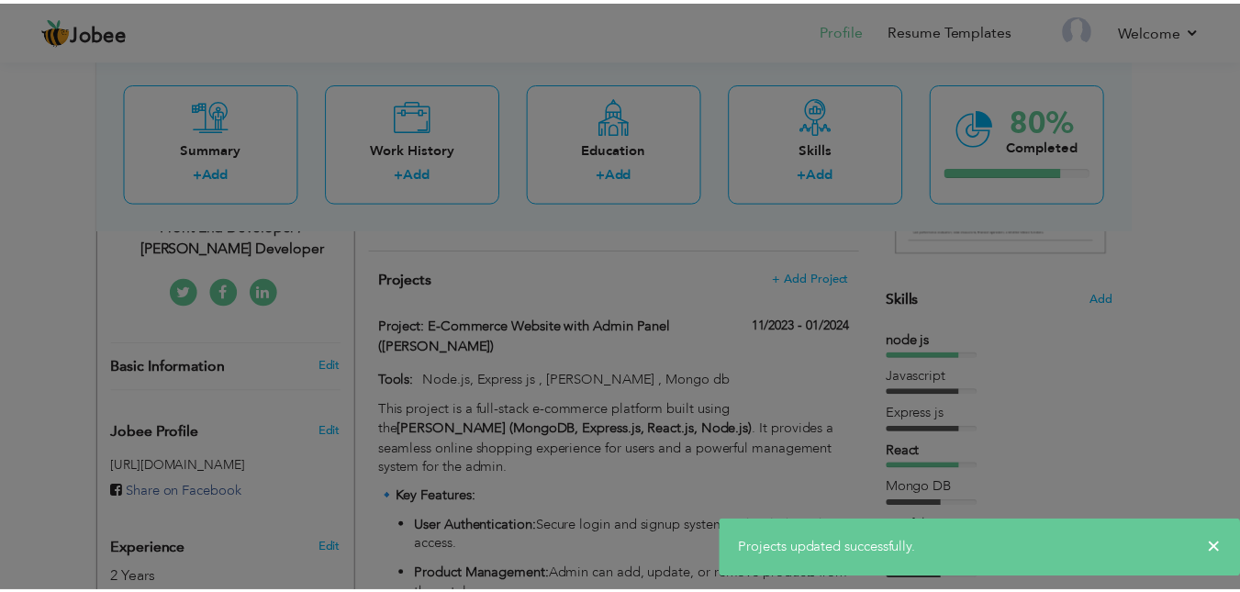
scroll to position [0, 0]
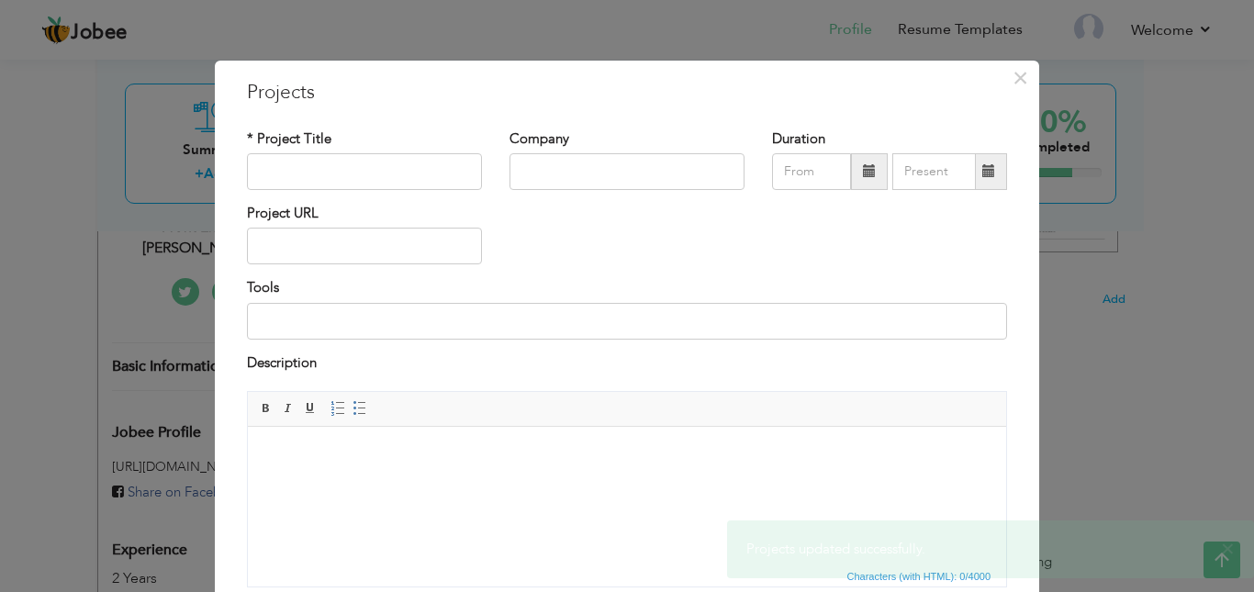
drag, startPoint x: 307, startPoint y: 21, endPoint x: 306, endPoint y: 7, distance: 13.8
click at [306, 7] on div "× Projects * Project Title Company Duration Project URL Tools Description" at bounding box center [627, 296] width 1254 height 592
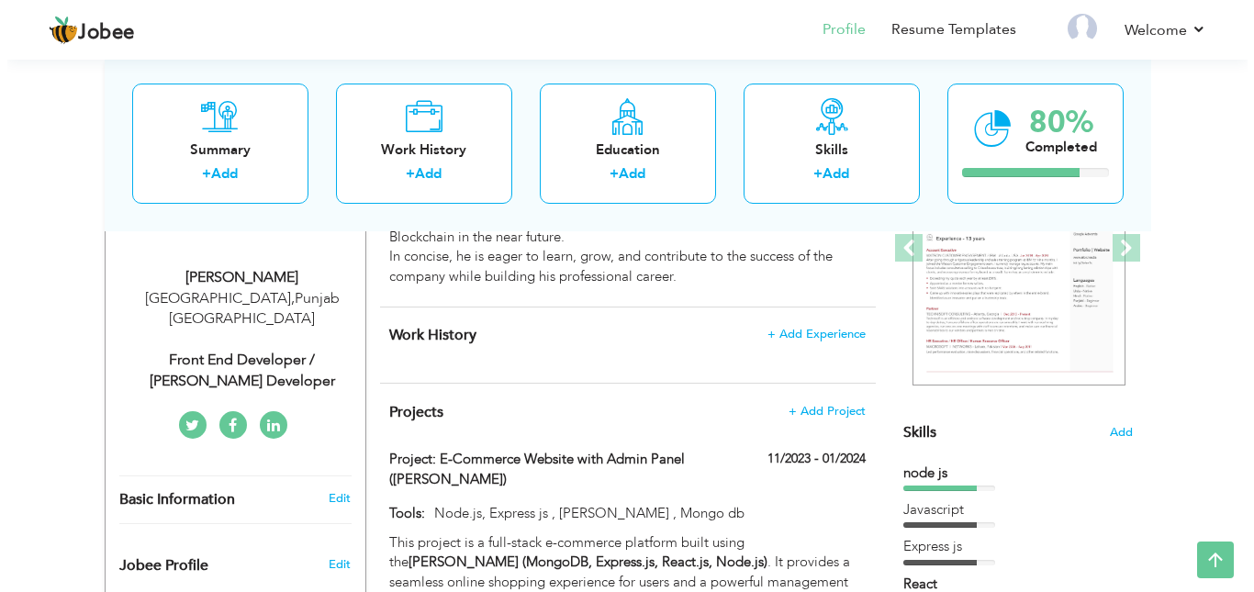
scroll to position [263, 0]
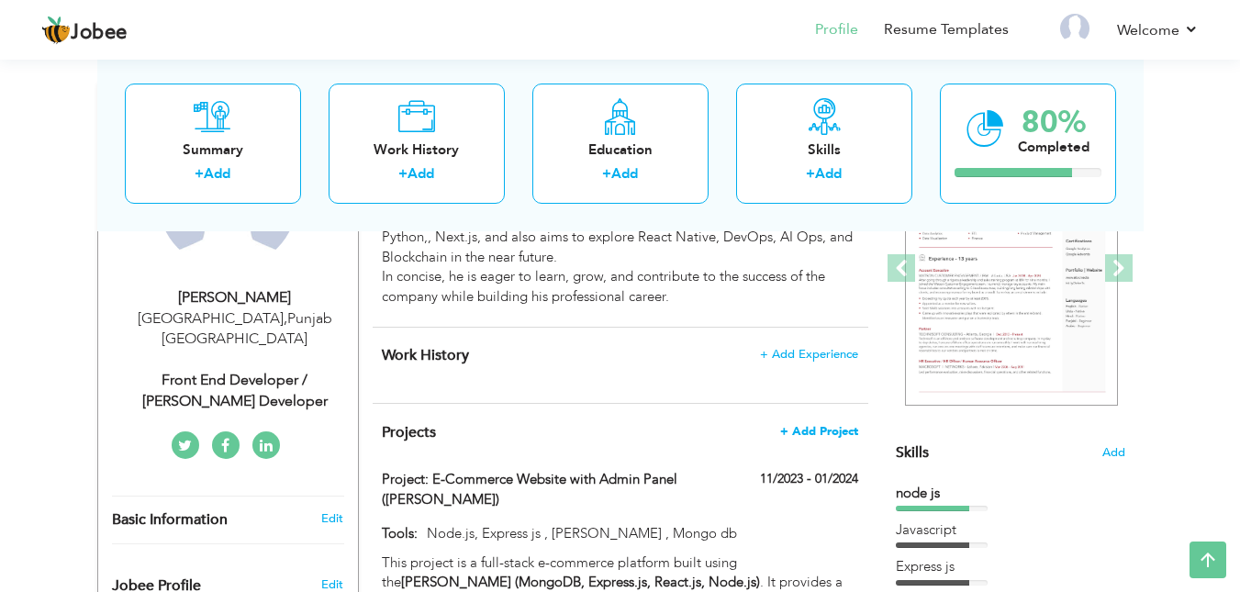
click at [810, 430] on span "+ Add Project" at bounding box center [819, 431] width 78 height 13
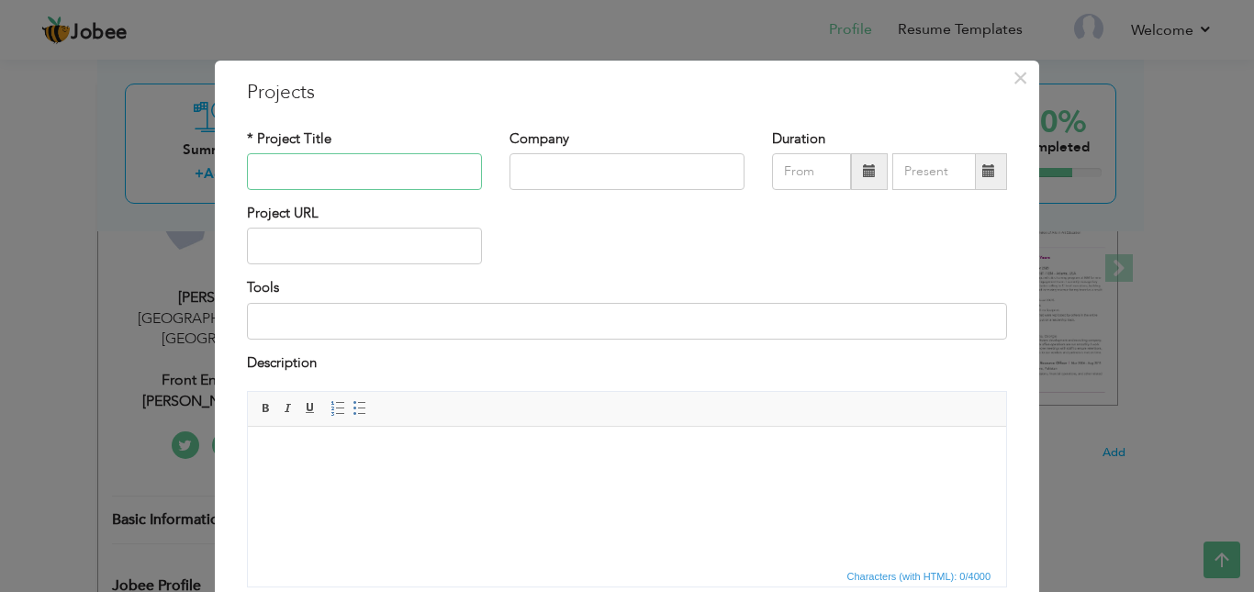
paste input ": Hotel Website UI"
type input ": Hotel Website UI"
click at [420, 434] on html at bounding box center [627, 455] width 758 height 56
click at [338, 483] on html at bounding box center [627, 455] width 758 height 56
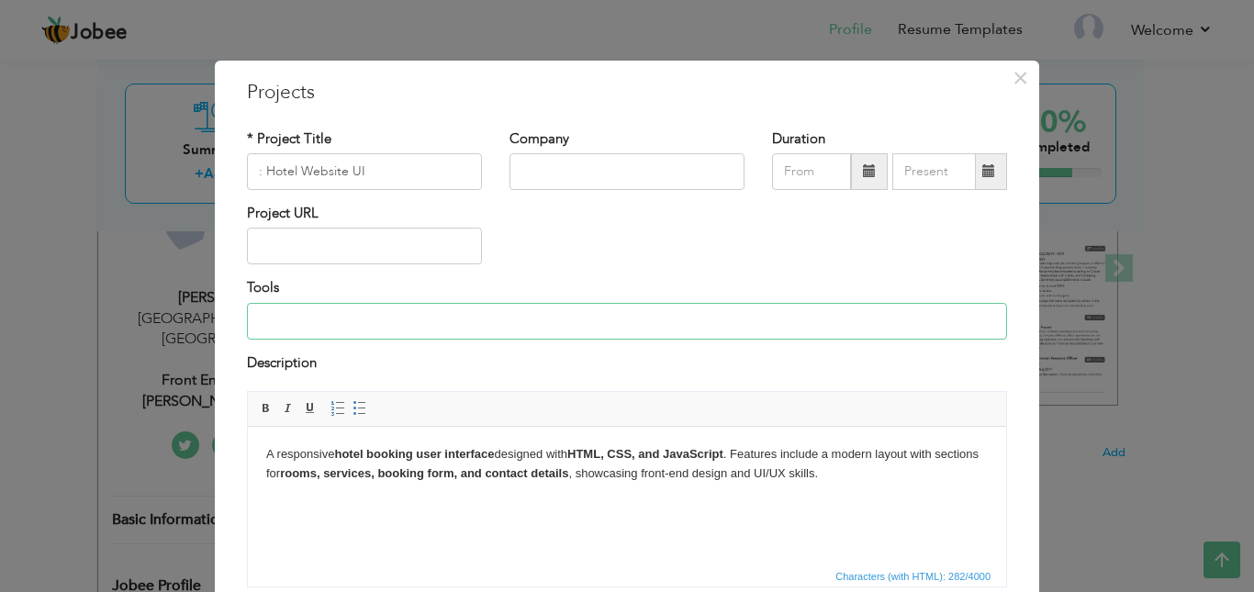
click at [313, 319] on input at bounding box center [627, 321] width 760 height 37
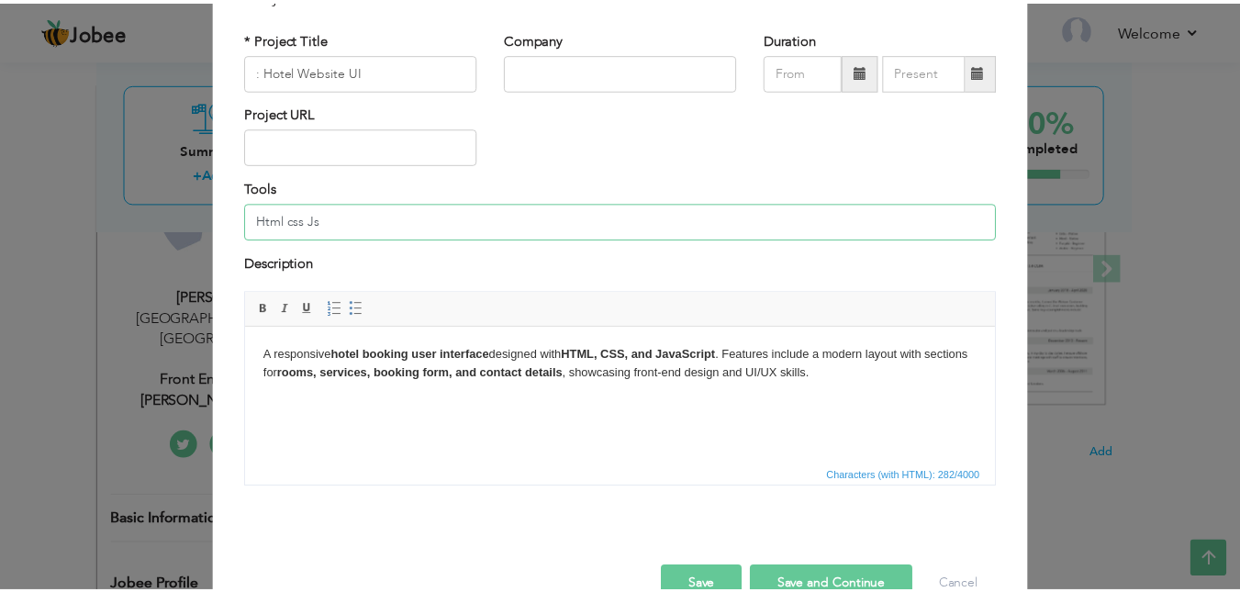
scroll to position [144, 0]
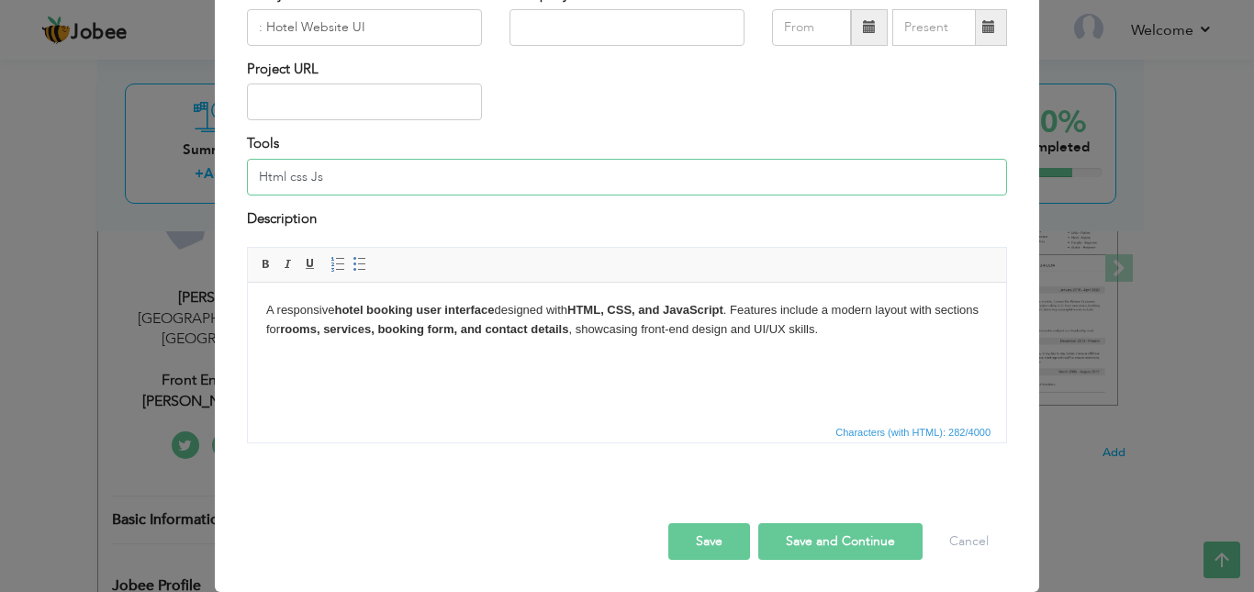
type input "Html css Js"
click at [732, 544] on button "Save" at bounding box center [709, 541] width 82 height 37
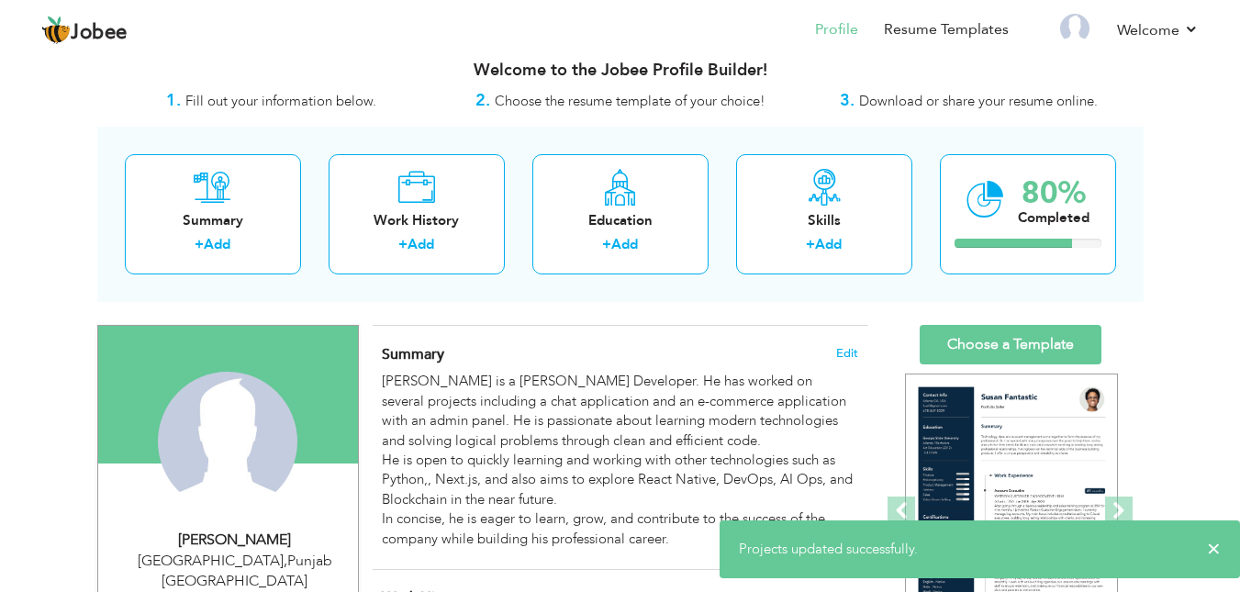
scroll to position [0, 0]
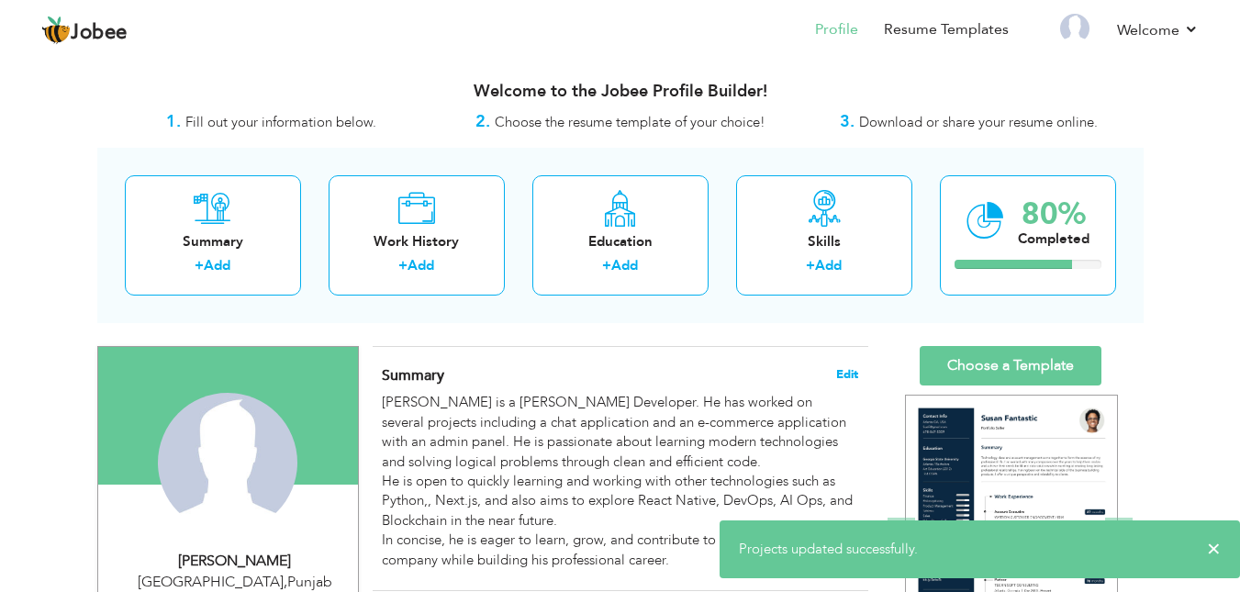
click at [839, 372] on span "Edit" at bounding box center [847, 374] width 22 height 13
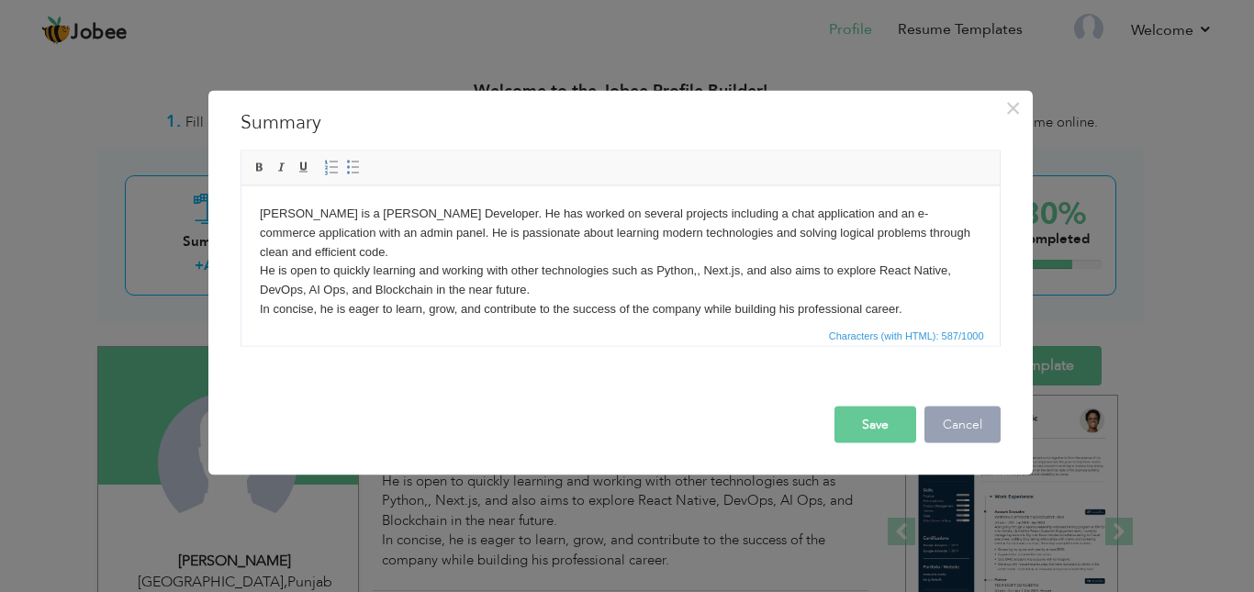
click at [942, 425] on button "Cancel" at bounding box center [962, 424] width 76 height 37
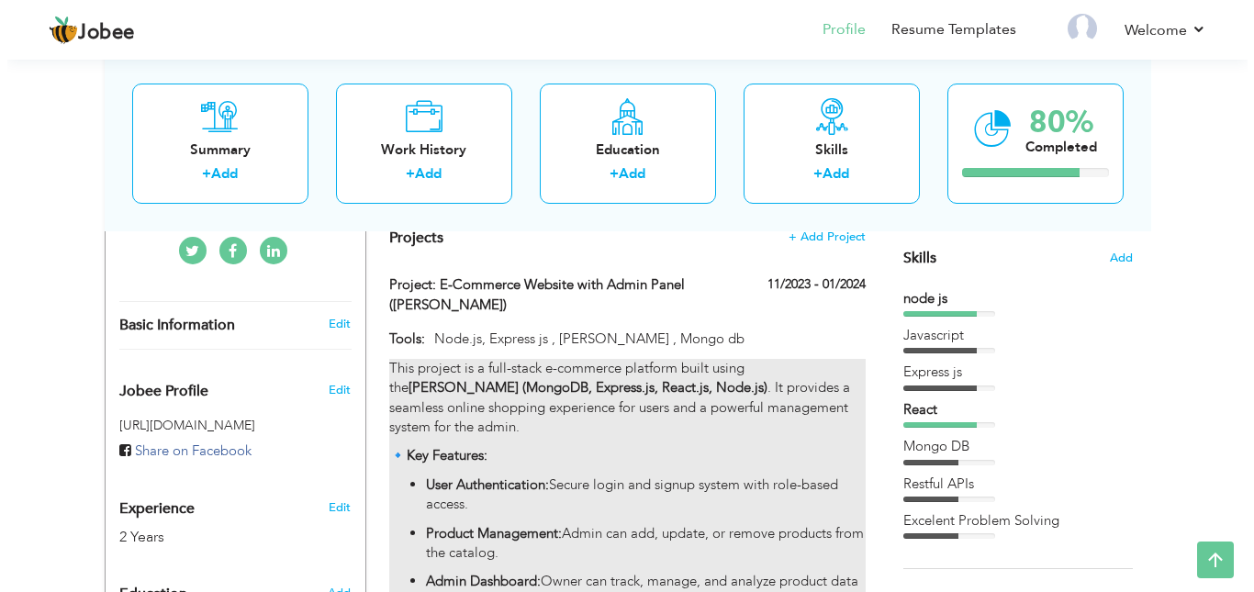
scroll to position [459, 0]
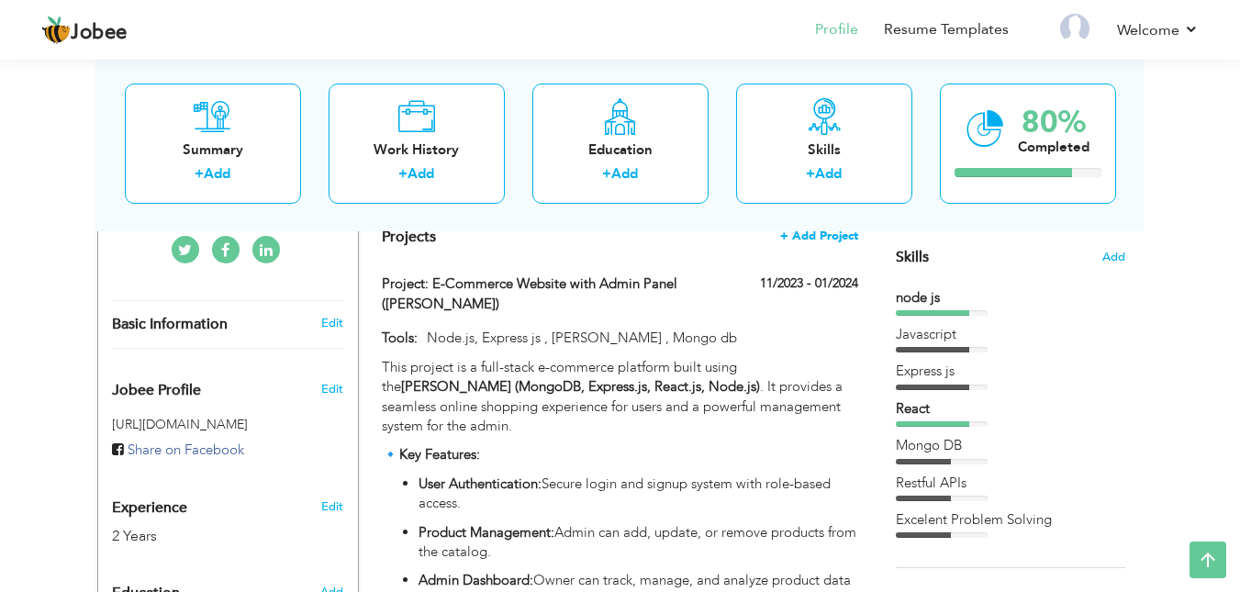
click at [817, 241] on span "+ Add Project" at bounding box center [819, 236] width 78 height 13
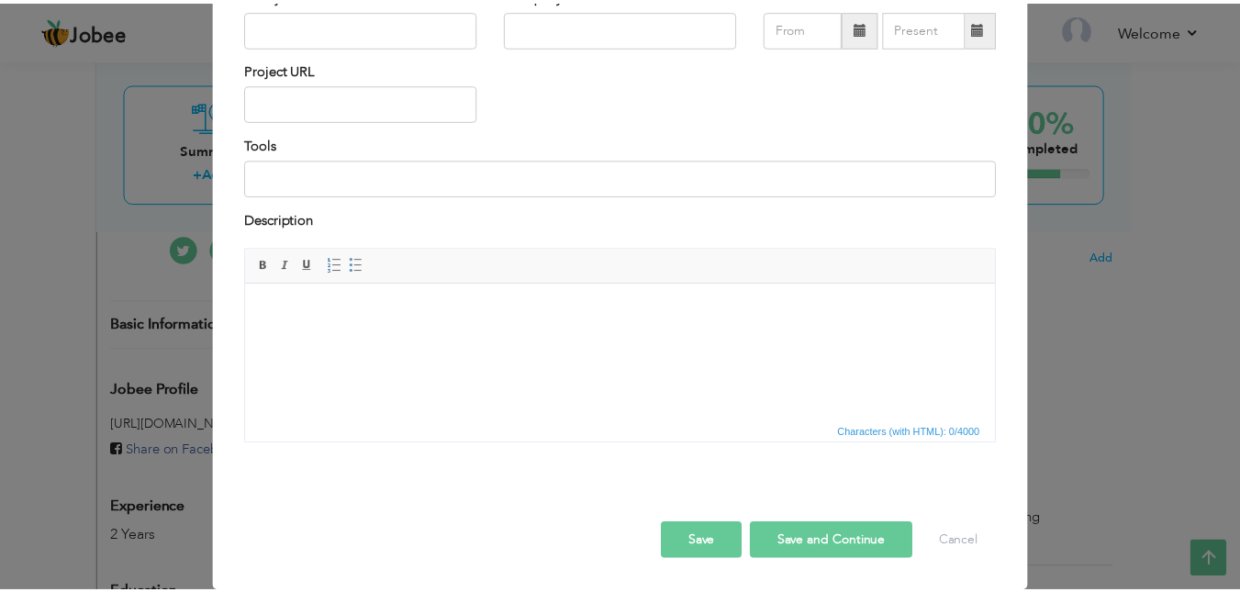
scroll to position [0, 0]
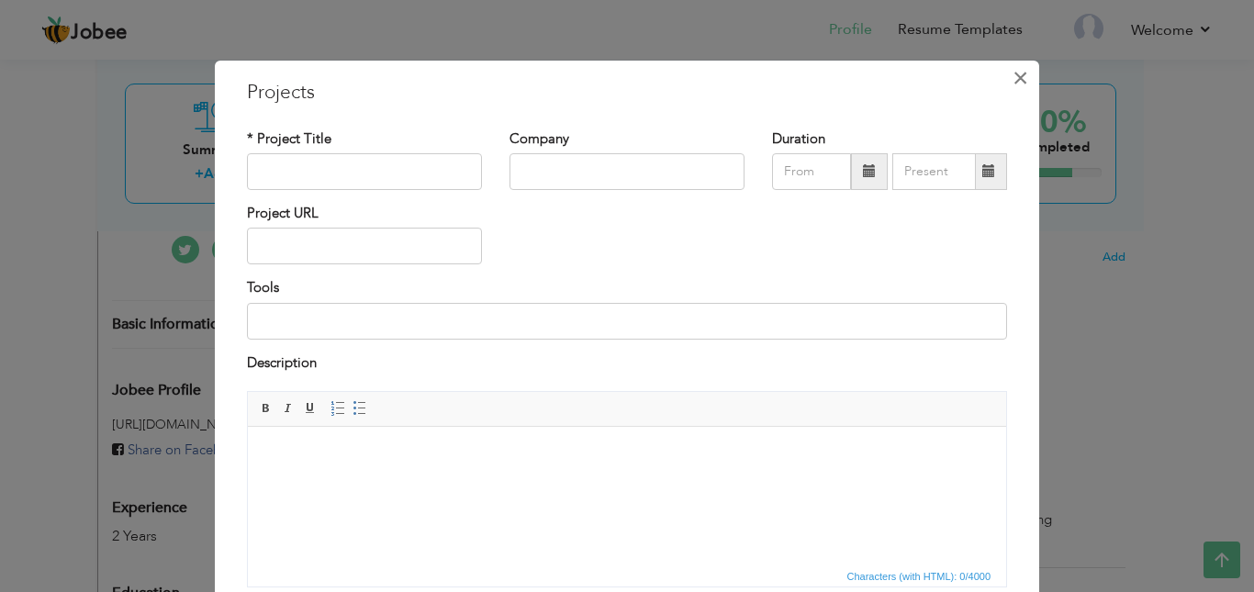
click at [1013, 86] on span "×" at bounding box center [1021, 78] width 16 height 33
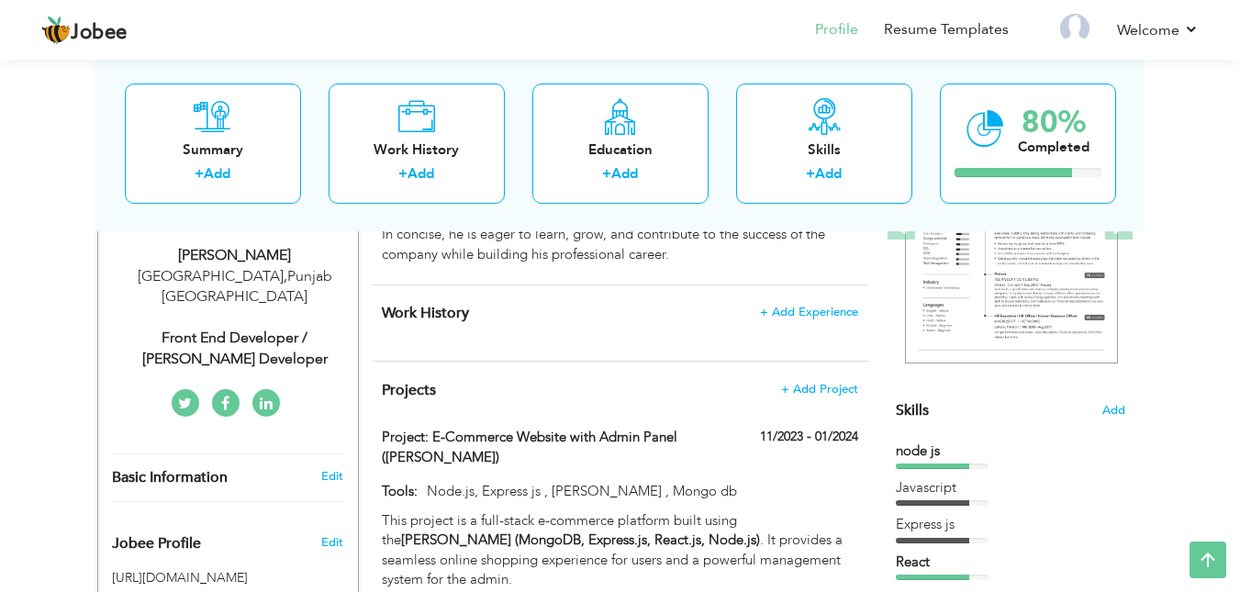
scroll to position [153, 0]
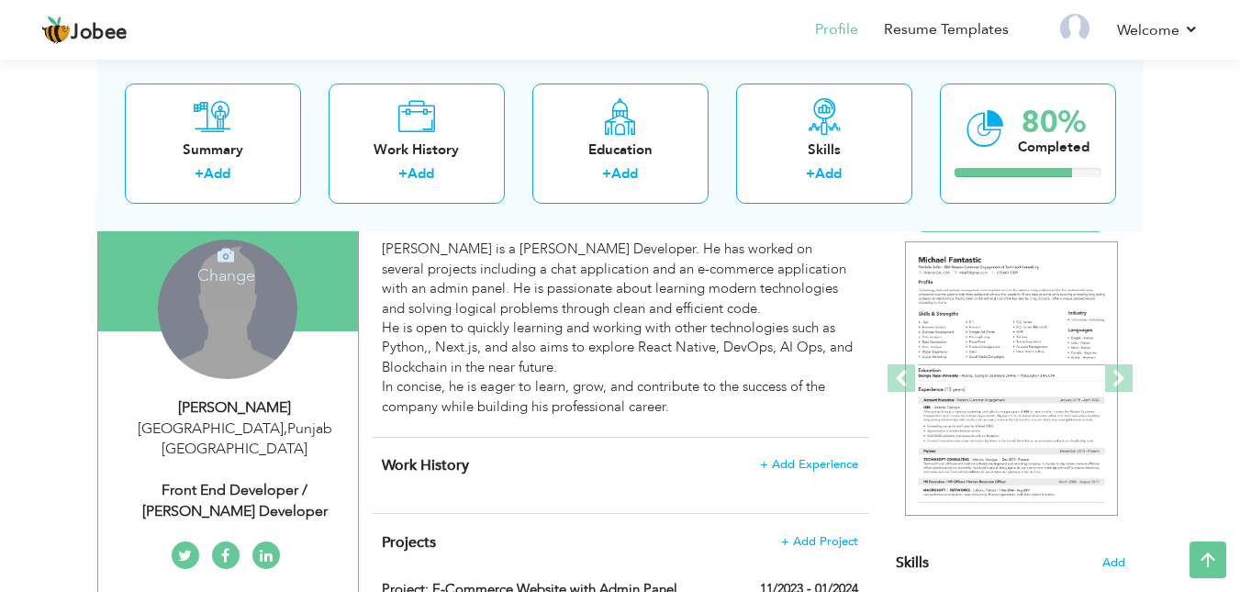
click at [286, 329] on div "Change Remove" at bounding box center [228, 310] width 140 height 140
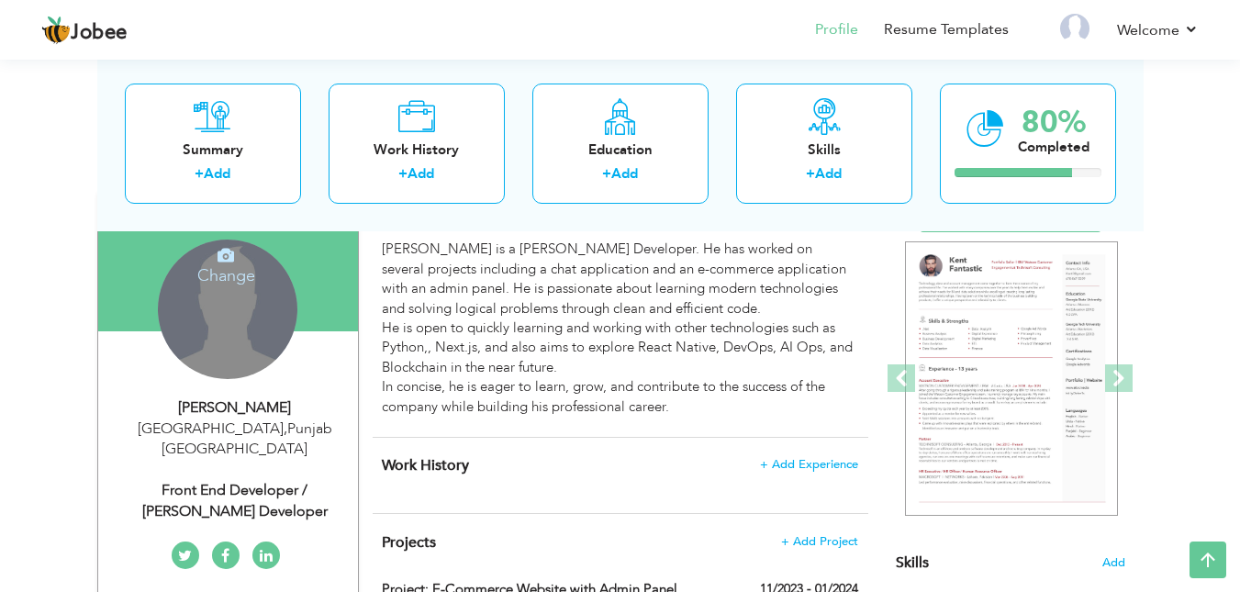
click at [246, 327] on div "Change Remove" at bounding box center [228, 310] width 140 height 140
click at [229, 259] on icon at bounding box center [226, 255] width 17 height 17
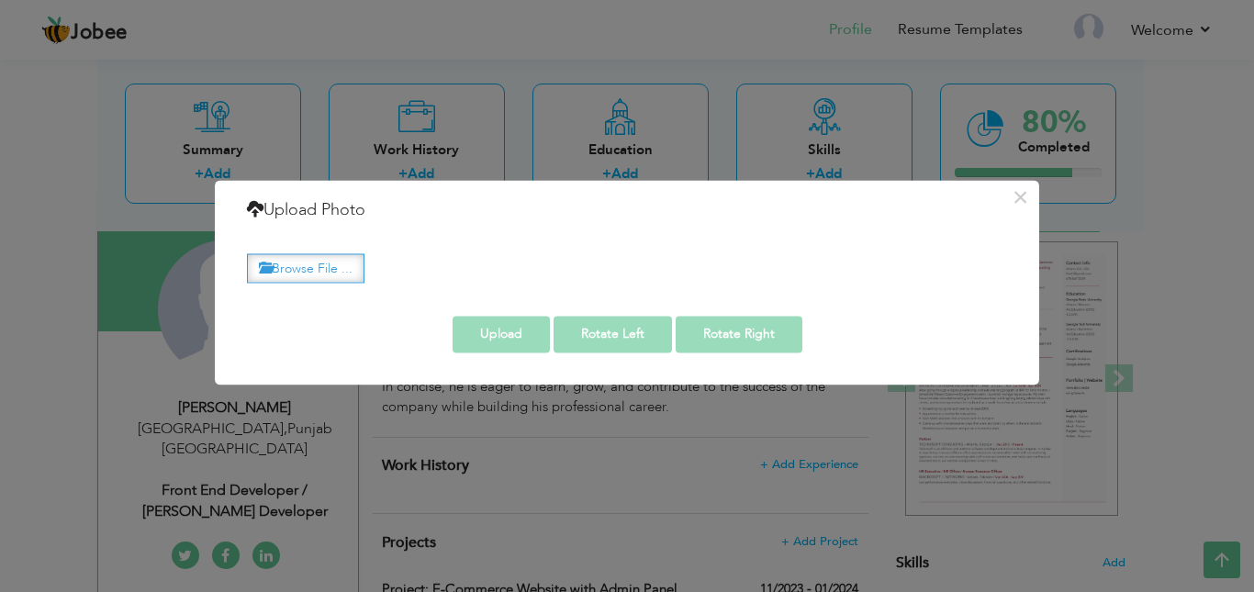
click at [290, 278] on label "Browse File ..." at bounding box center [306, 268] width 118 height 28
click at [0, 0] on input "Browse File ..." at bounding box center [0, 0] width 0 height 0
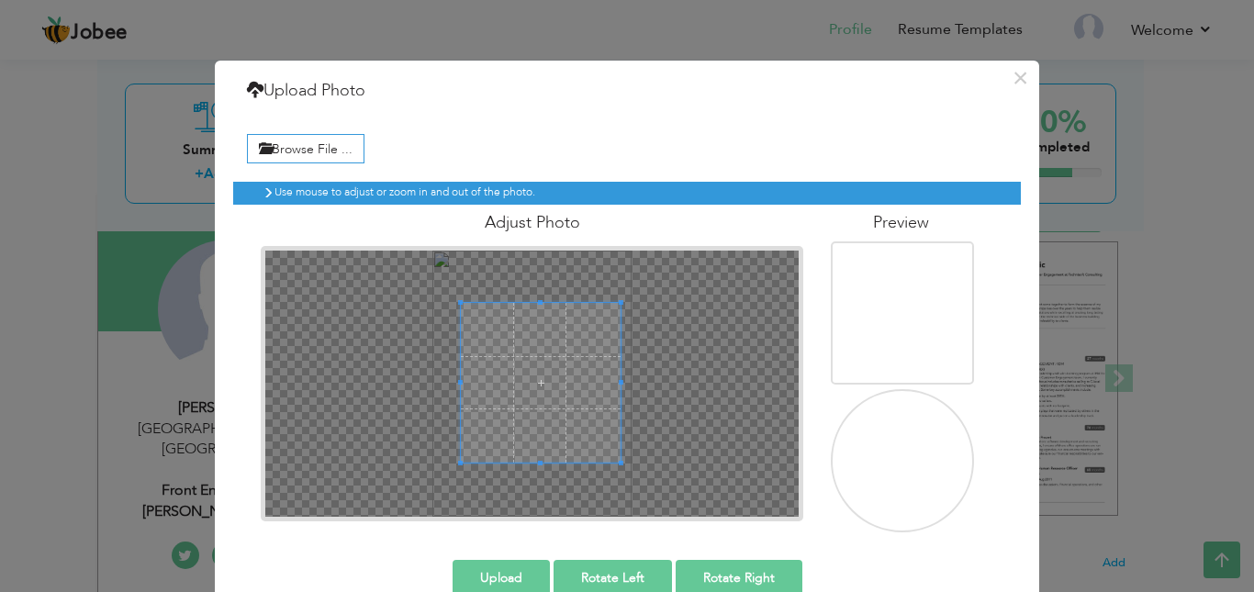
click at [526, 356] on span at bounding box center [541, 383] width 160 height 160
click at [513, 570] on button "Upload" at bounding box center [501, 578] width 97 height 37
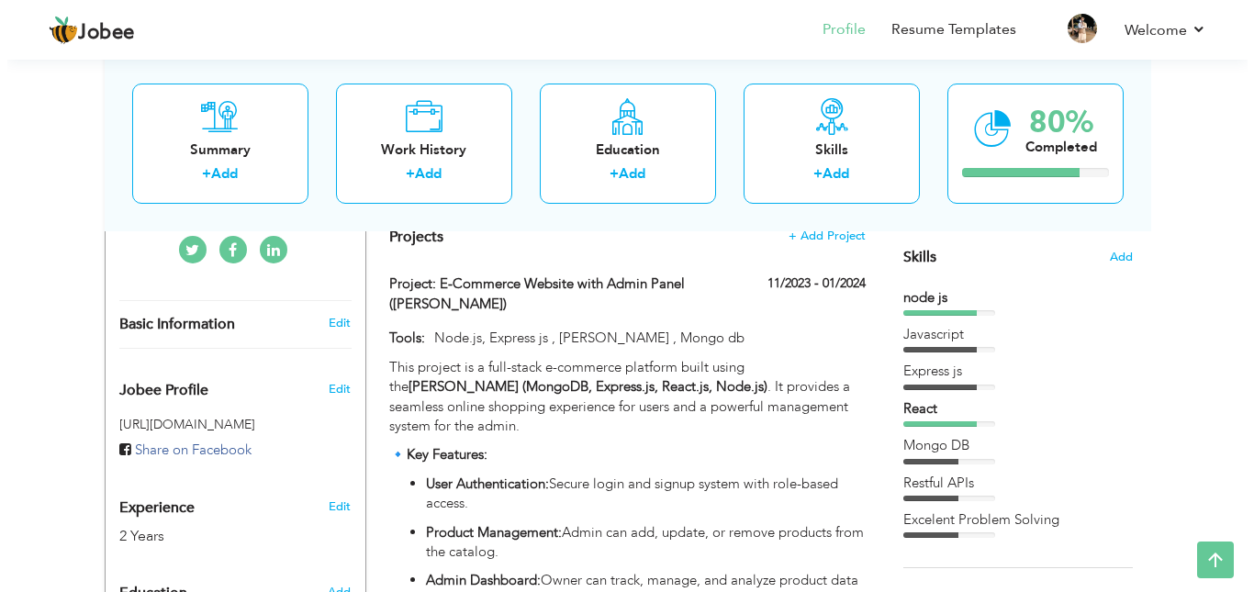
scroll to position [612, 0]
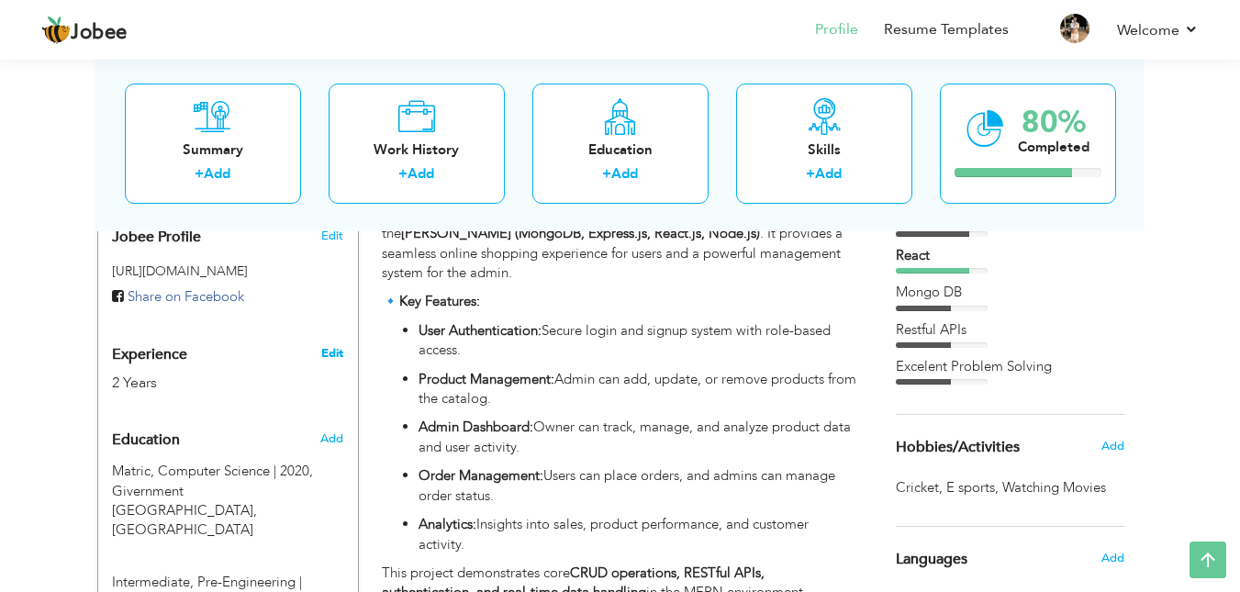
click at [330, 345] on link "Edit" at bounding box center [332, 353] width 22 height 17
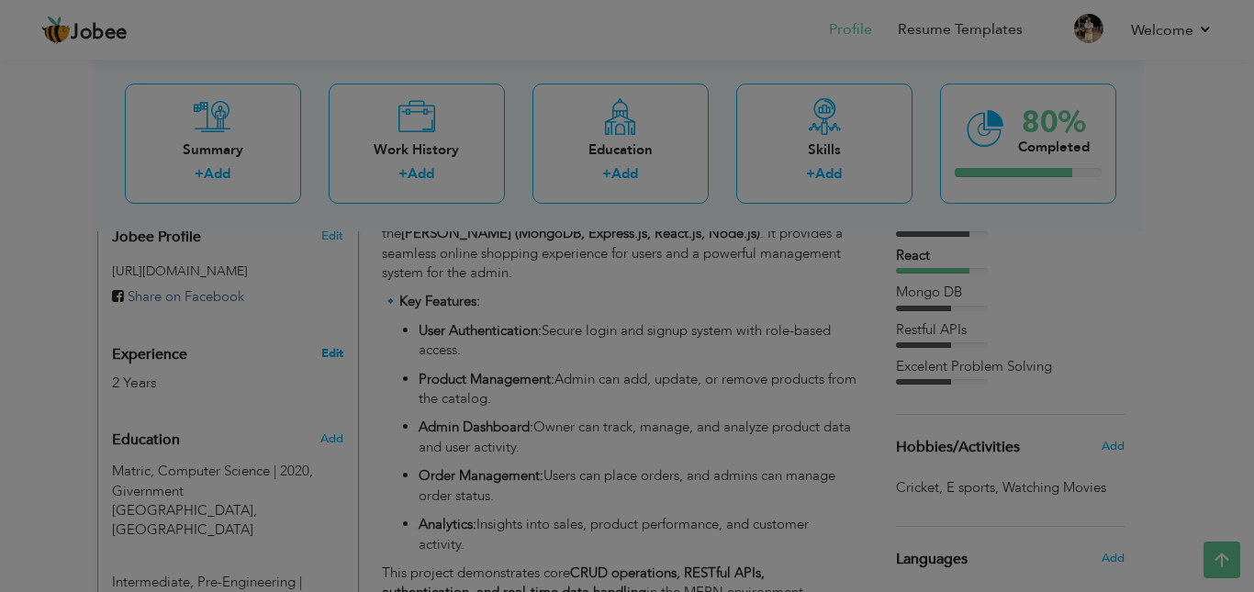
scroll to position [0, 0]
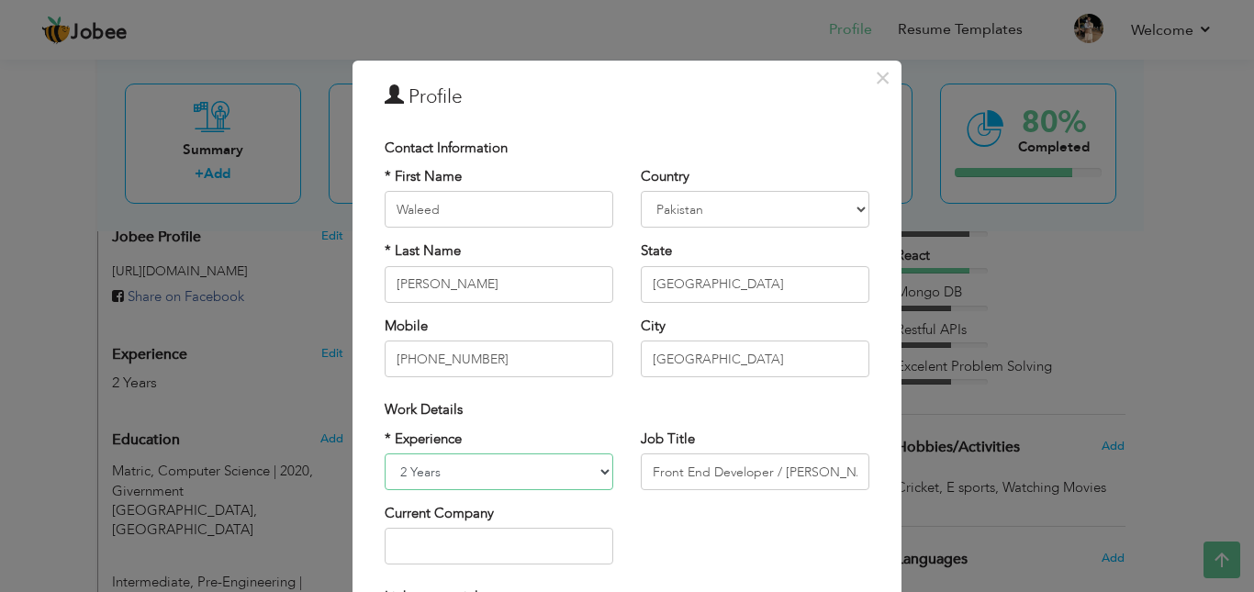
click at [531, 488] on select "Entry Level Less than 1 Year 1 Year 2 Years 3 Years 4 Years 5 Years 6 Years 7 Y…" at bounding box center [499, 472] width 229 height 37
select select "number:3"
click at [385, 454] on select "Entry Level Less than 1 Year 1 Year 2 Years 3 Years 4 Years 5 Years 6 Years 7 Y…" at bounding box center [499, 472] width 229 height 37
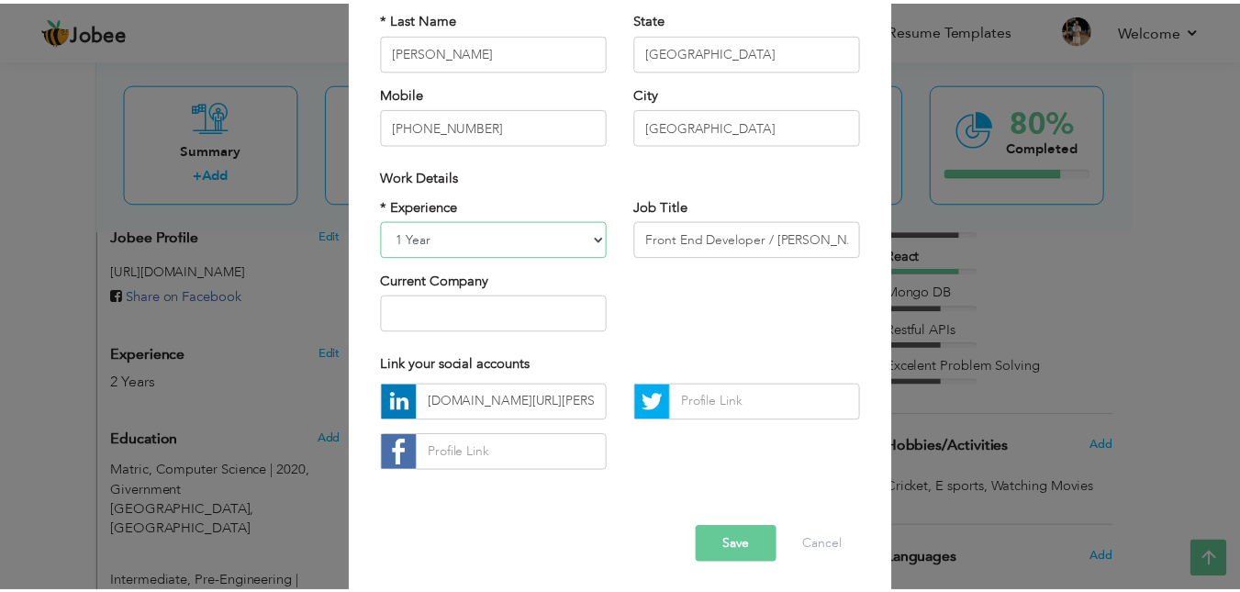
scroll to position [237, 0]
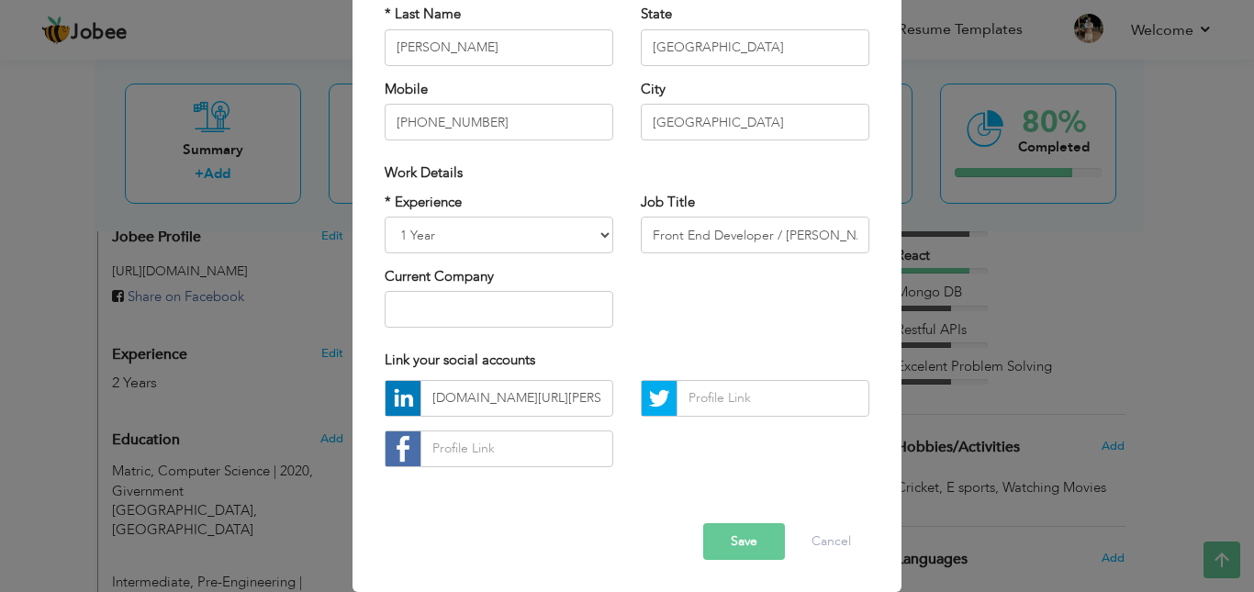
click at [734, 528] on button "Save" at bounding box center [744, 541] width 82 height 37
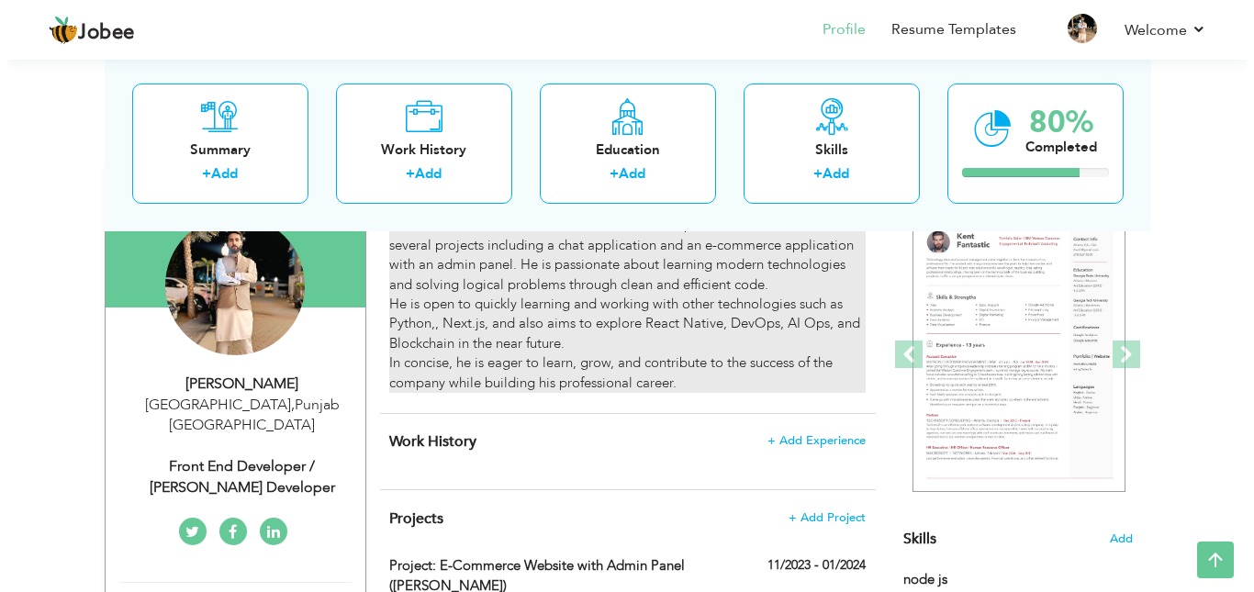
scroll to position [153, 0]
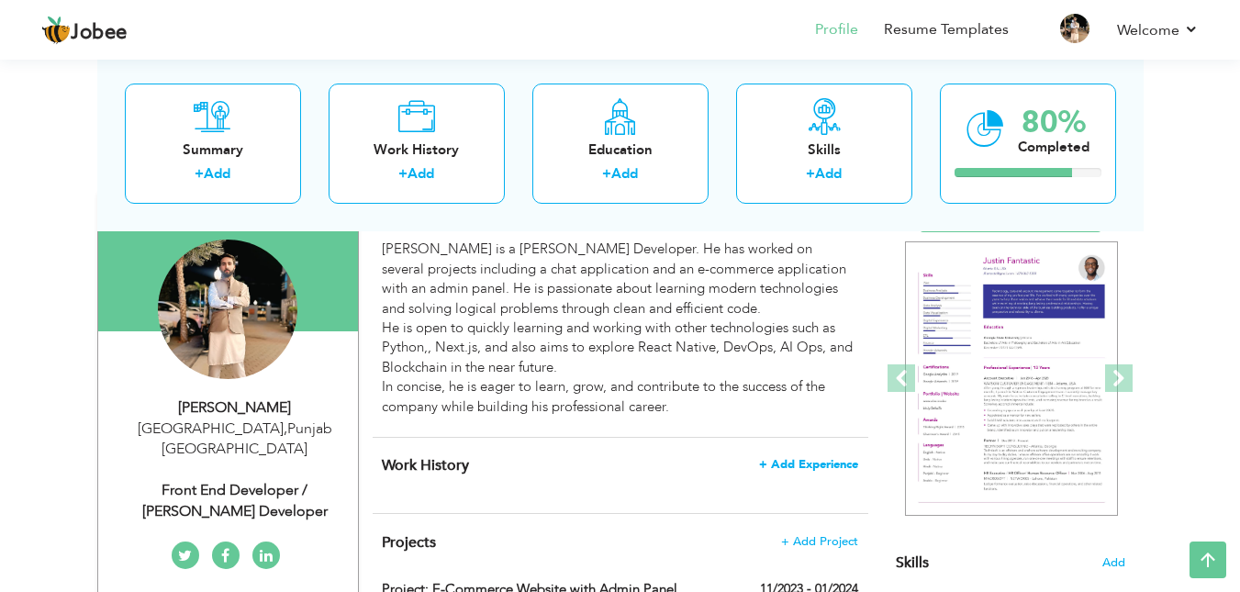
click at [815, 463] on span "+ Add Experience" at bounding box center [808, 464] width 99 height 13
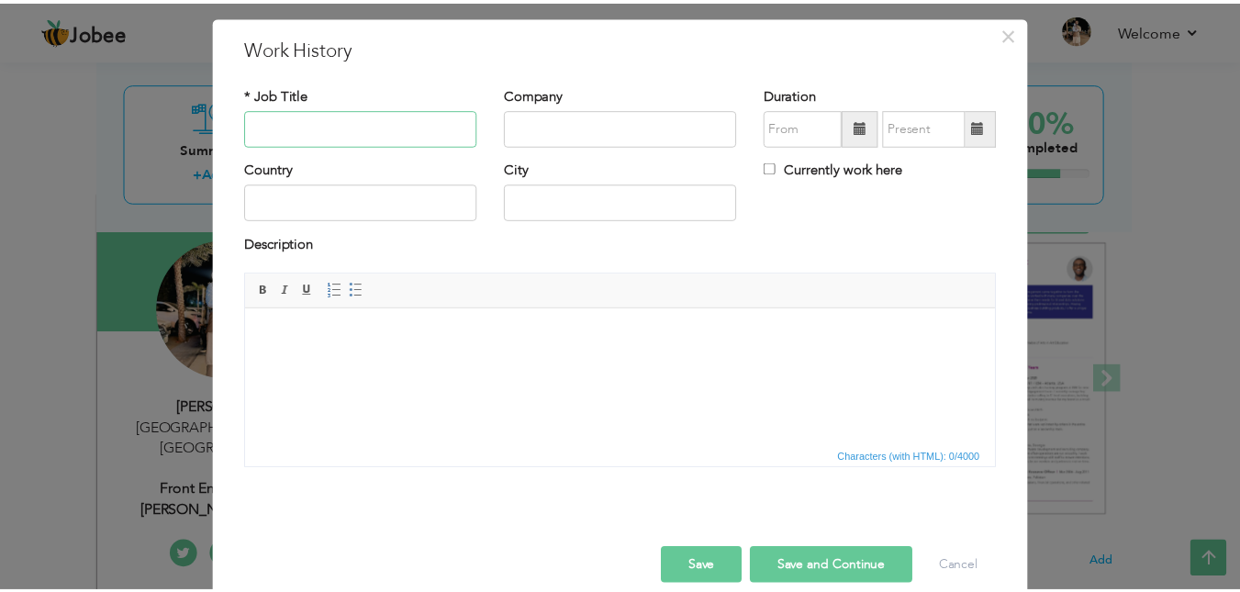
scroll to position [70, 0]
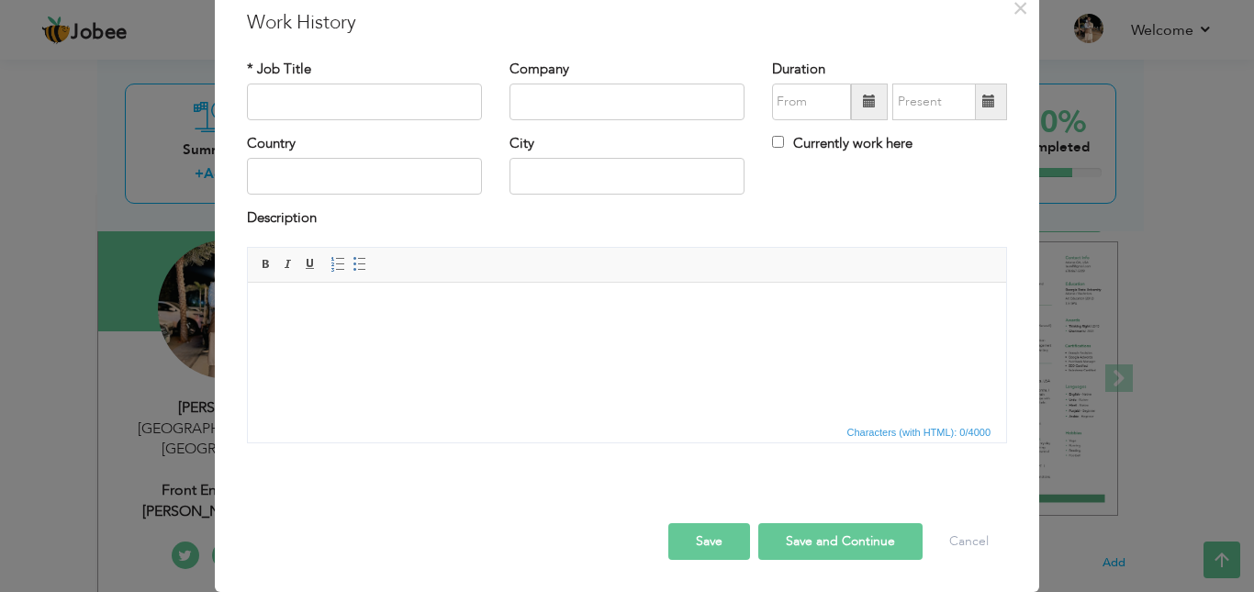
click at [376, 338] on html at bounding box center [627, 310] width 758 height 56
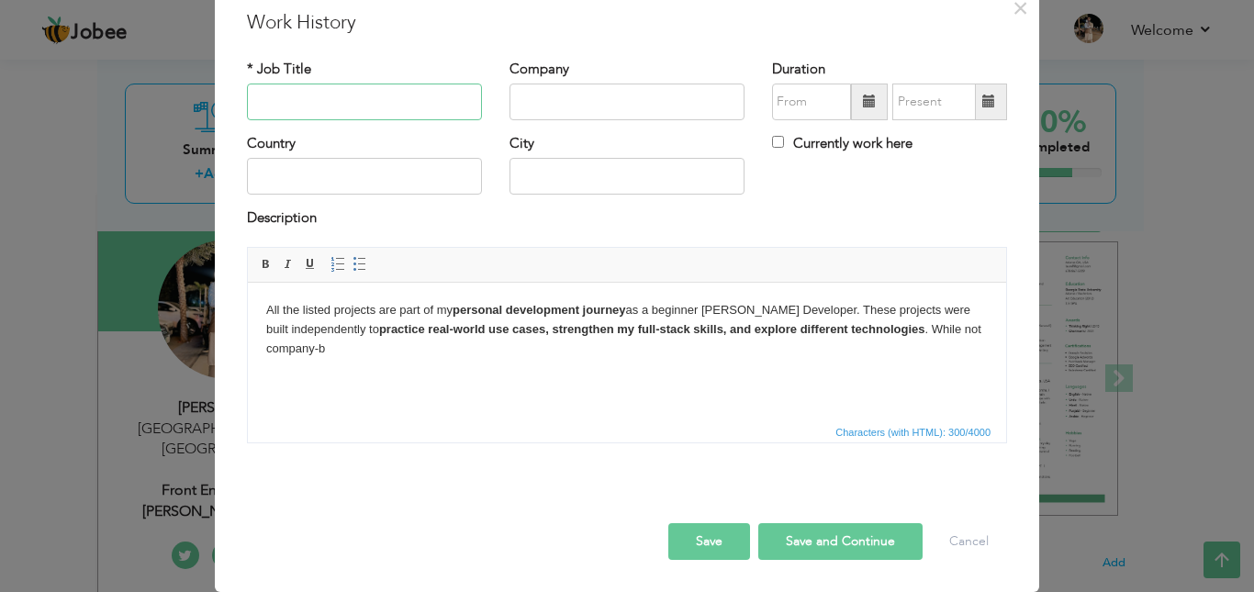
click at [330, 108] on input "text" at bounding box center [364, 102] width 235 height 37
click at [314, 106] on input "Freelancing" at bounding box center [364, 102] width 235 height 37
paste input "Junior [PERSON_NAME] Developer"
drag, startPoint x: 326, startPoint y: 100, endPoint x: 238, endPoint y: 98, distance: 88.1
click at [222, 95] on div "× Work History * Job Title Junior MERN Stack Developer Company Duration Country…" at bounding box center [627, 291] width 824 height 601
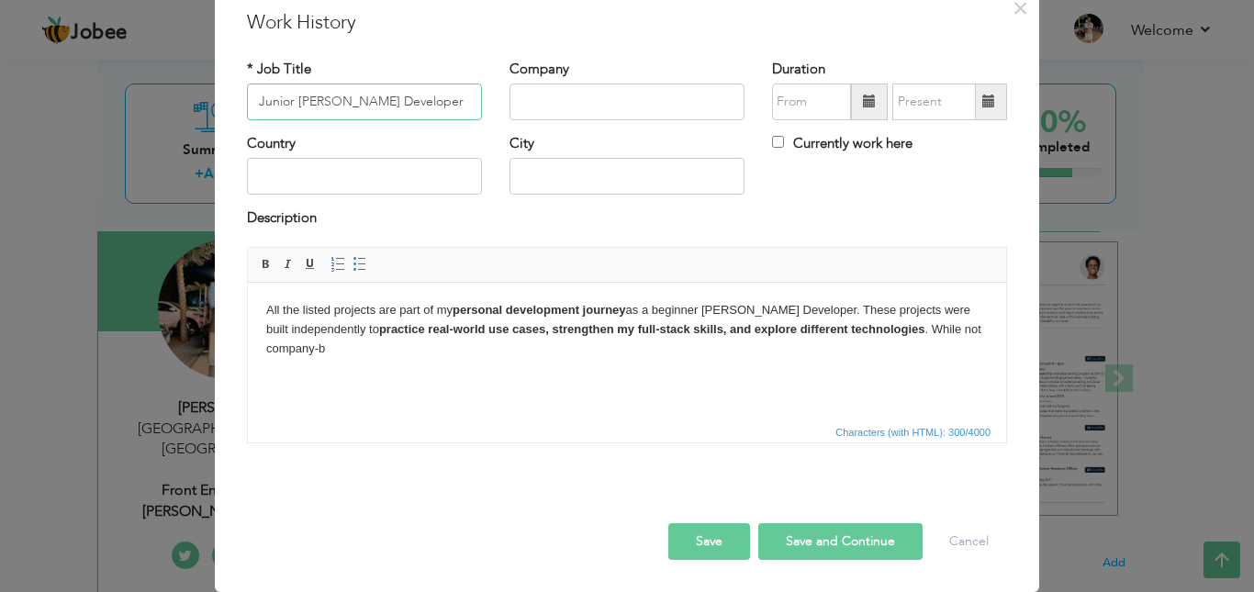
type input "Junior [PERSON_NAME] Developer"
click at [695, 533] on button "Save" at bounding box center [709, 541] width 82 height 37
click at [695, 533] on button "Save" at bounding box center [702, 541] width 95 height 37
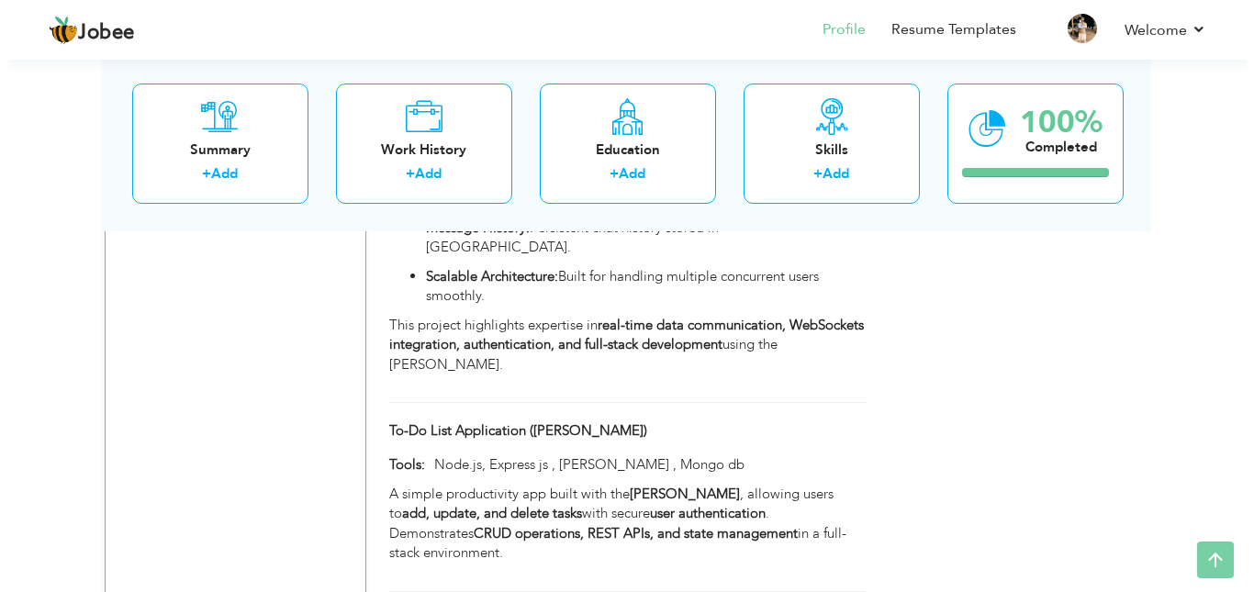
scroll to position [1658, 0]
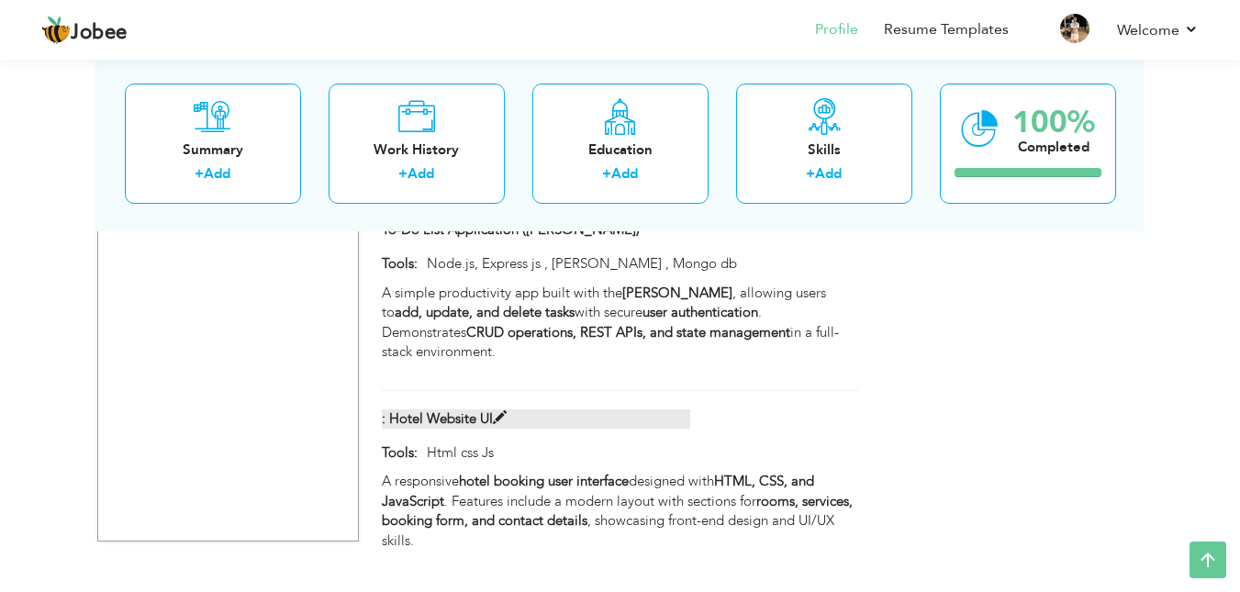
click at [386, 409] on label ": Hotel Website UI" at bounding box center [536, 418] width 308 height 19
type input ": Hotel Website UI"
type input "Html css Js"
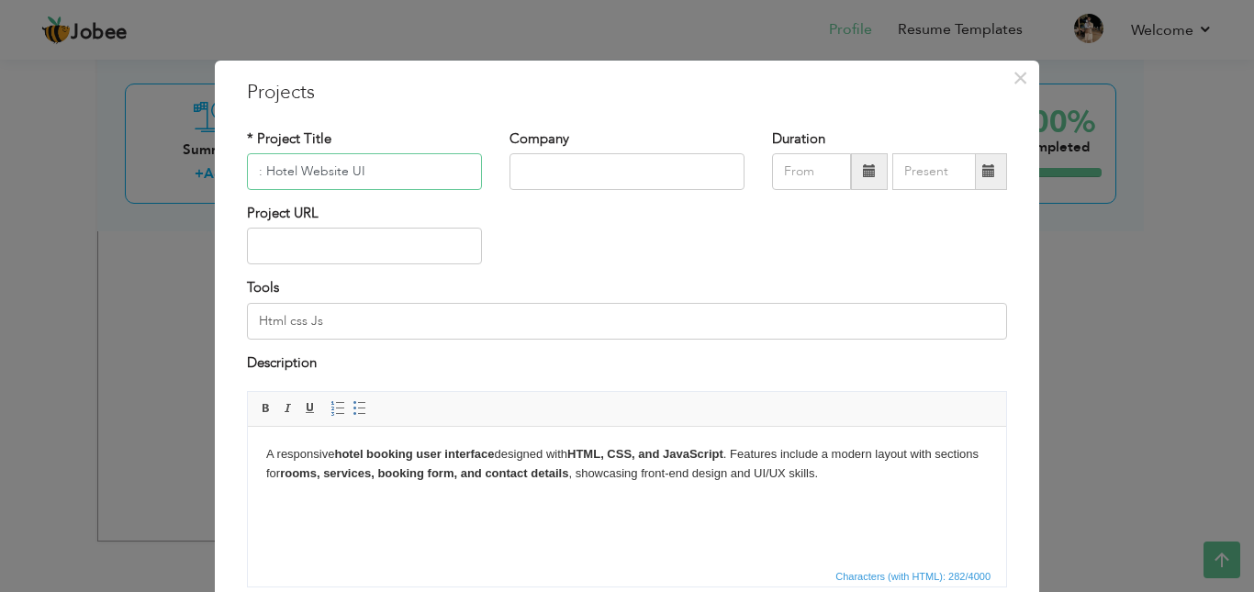
drag, startPoint x: 261, startPoint y: 174, endPoint x: 334, endPoint y: 190, distance: 75.1
click at [261, 176] on input ": Hotel Website UI" at bounding box center [364, 171] width 235 height 37
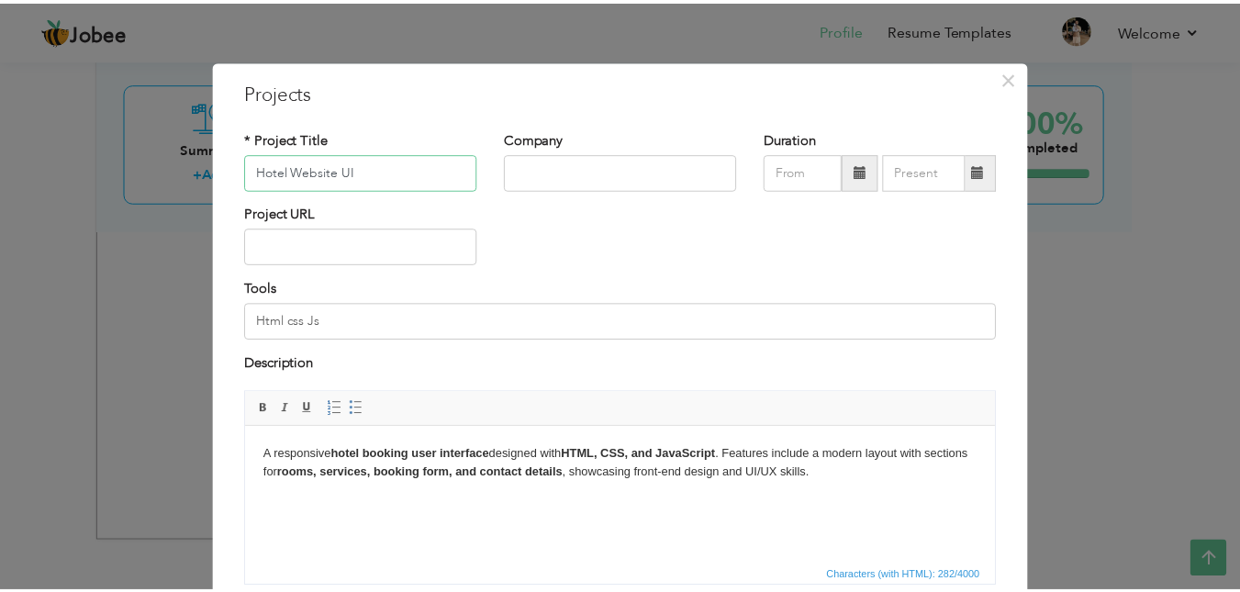
scroll to position [144, 0]
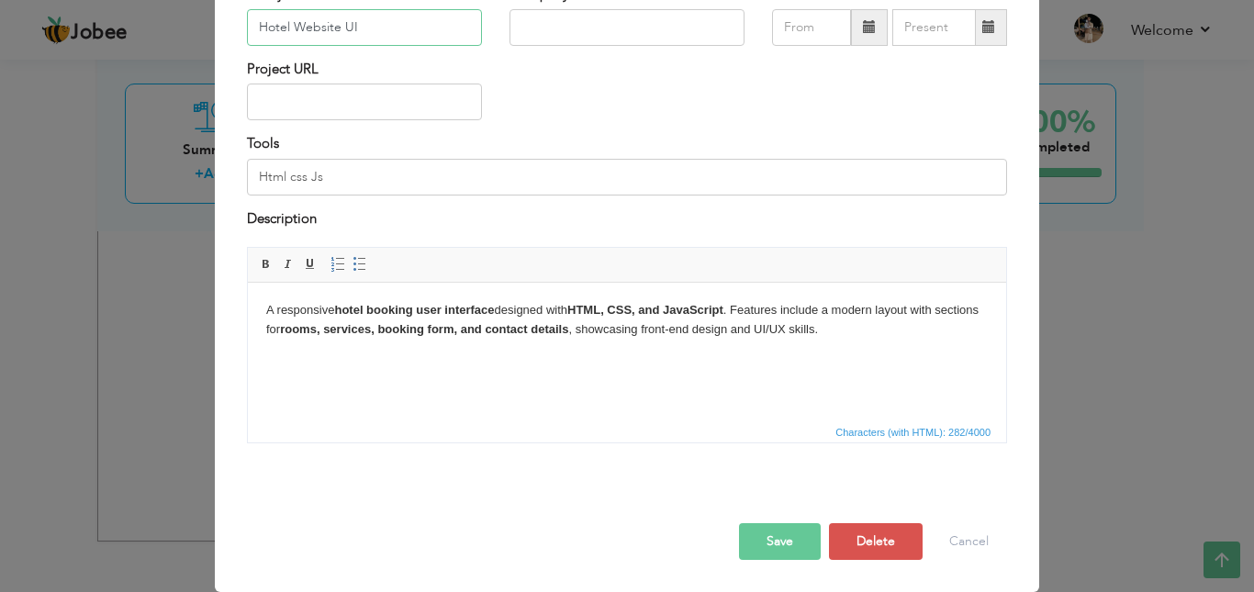
type input "Hotel Website UI"
drag, startPoint x: 797, startPoint y: 536, endPoint x: 797, endPoint y: 510, distance: 26.6
click at [797, 535] on button "Save" at bounding box center [780, 541] width 82 height 37
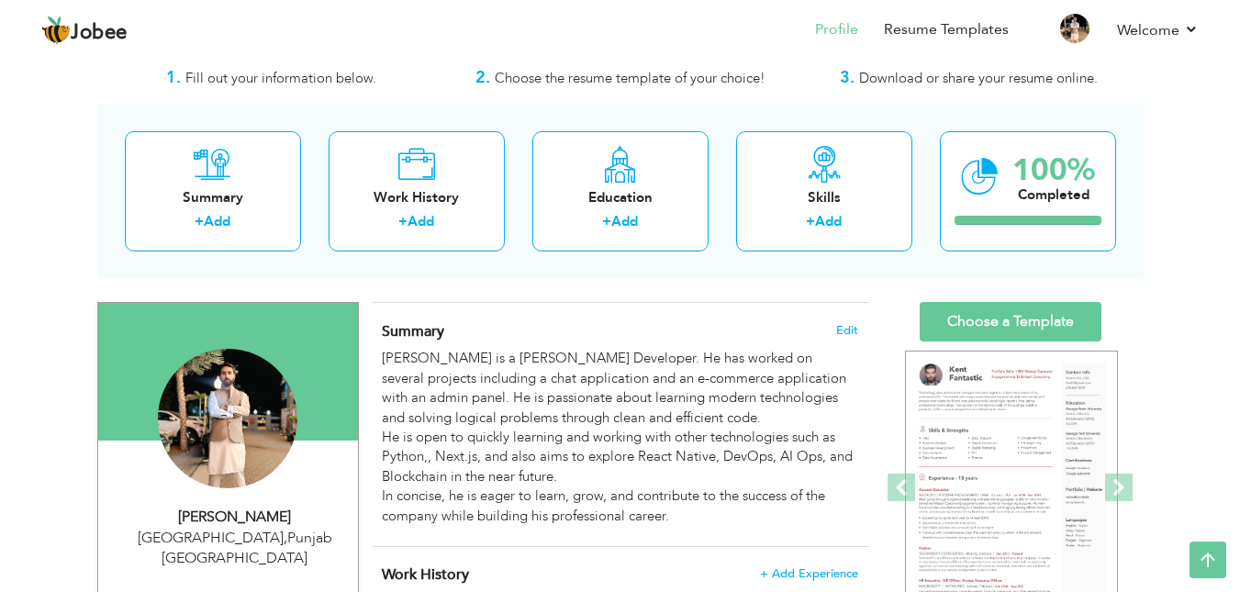
scroll to position [0, 0]
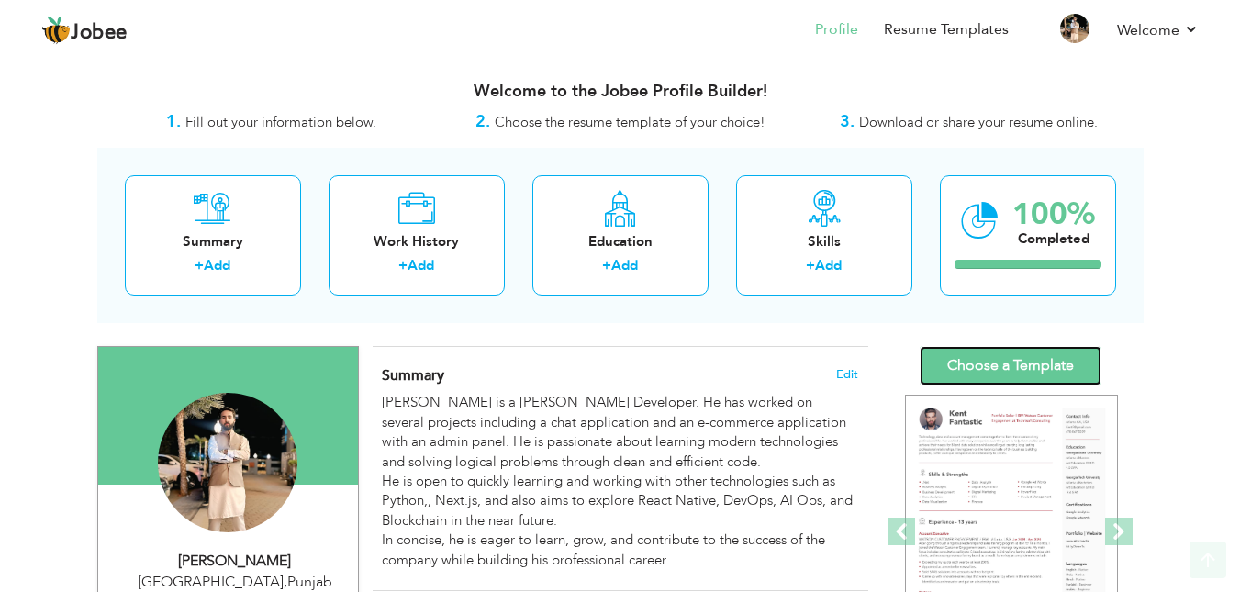
click at [957, 360] on link "Choose a Template" at bounding box center [1011, 365] width 182 height 39
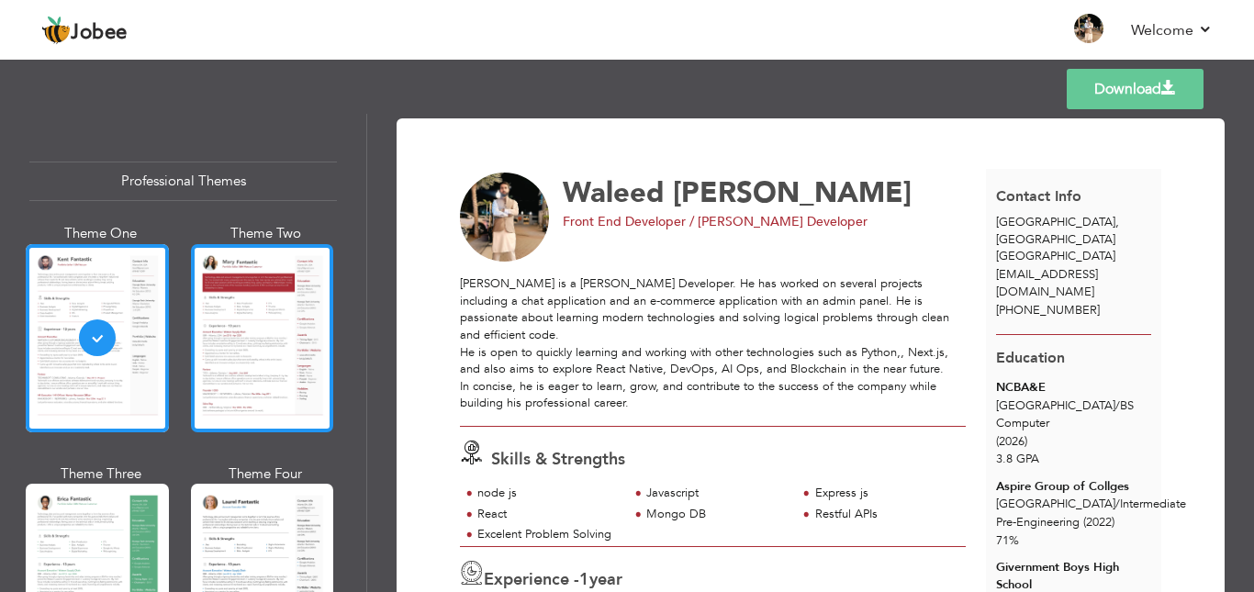
click at [292, 336] on div at bounding box center [262, 338] width 143 height 188
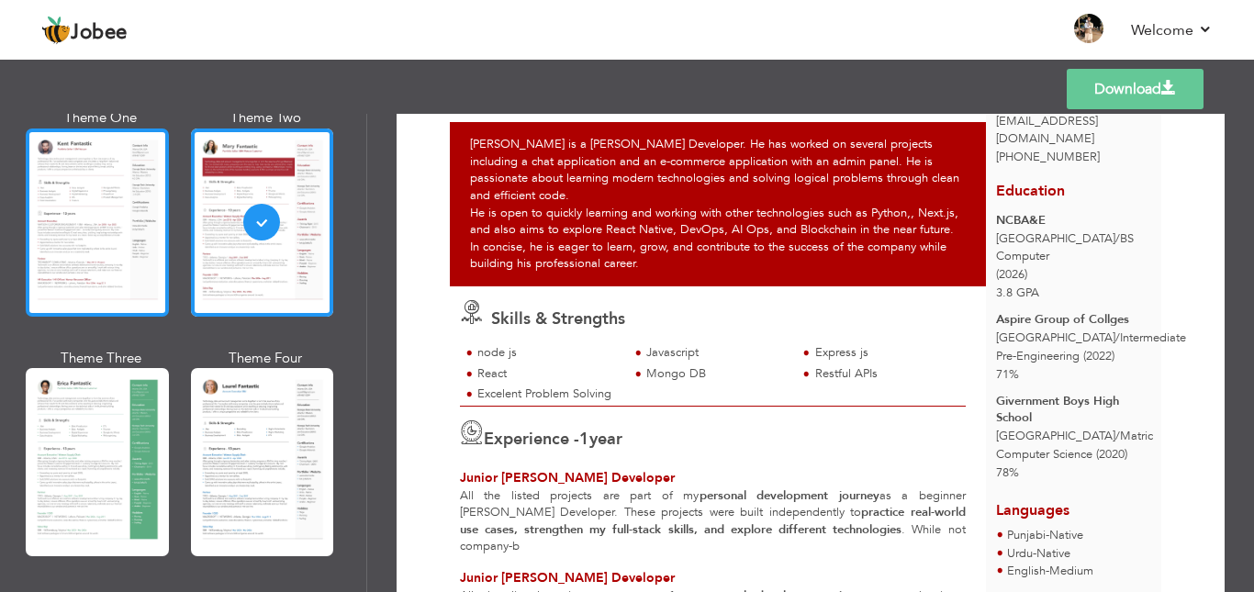
scroll to position [153, 0]
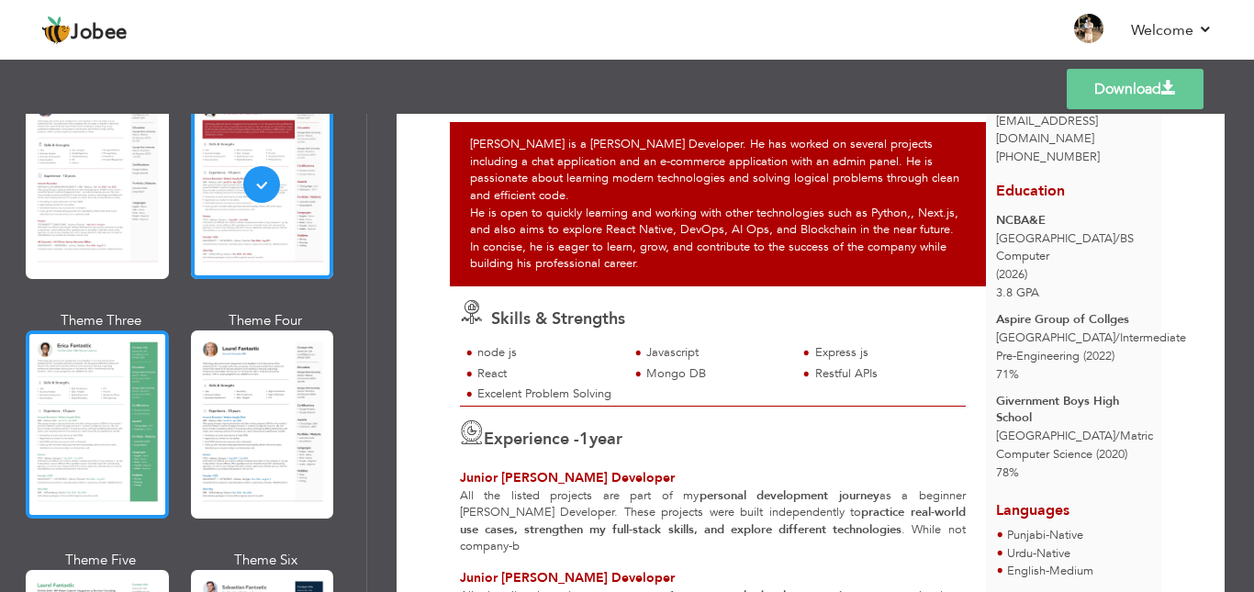
click at [106, 402] on div at bounding box center [97, 424] width 143 height 188
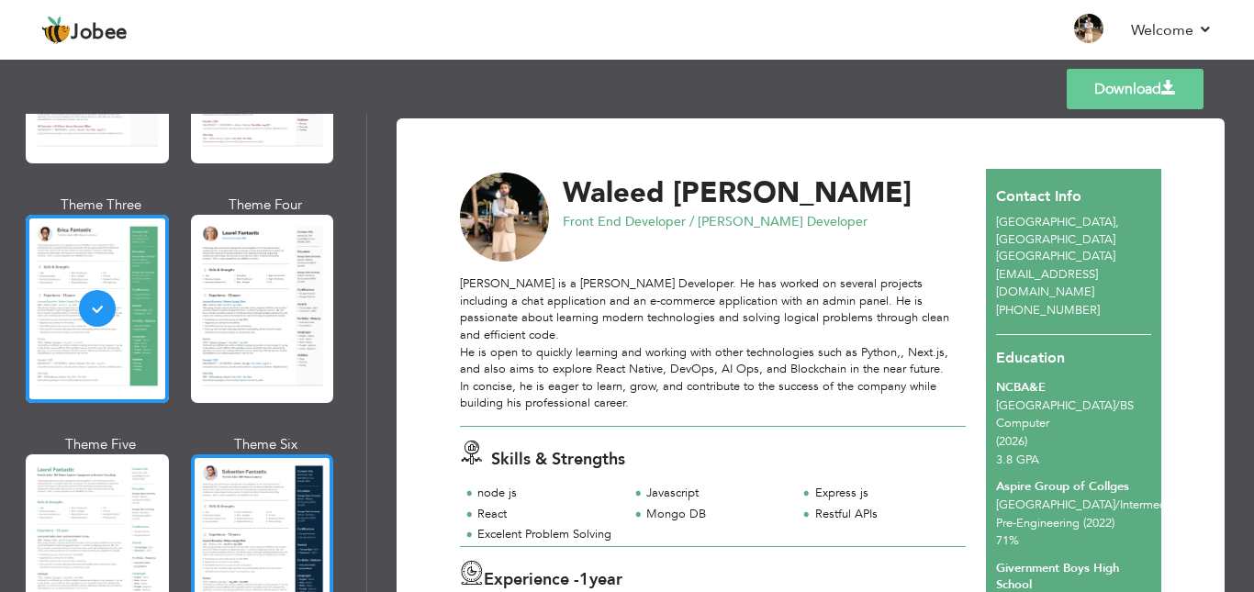
scroll to position [306, 0]
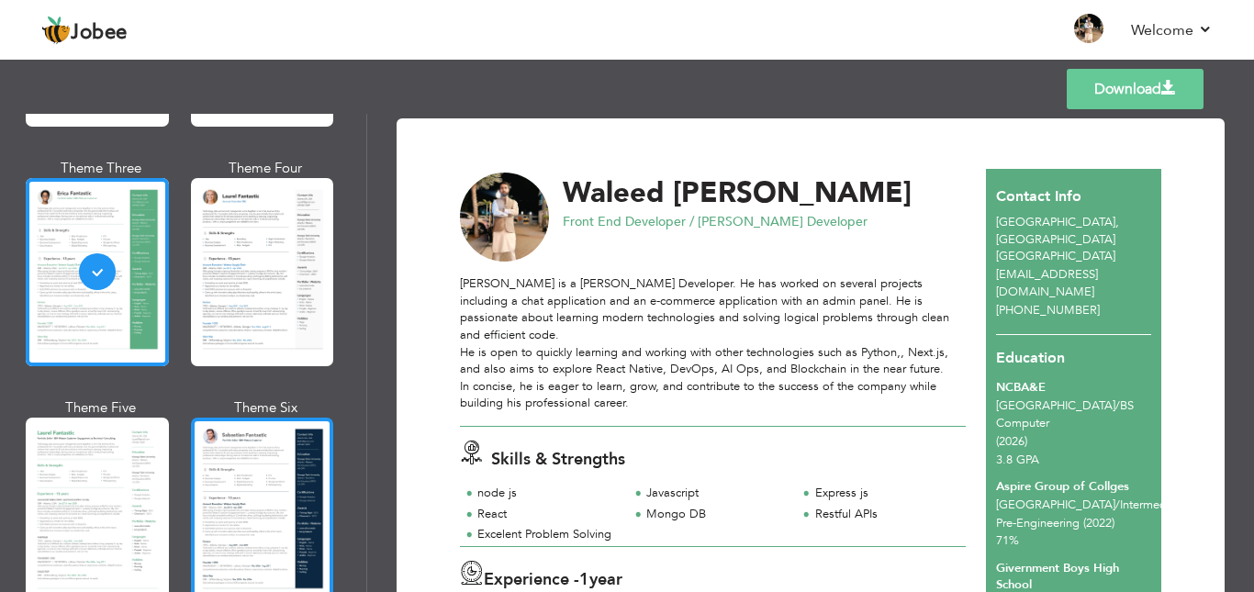
click at [275, 436] on div at bounding box center [262, 512] width 143 height 188
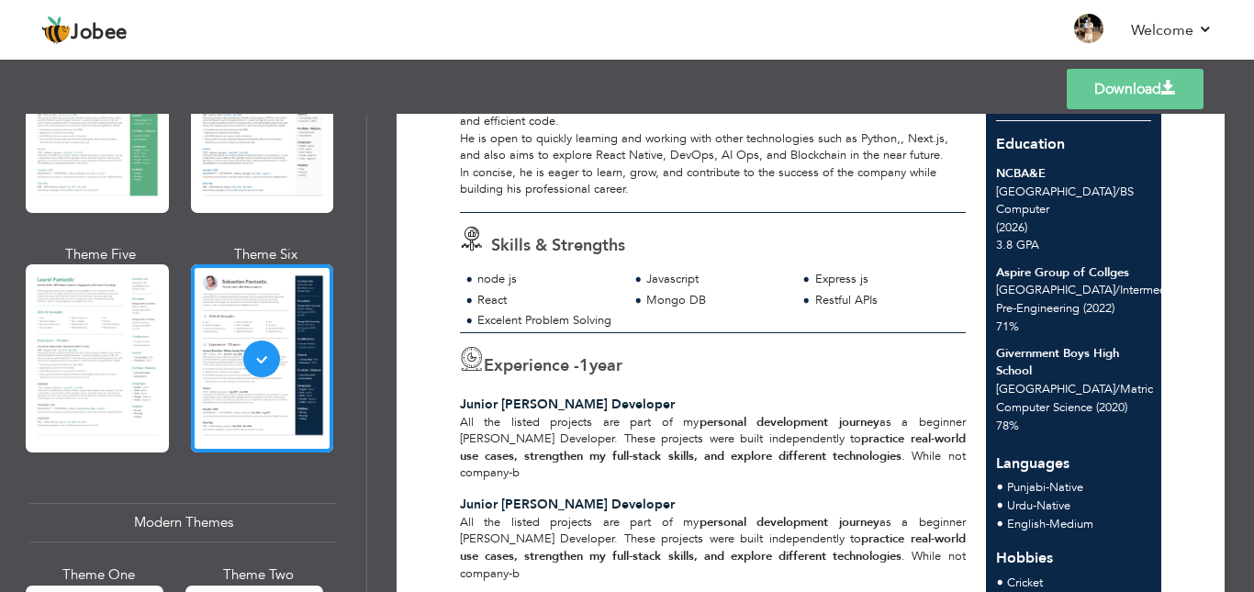
scroll to position [0, 0]
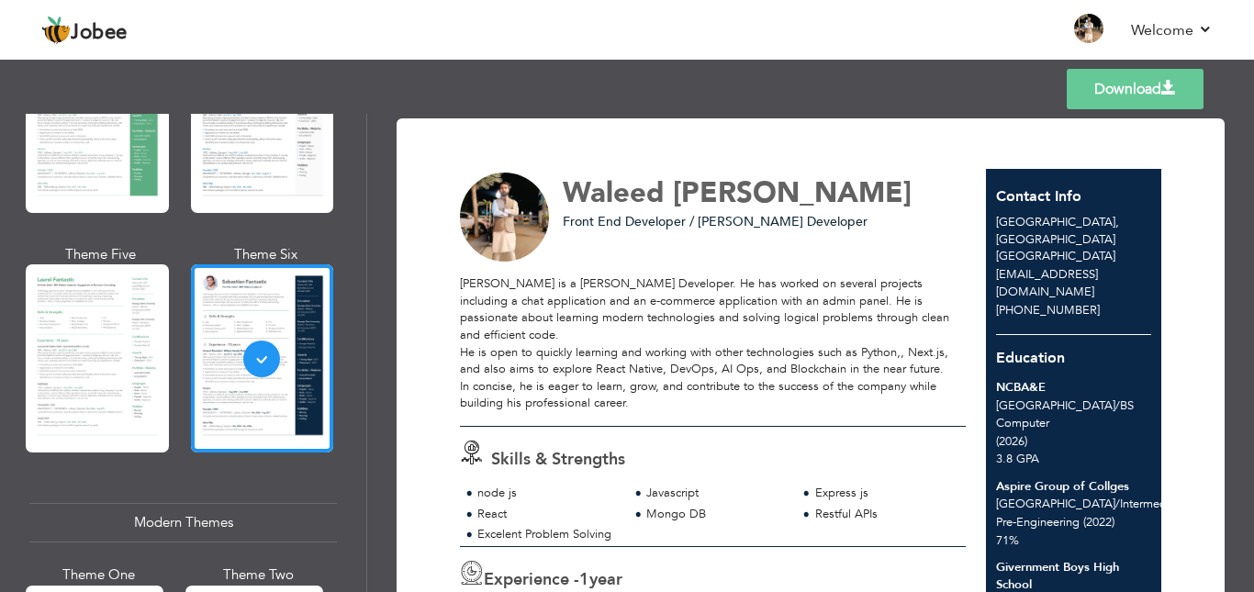
click at [166, 307] on div "Theme Five" at bounding box center [100, 355] width 143 height 221
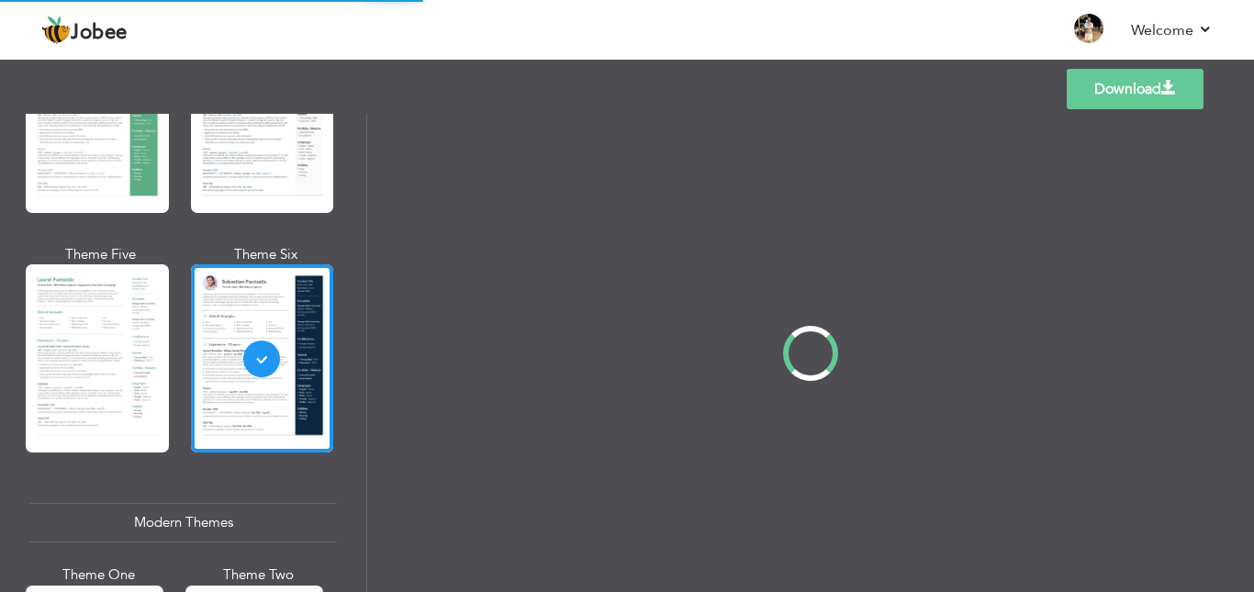
click at [132, 351] on div "Professional Themes Theme One Theme Two Theme Three Theme Four" at bounding box center [627, 353] width 1254 height 478
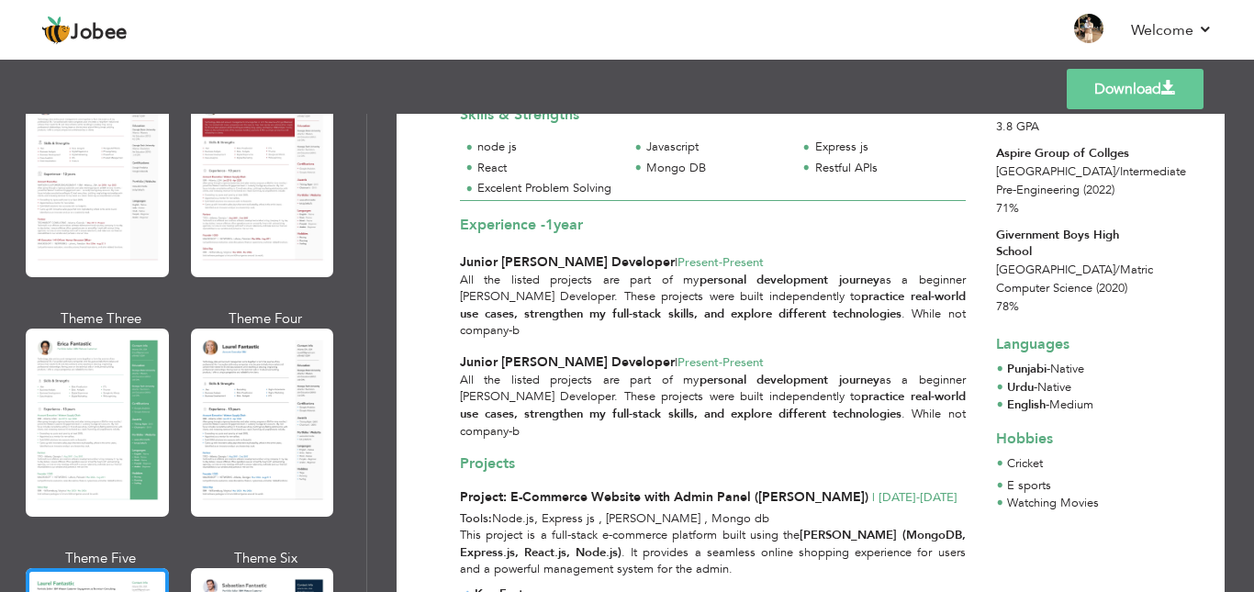
scroll to position [153, 0]
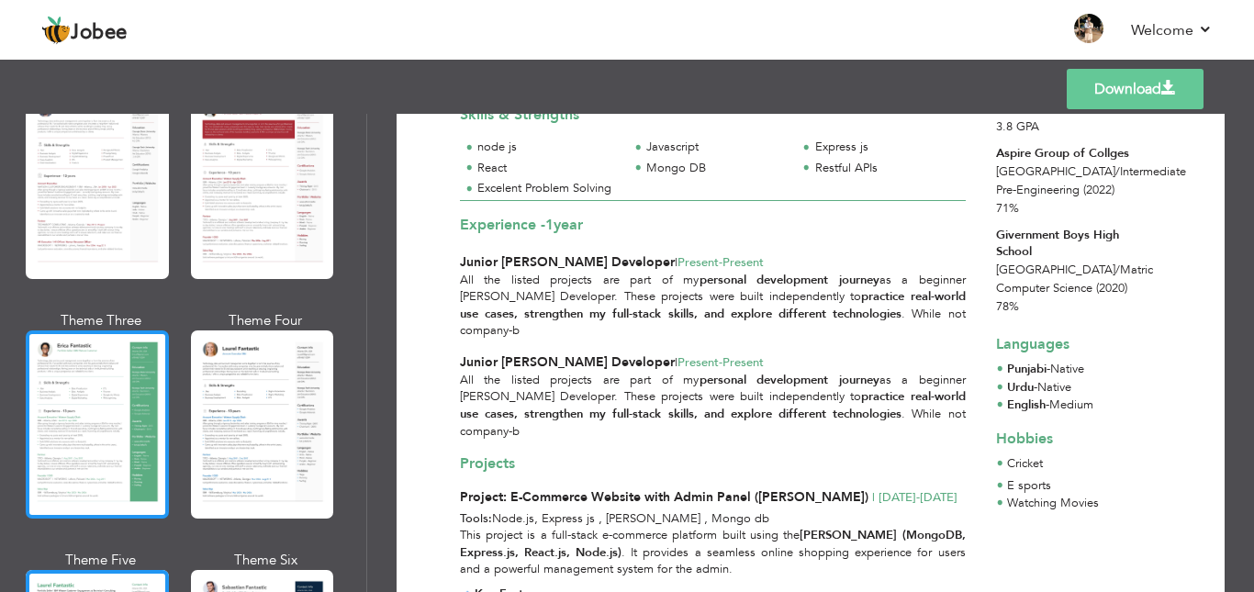
click at [140, 386] on div at bounding box center [97, 424] width 143 height 188
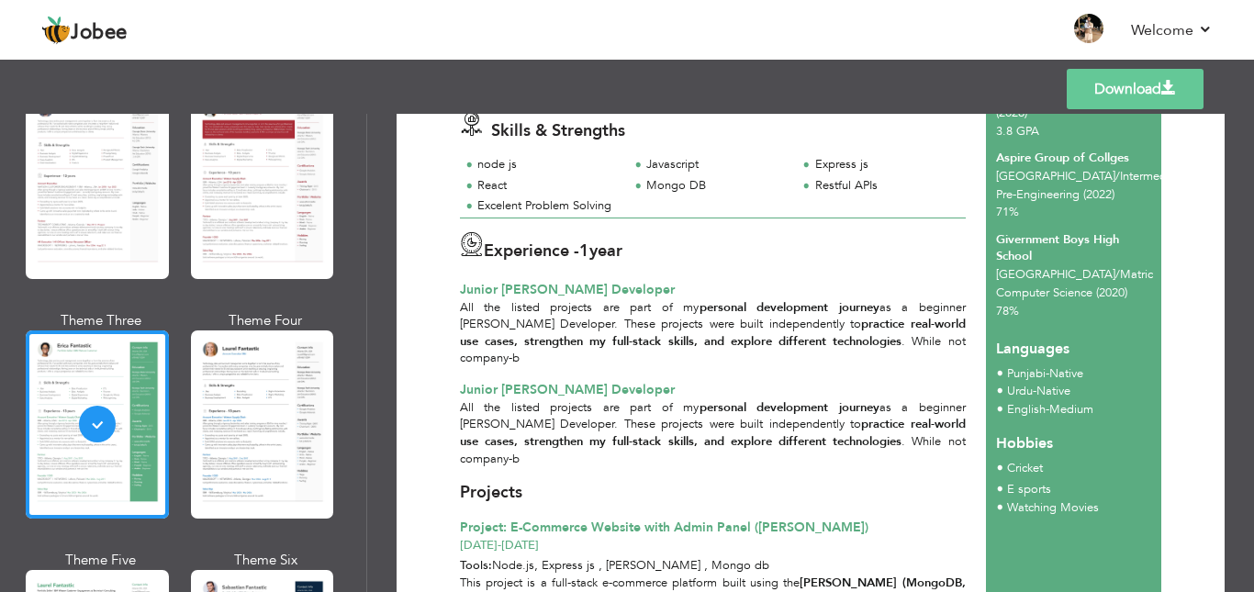
scroll to position [307, 0]
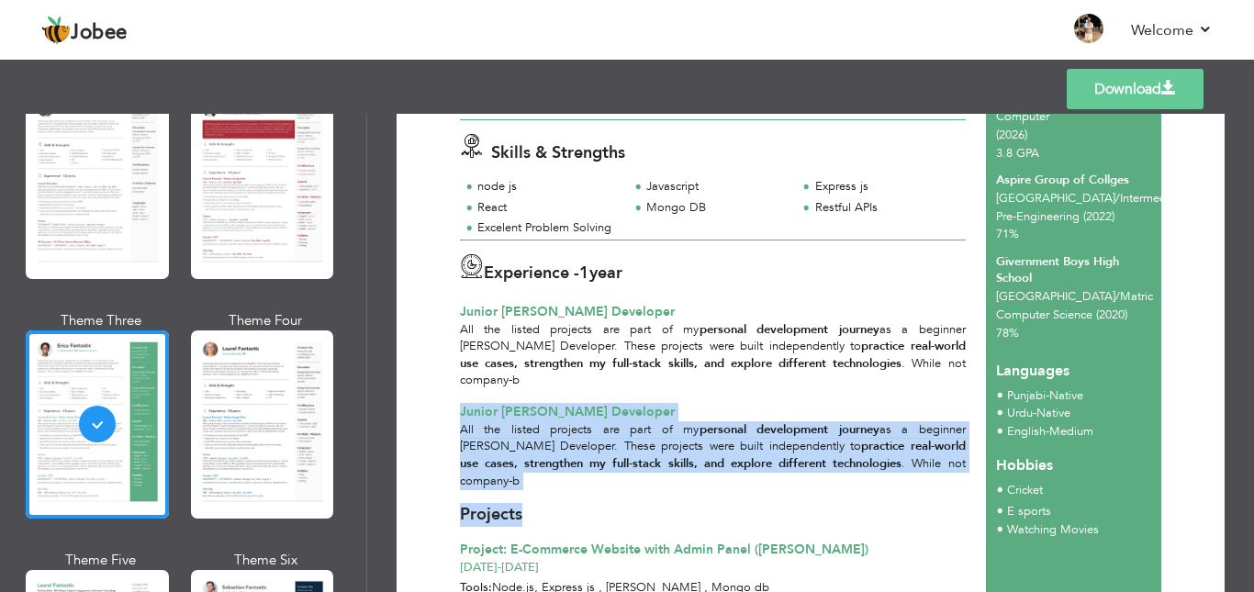
drag, startPoint x: 457, startPoint y: 377, endPoint x: 556, endPoint y: 444, distance: 119.7
click at [908, 421] on div "All the listed projects are part of my personal development journey as a beginn…" at bounding box center [713, 455] width 526 height 68
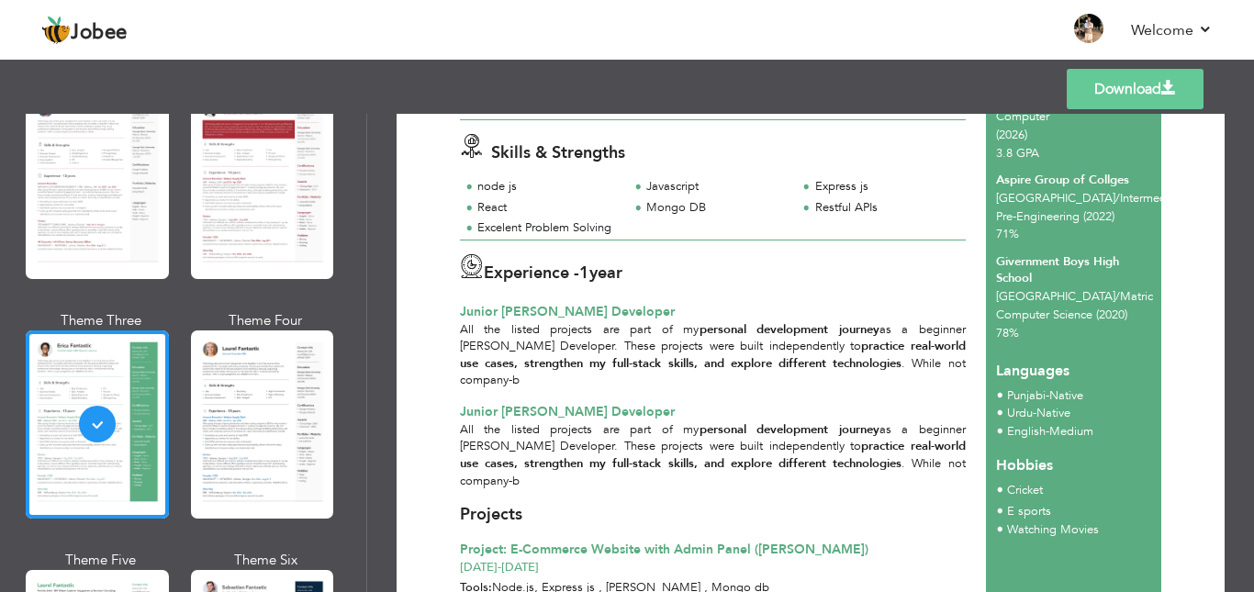
click at [765, 178] on div "Javascript" at bounding box center [716, 186] width 140 height 17
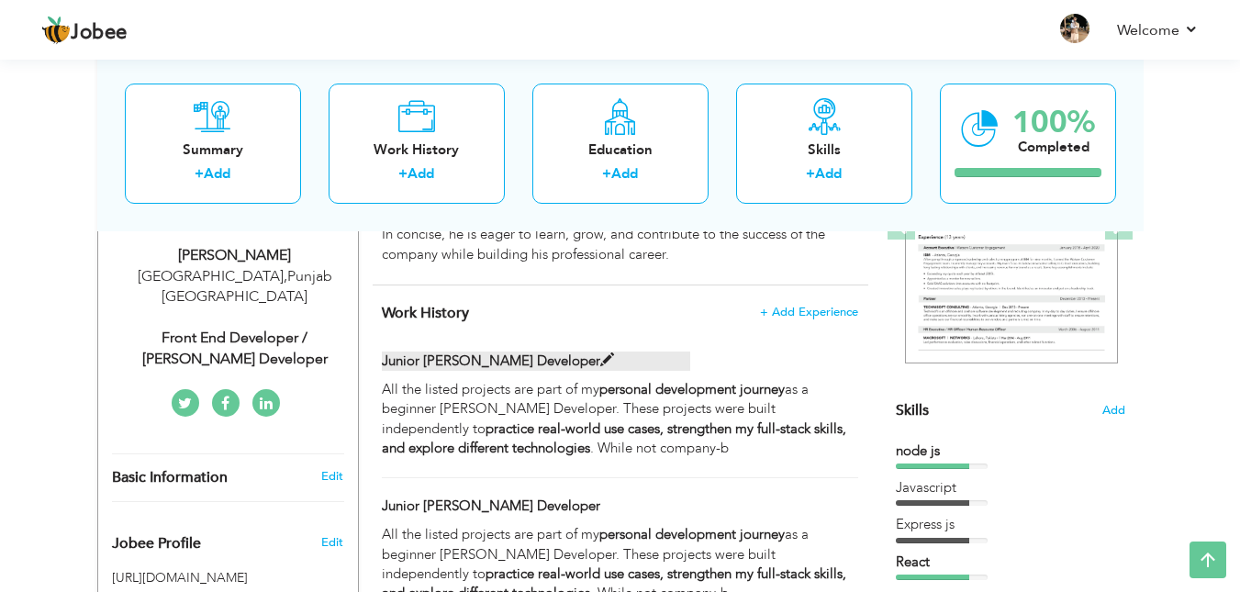
click at [619, 362] on label "Junior MERN Stack Developer" at bounding box center [536, 361] width 308 height 19
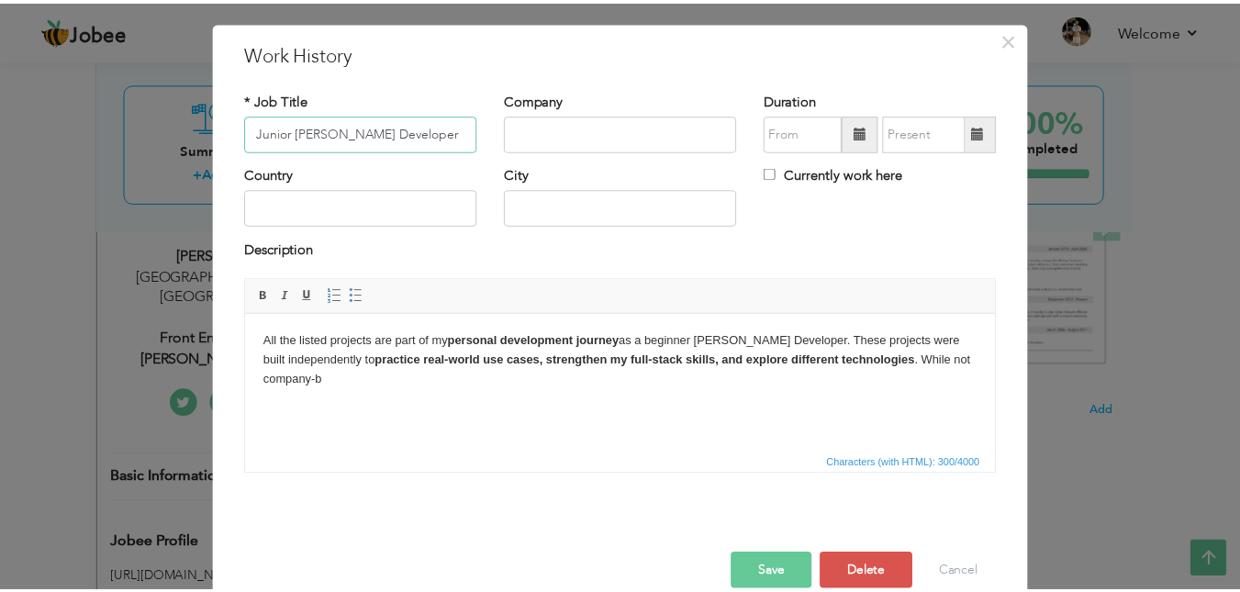
scroll to position [70, 0]
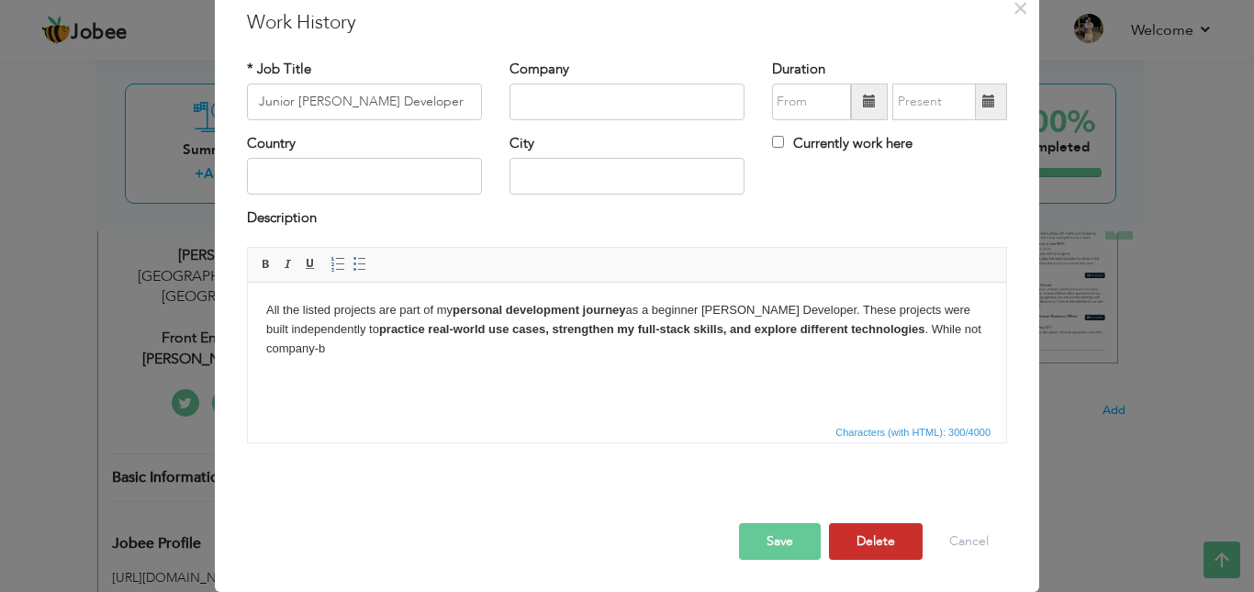
click at [875, 534] on button "Delete" at bounding box center [876, 541] width 94 height 37
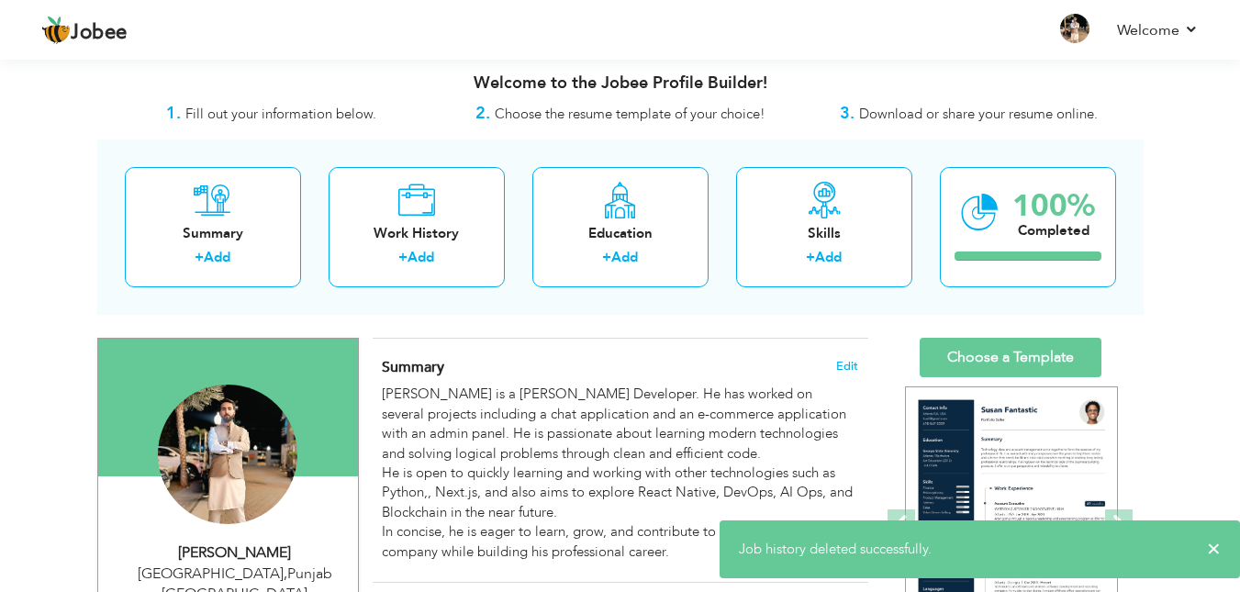
scroll to position [0, 0]
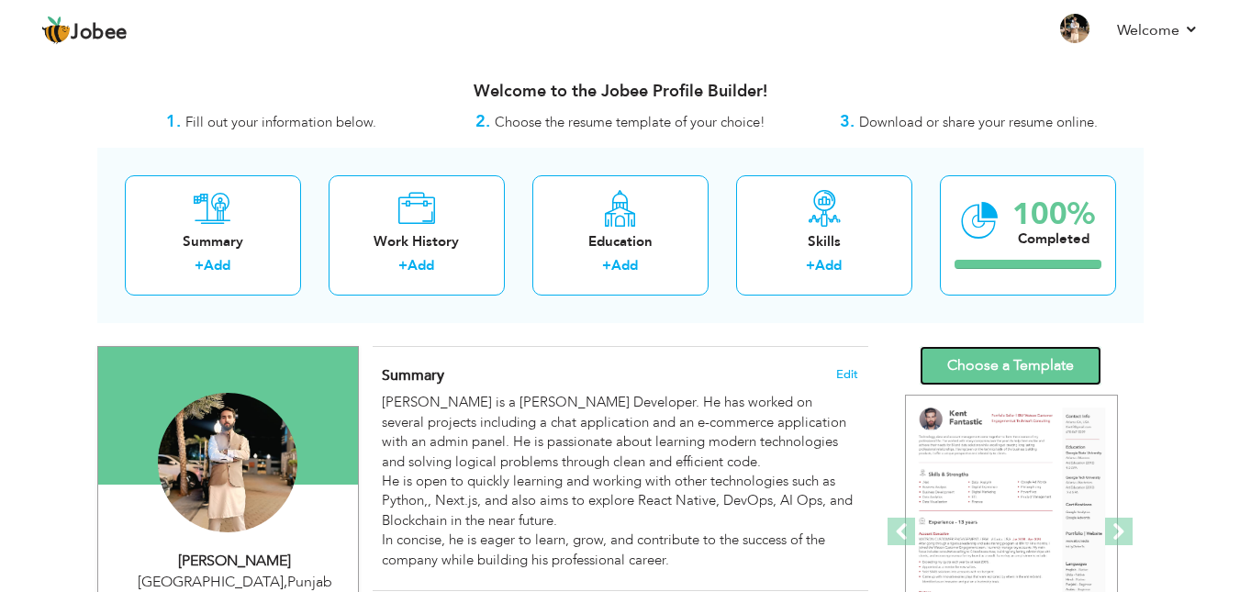
click at [1002, 356] on link "Choose a Template" at bounding box center [1011, 365] width 182 height 39
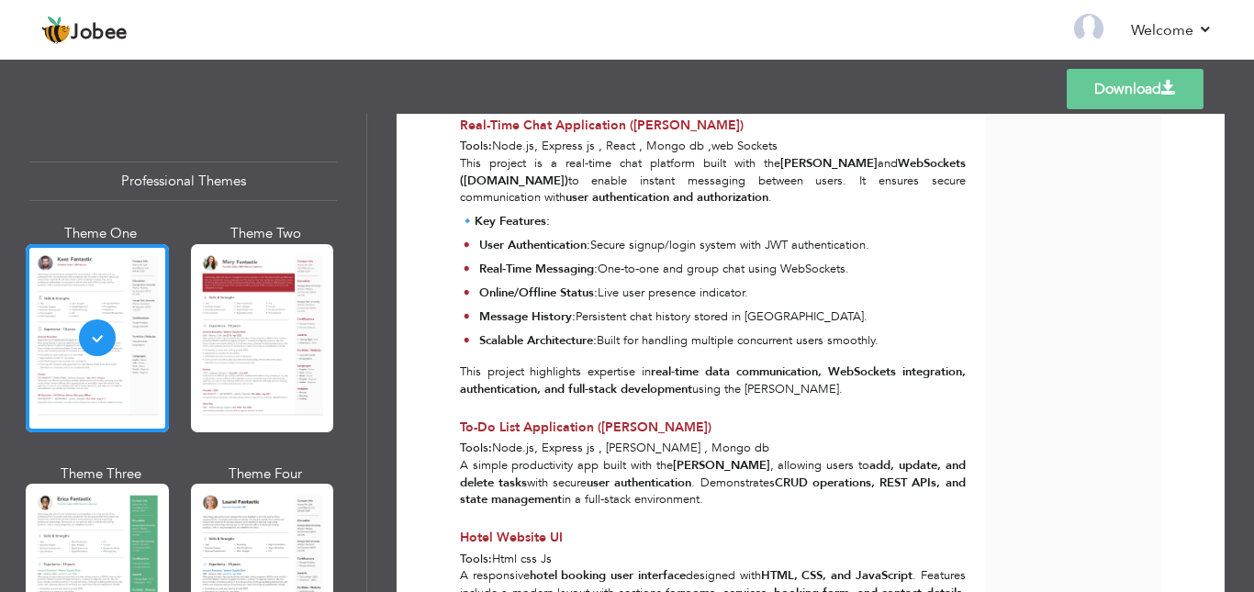
scroll to position [1048, 0]
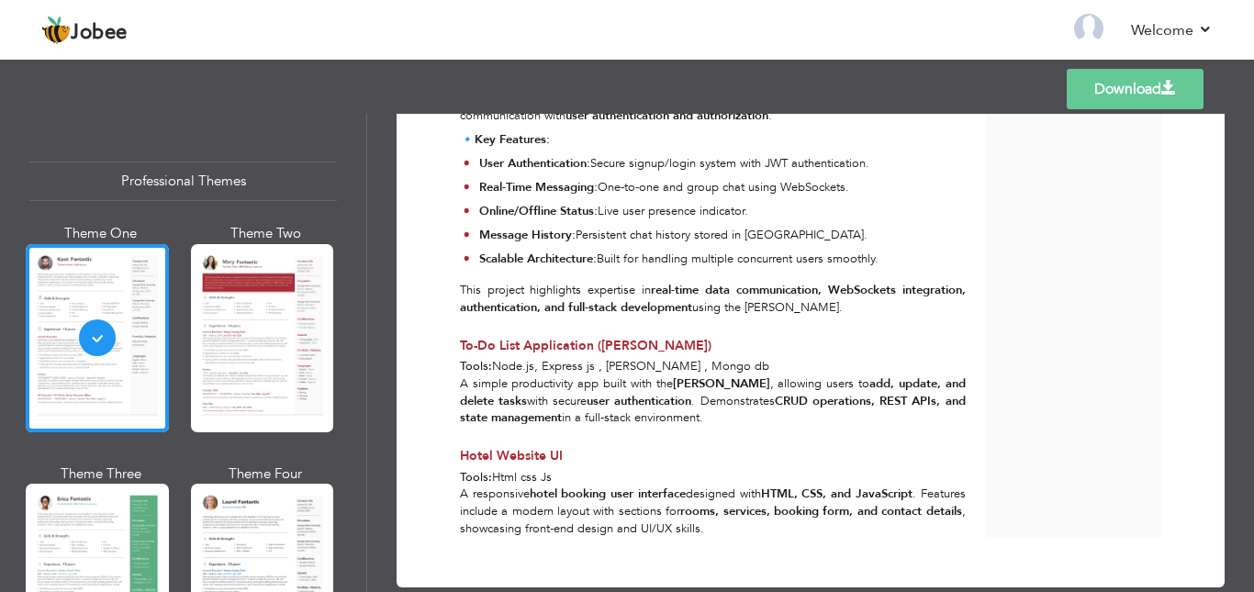
click at [1111, 89] on link "Download" at bounding box center [1135, 89] width 137 height 40
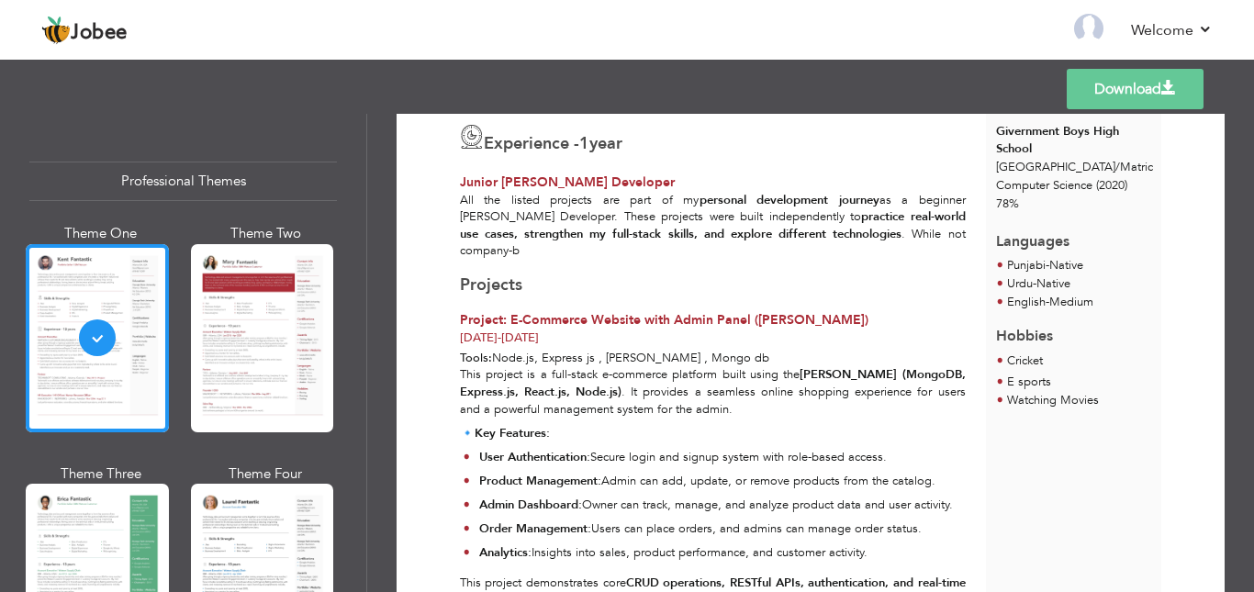
scroll to position [284, 0]
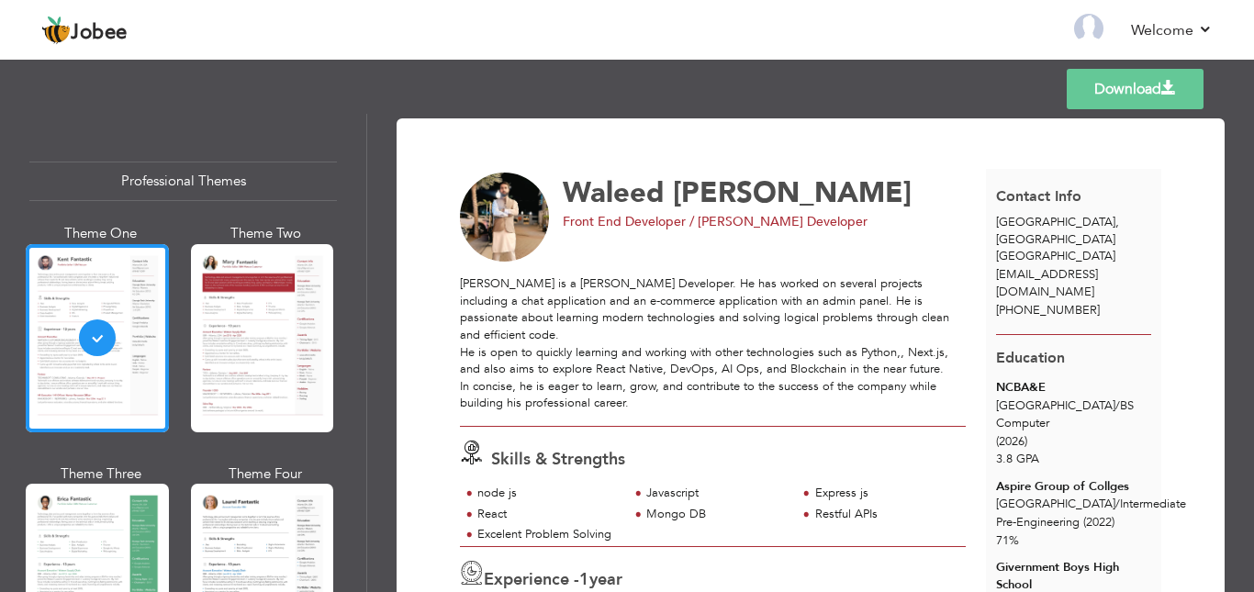
click at [510, 217] on img at bounding box center [505, 218] width 90 height 90
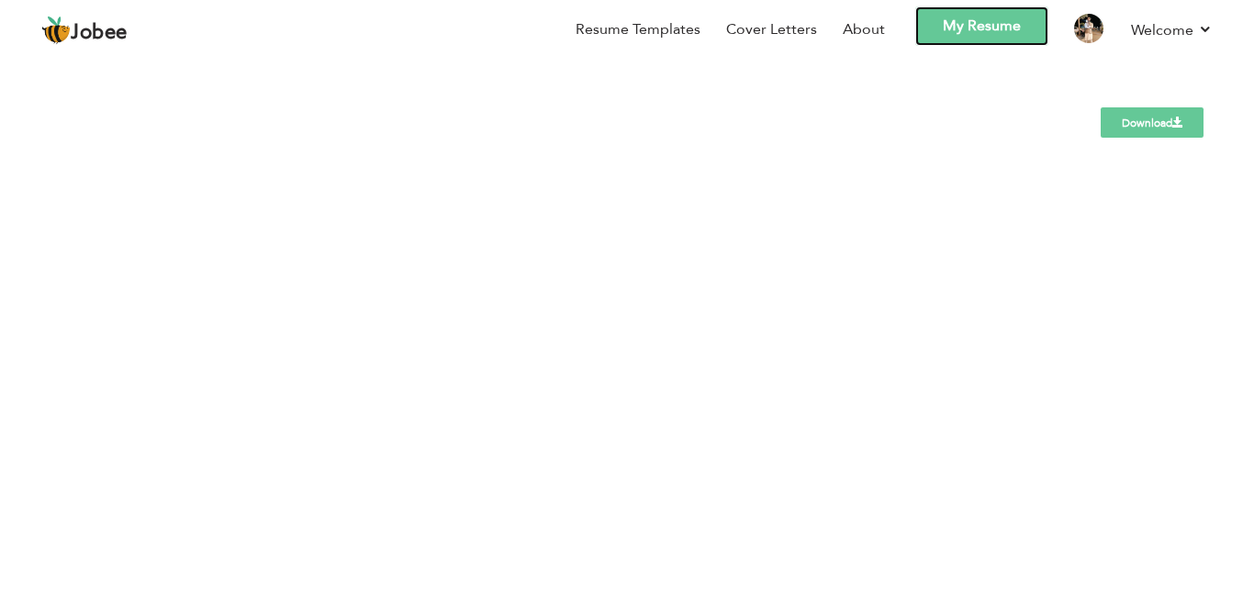
click at [966, 28] on link "My Resume" at bounding box center [981, 25] width 133 height 39
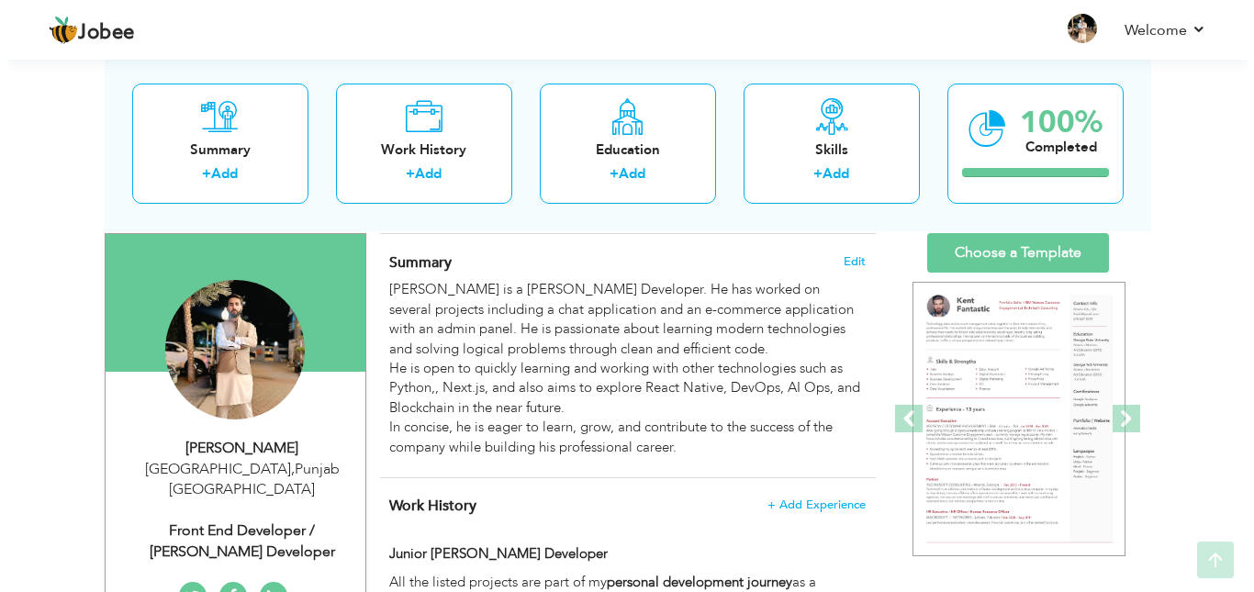
scroll to position [153, 0]
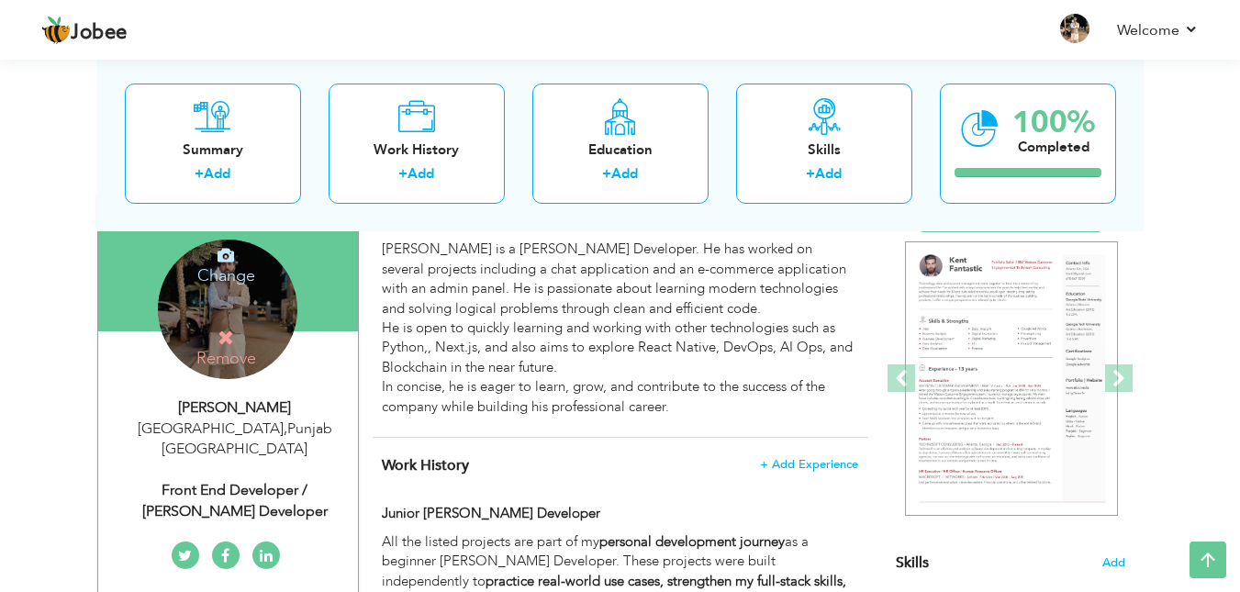
click at [240, 278] on h4 "Change" at bounding box center [226, 263] width 131 height 44
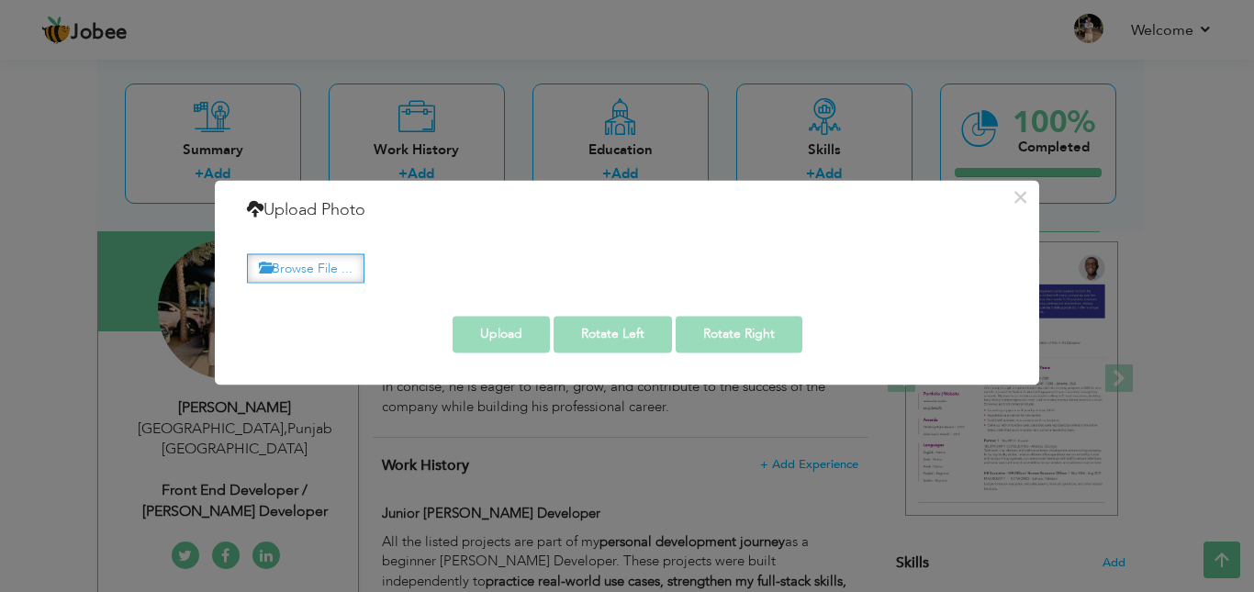
click at [301, 268] on label "Browse File ..." at bounding box center [306, 268] width 118 height 28
click at [0, 0] on input "Browse File ..." at bounding box center [0, 0] width 0 height 0
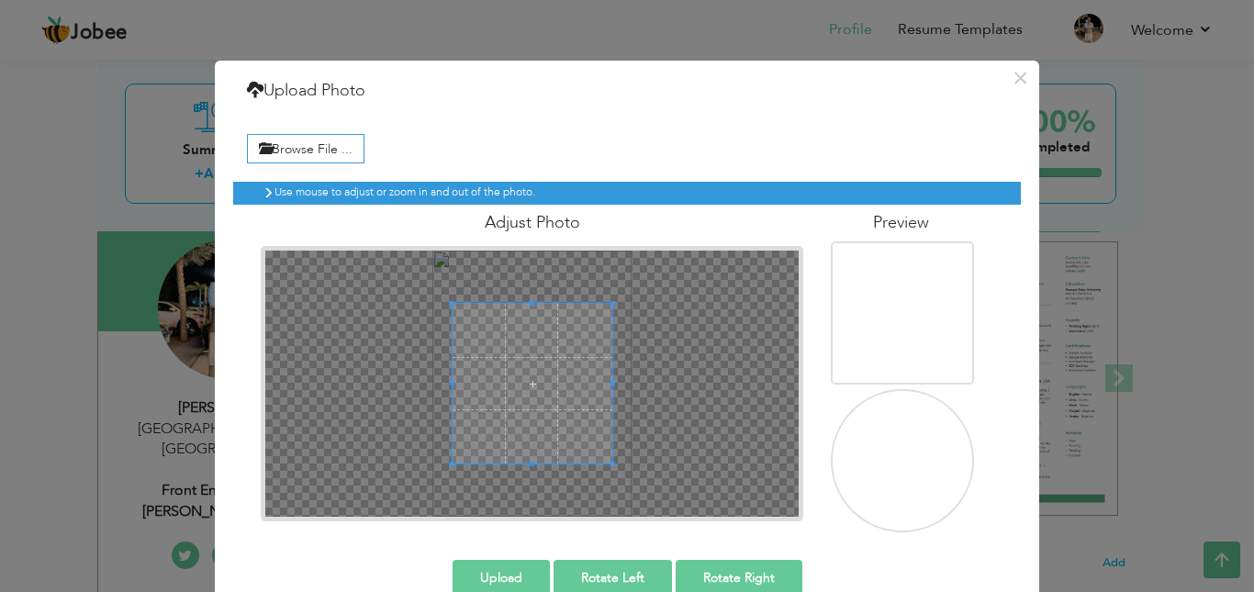
click at [880, 470] on img at bounding box center [904, 462] width 179 height 239
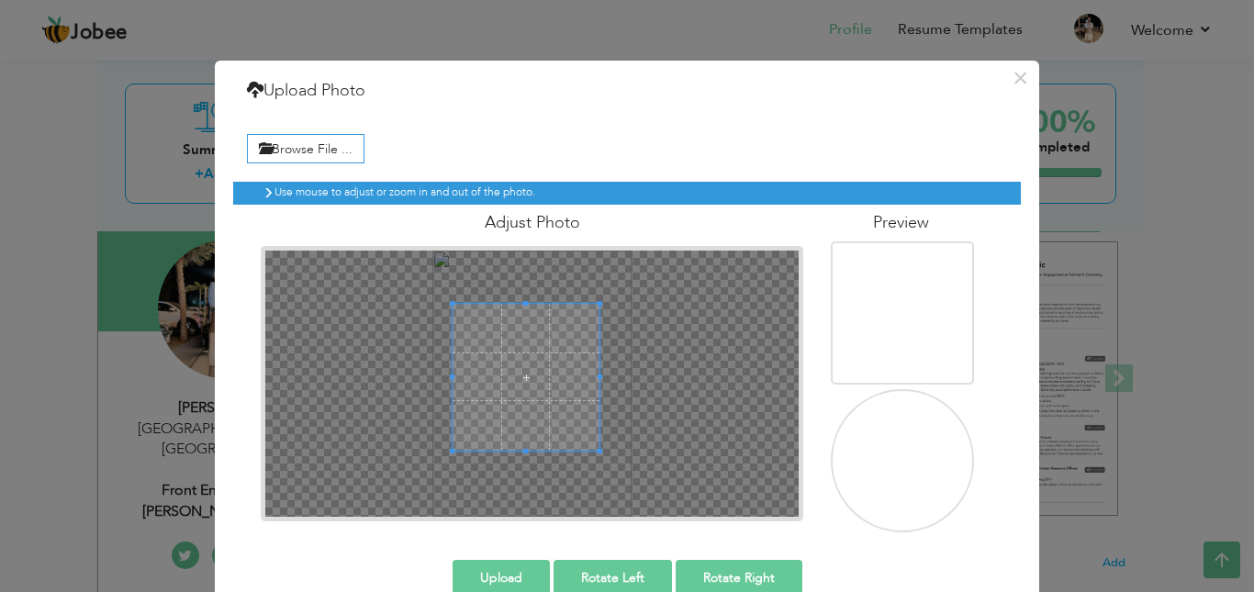
click at [581, 404] on div at bounding box center [526, 377] width 147 height 147
click at [469, 430] on div at bounding box center [526, 377] width 147 height 147
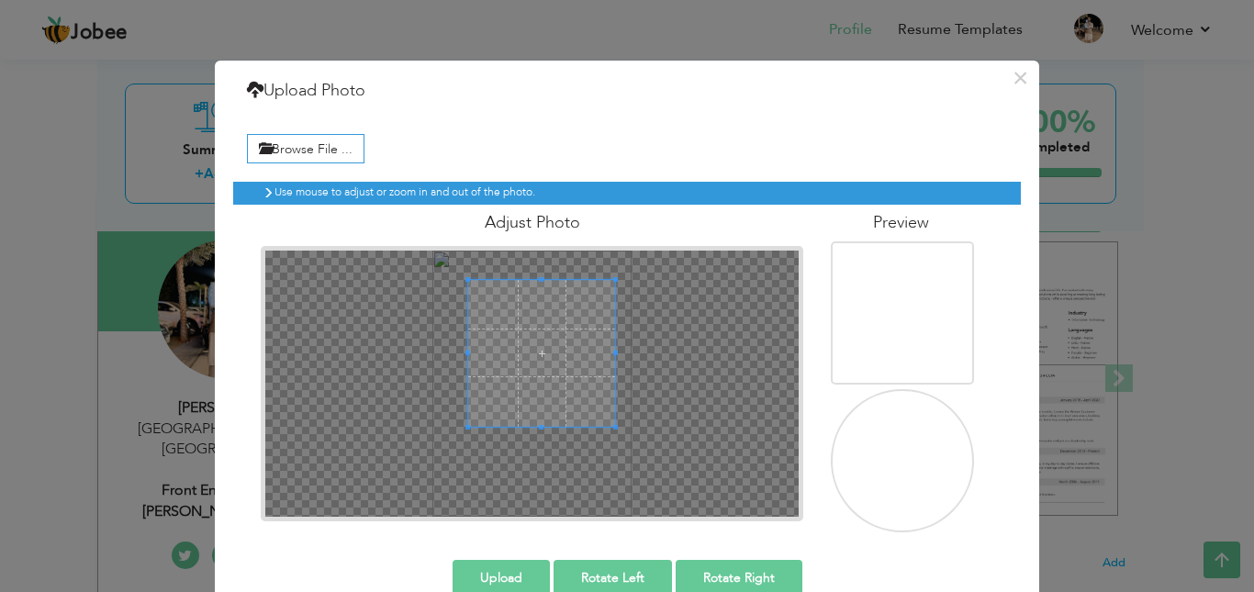
click at [498, 392] on span at bounding box center [541, 353] width 147 height 147
click at [550, 363] on div at bounding box center [538, 353] width 147 height 147
click at [550, 363] on span at bounding box center [538, 353] width 147 height 147
click at [569, 386] on span at bounding box center [539, 359] width 147 height 147
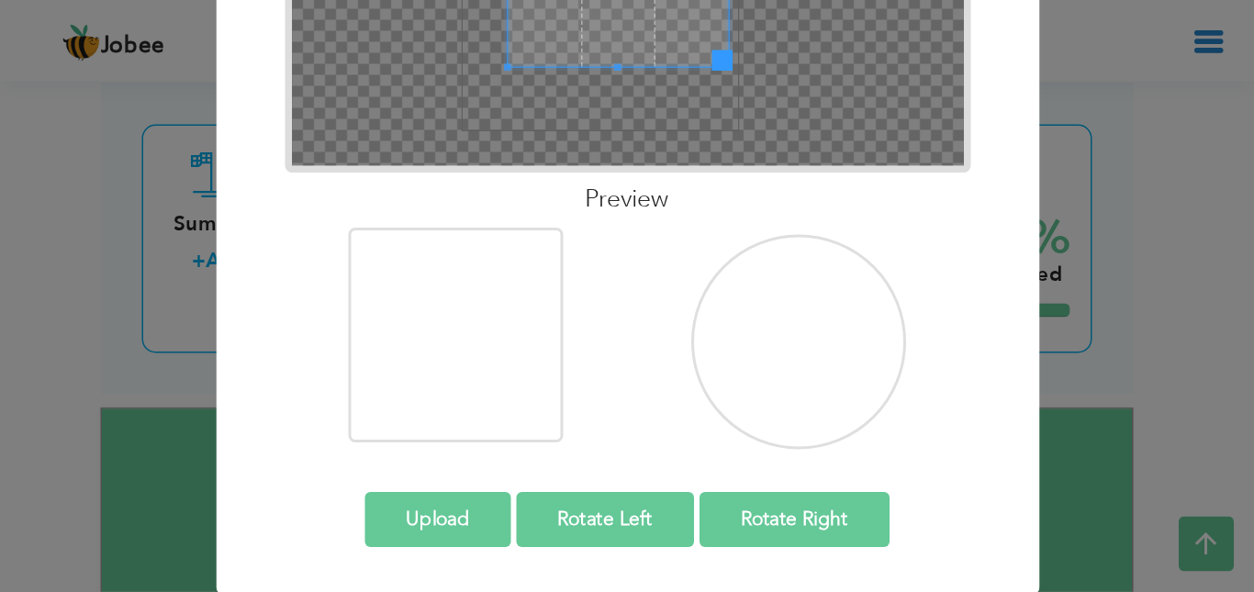
scroll to position [37, 0]
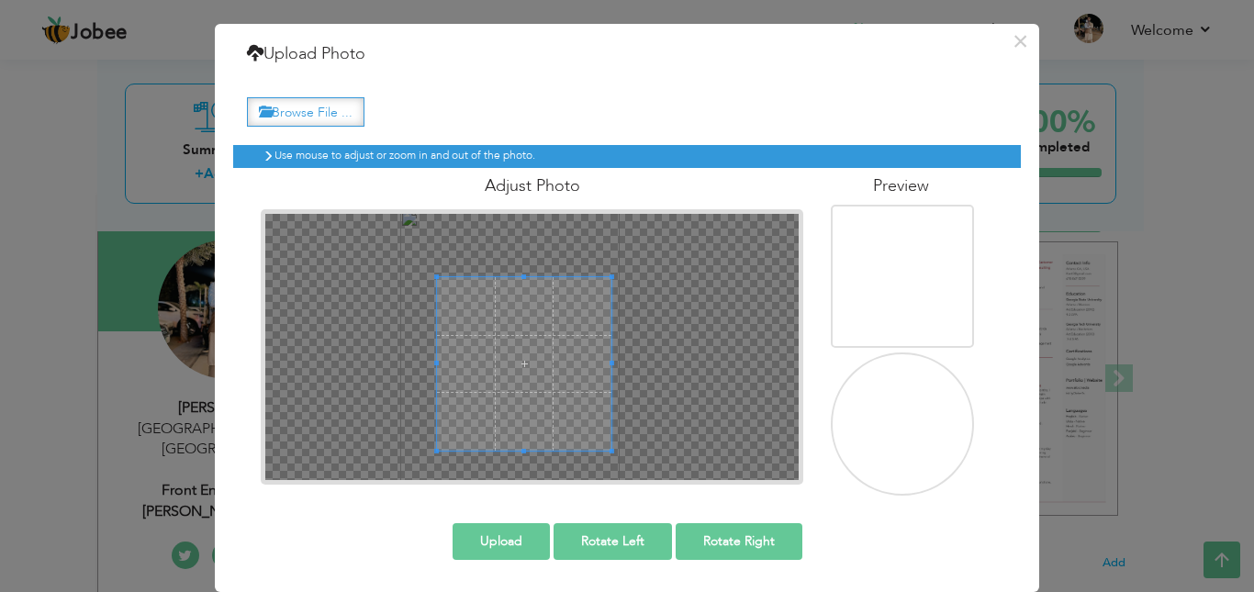
click at [325, 101] on label "Browse File ..." at bounding box center [306, 111] width 118 height 28
click at [0, 0] on input "Browse File ..." at bounding box center [0, 0] width 0 height 0
click at [317, 112] on label "Browse File ..." at bounding box center [306, 111] width 118 height 28
click at [0, 0] on input "Browse File ..." at bounding box center [0, 0] width 0 height 0
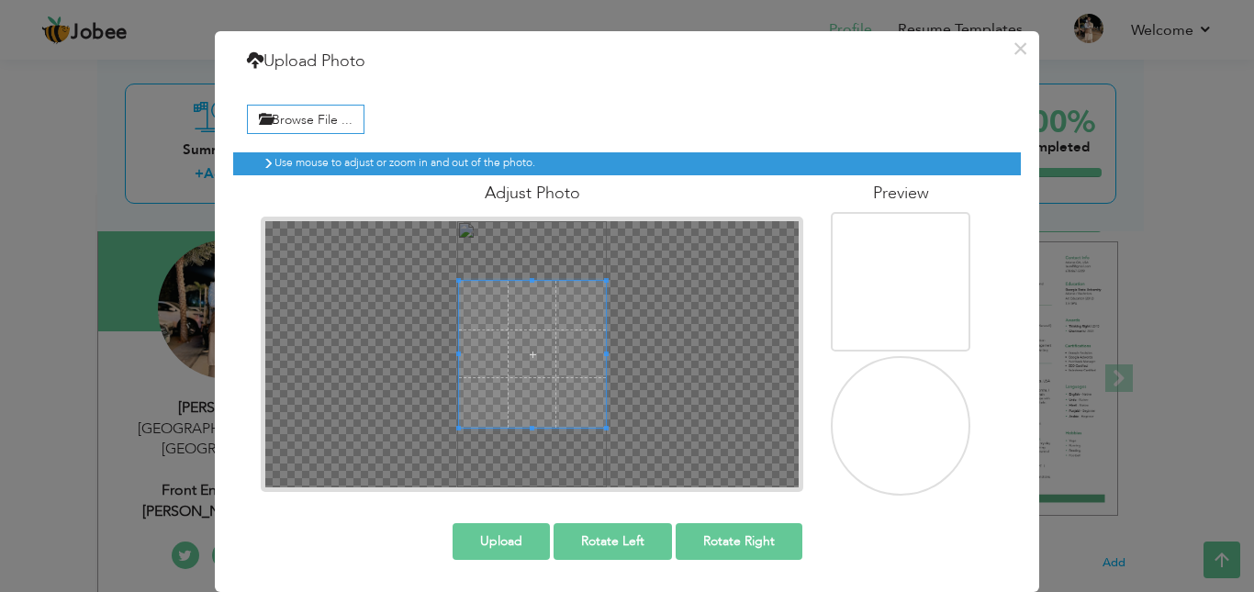
scroll to position [29, 0]
click at [541, 364] on span at bounding box center [533, 352] width 147 height 147
click at [542, 364] on span at bounding box center [533, 352] width 147 height 147
click at [321, 104] on div "Browse File ... Invalid image format." at bounding box center [627, 116] width 788 height 42
click at [286, 126] on label "Browse File ..." at bounding box center [306, 119] width 118 height 28
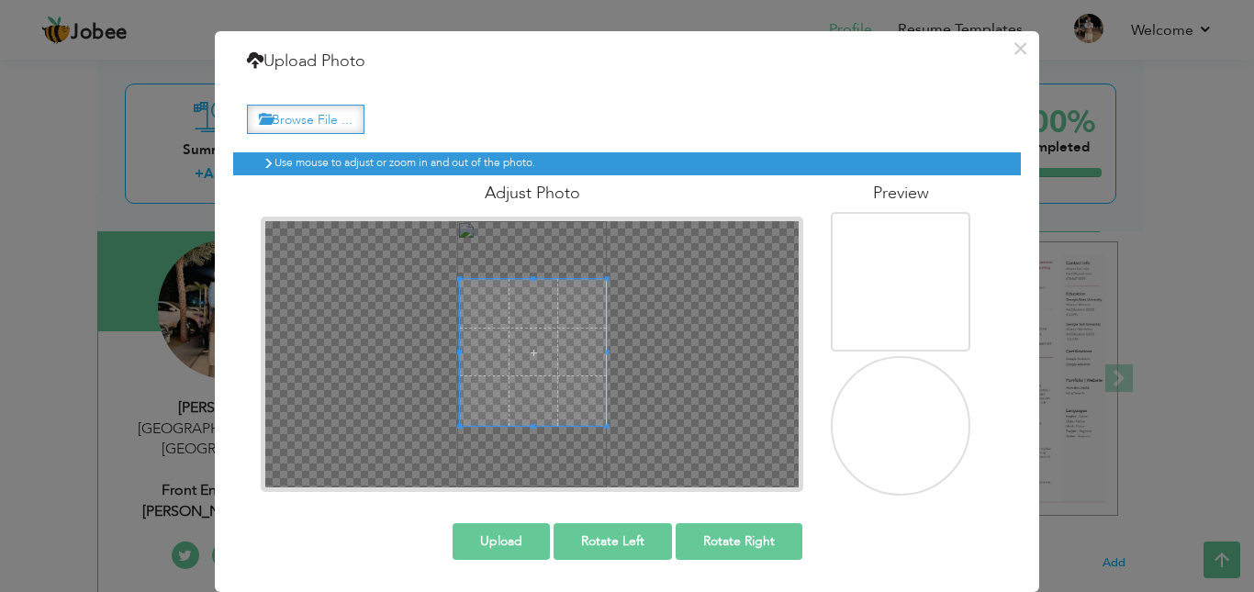
click at [0, 0] on input "Browse File ..." at bounding box center [0, 0] width 0 height 0
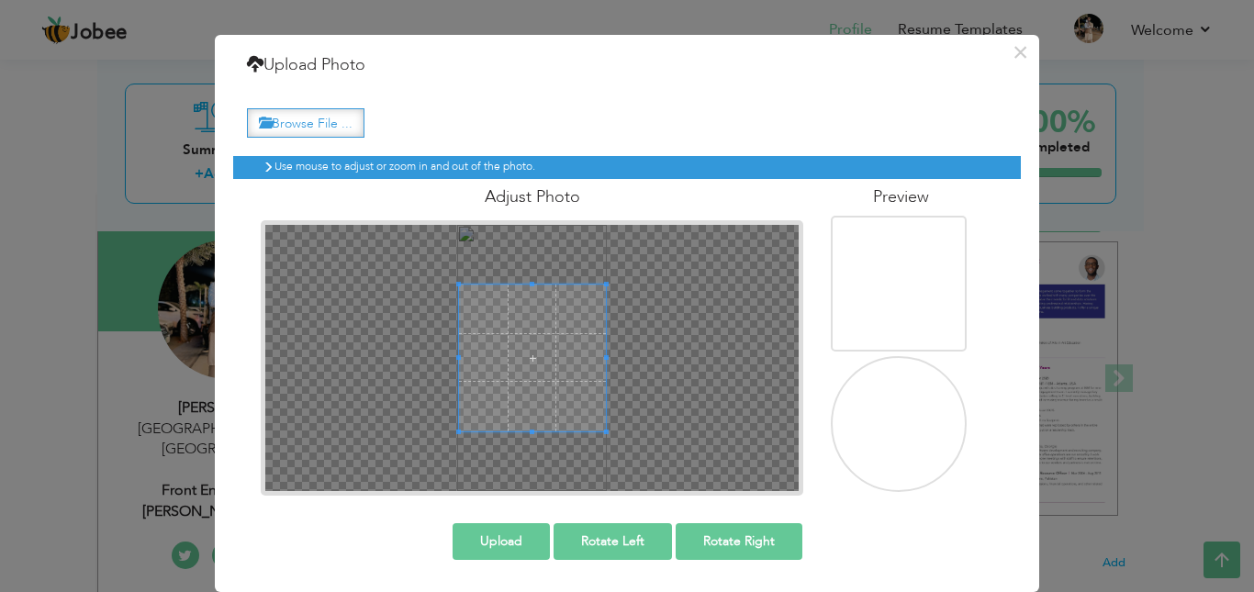
scroll to position [26, 0]
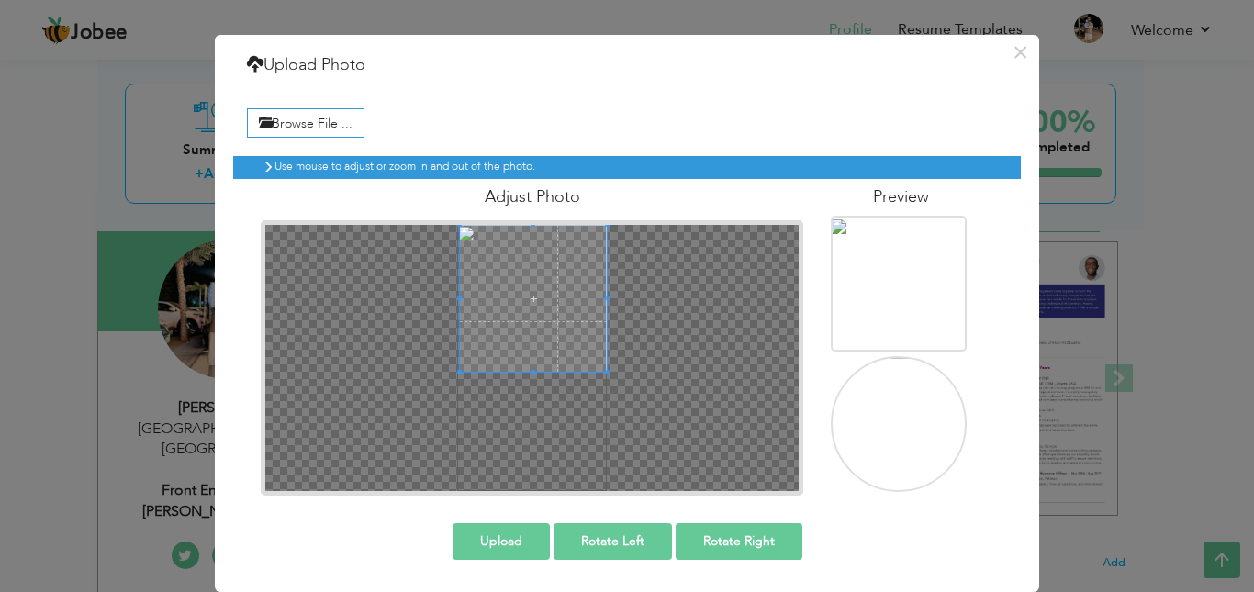
click at [545, 272] on span at bounding box center [533, 298] width 147 height 147
click at [542, 342] on div at bounding box center [533, 298] width 147 height 147
click at [567, 336] on div at bounding box center [531, 298] width 147 height 147
click at [558, 291] on span at bounding box center [531, 298] width 147 height 147
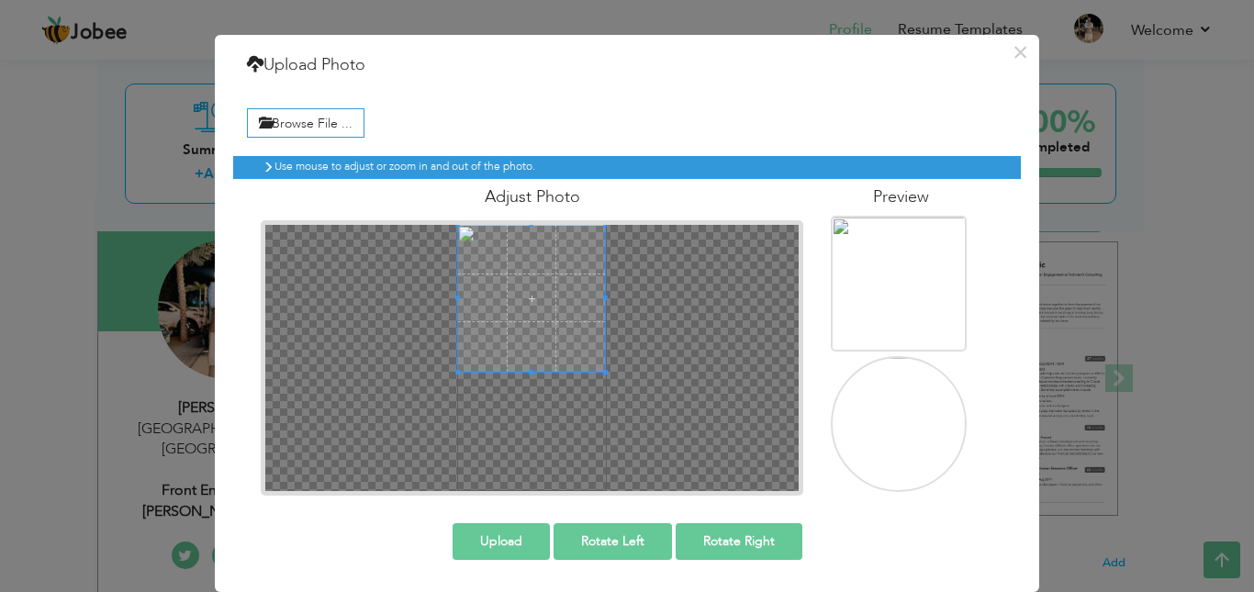
click at [558, 291] on span at bounding box center [531, 298] width 147 height 147
click at [325, 115] on label "Browse File ..." at bounding box center [306, 122] width 118 height 28
click at [0, 0] on input "Browse File ..." at bounding box center [0, 0] width 0 height 0
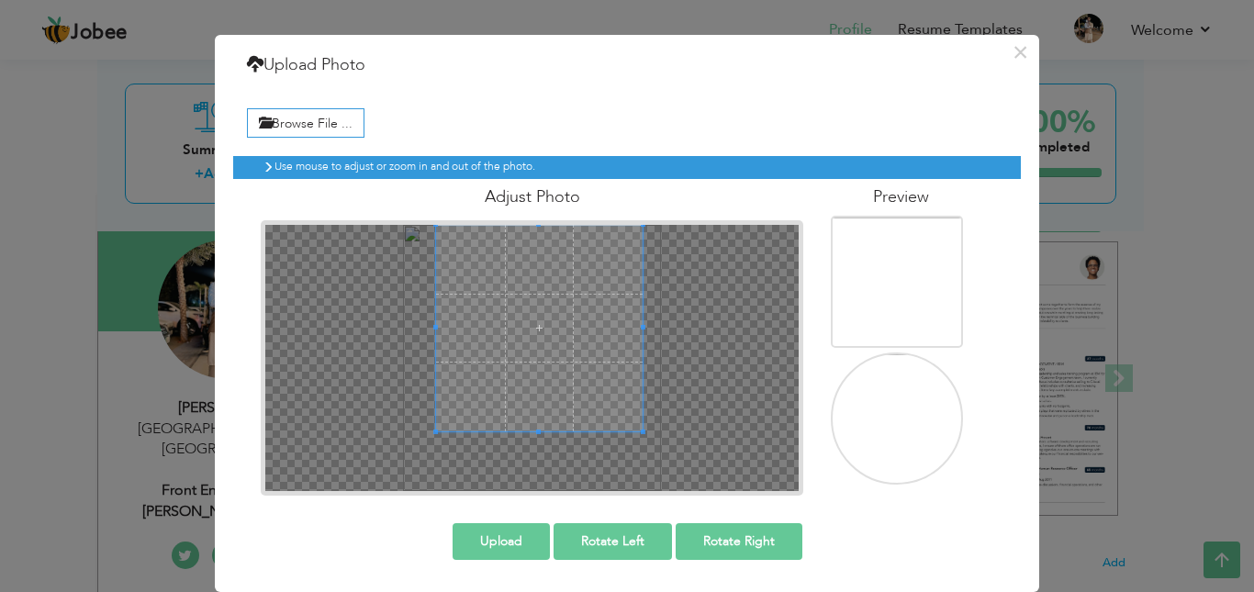
click at [531, 359] on span at bounding box center [539, 328] width 207 height 207
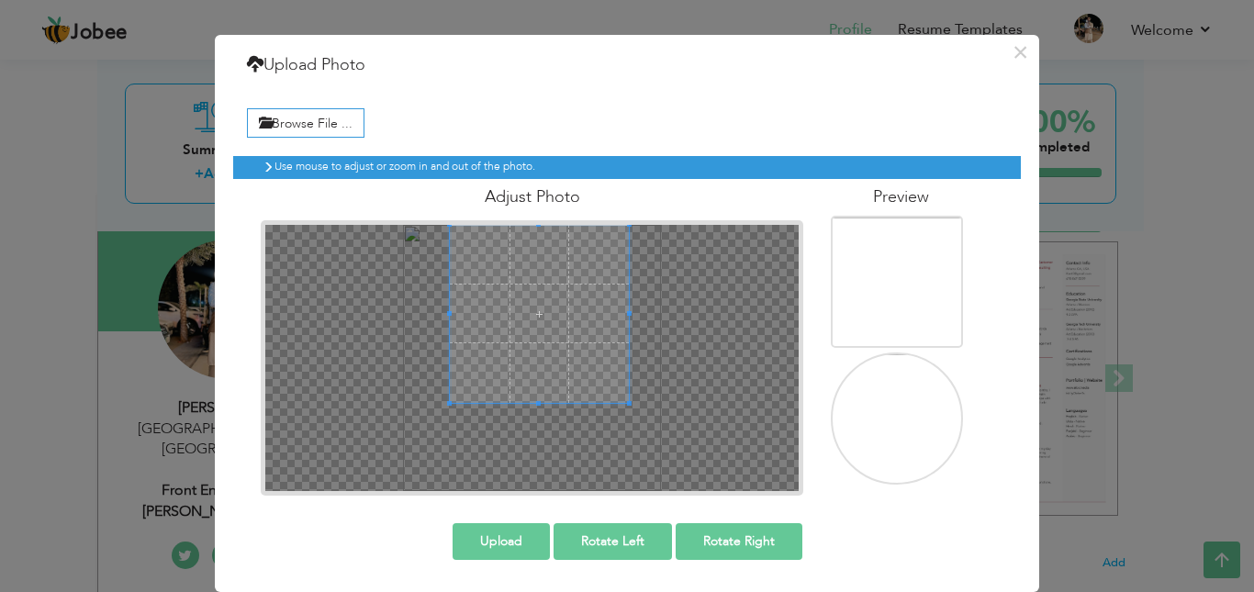
click at [542, 405] on span at bounding box center [539, 403] width 178 height 5
click at [544, 410] on span at bounding box center [539, 409] width 184 height 5
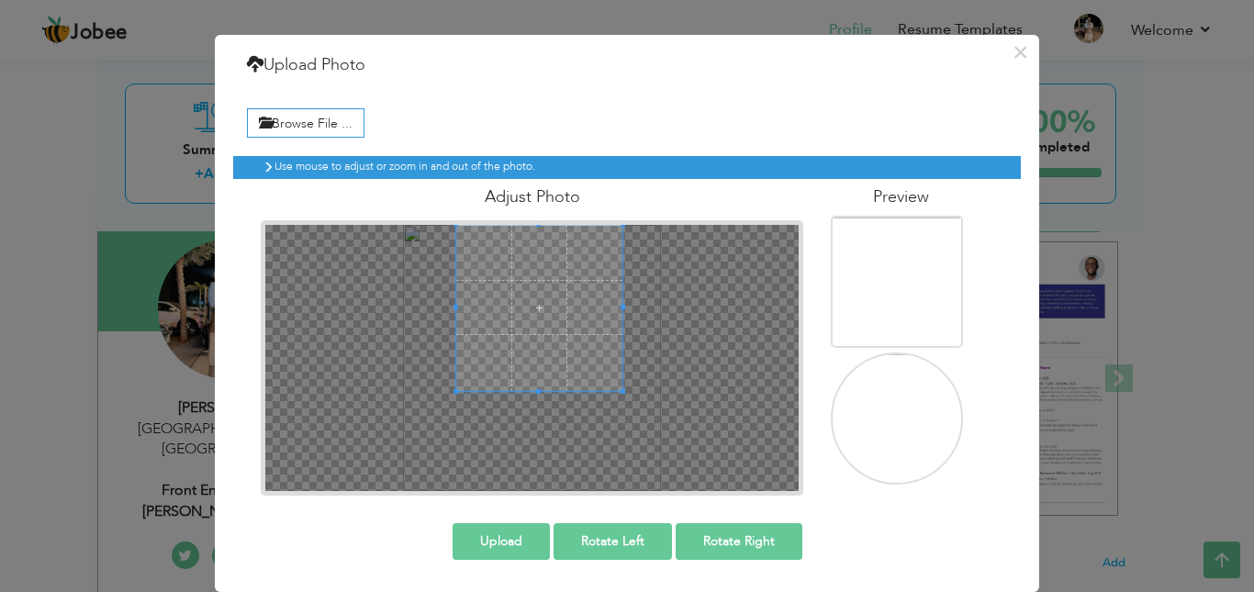
click at [544, 393] on span at bounding box center [539, 391] width 166 height 5
click at [544, 394] on span at bounding box center [539, 391] width 166 height 5
click at [546, 395] on div at bounding box center [531, 358] width 533 height 266
click at [521, 534] on button "Upload" at bounding box center [501, 541] width 97 height 37
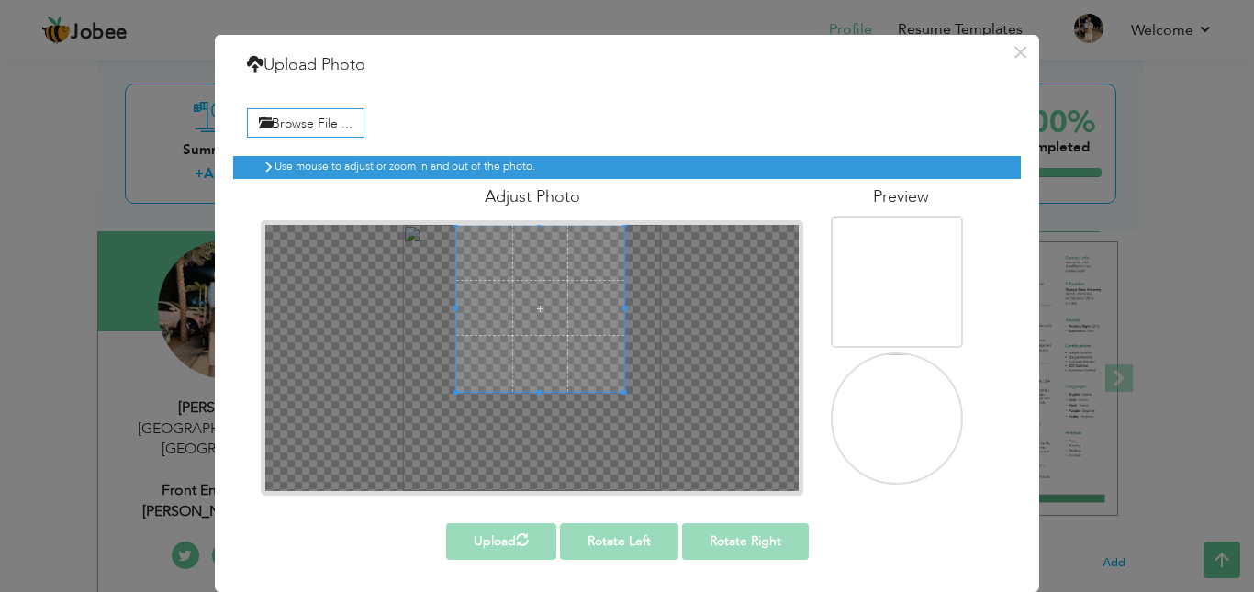
click at [532, 300] on span at bounding box center [539, 308] width 167 height 167
click at [692, 305] on div at bounding box center [531, 358] width 533 height 266
click at [314, 129] on label "Browse File ..." at bounding box center [306, 122] width 118 height 28
click at [0, 0] on input "Browse File ..." at bounding box center [0, 0] width 0 height 0
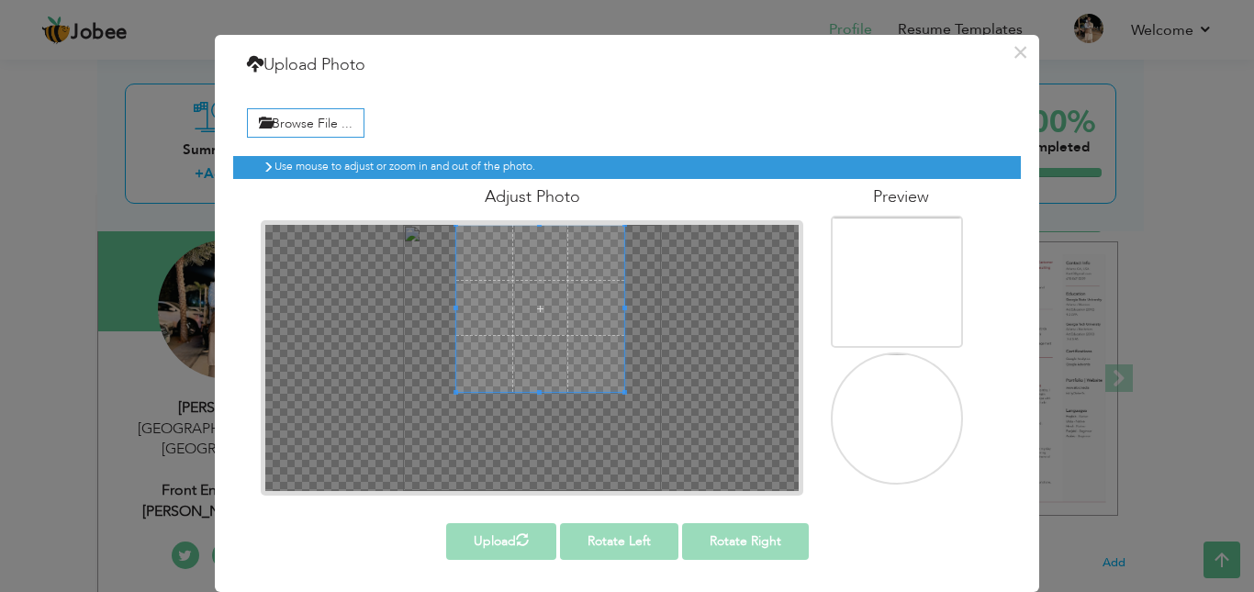
click at [530, 318] on span at bounding box center [539, 308] width 167 height 167
click at [1022, 65] on button "×" at bounding box center [1019, 52] width 29 height 29
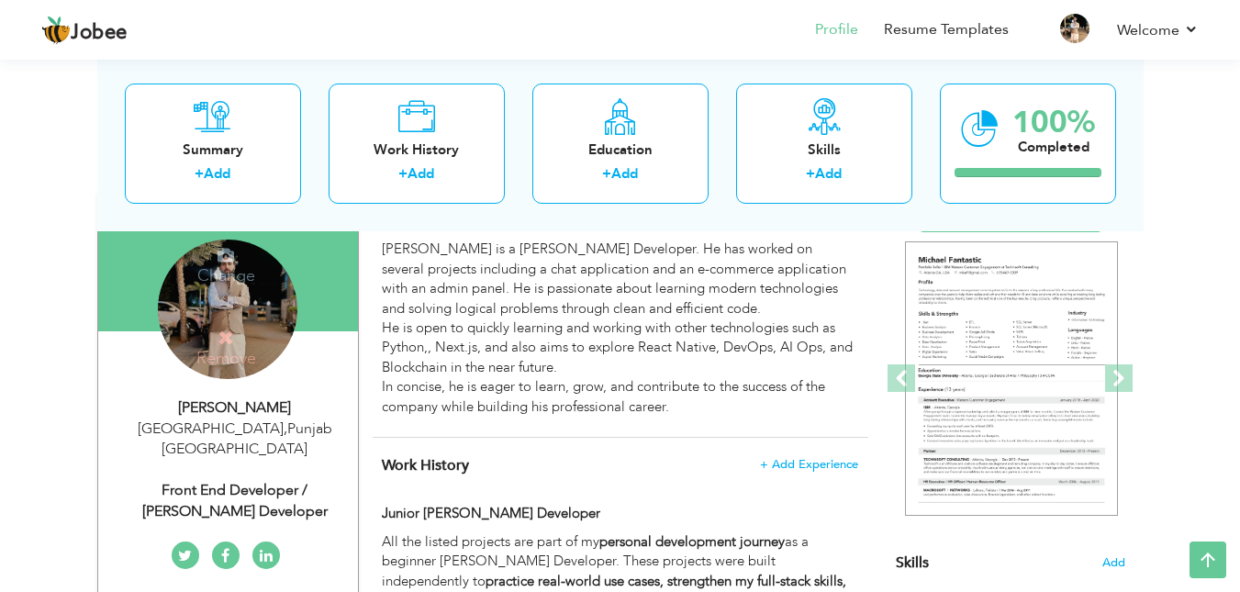
click at [243, 300] on div "Change Remove" at bounding box center [228, 310] width 140 height 140
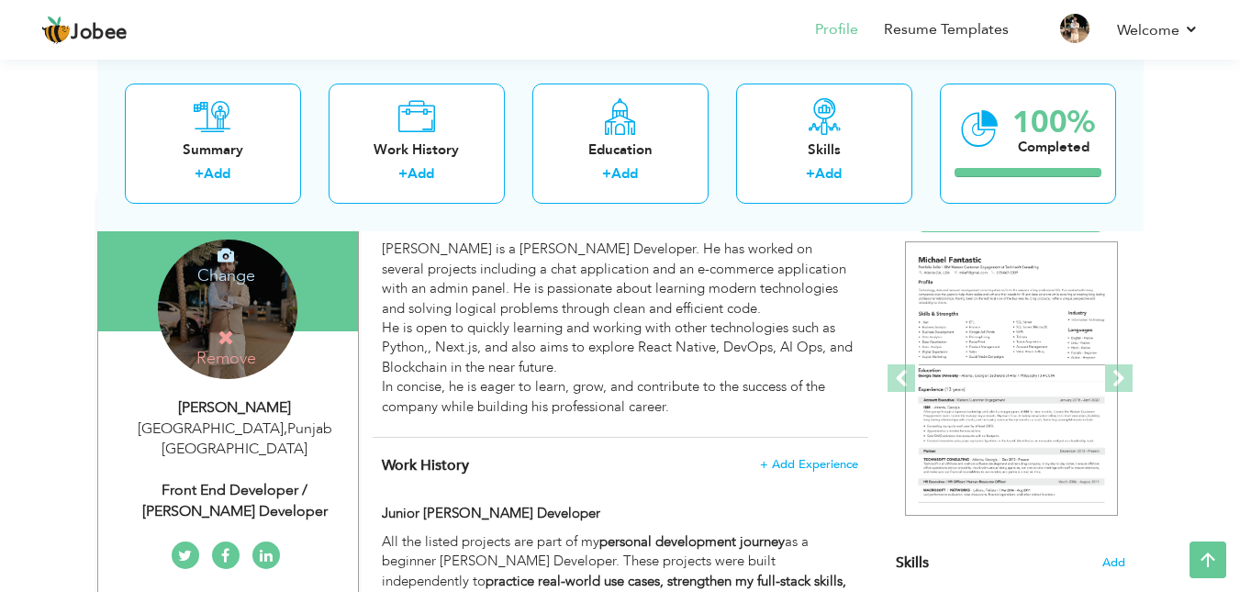
click at [234, 274] on h4 "Change" at bounding box center [226, 263] width 131 height 44
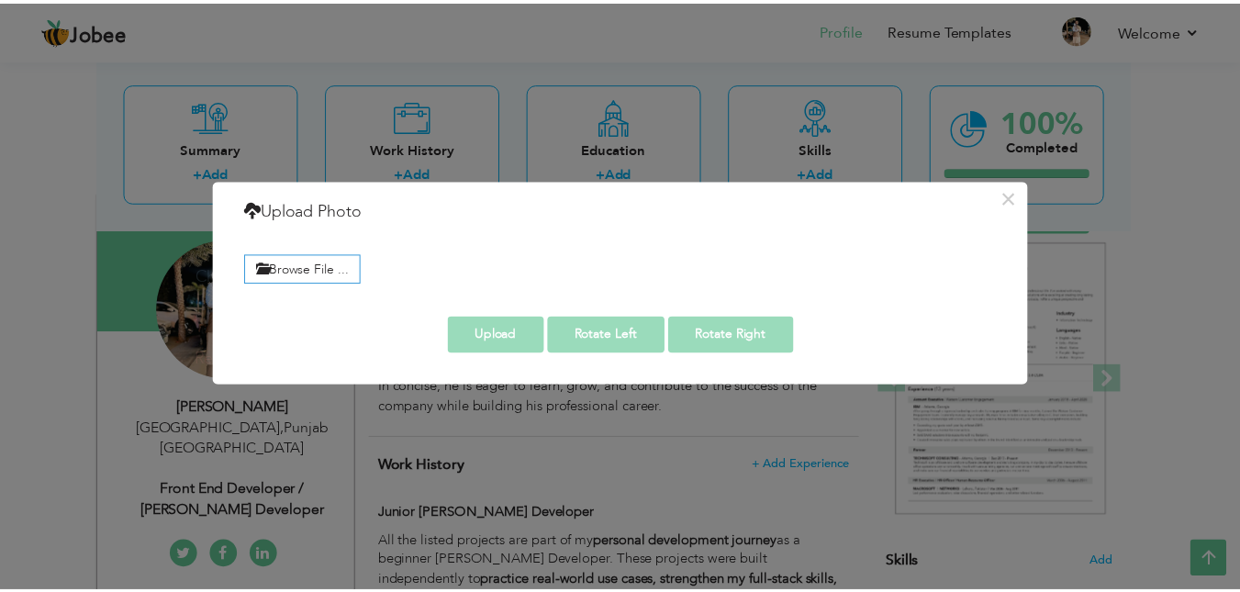
scroll to position [0, 0]
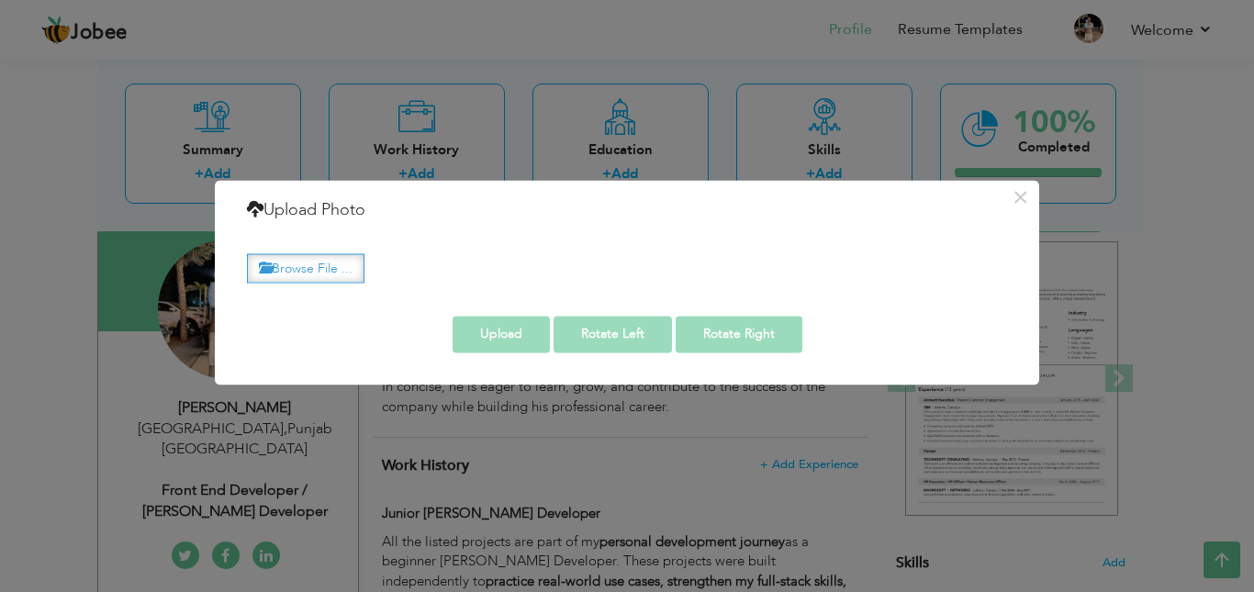
click at [255, 271] on label "Browse File ..." at bounding box center [306, 268] width 118 height 28
click at [0, 0] on input "Browse File ..." at bounding box center [0, 0] width 0 height 0
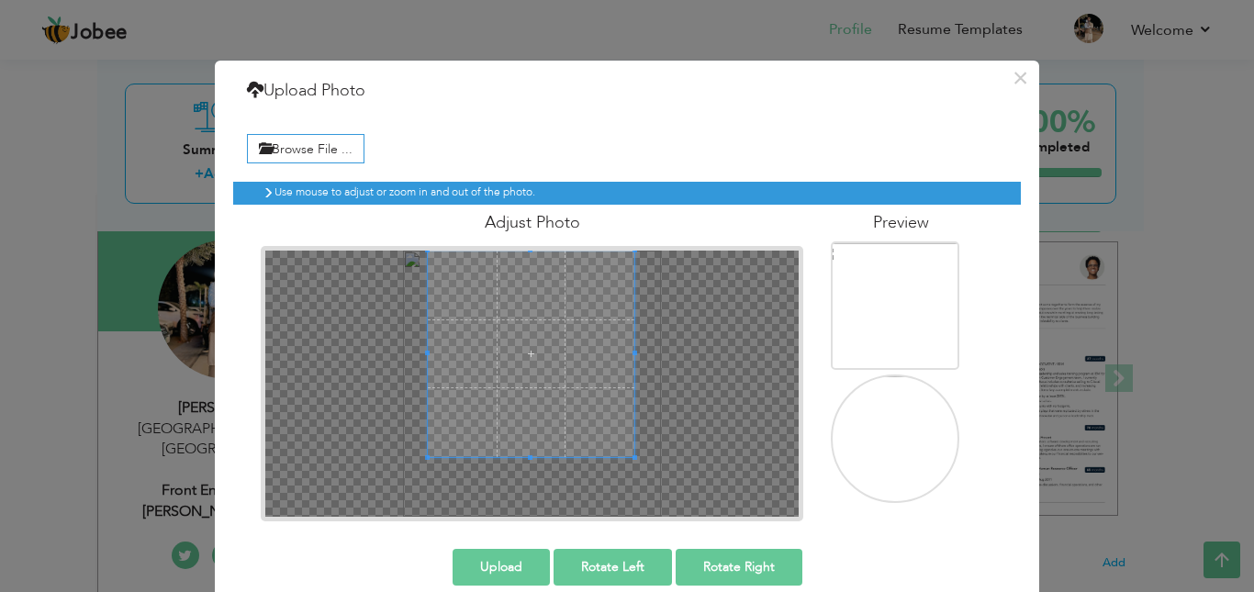
click at [545, 258] on span at bounding box center [531, 354] width 207 height 207
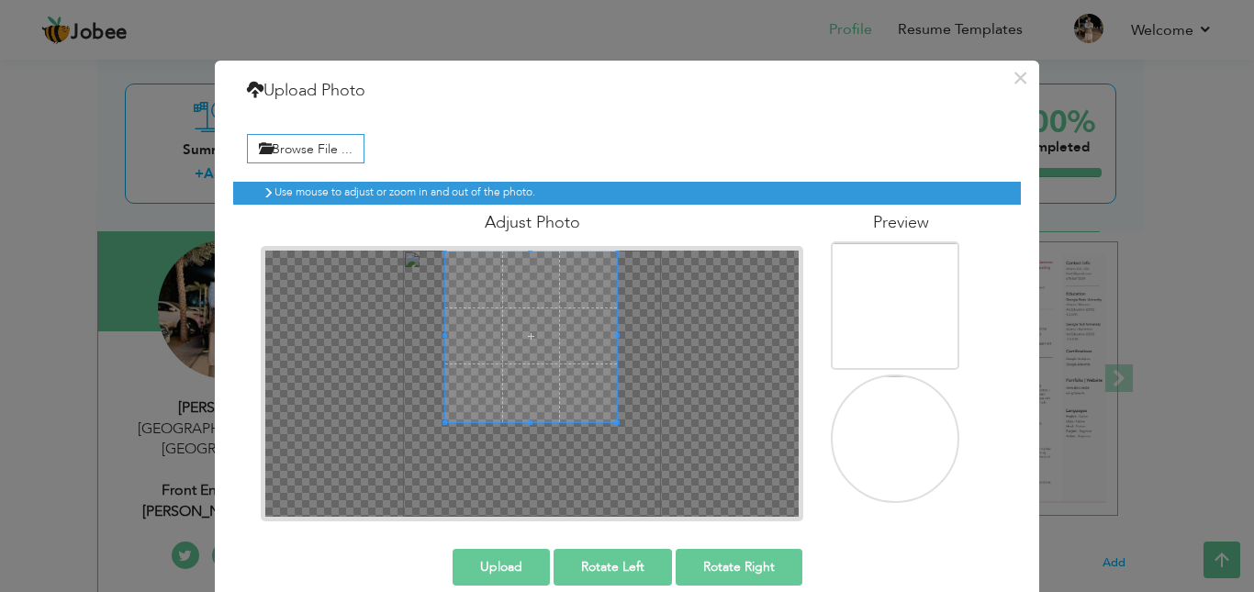
click at [530, 422] on div at bounding box center [531, 337] width 172 height 172
click at [544, 381] on span at bounding box center [538, 338] width 172 height 172
click at [512, 566] on button "Upload" at bounding box center [501, 567] width 97 height 37
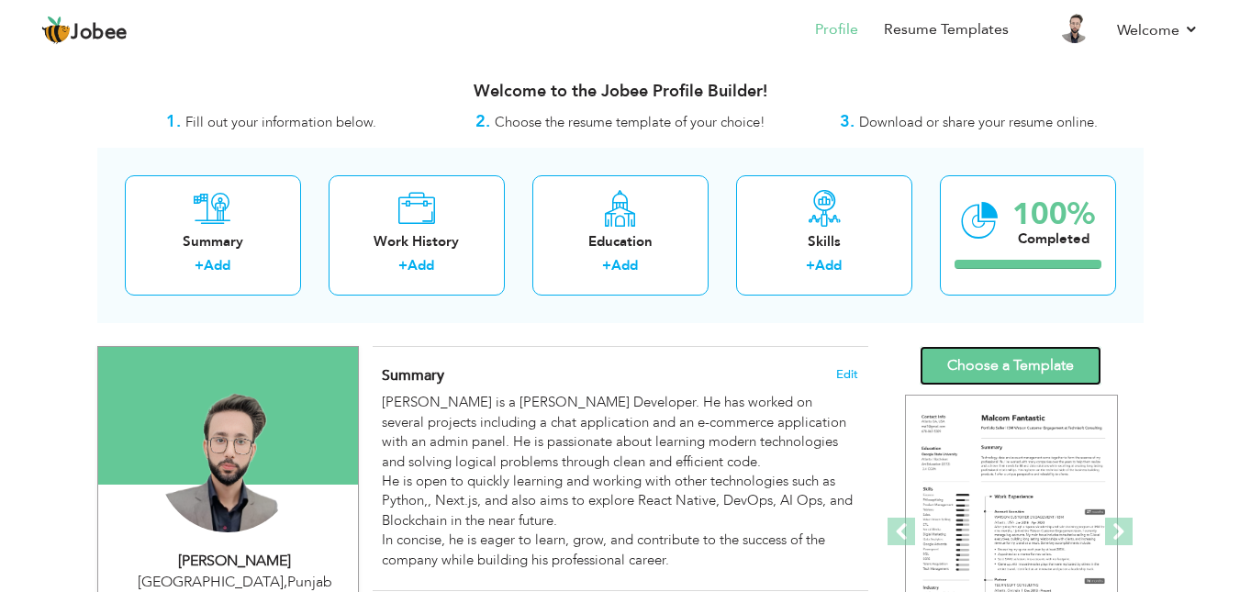
click at [1025, 357] on link "Choose a Template" at bounding box center [1011, 365] width 182 height 39
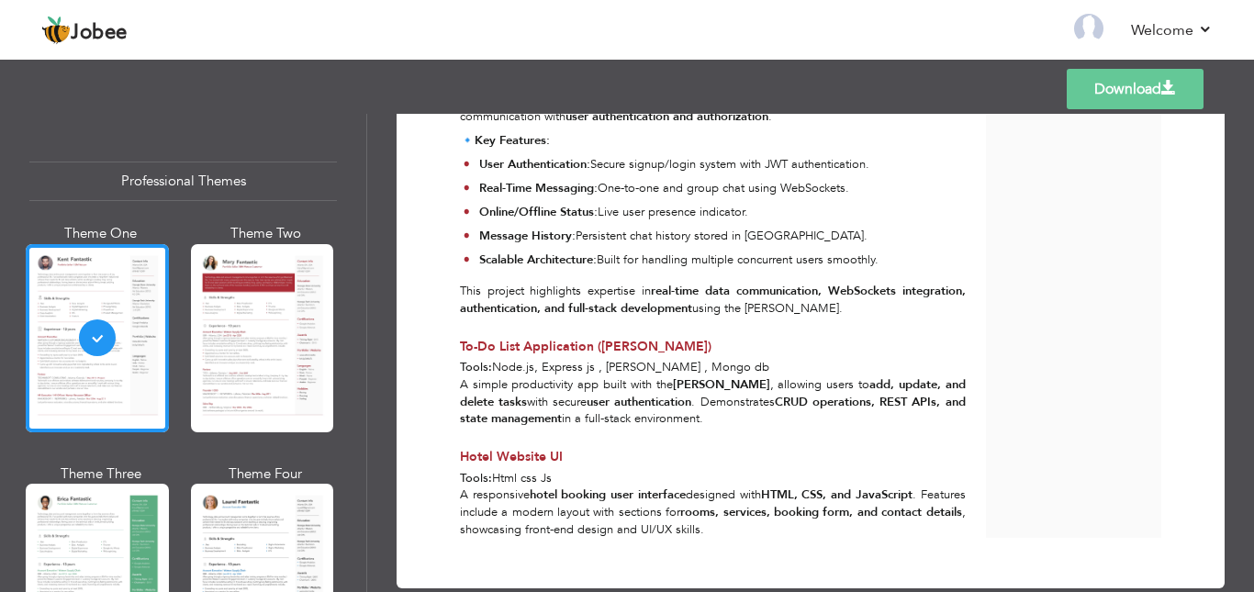
scroll to position [1048, 0]
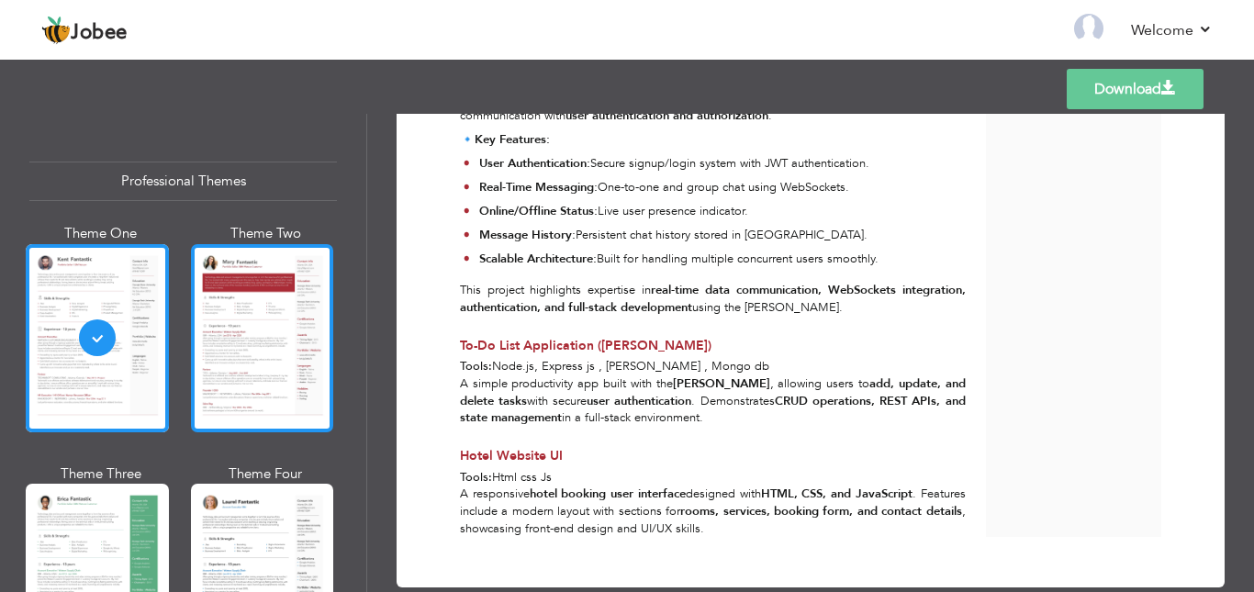
click at [262, 327] on div at bounding box center [262, 338] width 143 height 188
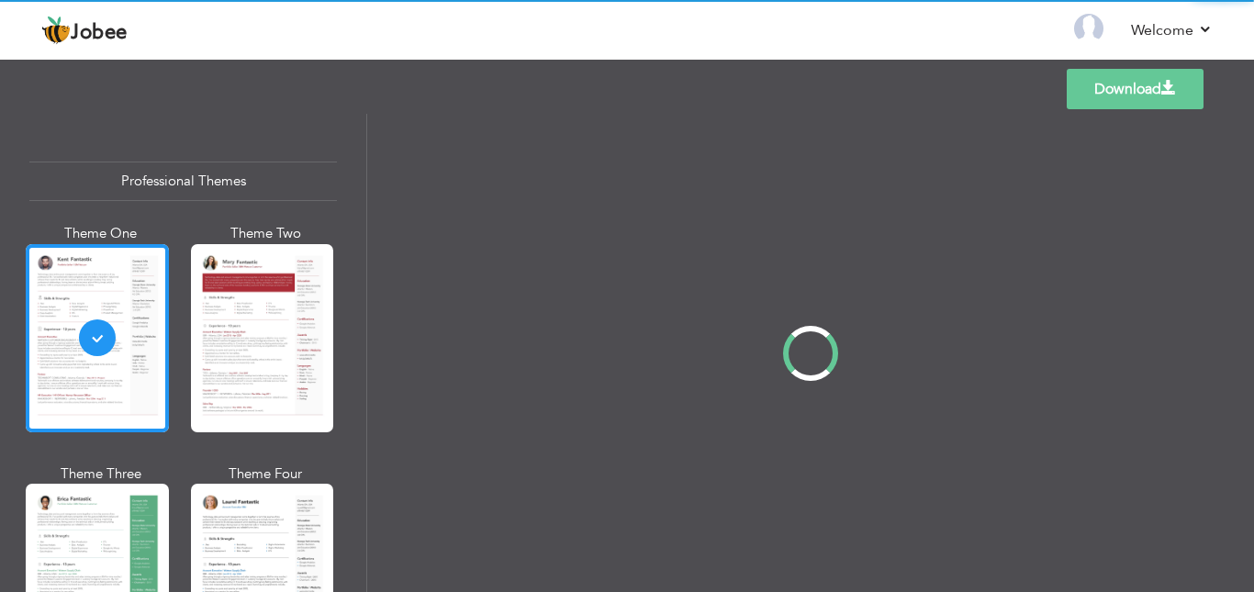
scroll to position [0, 0]
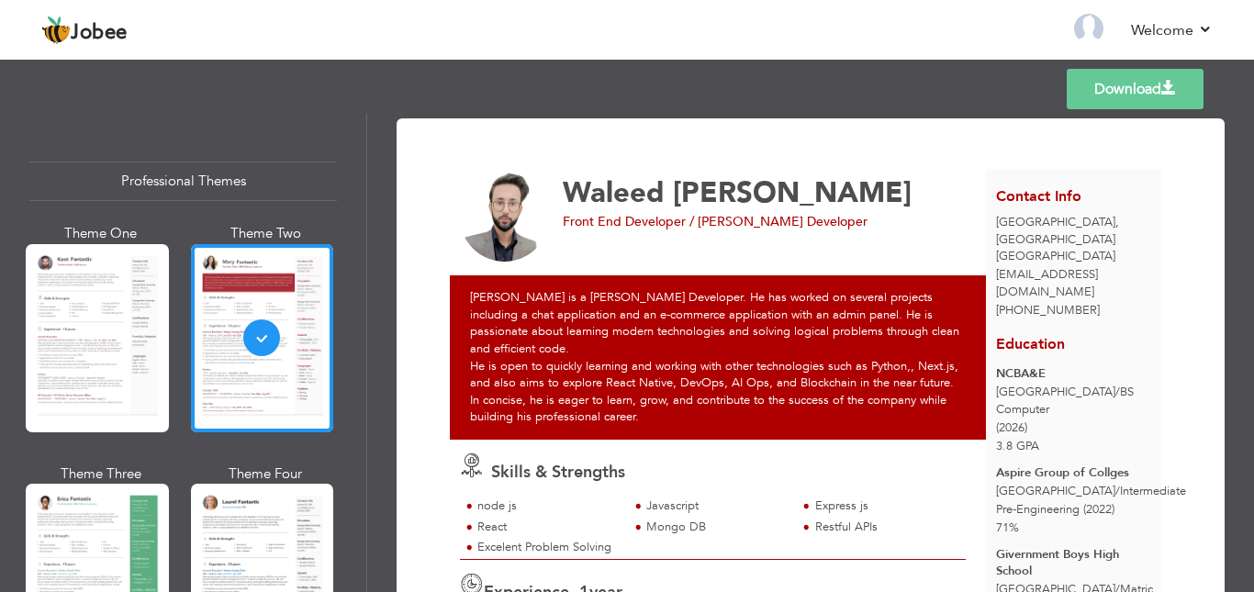
click at [99, 513] on div at bounding box center [97, 578] width 143 height 188
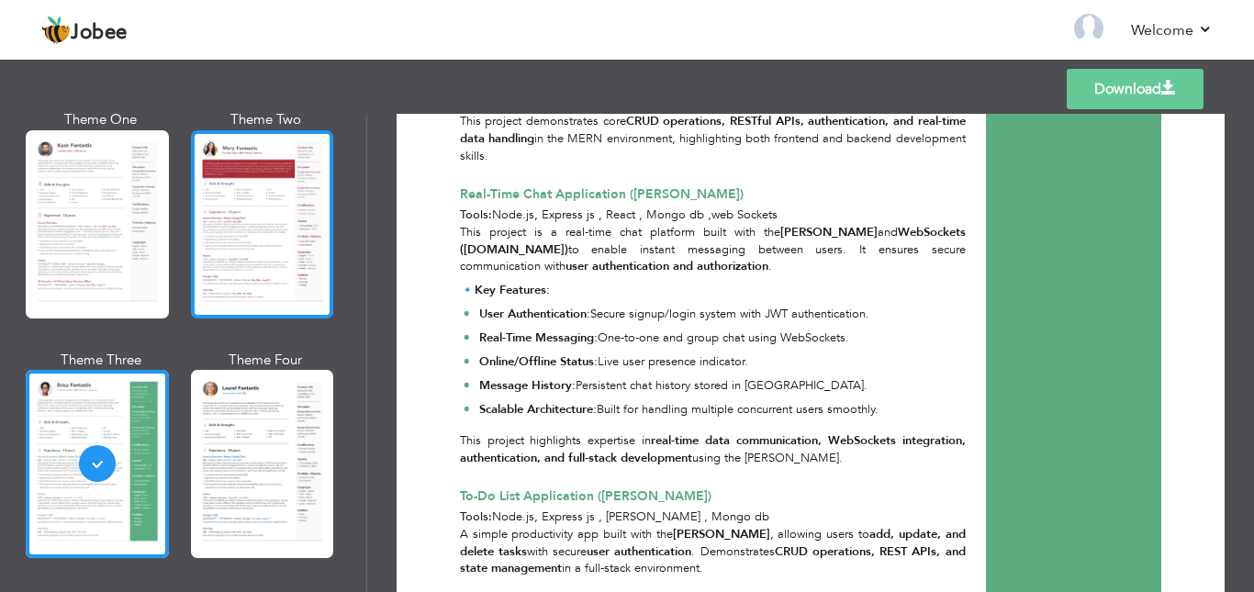
scroll to position [153, 0]
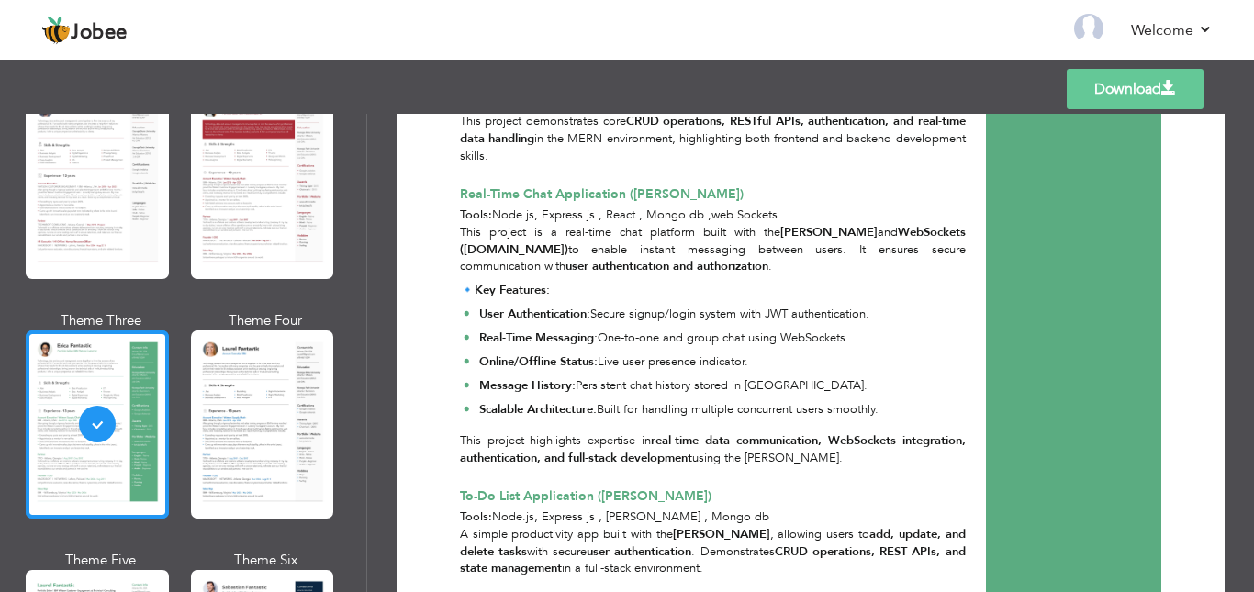
click at [42, 393] on div at bounding box center [97, 424] width 143 height 188
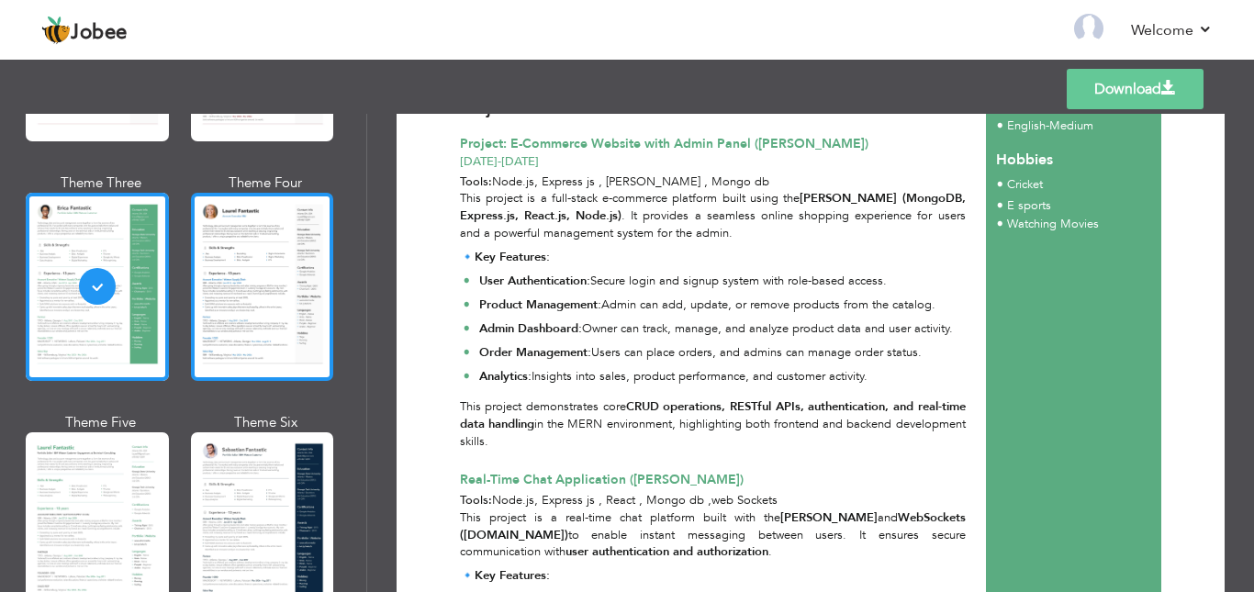
scroll to position [459, 0]
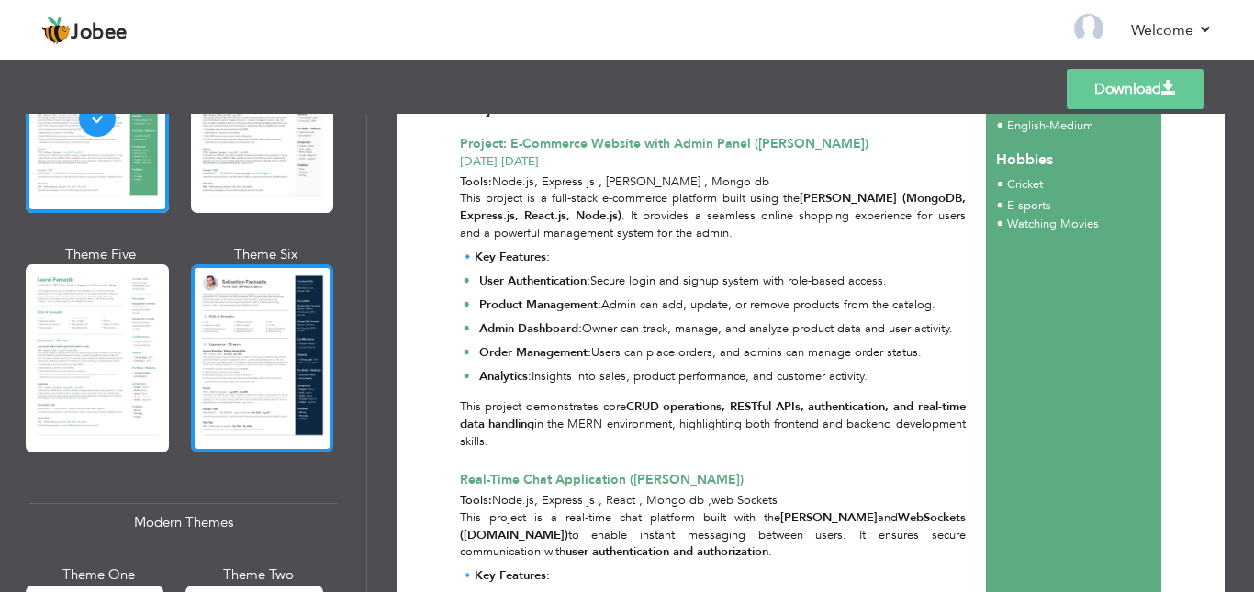
click at [252, 335] on div at bounding box center [262, 358] width 143 height 188
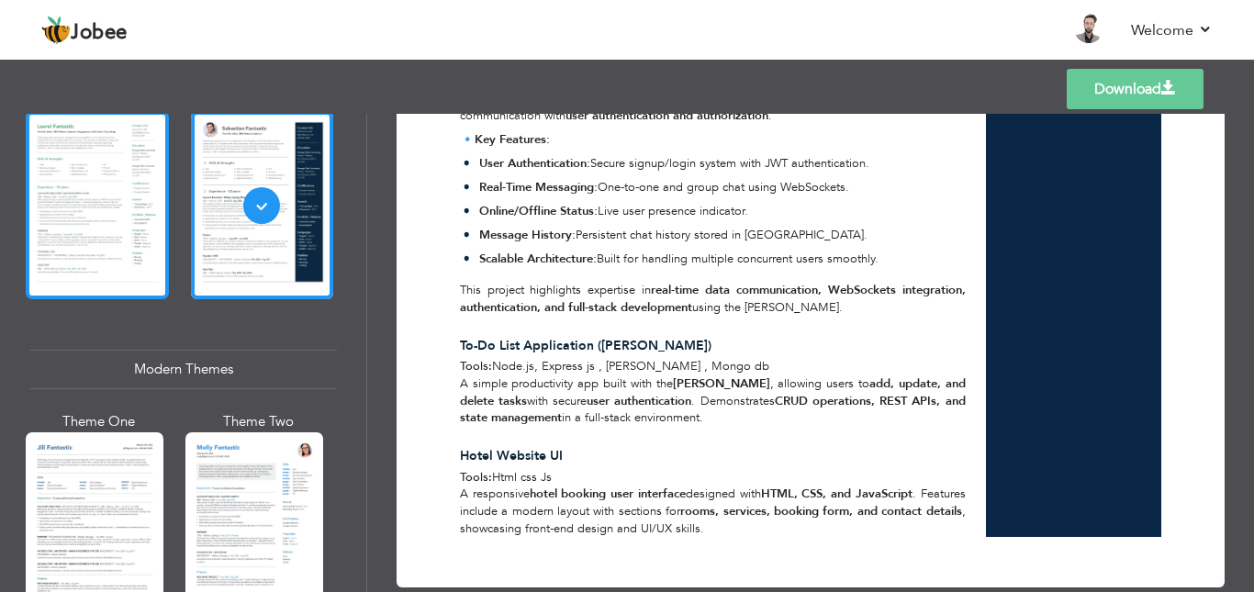
scroll to position [1071, 0]
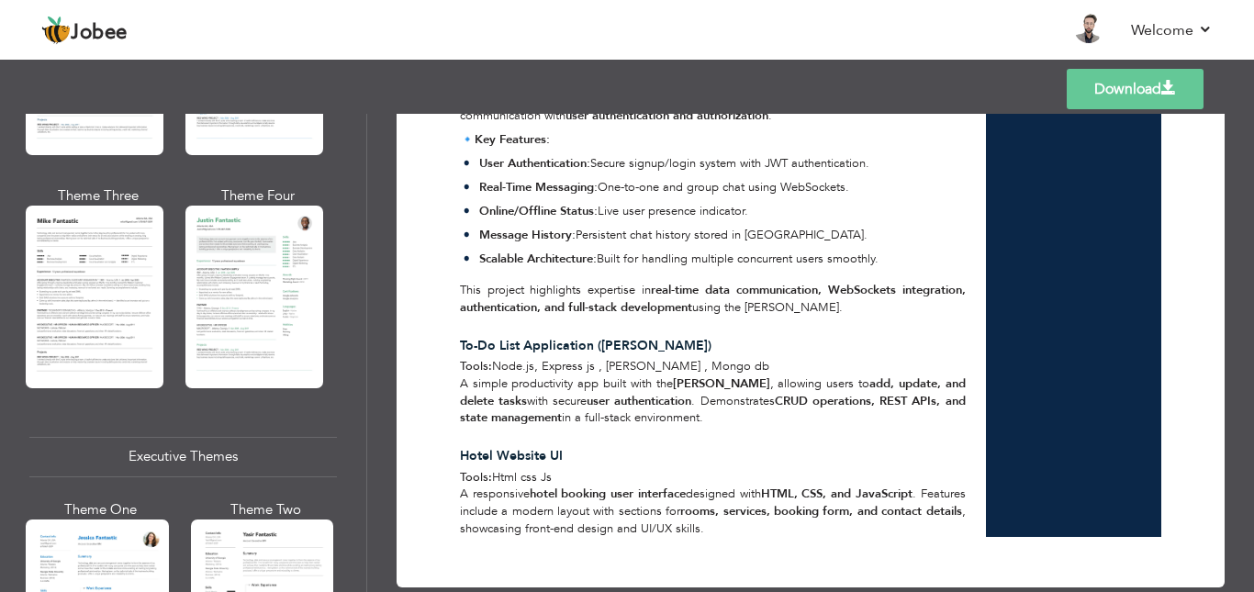
click at [128, 304] on div at bounding box center [95, 297] width 138 height 182
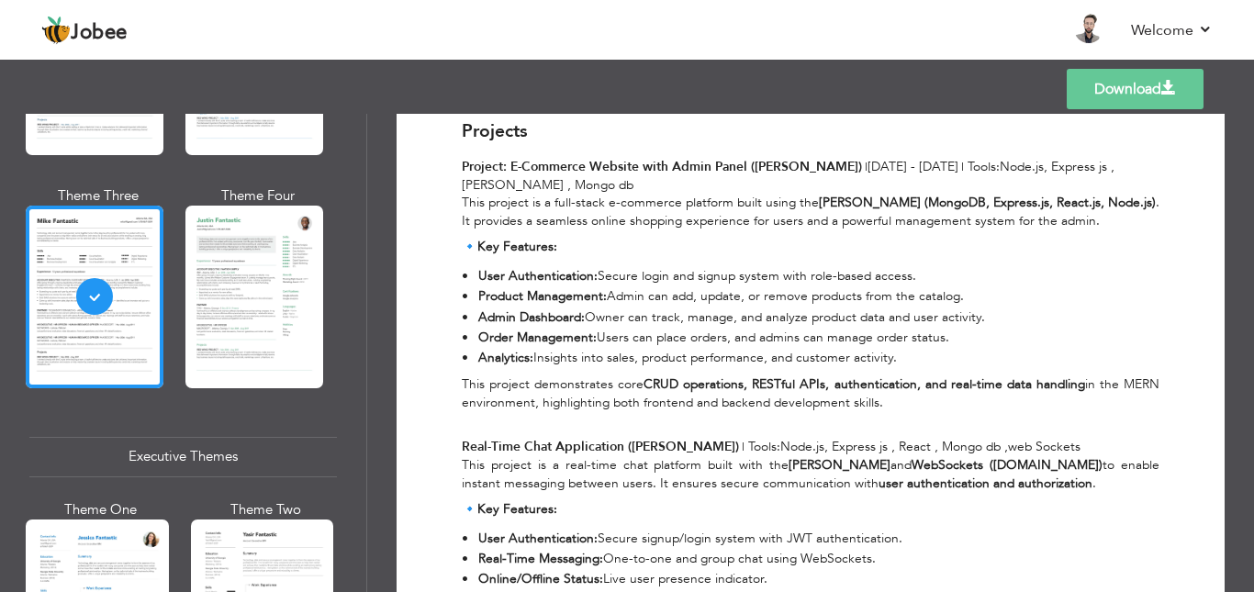
scroll to position [1281, 0]
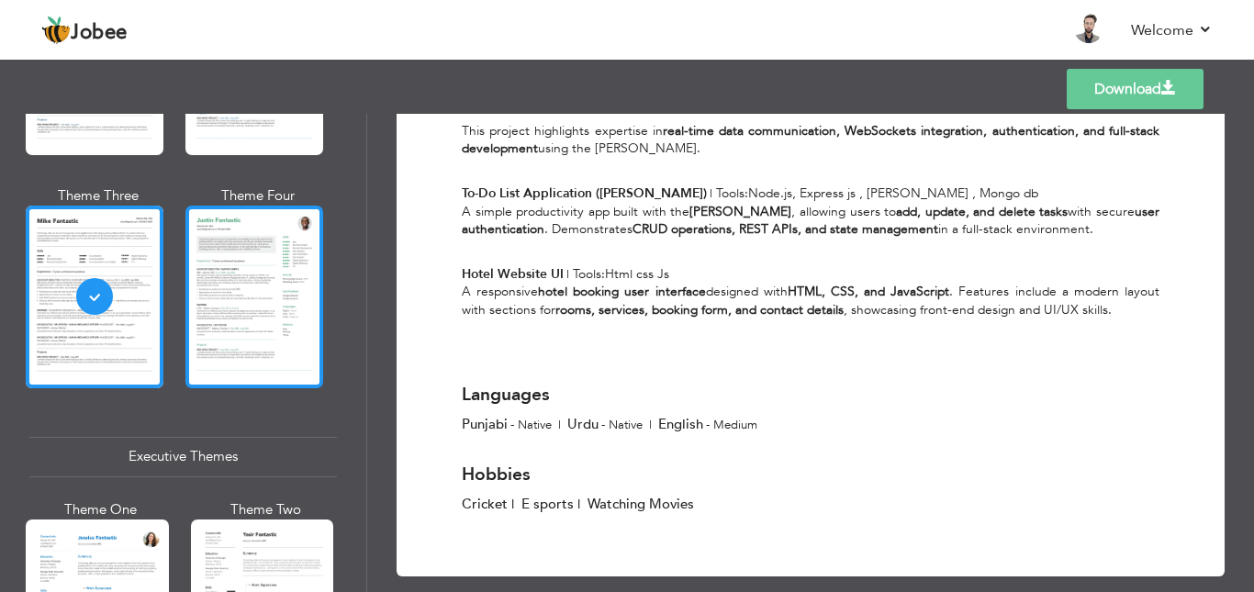
click at [295, 322] on div at bounding box center [254, 297] width 138 height 182
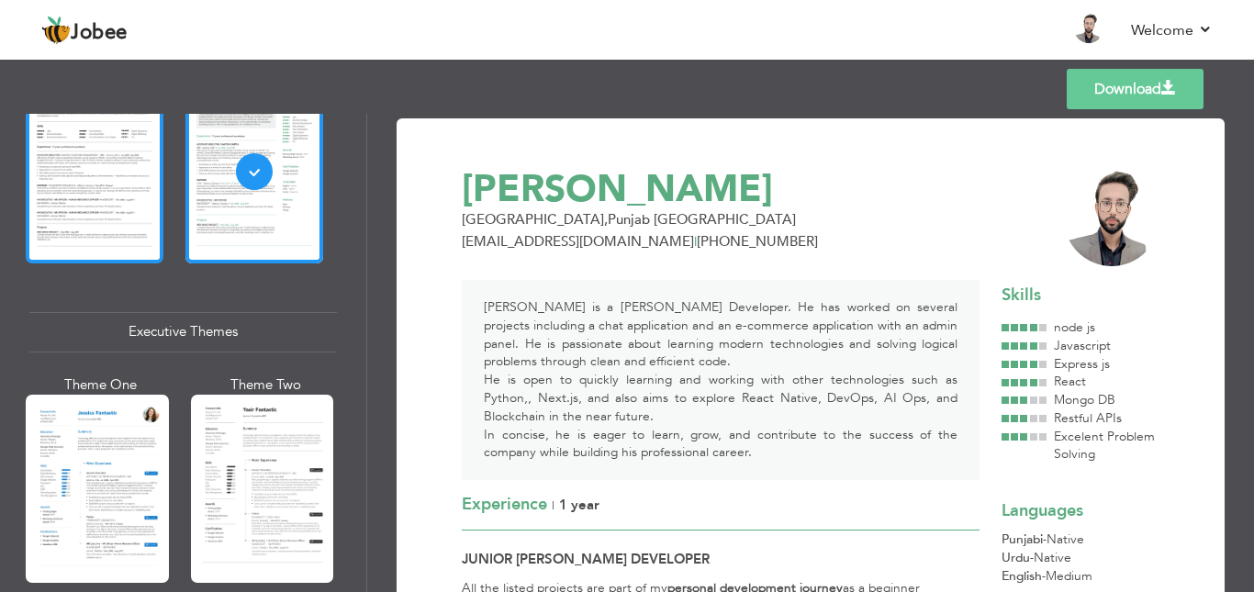
scroll to position [1377, 0]
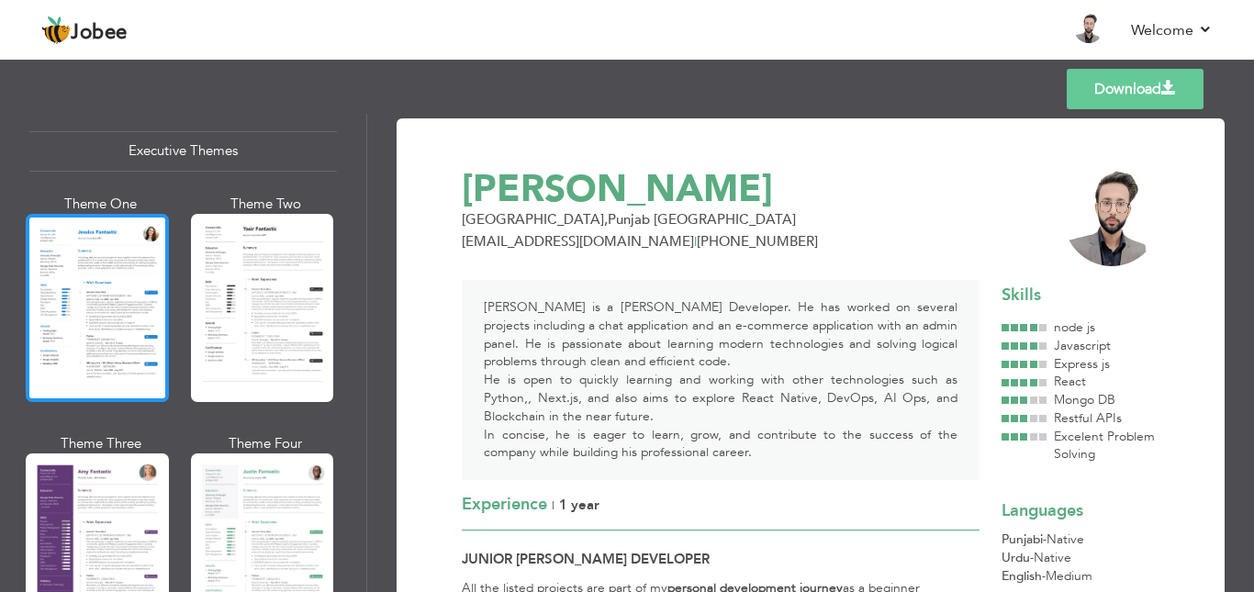
click at [139, 308] on div at bounding box center [97, 308] width 143 height 188
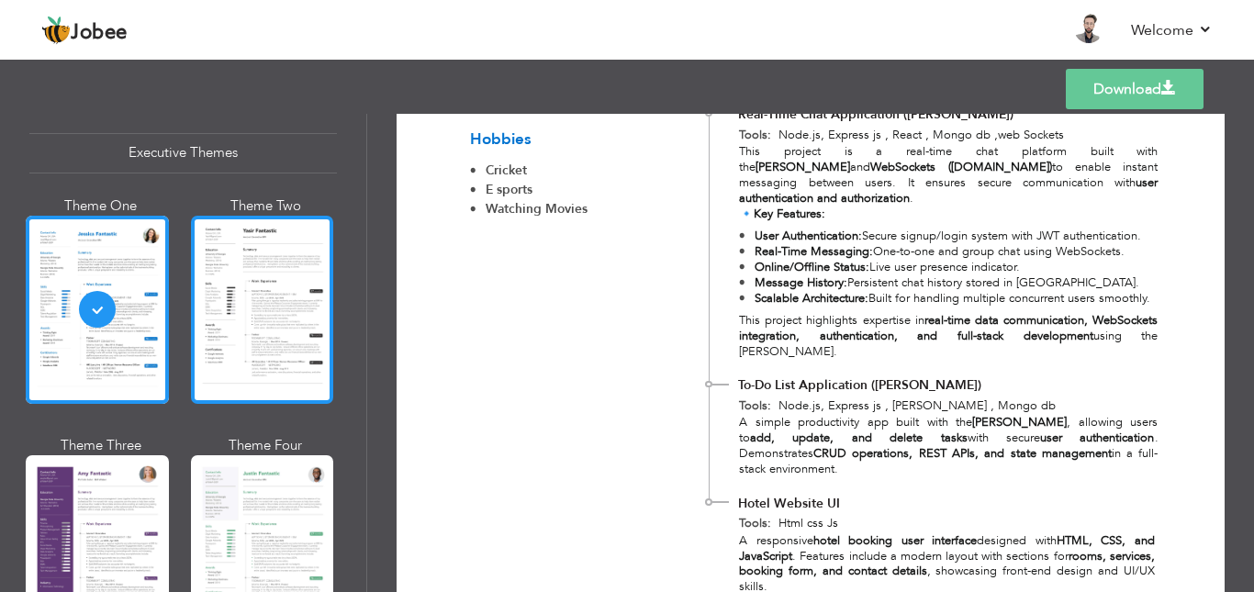
scroll to position [1529, 0]
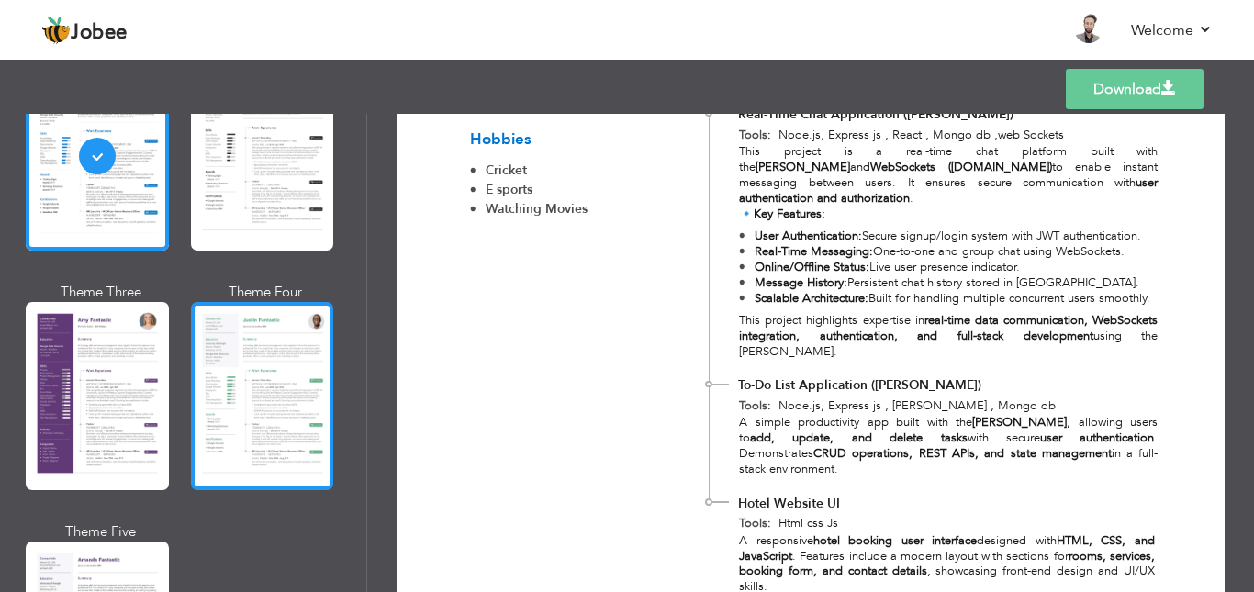
click at [282, 375] on div at bounding box center [262, 396] width 143 height 188
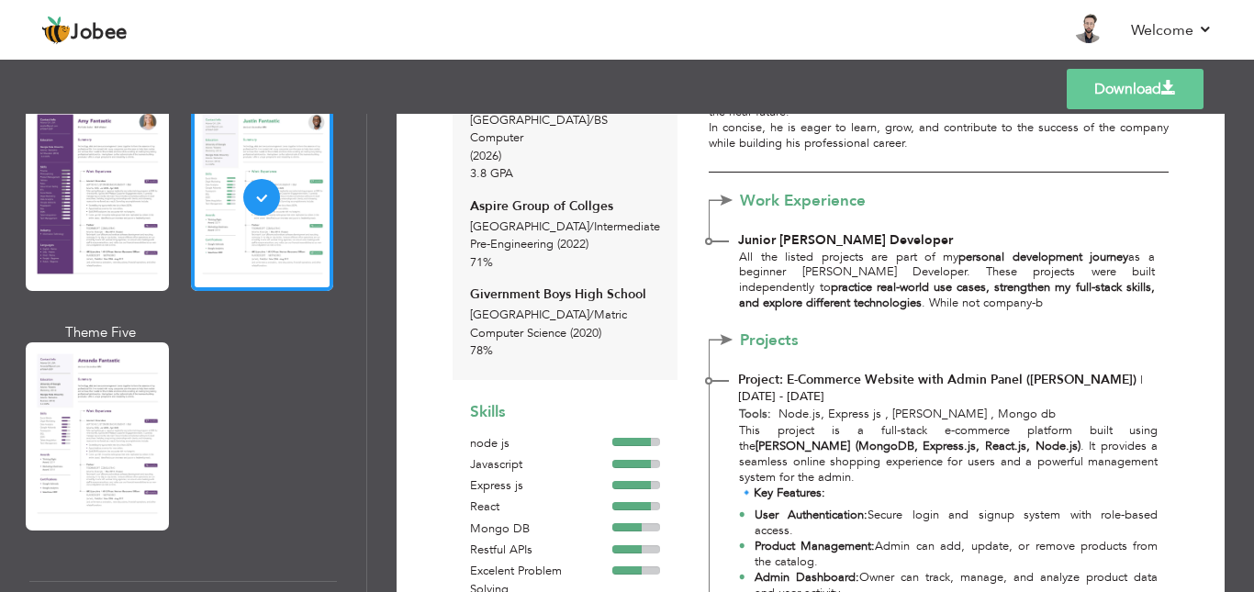
scroll to position [1834, 0]
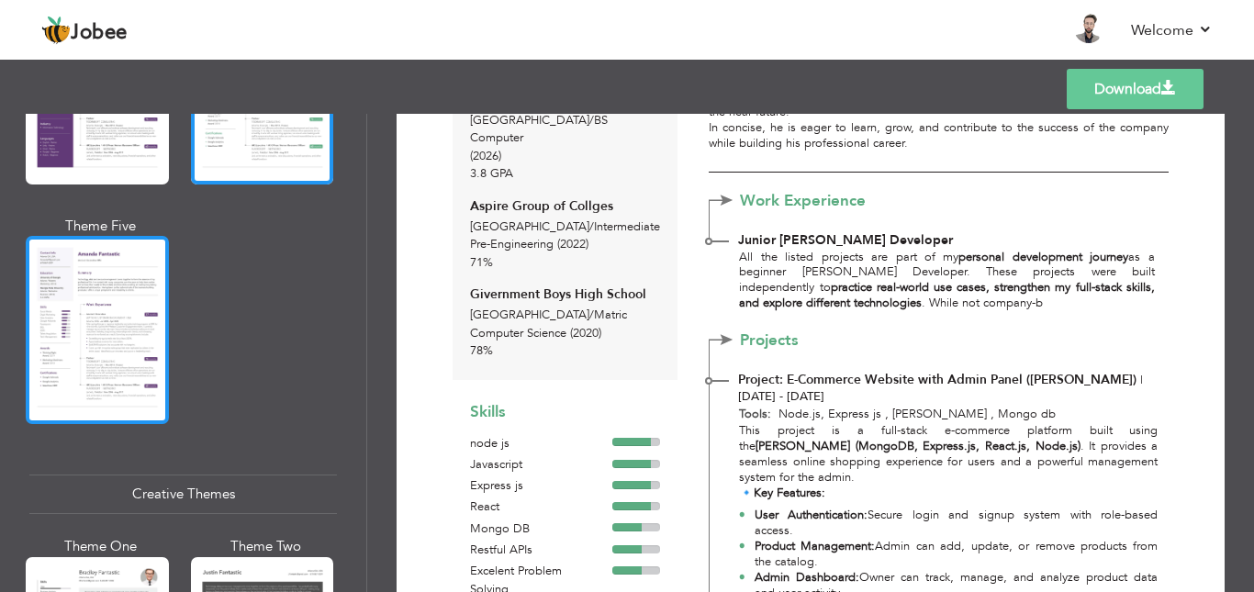
click at [125, 347] on div at bounding box center [97, 330] width 143 height 188
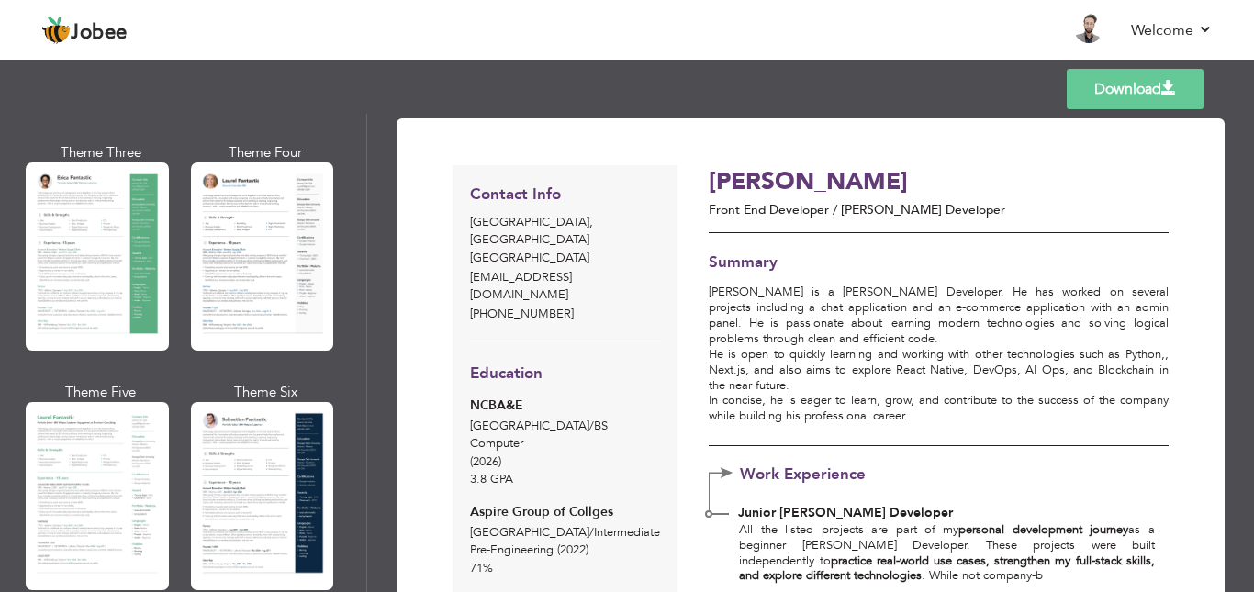
scroll to position [306, 0]
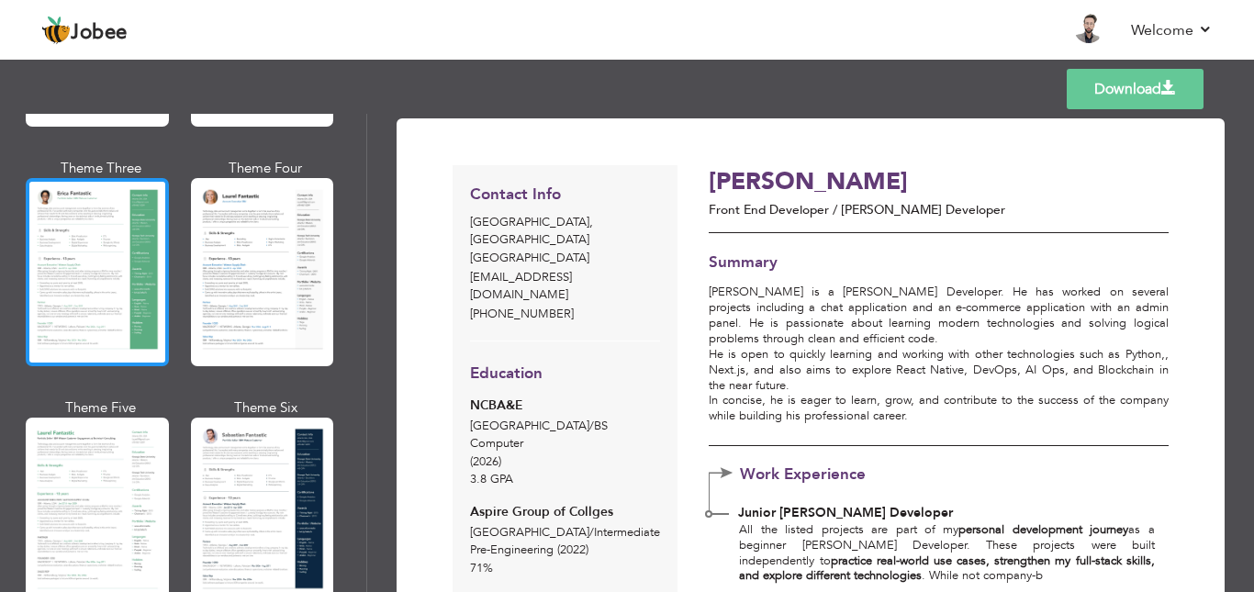
click at [142, 298] on div at bounding box center [97, 272] width 143 height 188
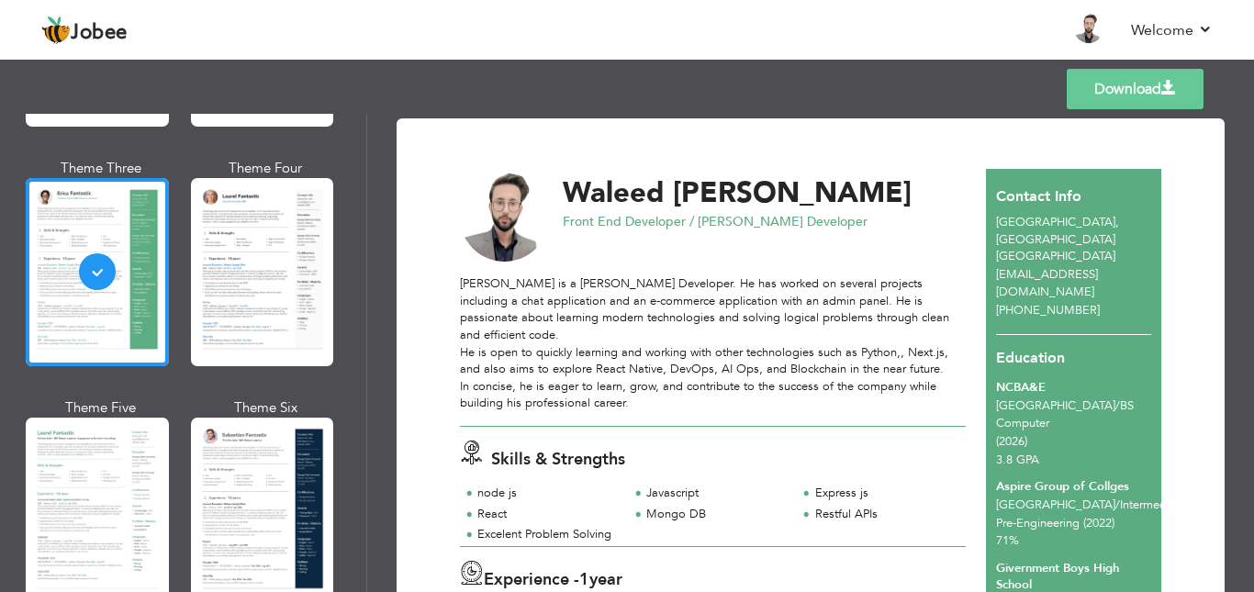
scroll to position [307, 0]
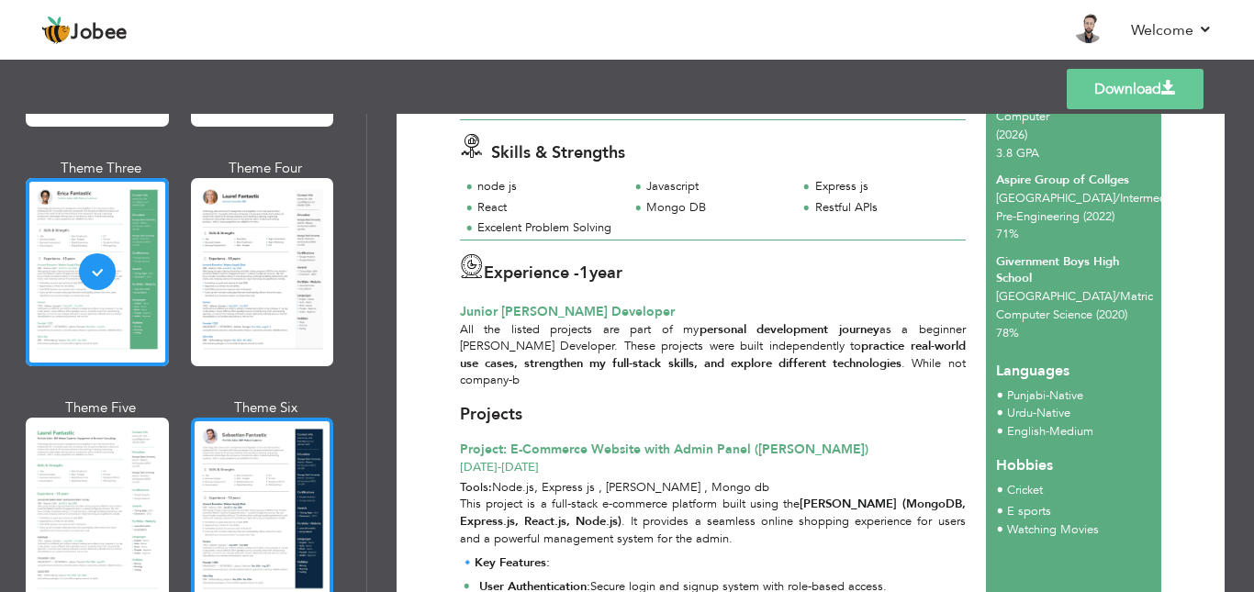
click at [283, 450] on div at bounding box center [262, 512] width 143 height 188
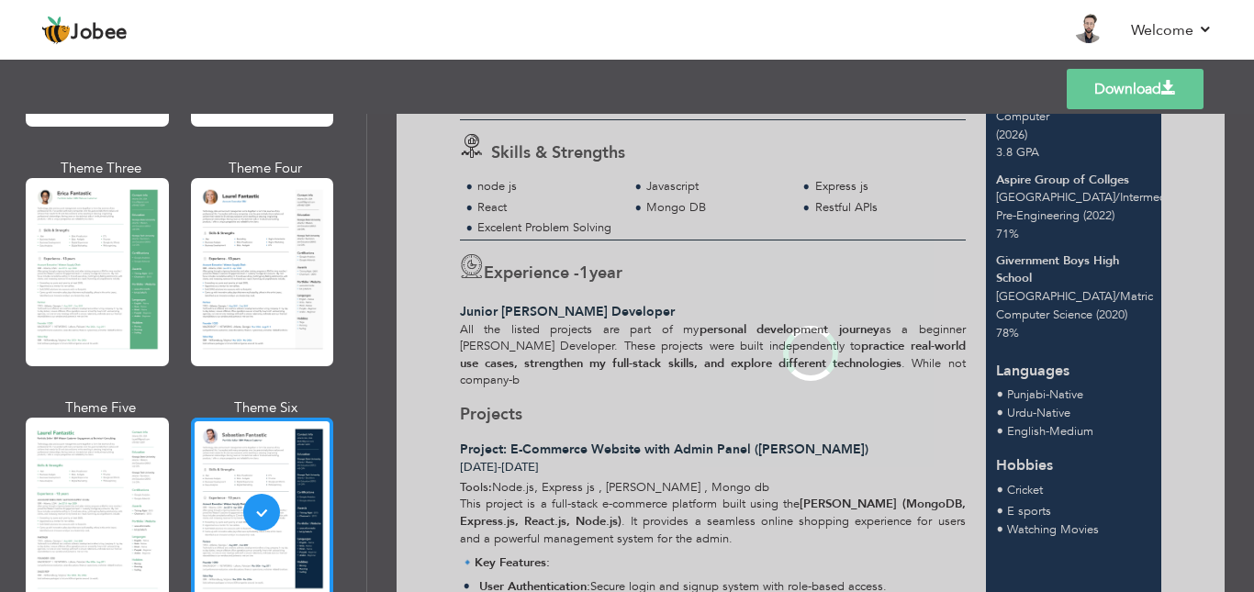
scroll to position [0, 0]
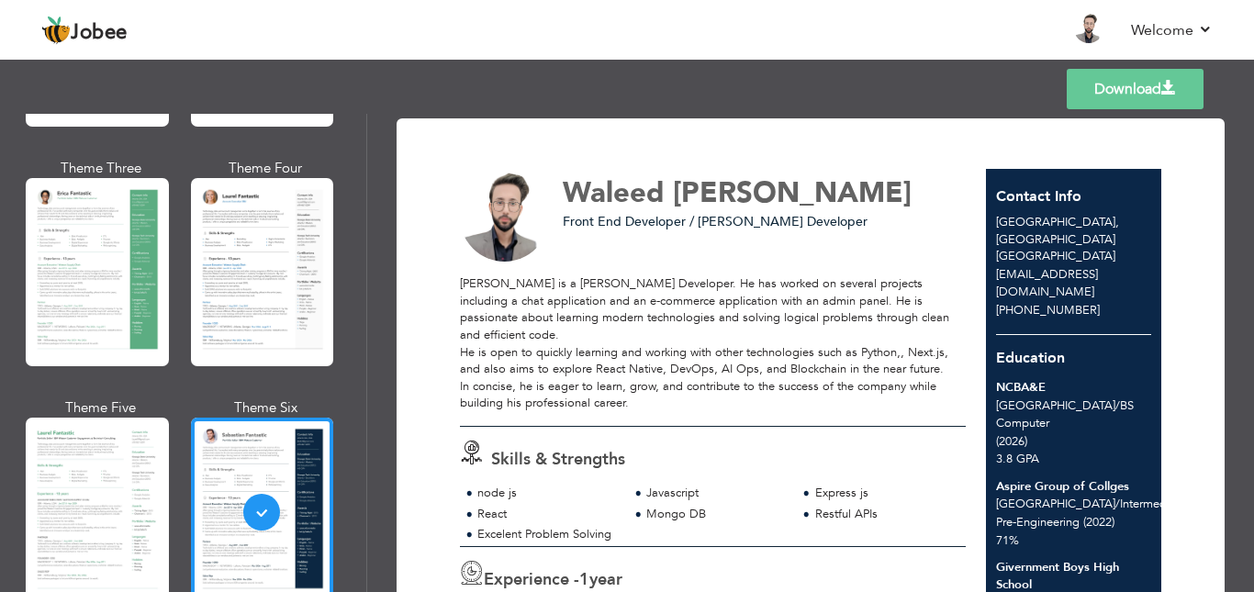
click at [1133, 87] on link "Download" at bounding box center [1135, 89] width 137 height 40
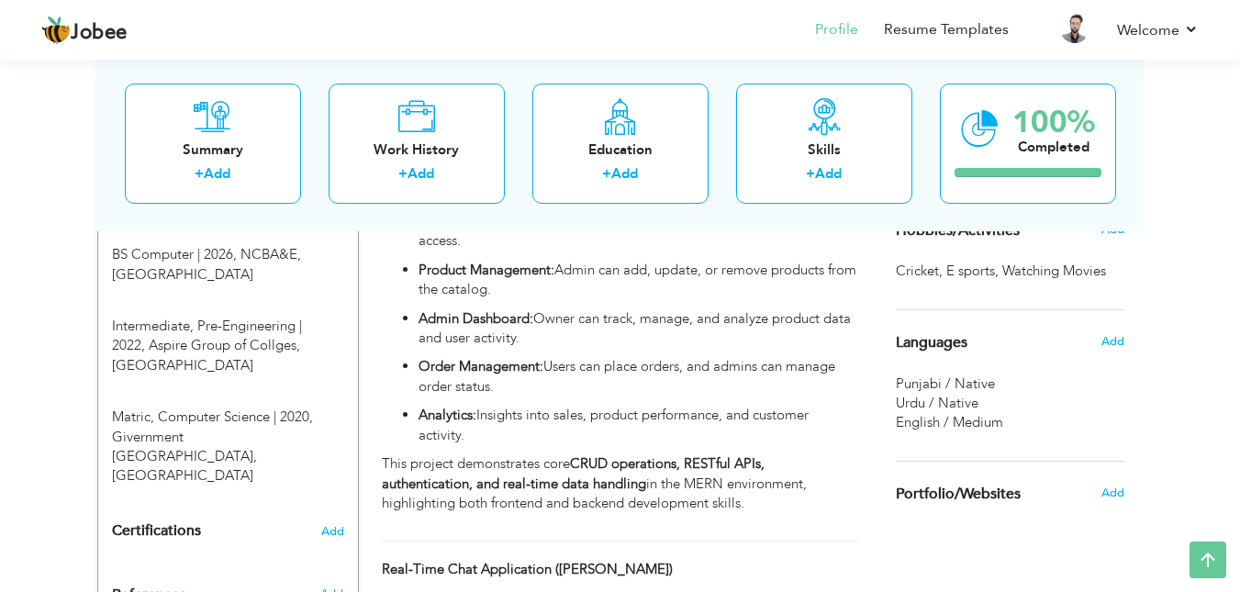
scroll to position [765, 0]
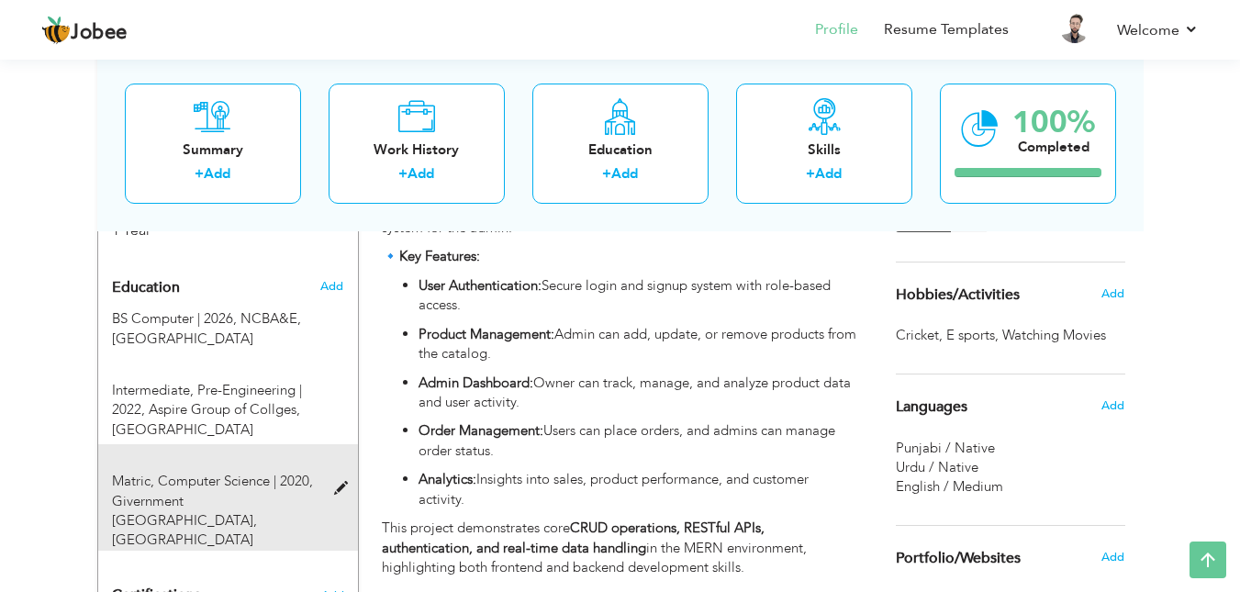
click at [245, 492] on span "Givernment [GEOGRAPHIC_DATA], [GEOGRAPHIC_DATA]" at bounding box center [184, 521] width 145 height 58
type input "Matric"
type input "Computer Science"
type input "2020"
type input "Givernment Boys High School"
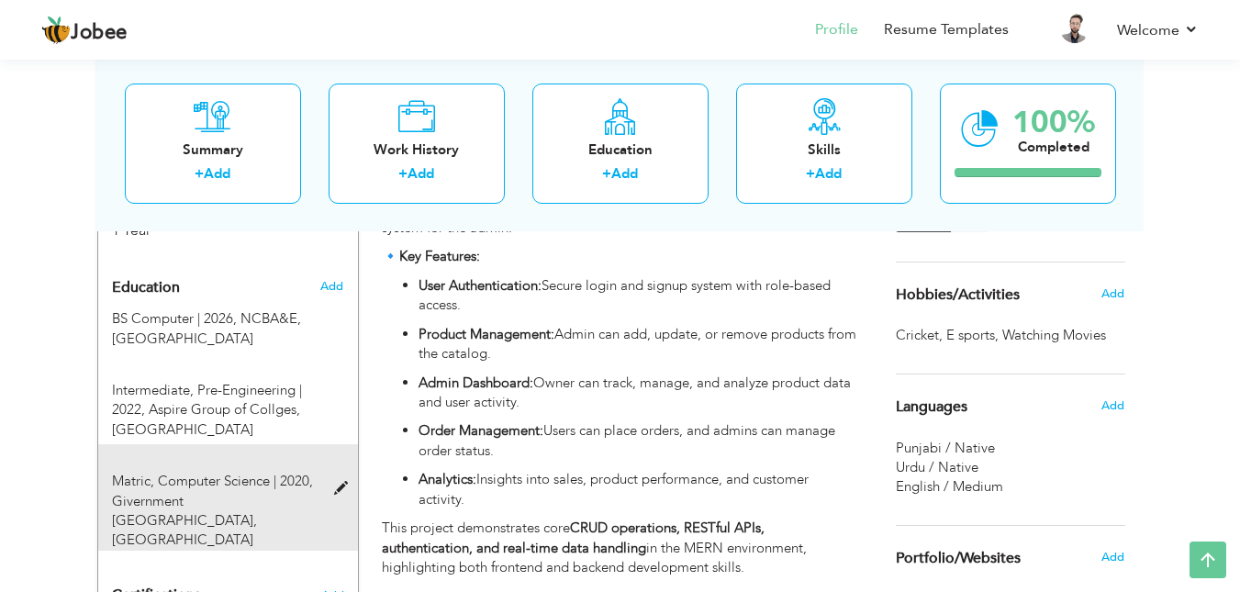
type input "78"
radio input "true"
type input "[GEOGRAPHIC_DATA]"
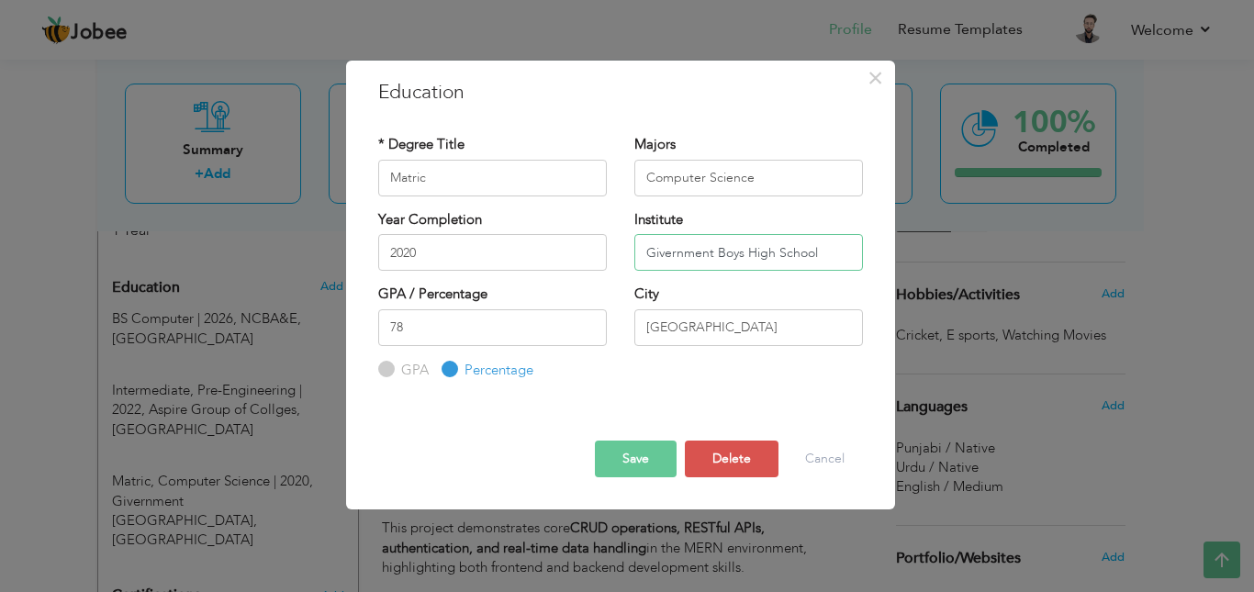
click at [661, 253] on input "Givernment Boys High School" at bounding box center [748, 252] width 229 height 37
type input "[GEOGRAPHIC_DATA]"
click at [641, 449] on button "Save" at bounding box center [636, 459] width 82 height 37
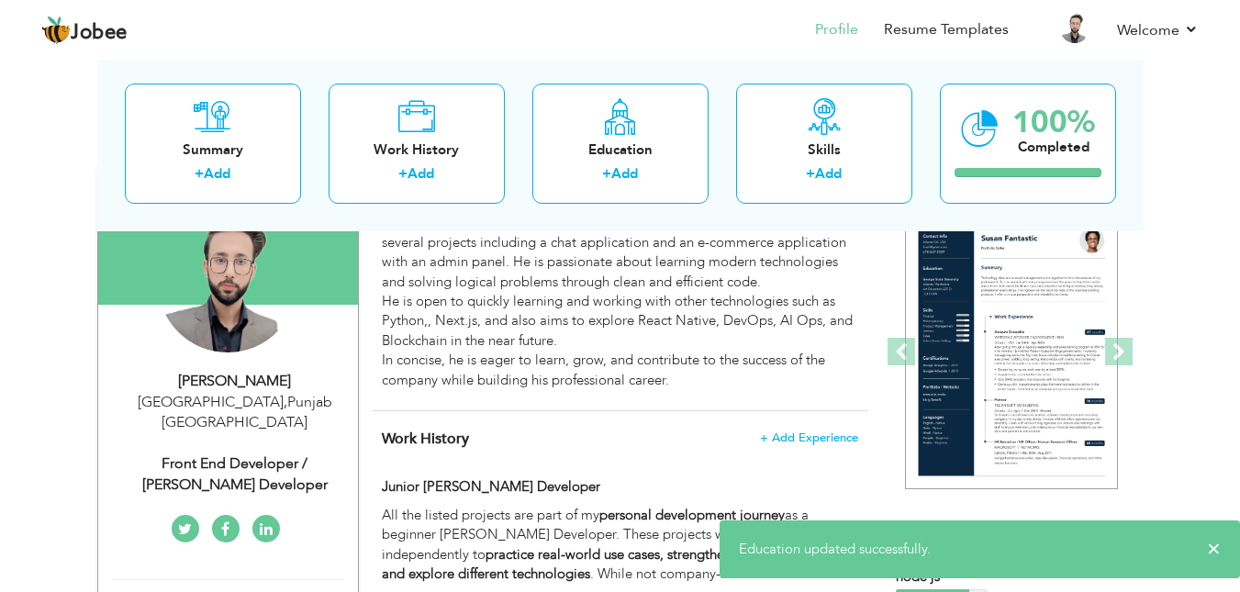
scroll to position [0, 0]
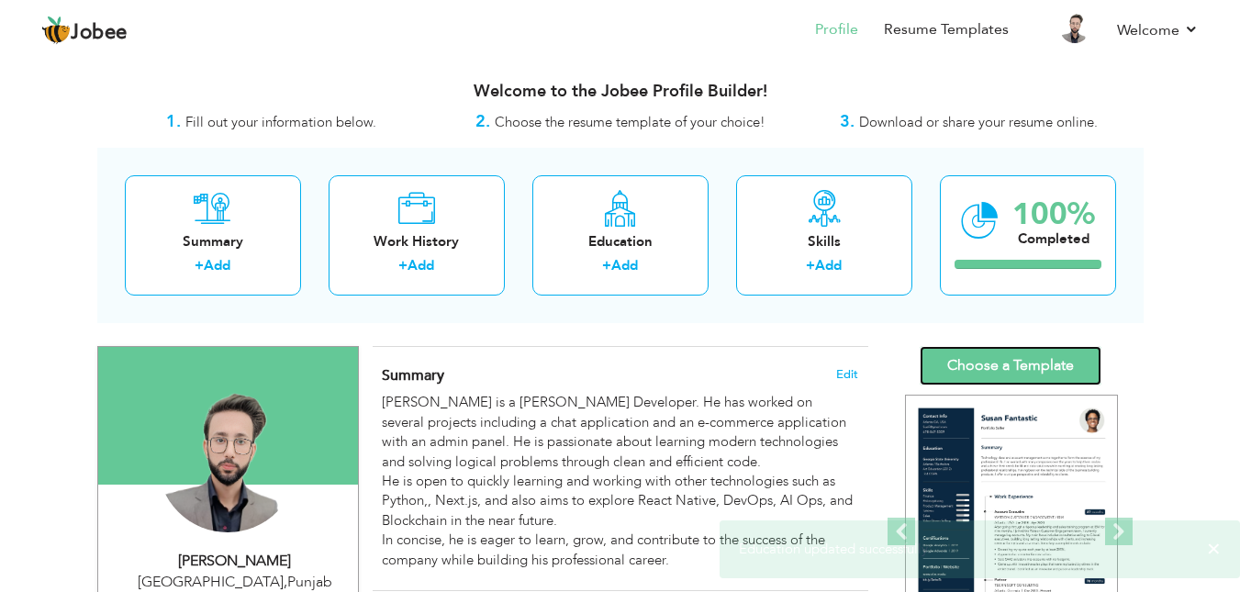
click at [996, 362] on link "Choose a Template" at bounding box center [1011, 365] width 182 height 39
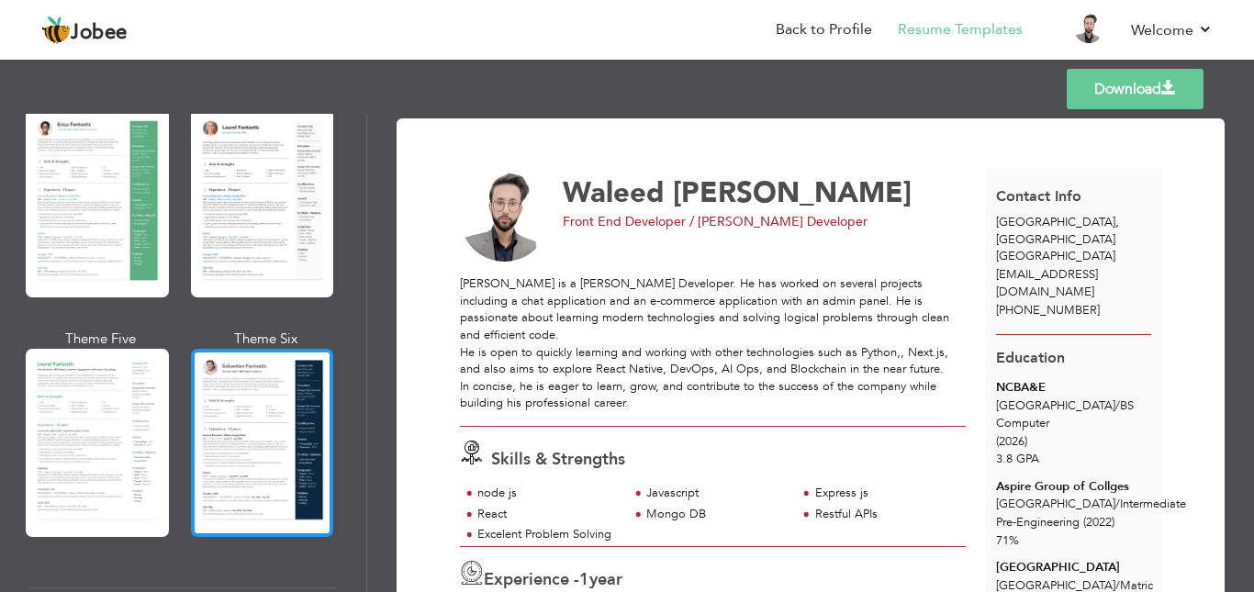
scroll to position [459, 0]
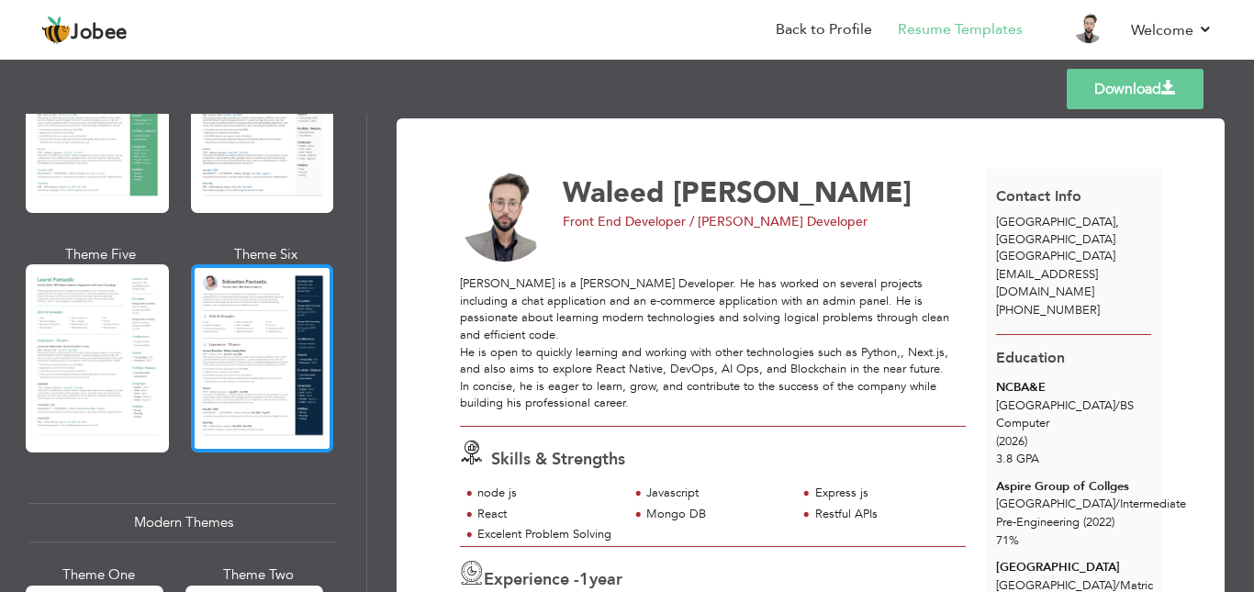
click at [248, 403] on div at bounding box center [262, 358] width 143 height 188
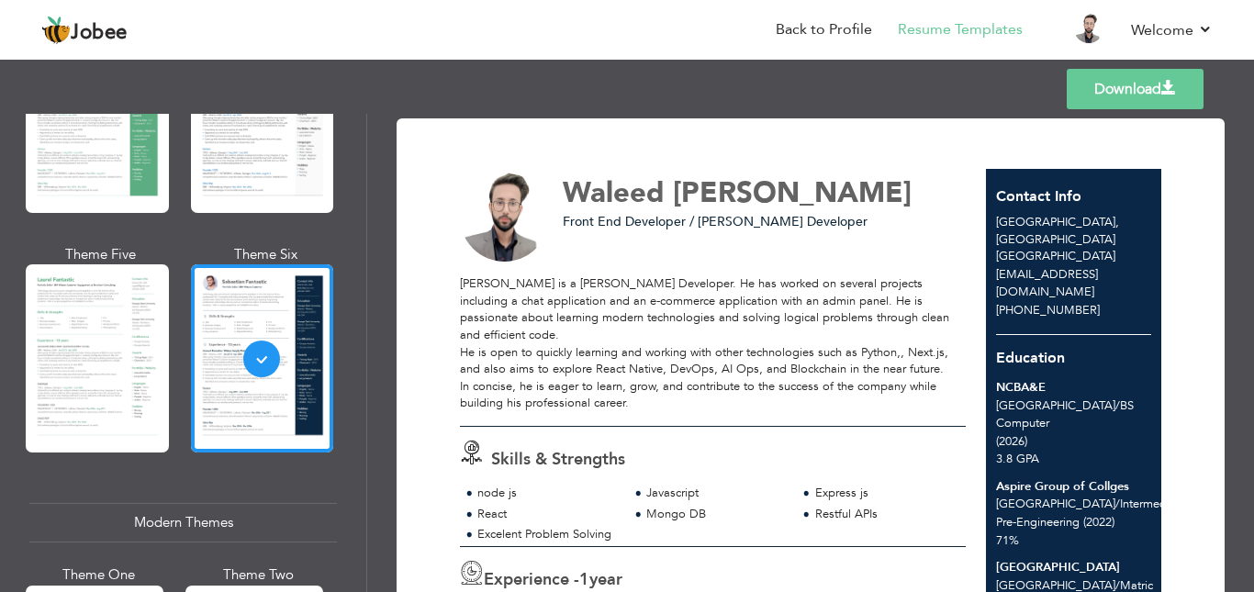
click at [1114, 95] on link "Download" at bounding box center [1135, 89] width 137 height 40
